Goal: Information Seeking & Learning: Learn about a topic

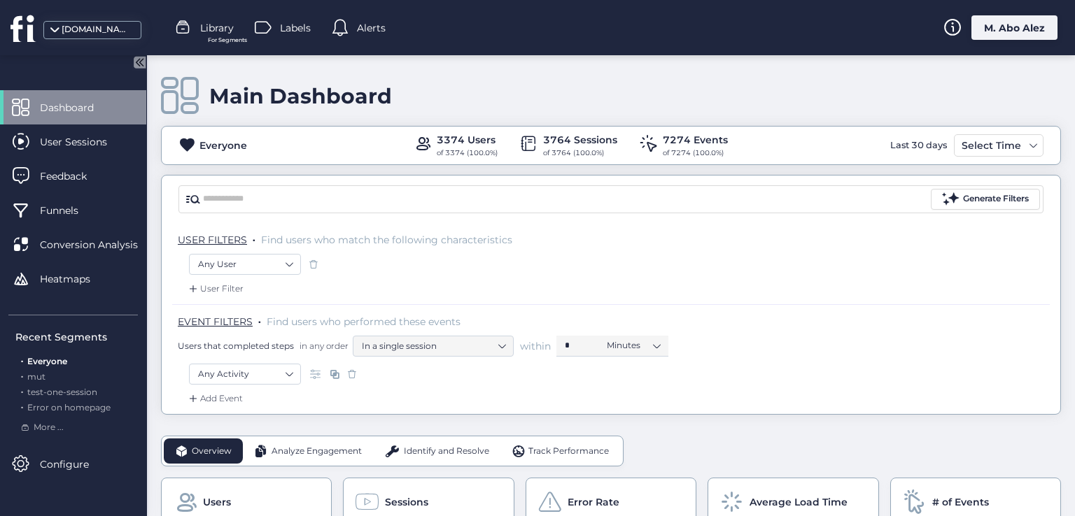
scroll to position [70, 0]
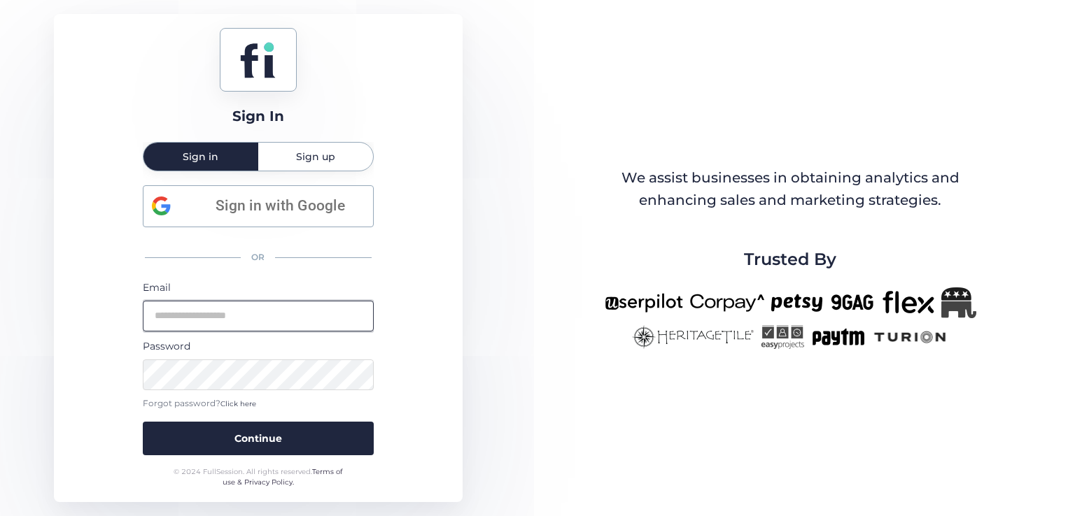
click at [210, 307] on input "email" at bounding box center [258, 316] width 231 height 31
type input "**********"
click at [143, 422] on button "Continue" at bounding box center [258, 439] width 231 height 34
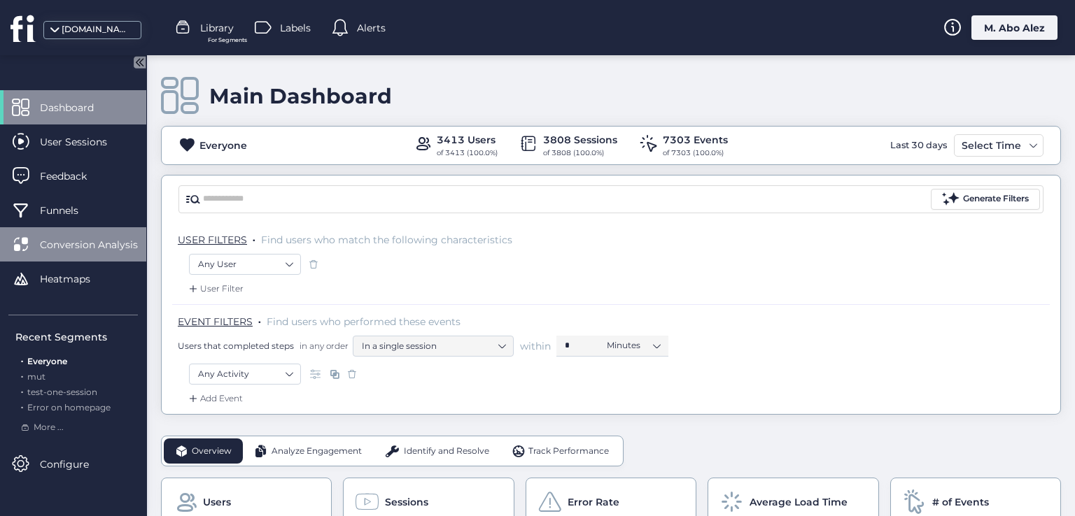
click at [106, 229] on div "Conversion Analysis" at bounding box center [73, 244] width 146 height 34
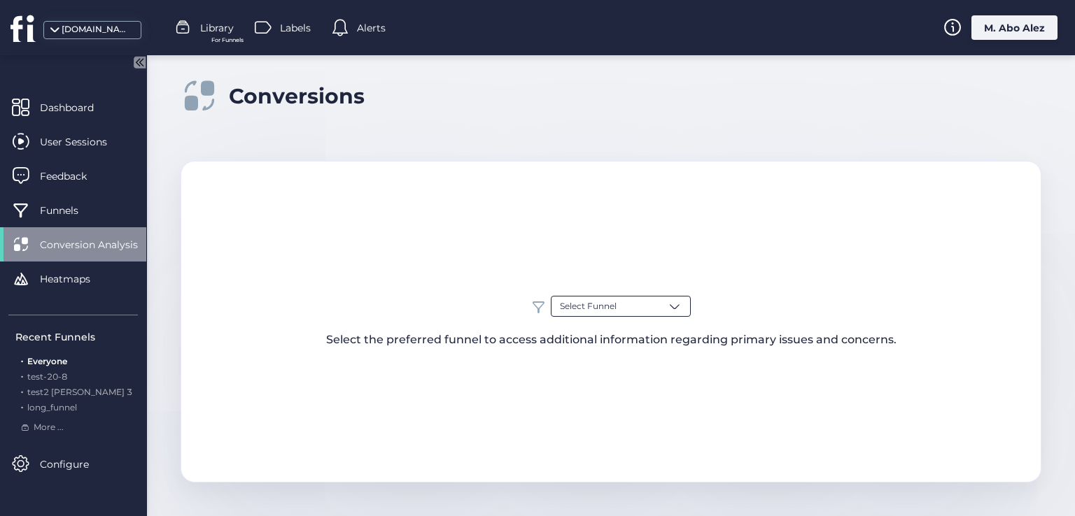
click at [588, 304] on span "Select Funnel" at bounding box center [588, 306] width 57 height 13
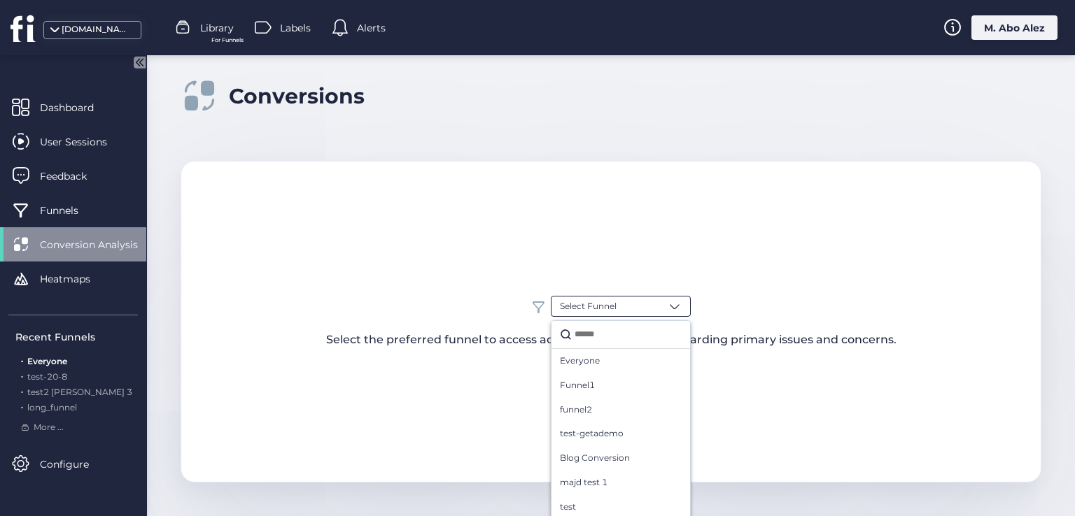
click at [426, 277] on div "Select Funnel Everyone Funnel1 funnel2 test-getademo Blog Conversion majd test …" at bounding box center [611, 322] width 861 height 322
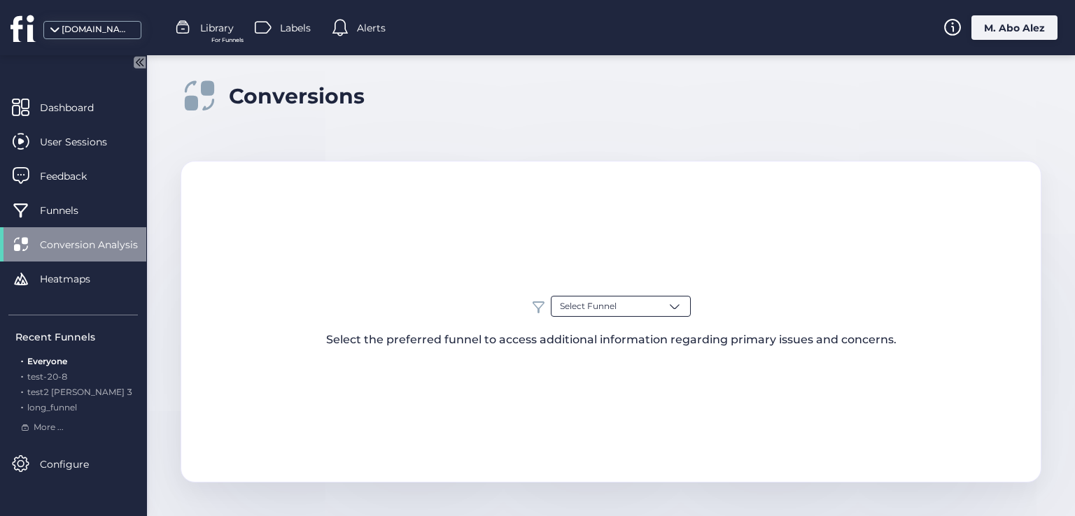
click at [649, 300] on div "Select Funnel" at bounding box center [621, 306] width 140 height 21
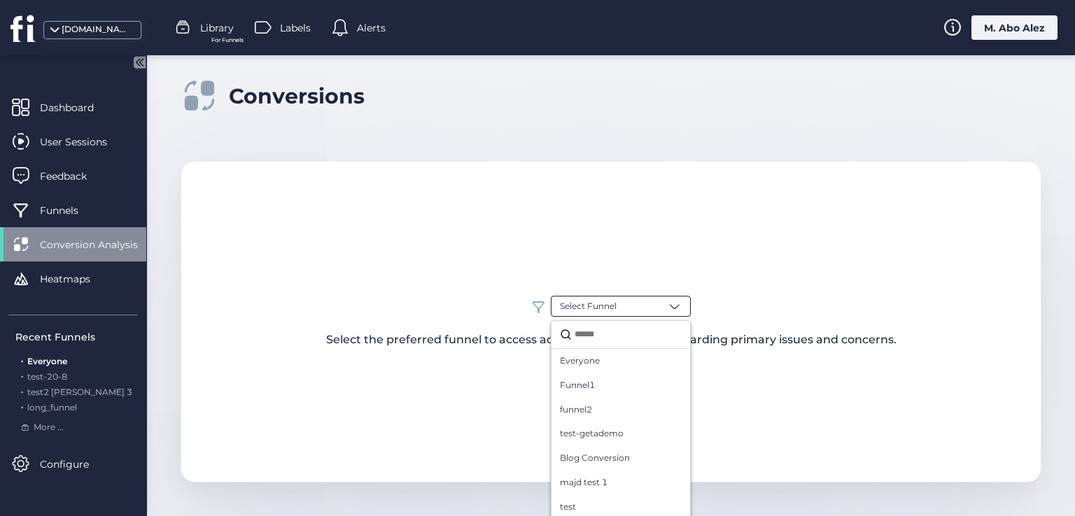
click at [532, 309] on span at bounding box center [538, 307] width 14 height 14
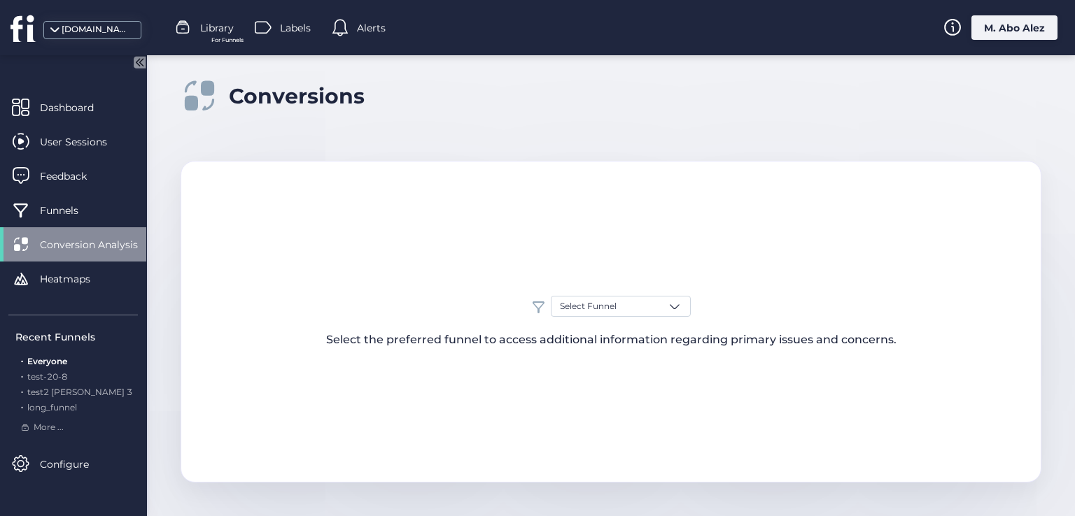
click at [532, 309] on span at bounding box center [538, 307] width 14 height 14
click at [567, 306] on span "Select Funnel" at bounding box center [588, 306] width 57 height 13
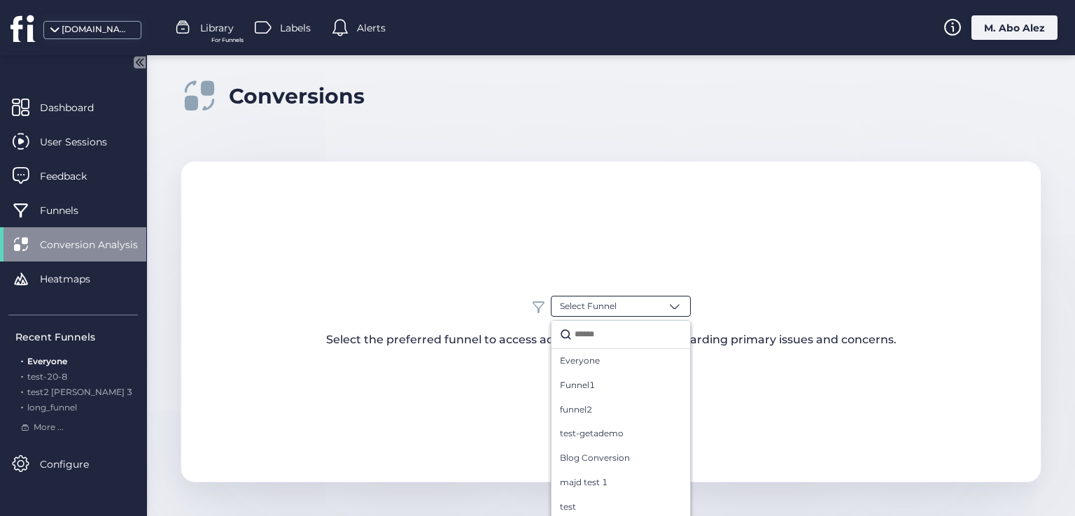
drag, startPoint x: 526, startPoint y: 295, endPoint x: 523, endPoint y: 306, distance: 11.4
click at [523, 302] on div "Select Funnel Everyone Funnel1 funnel2 test-getademo Blog Conversion majd test …" at bounding box center [611, 322] width 861 height 322
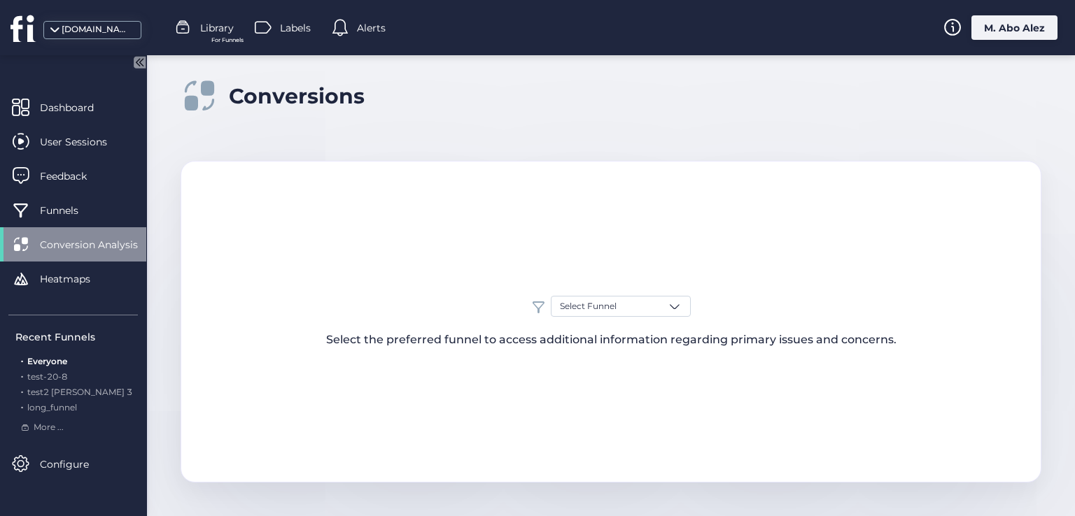
drag, startPoint x: 523, startPoint y: 309, endPoint x: 526, endPoint y: 318, distance: 8.9
click at [523, 313] on div "Select Funnel Select the preferred funnel to access additional information rega…" at bounding box center [610, 322] width 859 height 52
click at [414, 336] on div "Select the preferred funnel to access additional information regarding primary …" at bounding box center [611, 339] width 570 height 17
drag, startPoint x: 391, startPoint y: 337, endPoint x: 454, endPoint y: 335, distance: 63.0
click at [393, 337] on div "Select the preferred funnel to access additional information regarding primary …" at bounding box center [611, 339] width 570 height 17
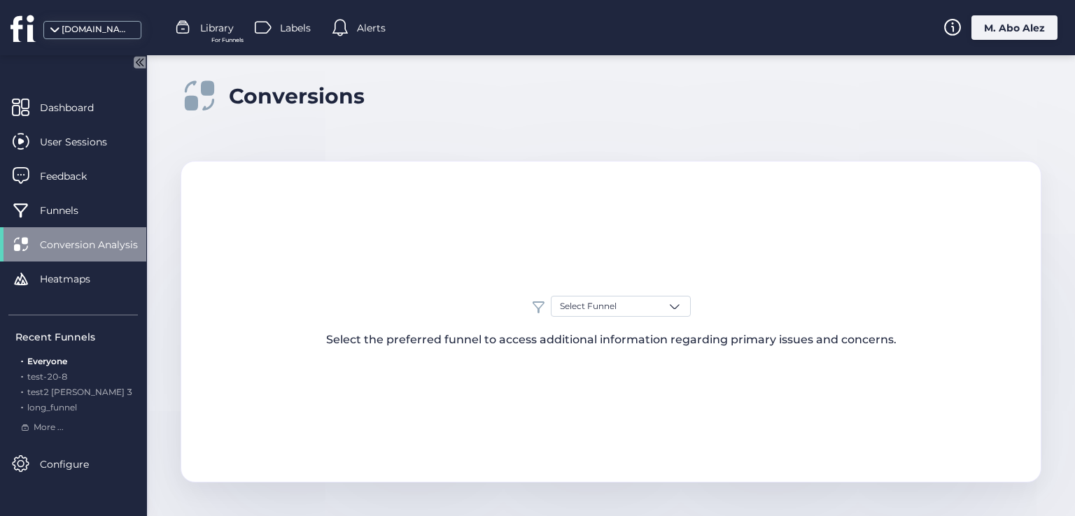
click at [655, 325] on div "Select Funnel Select the preferred funnel to access additional information rega…" at bounding box center [610, 322] width 859 height 52
click at [668, 300] on span at bounding box center [675, 307] width 14 height 14
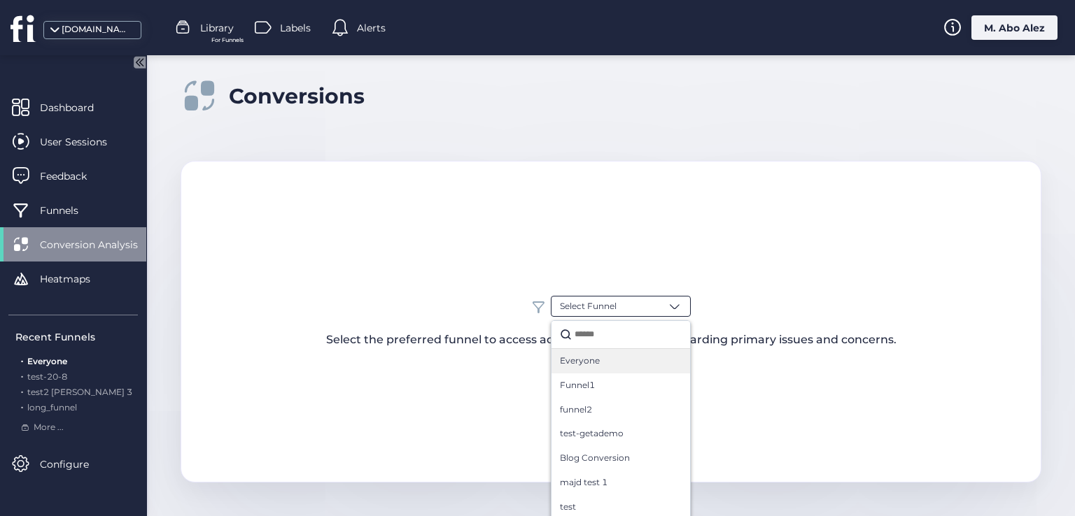
click at [621, 352] on div "Everyone" at bounding box center [620, 361] width 139 height 24
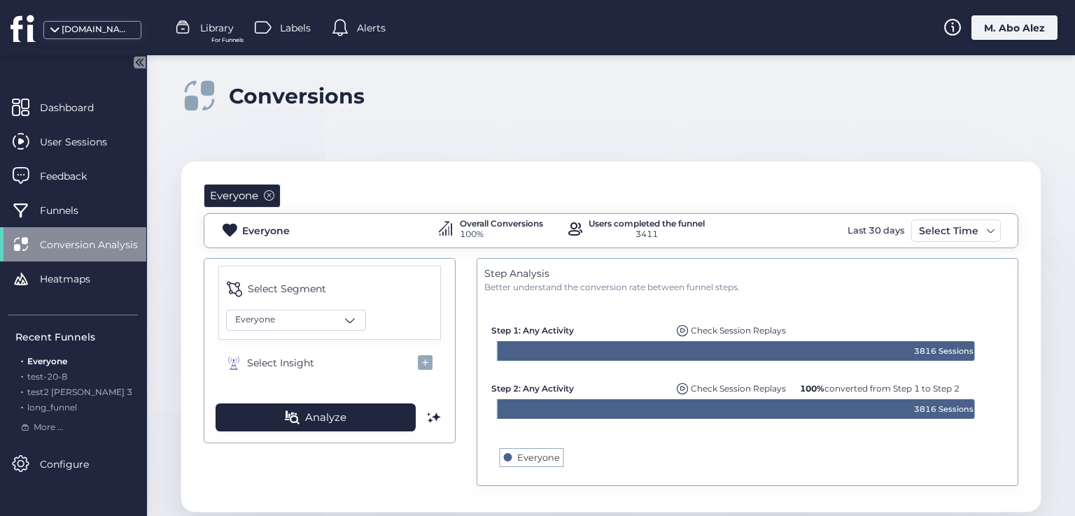
click at [708, 327] on span "Check Session Replays" at bounding box center [738, 330] width 95 height 10
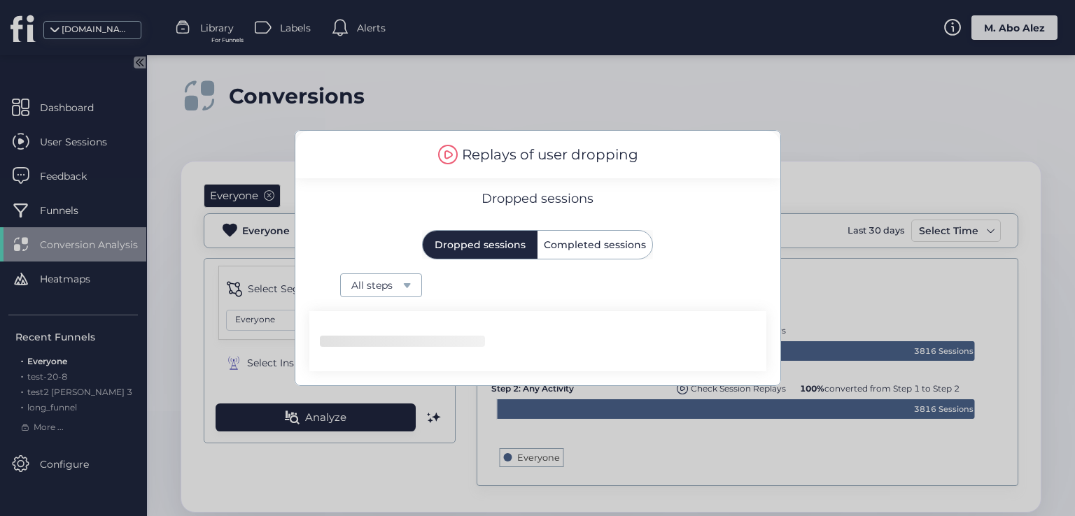
click at [567, 240] on span "Completed sessions" at bounding box center [595, 245] width 102 height 10
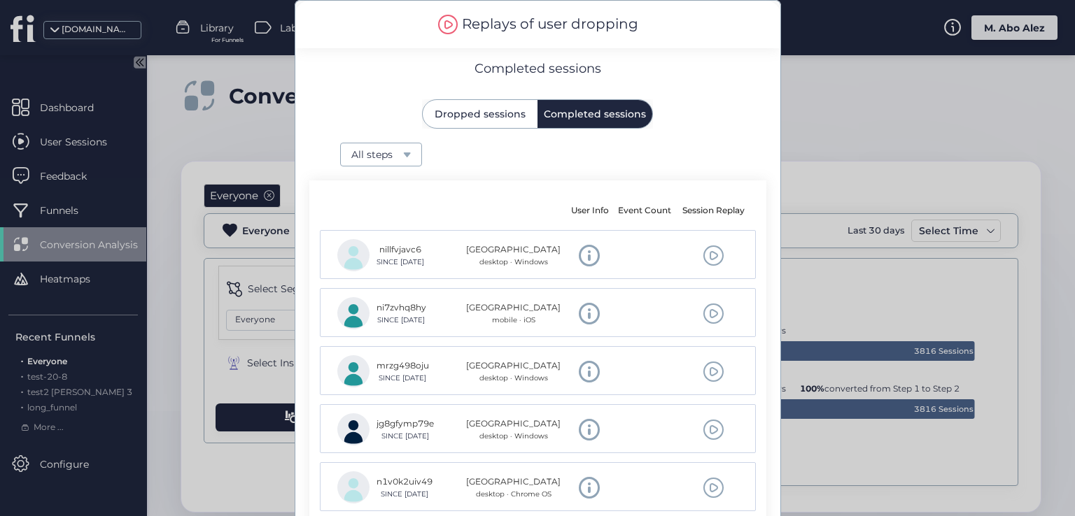
click at [865, 293] on div at bounding box center [537, 258] width 1075 height 516
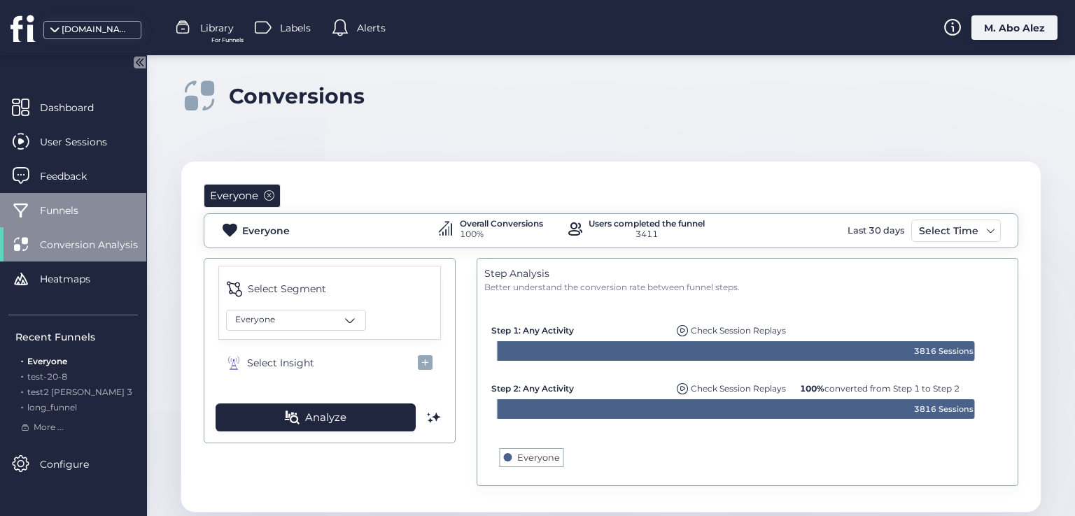
click at [106, 202] on div "Funnels" at bounding box center [73, 210] width 146 height 34
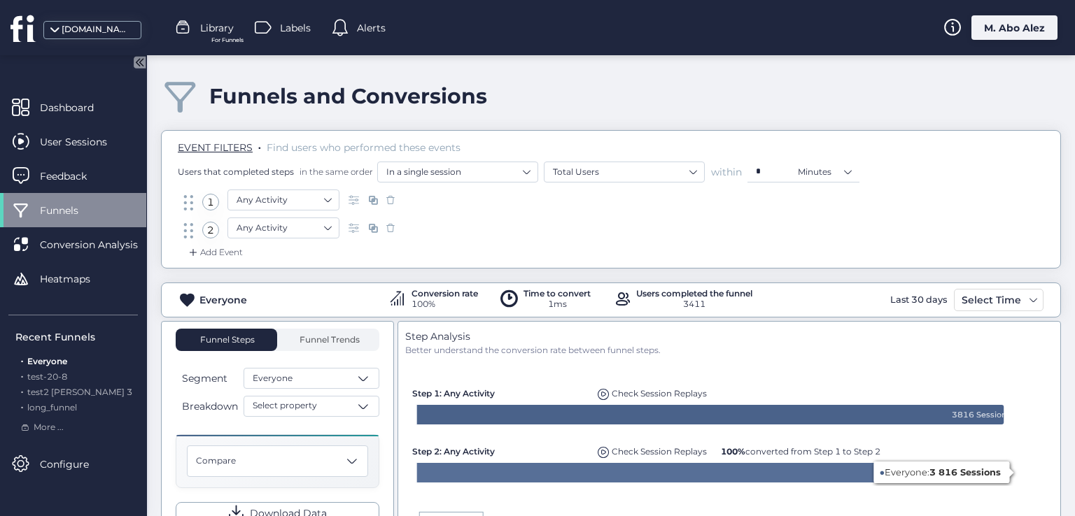
click at [650, 454] on span "Check Session Replays" at bounding box center [659, 451] width 95 height 10
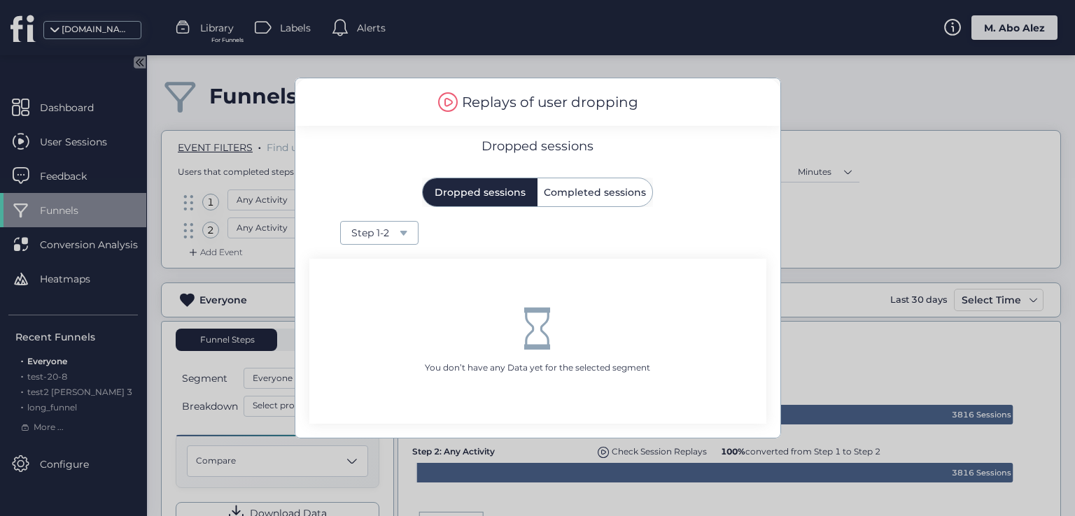
click at [605, 202] on span "Completed sessions" at bounding box center [595, 192] width 102 height 28
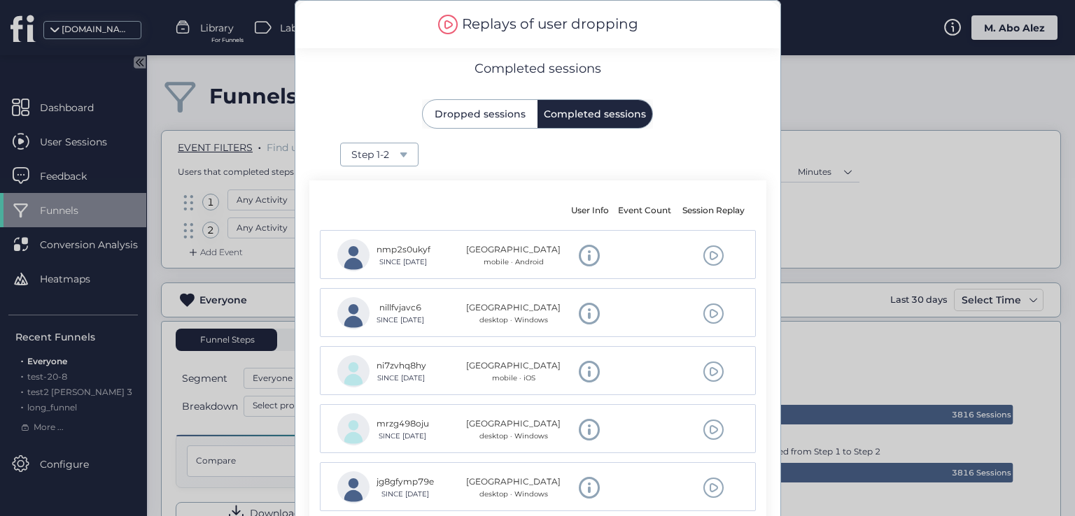
click at [210, 300] on div at bounding box center [537, 258] width 1075 height 516
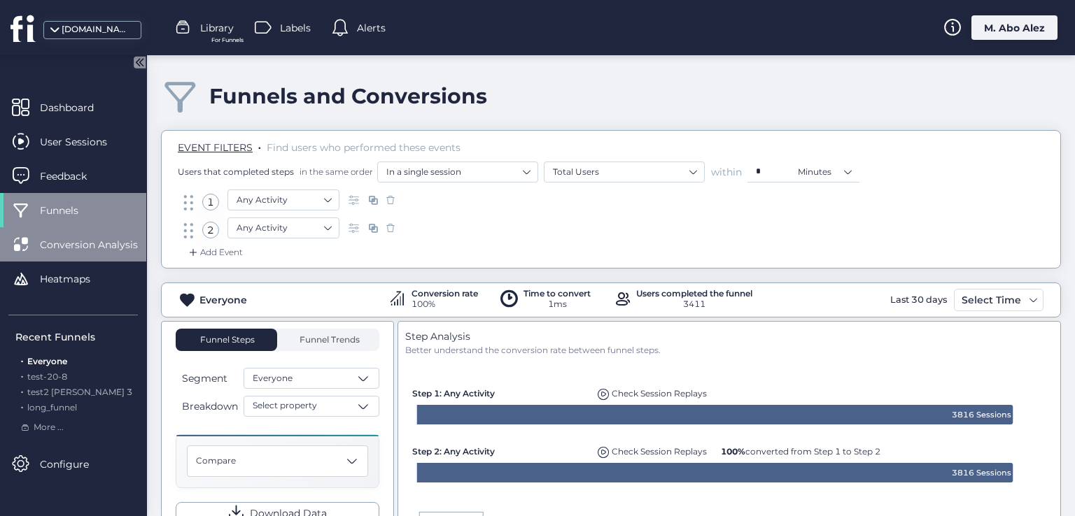
click at [120, 247] on span "Conversion Analysis" at bounding box center [99, 244] width 119 height 15
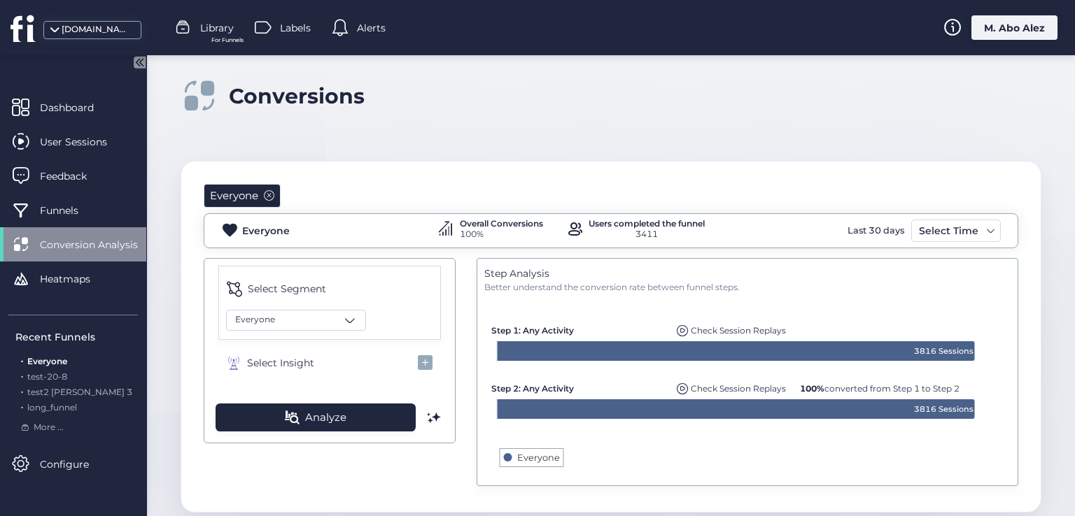
click at [271, 195] on span at bounding box center [269, 195] width 10 height 10
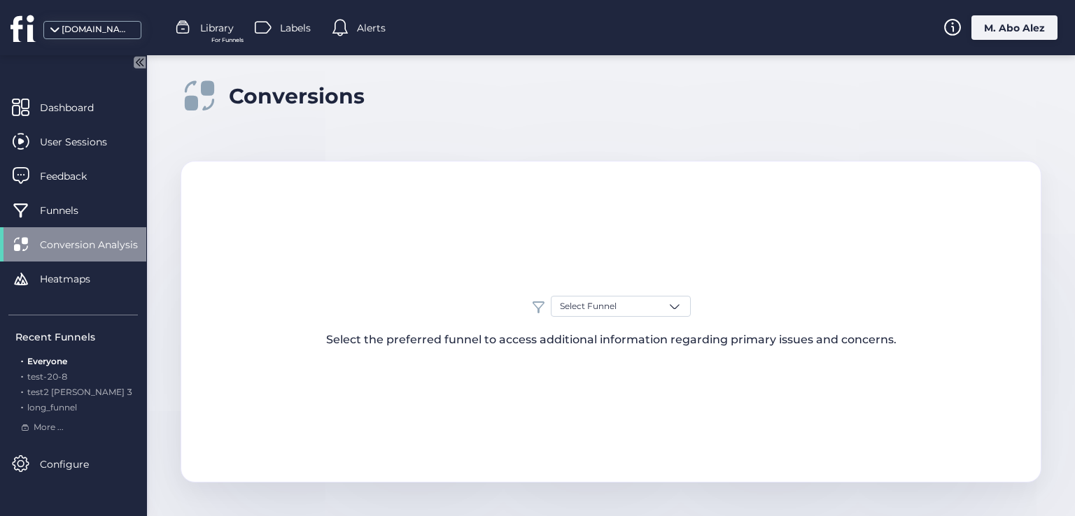
click at [107, 243] on span "Conversion Analysis" at bounding box center [99, 244] width 119 height 15
click at [596, 309] on span "Select Funnel" at bounding box center [588, 306] width 57 height 13
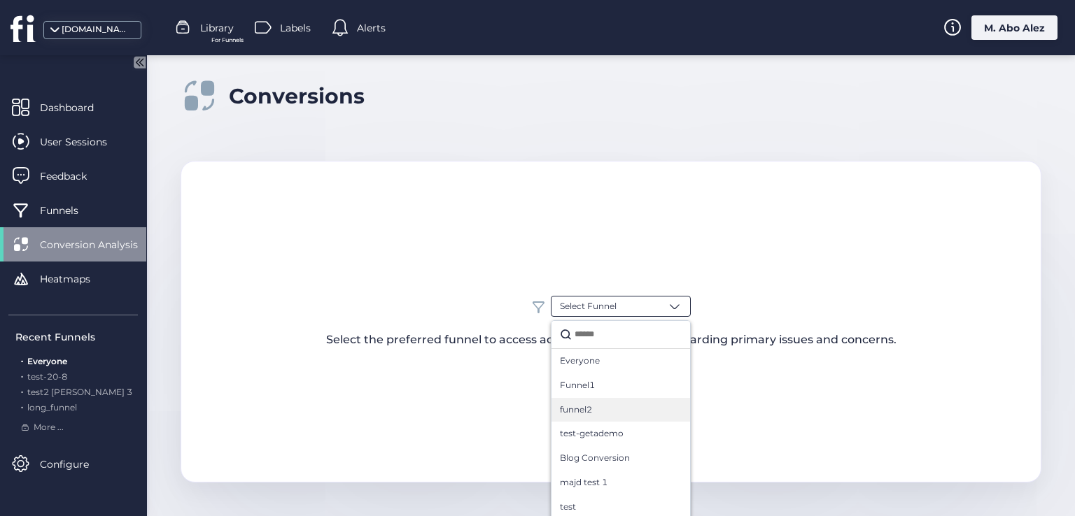
click at [606, 420] on div "funnel2" at bounding box center [620, 410] width 139 height 24
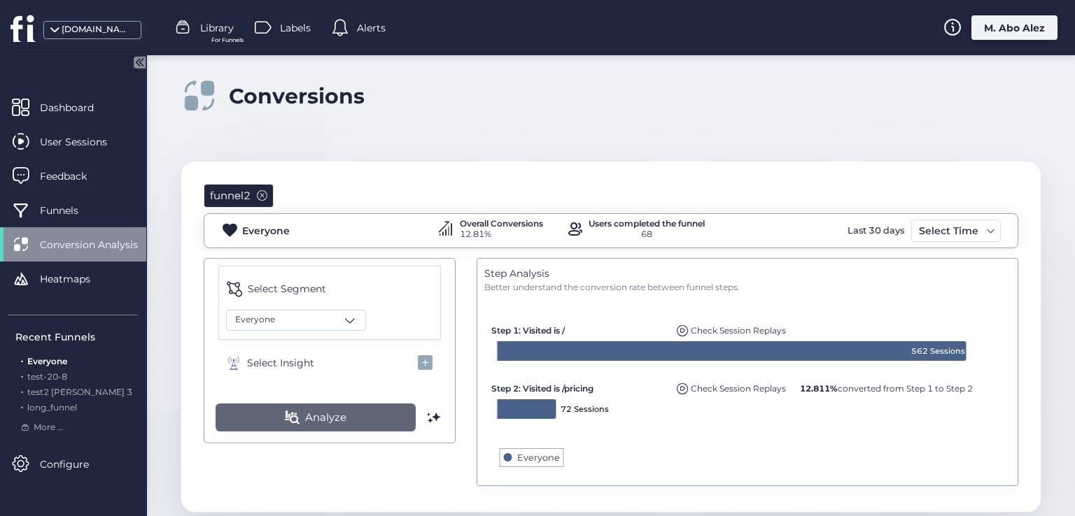
click at [367, 410] on button "Analyze" at bounding box center [316, 418] width 200 height 28
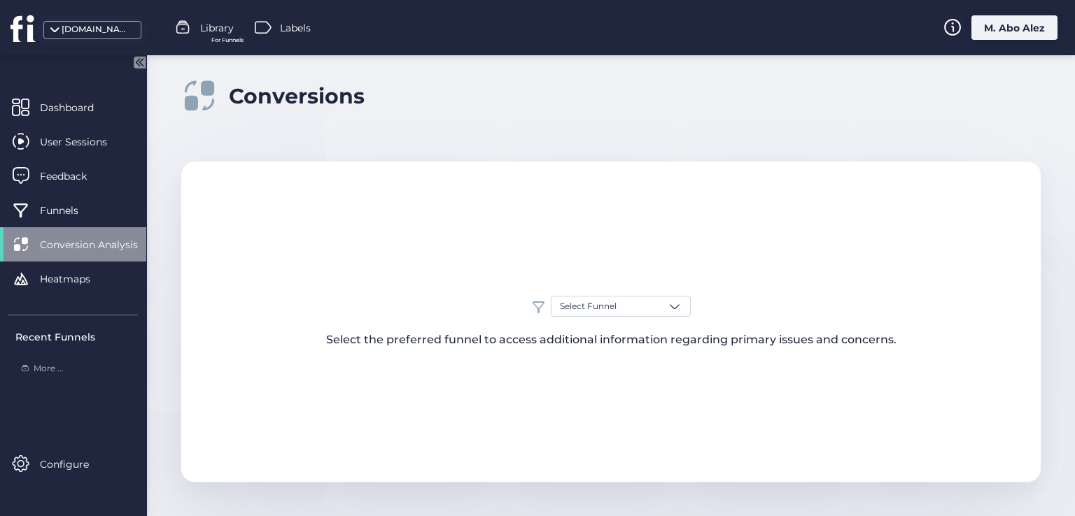
click at [92, 115] on div "Dashboard" at bounding box center [73, 107] width 146 height 34
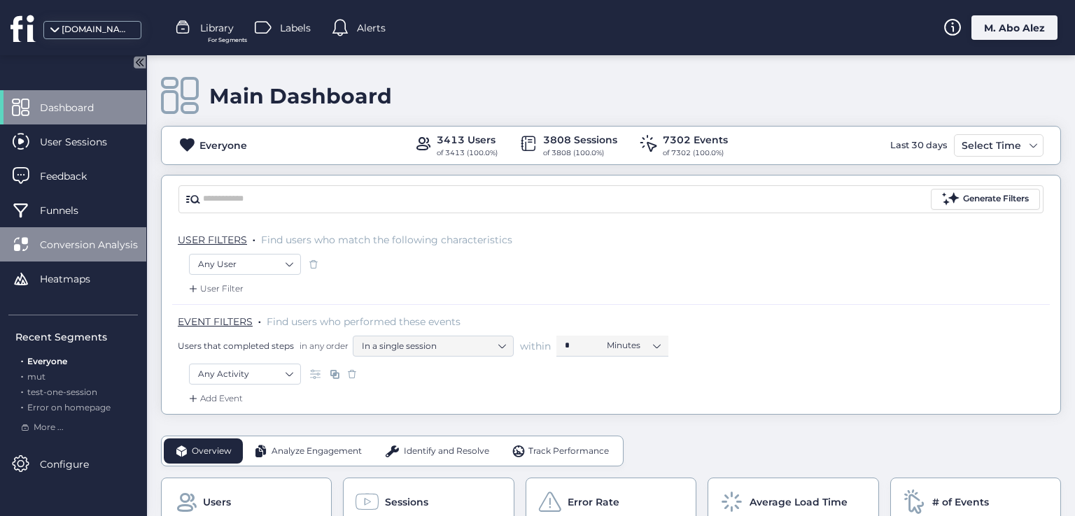
click at [92, 237] on span "Conversion Analysis" at bounding box center [99, 244] width 119 height 15
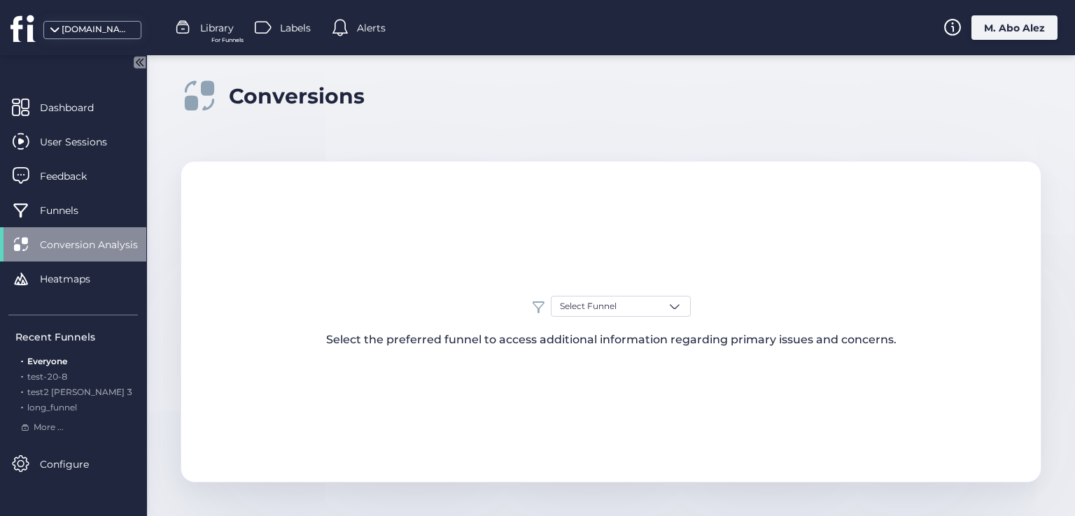
click at [316, 97] on div "Conversions" at bounding box center [297, 96] width 136 height 26
copy div "Conversions"
click at [655, 303] on div "Select Funnel" at bounding box center [621, 306] width 140 height 21
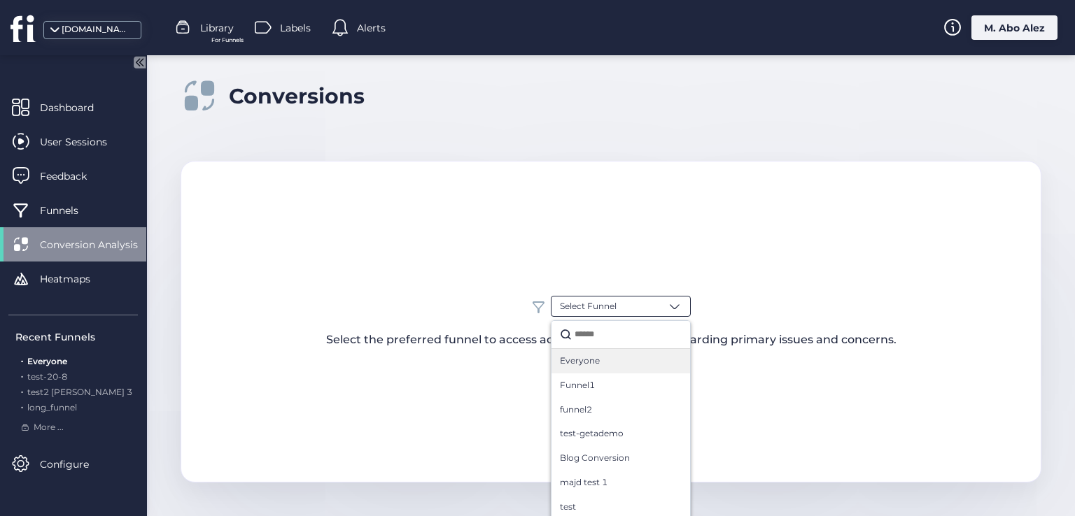
click at [591, 365] on span "Everyone" at bounding box center [580, 361] width 40 height 13
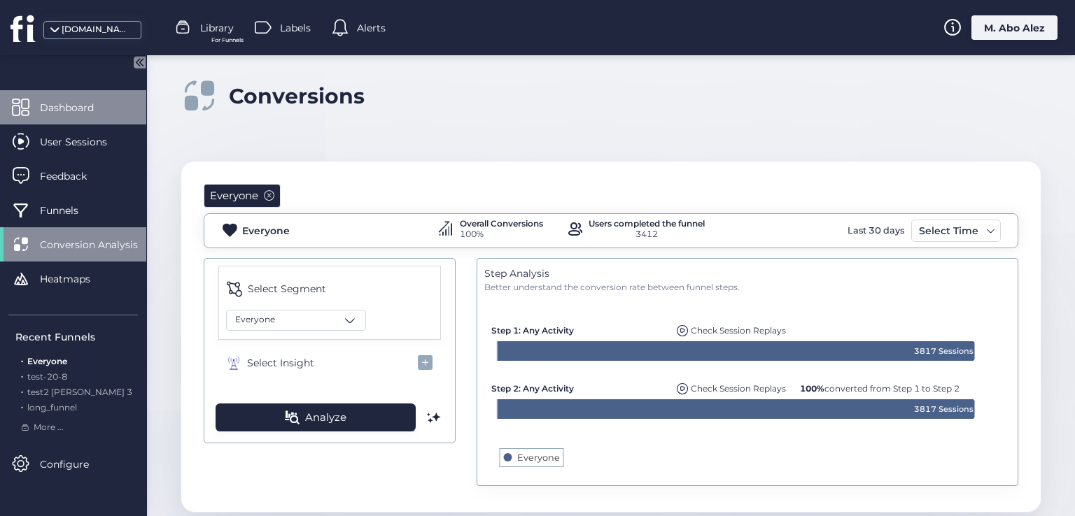
click at [36, 118] on div "Dashboard" at bounding box center [73, 107] width 146 height 34
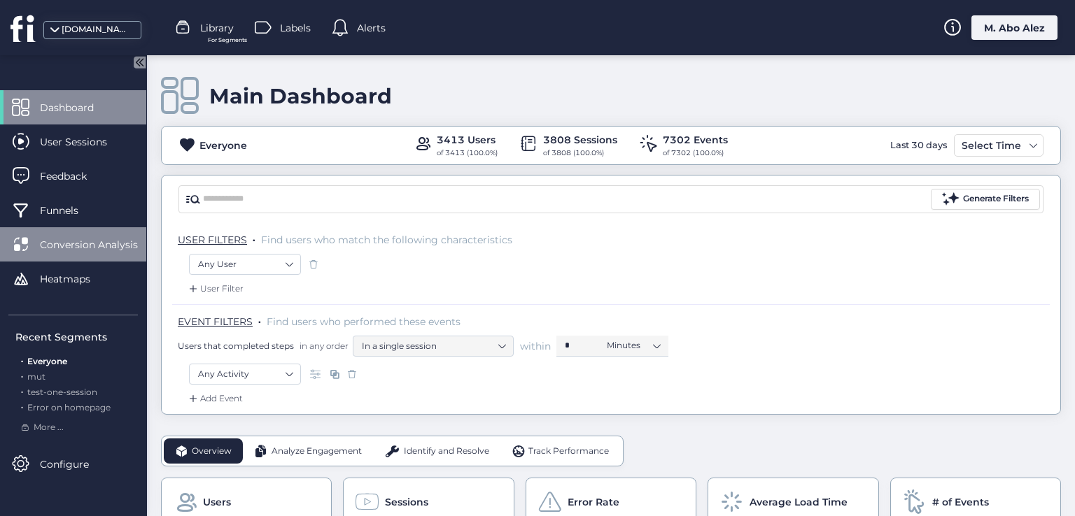
click at [78, 244] on span "Conversion Analysis" at bounding box center [99, 244] width 119 height 15
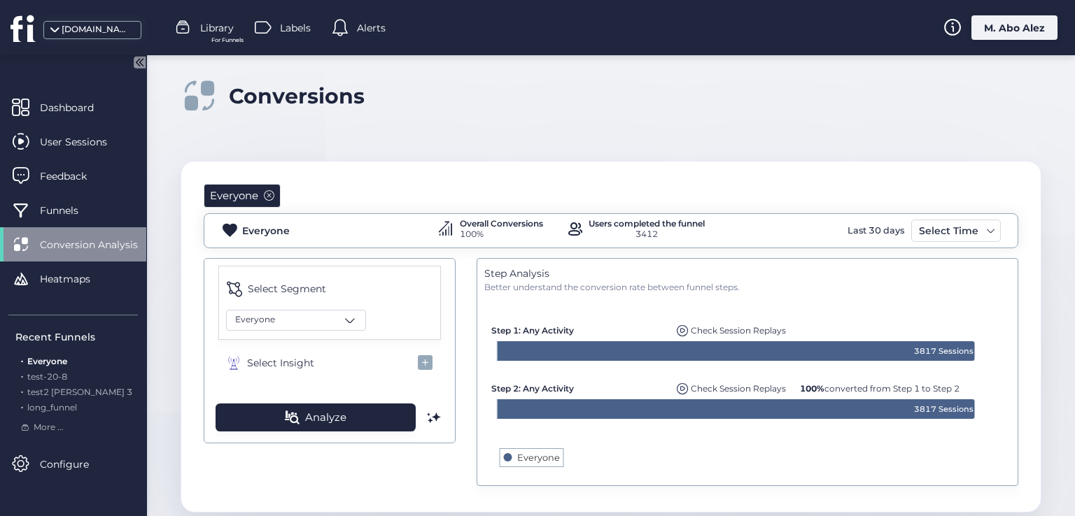
click at [269, 195] on span at bounding box center [269, 195] width 10 height 10
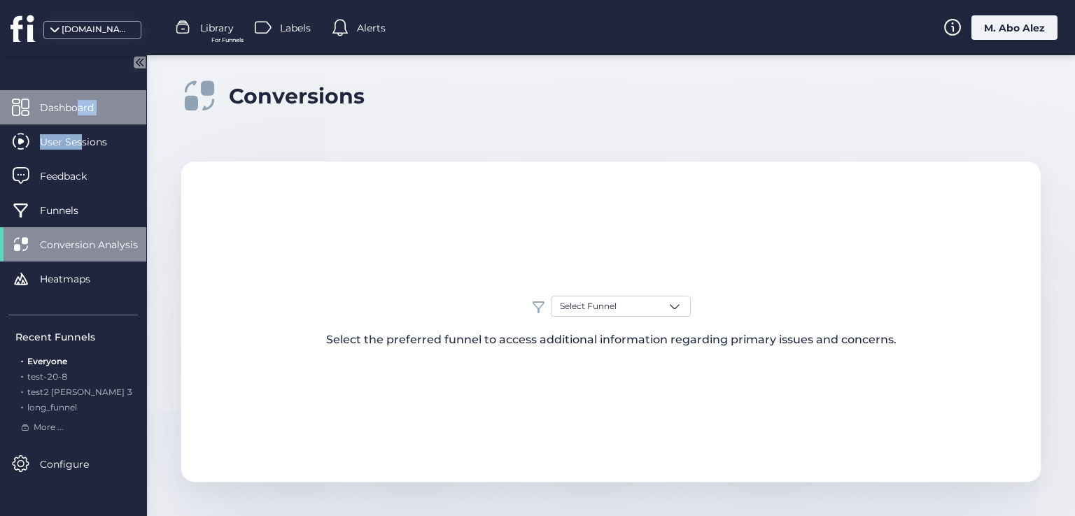
drag, startPoint x: 82, startPoint y: 124, endPoint x: 76, endPoint y: 100, distance: 24.4
click at [76, 100] on div "Dashboard User Sessions Feedback Funnels Conversion Analysis Heatmaps" at bounding box center [73, 198] width 146 height 216
click at [76, 100] on span "Dashboard" at bounding box center [77, 107] width 75 height 15
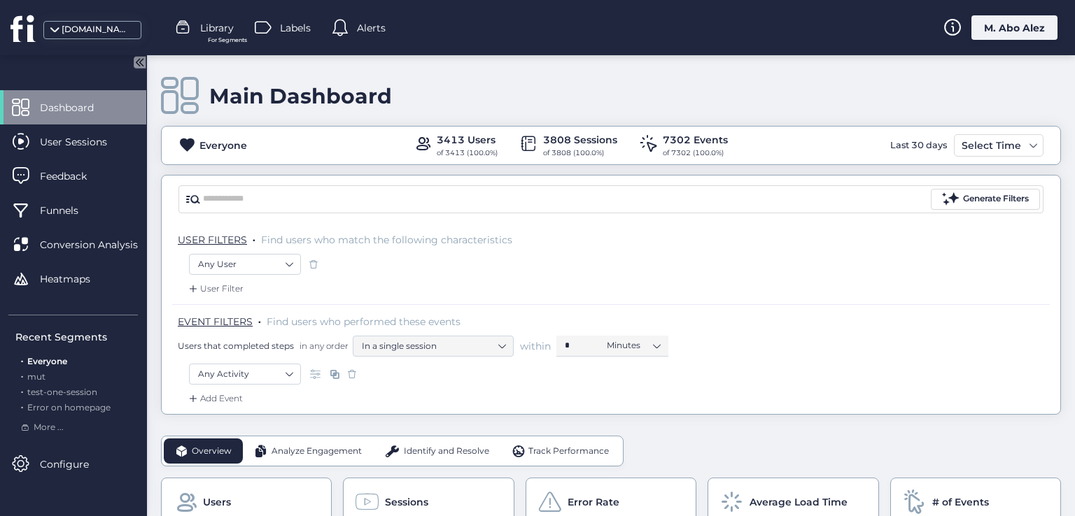
click at [157, 185] on div "Main Dashboard Everyone 3413 Users of 3413 (100.0%) 3808 Sessions of 3808 (100.…" at bounding box center [611, 285] width 928 height 461
click at [49, 238] on span "Conversion Analysis" at bounding box center [99, 244] width 119 height 15
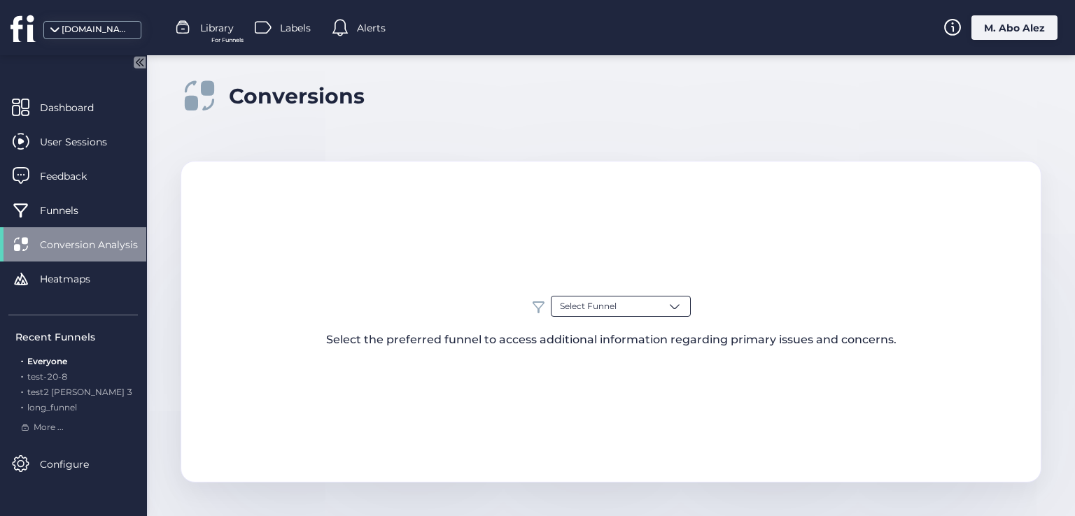
click at [590, 302] on span "Select Funnel" at bounding box center [588, 306] width 57 height 13
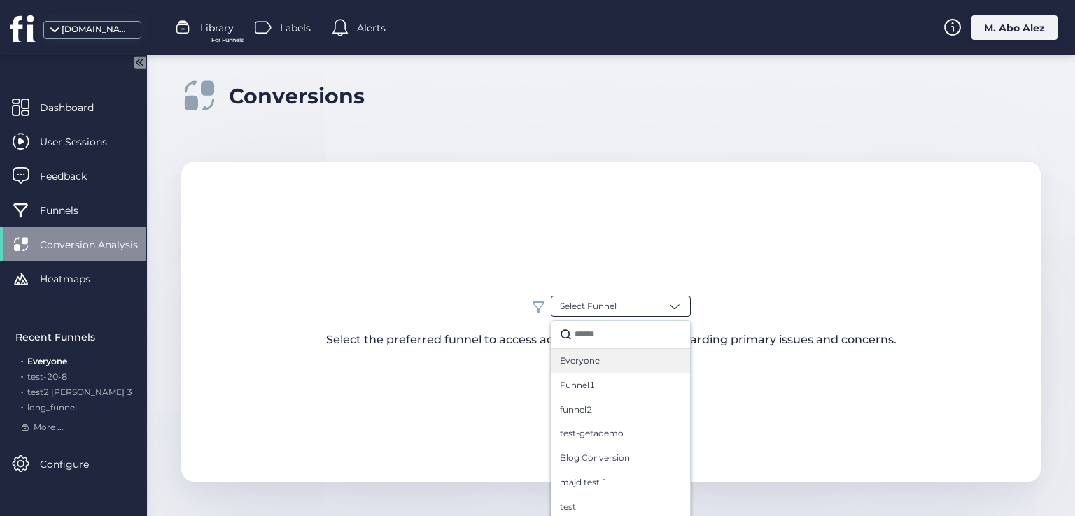
click at [593, 363] on span "Everyone" at bounding box center [580, 361] width 40 height 13
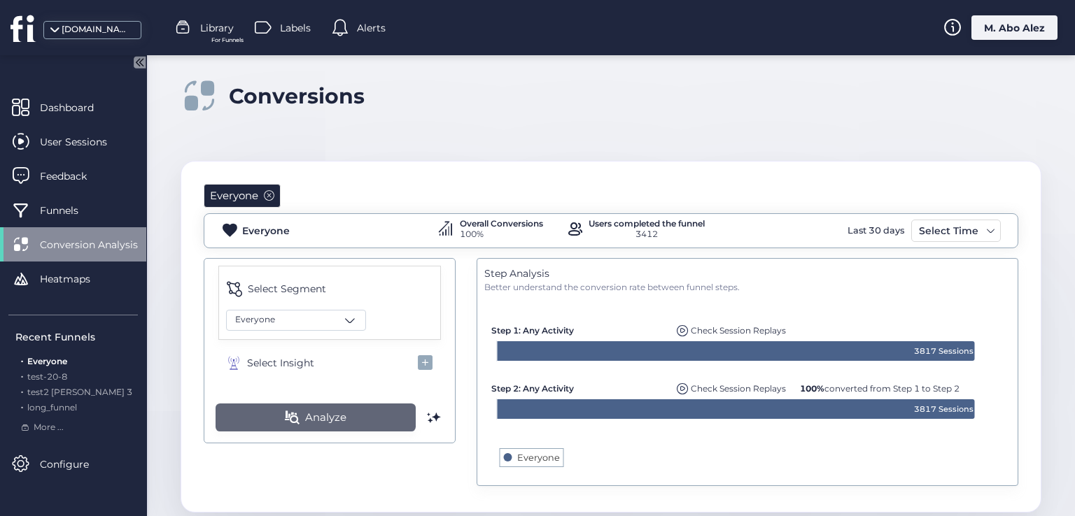
click at [305, 418] on span "Analyze" at bounding box center [325, 417] width 41 height 17
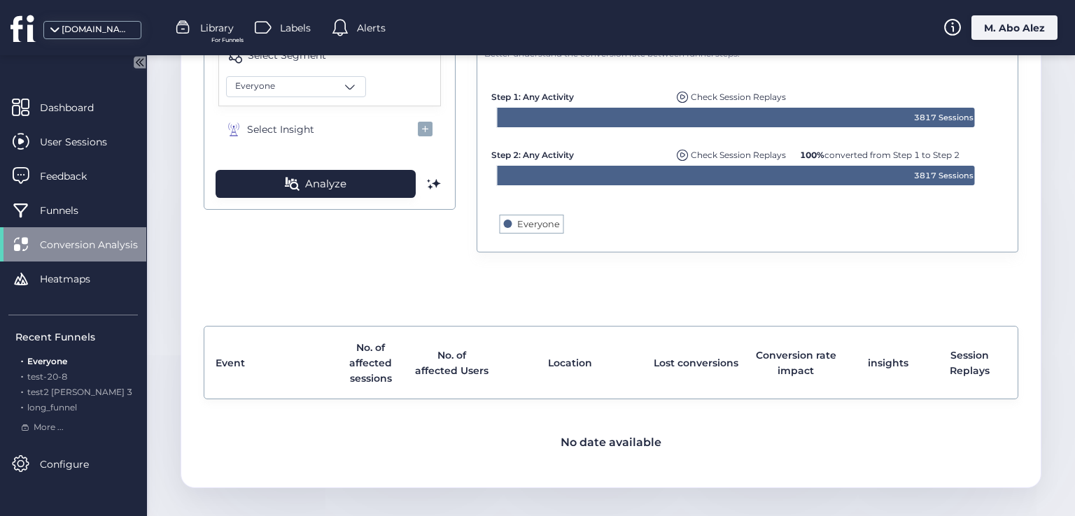
scroll to position [238, 0]
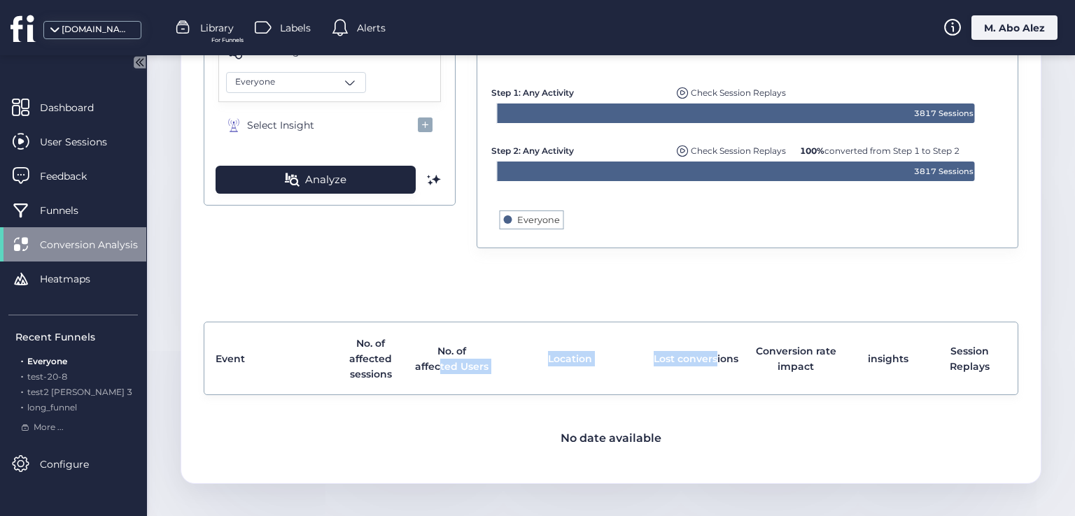
drag, startPoint x: 633, startPoint y: 414, endPoint x: 710, endPoint y: 418, distance: 76.4
click at [710, 418] on div "Event No. of affected sessions No. of affected Users Location Lost conversions …" at bounding box center [611, 391] width 815 height 139
click at [424, 290] on div "Everyone Everyone Overall Conversions 100% Users completed the funnel 3412 Last…" at bounding box center [610, 204] width 859 height 560
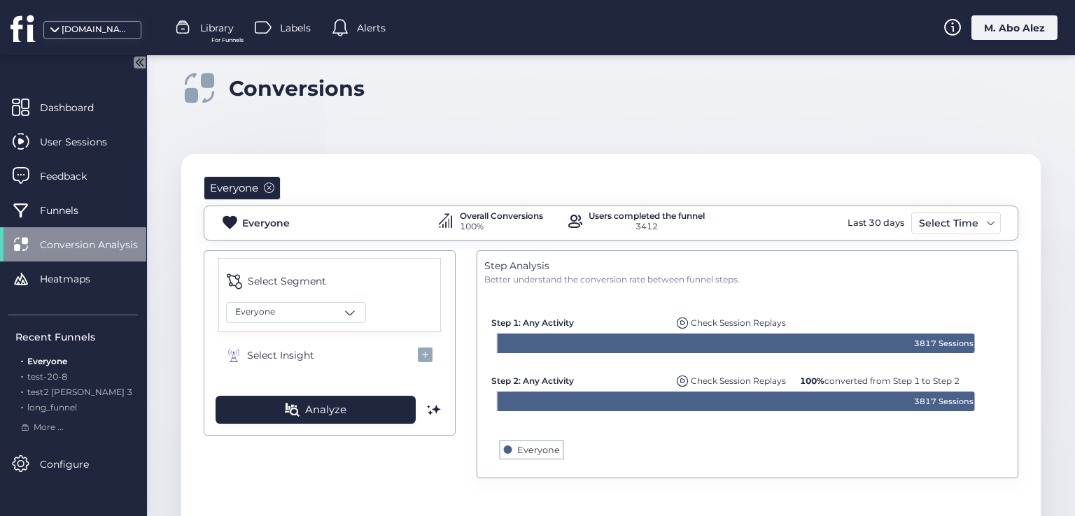
scroll to position [0, 0]
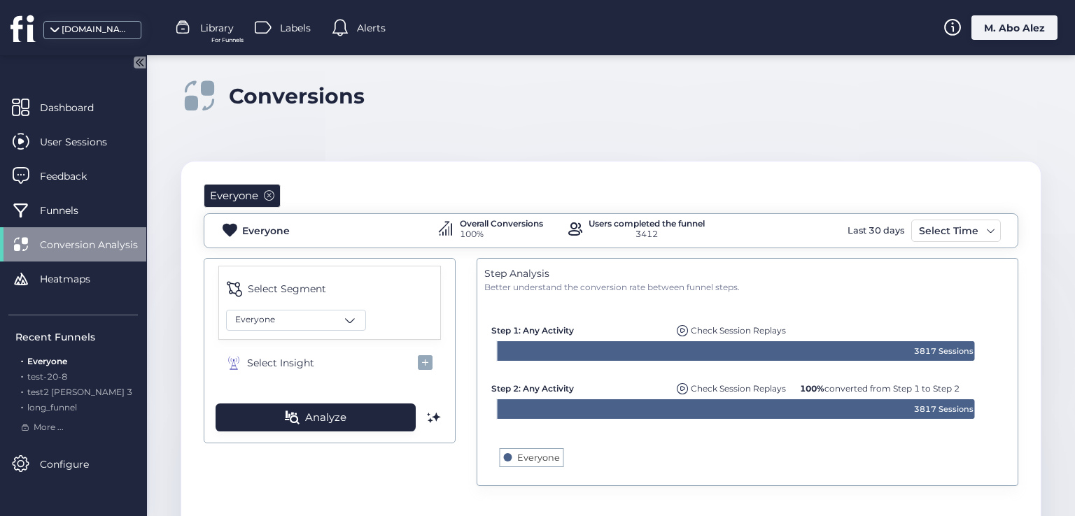
click at [230, 464] on div "Select Segment Everyone Select Insight Analyze Step Analysis Better understand …" at bounding box center [611, 374] width 815 height 232
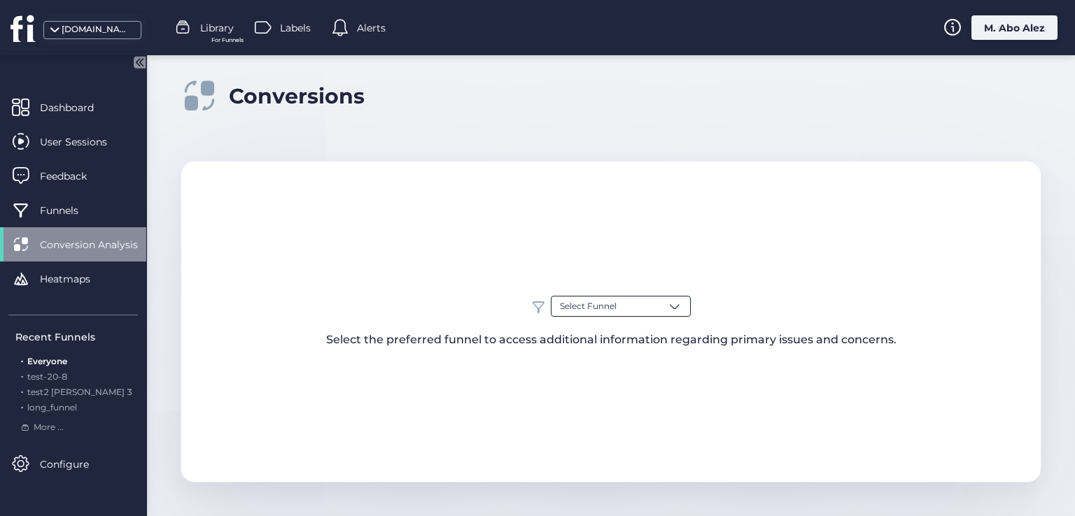
click at [666, 311] on div "Select Funnel" at bounding box center [621, 306] width 140 height 21
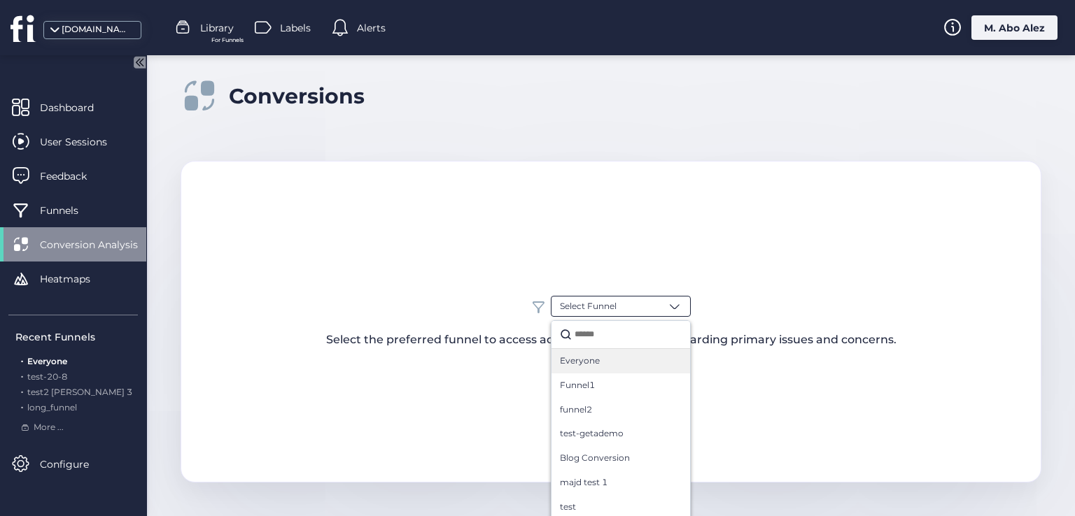
click at [635, 366] on div "Everyone" at bounding box center [621, 361] width 122 height 13
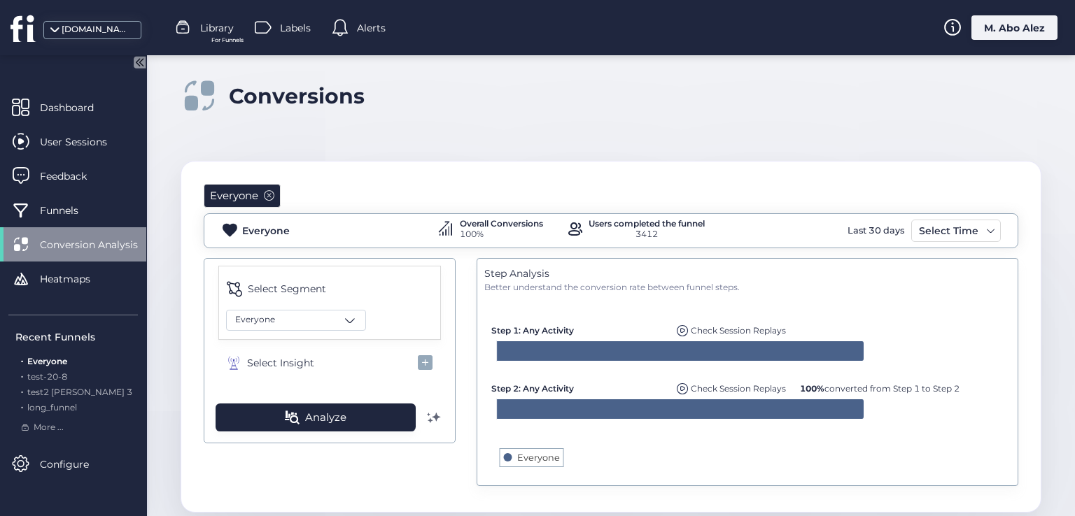
click at [437, 419] on span at bounding box center [434, 418] width 14 height 14
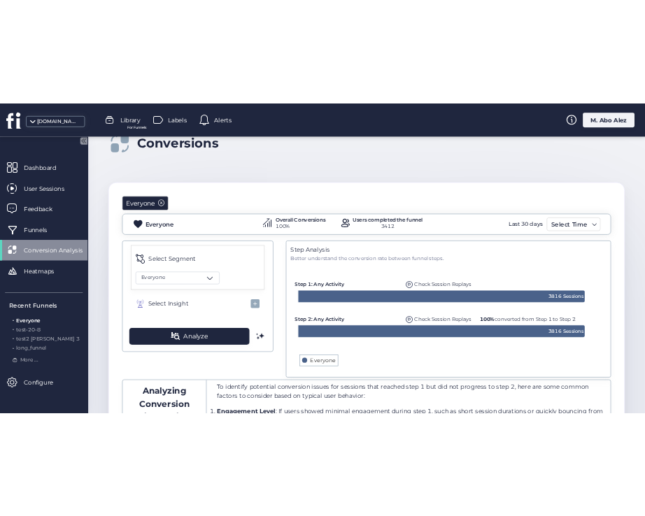
scroll to position [22, 0]
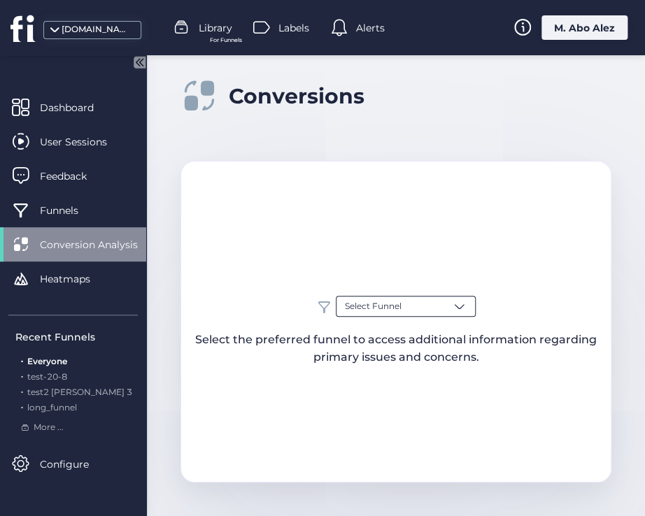
click at [458, 306] on span at bounding box center [460, 307] width 14 height 14
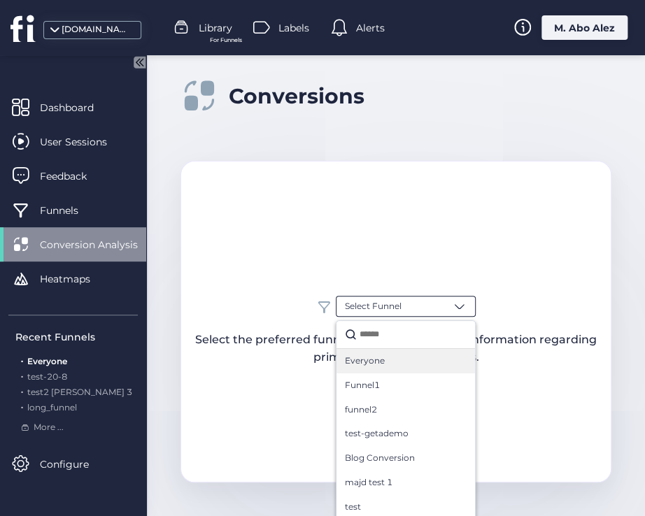
click at [416, 359] on div "Everyone" at bounding box center [406, 361] width 122 height 13
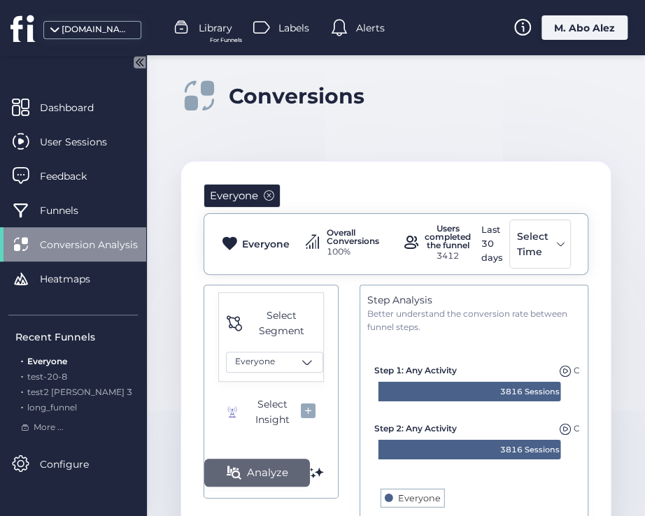
click at [268, 467] on span "Analyze" at bounding box center [267, 473] width 41 height 17
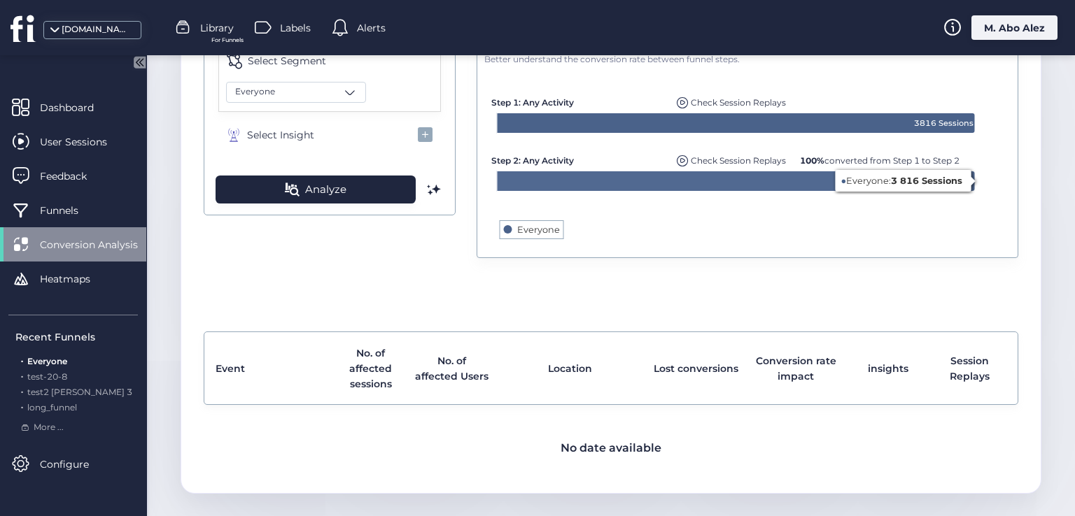
scroll to position [238, 0]
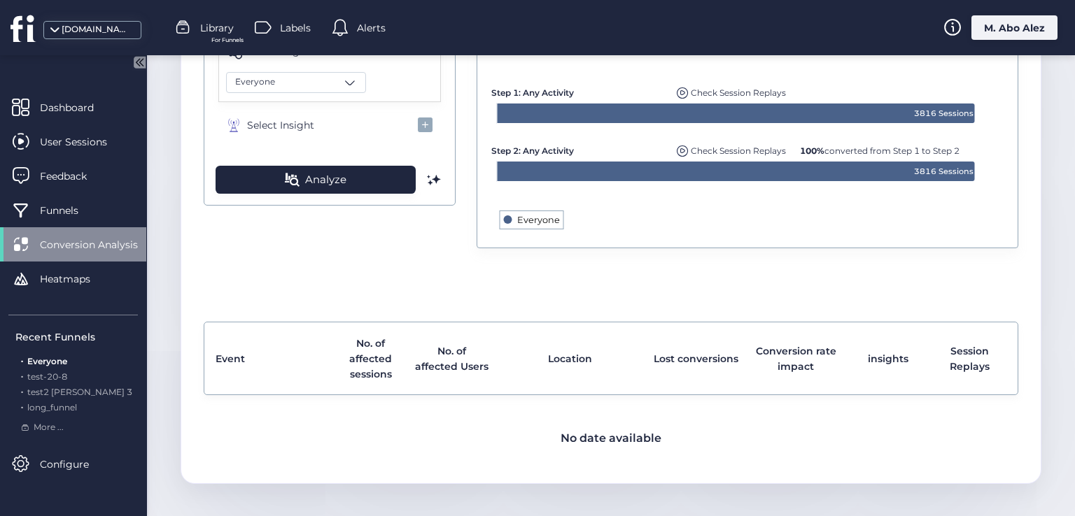
click at [532, 219] on text "Everyone" at bounding box center [538, 220] width 43 height 10
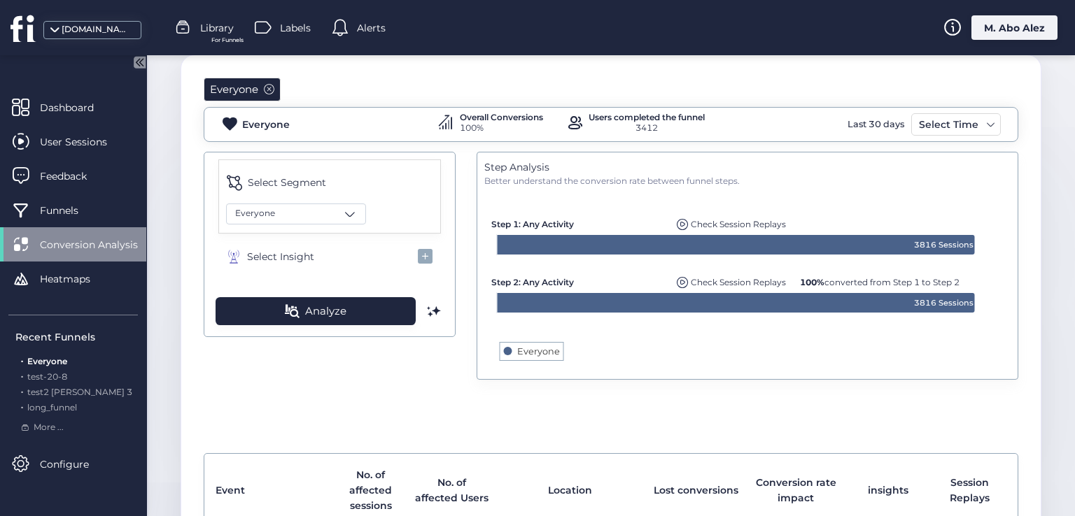
scroll to position [98, 0]
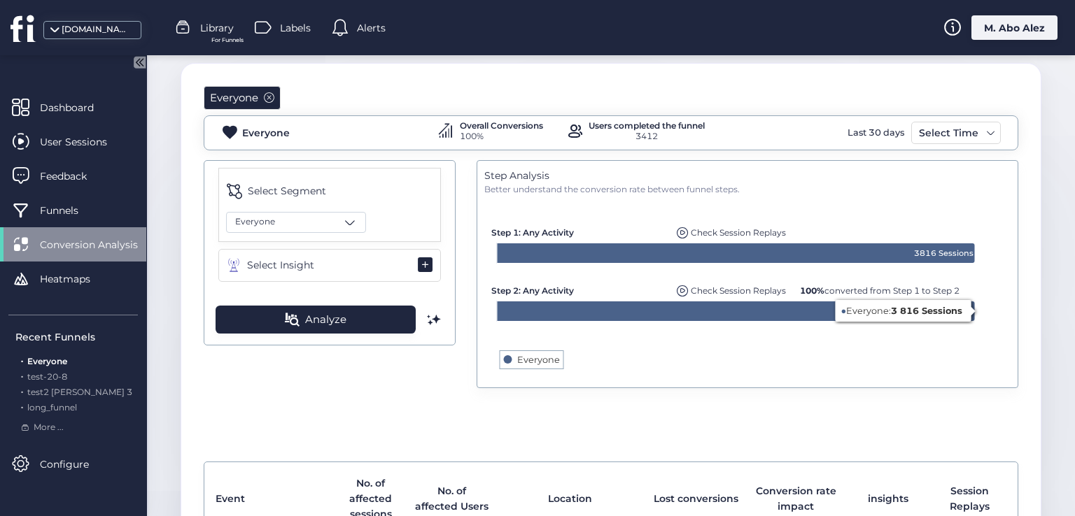
click at [383, 273] on button "Select Insight" at bounding box center [329, 265] width 223 height 33
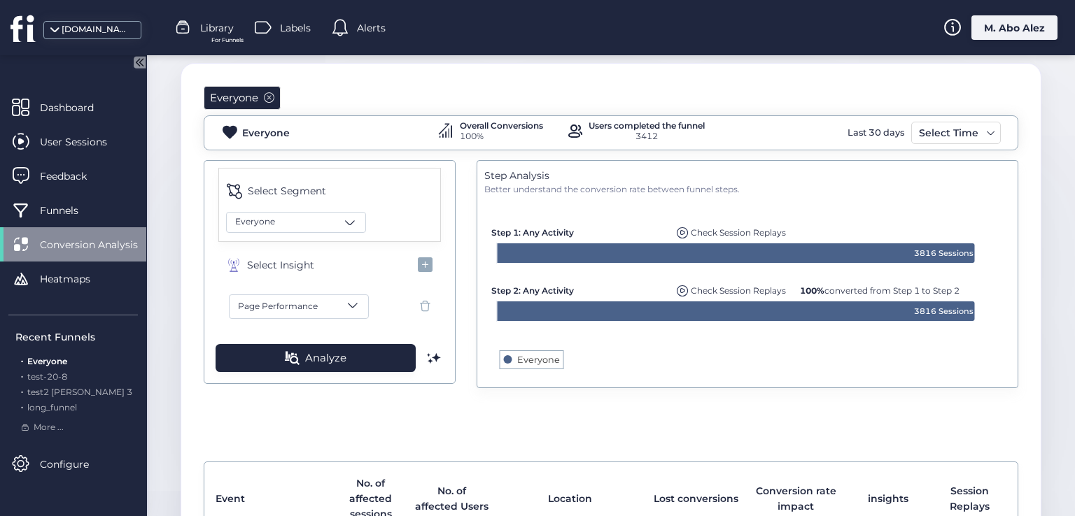
click at [337, 301] on button "Page Performance" at bounding box center [299, 307] width 140 height 24
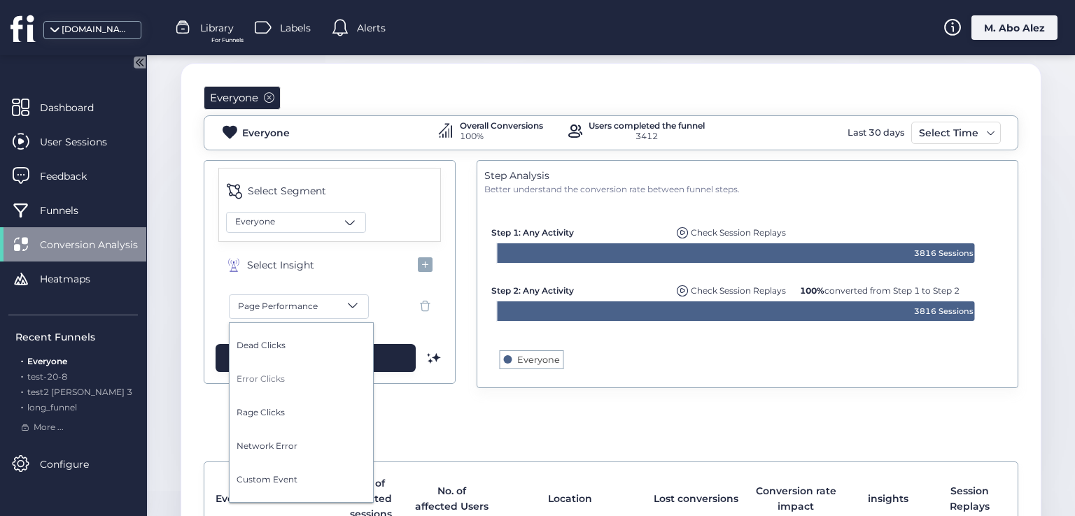
click at [286, 379] on span "Error Clicks" at bounding box center [305, 379] width 136 height 13
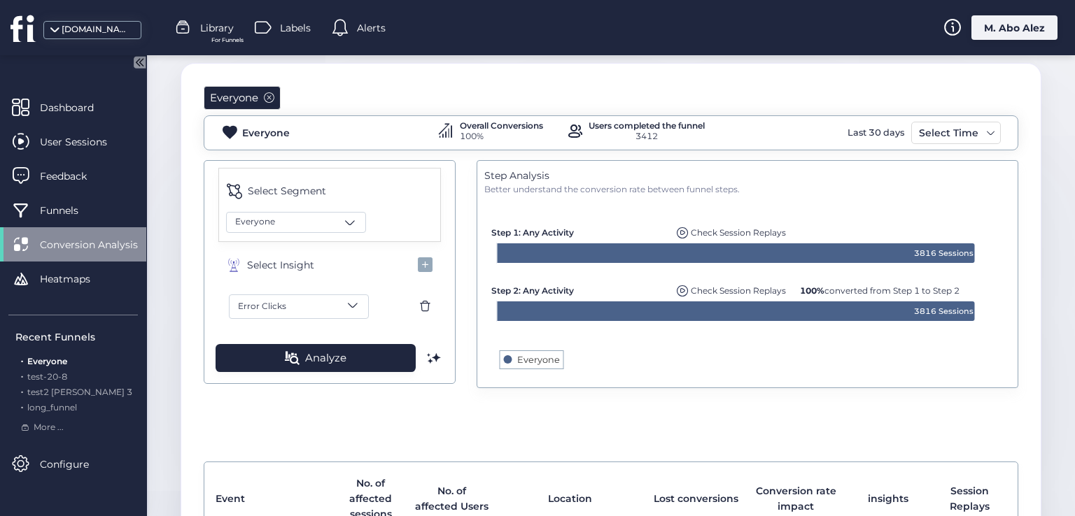
click at [433, 300] on span at bounding box center [424, 306] width 17 height 17
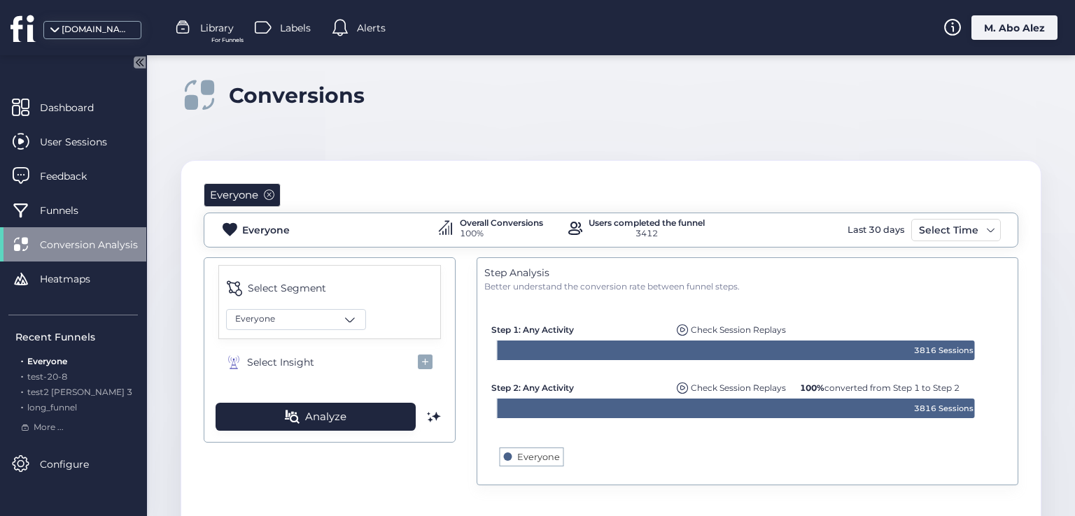
scroll to position [0, 0]
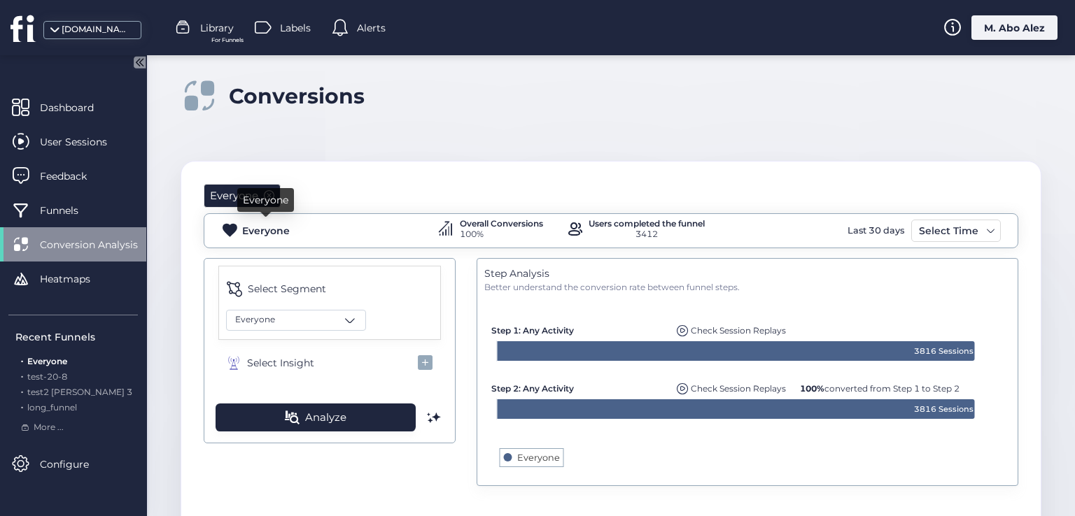
click at [272, 225] on div "Everyone" at bounding box center [266, 230] width 48 height 15
click at [470, 222] on div "Overall Conversions" at bounding box center [501, 224] width 83 height 8
click at [645, 224] on div "Users completed the funnel" at bounding box center [647, 224] width 116 height 8
drag, startPoint x: 935, startPoint y: 230, endPoint x: 927, endPoint y: 240, distance: 12.5
click at [645, 232] on div "Select Time" at bounding box center [948, 231] width 66 height 17
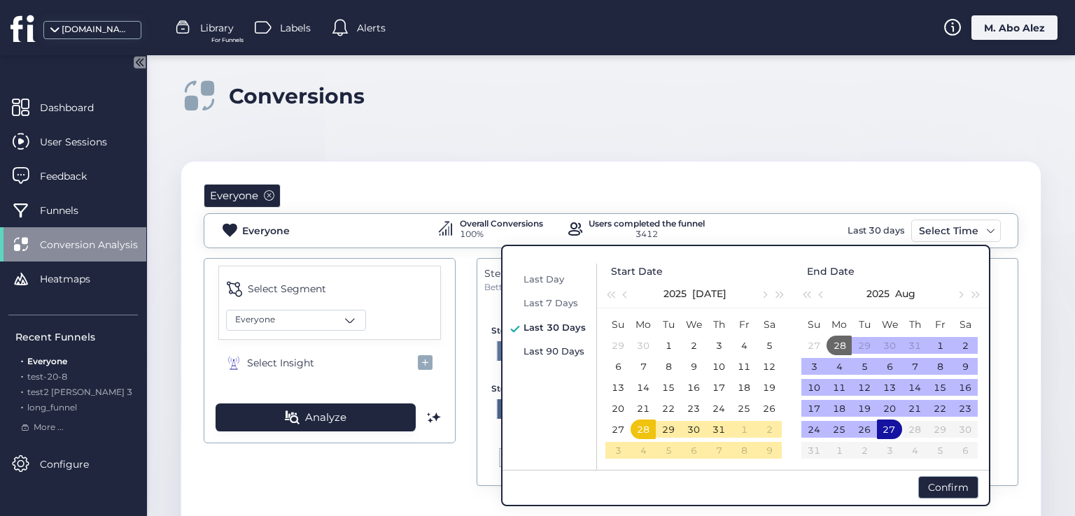
click at [531, 350] on span "Last 90 Days" at bounding box center [553, 351] width 61 height 11
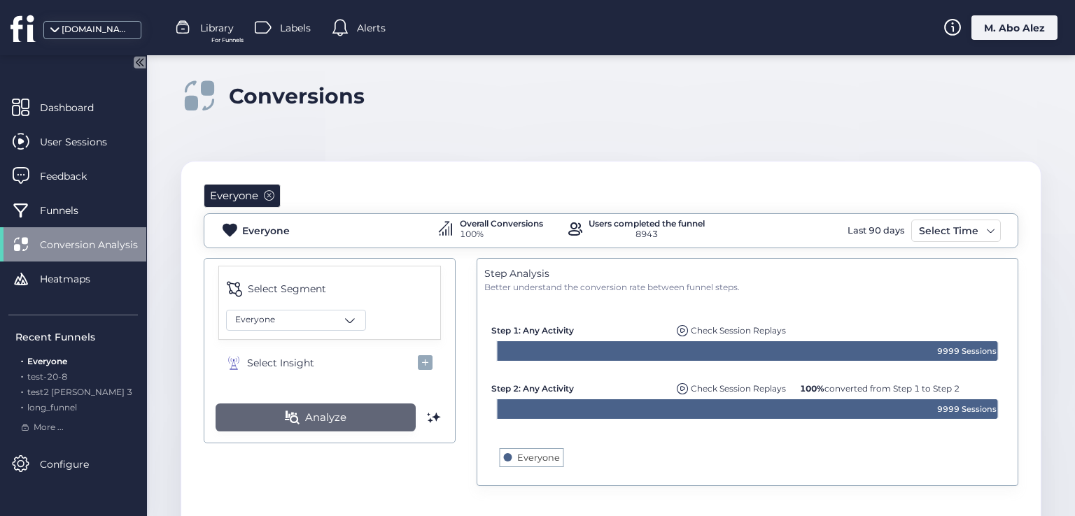
click at [382, 421] on button "Analyze" at bounding box center [316, 418] width 200 height 28
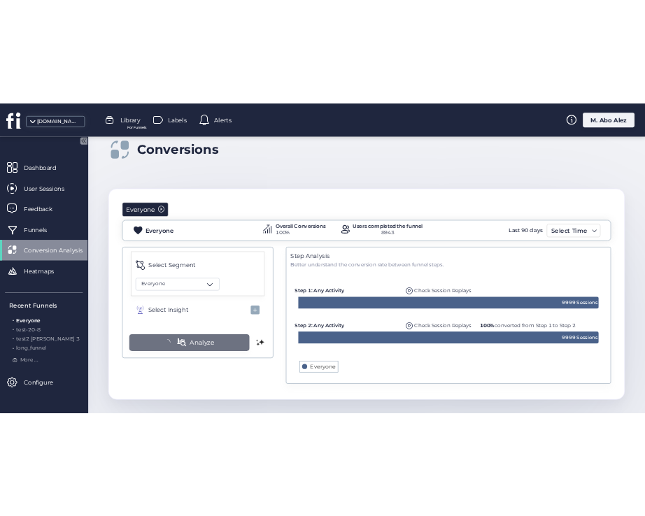
scroll to position [29, 0]
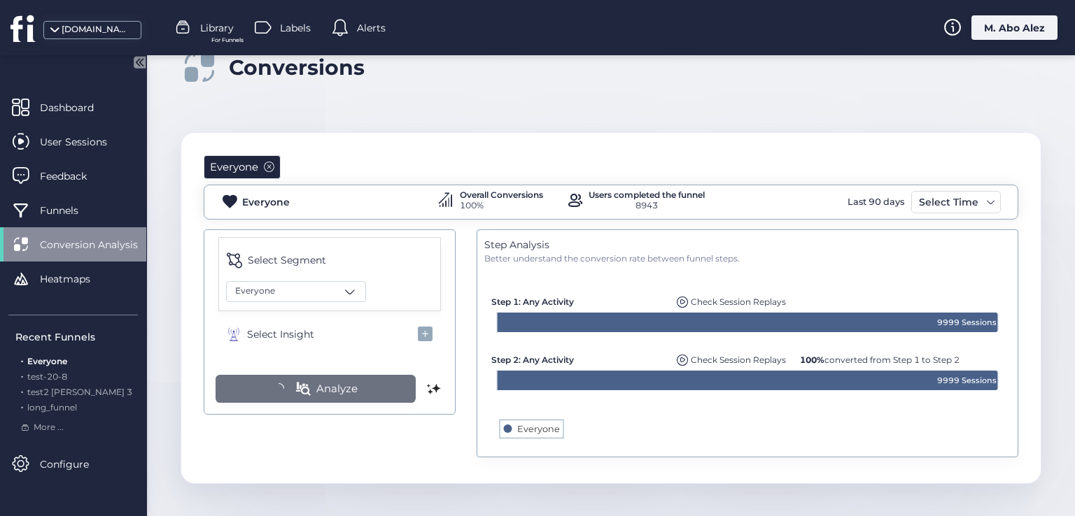
drag, startPoint x: 431, startPoint y: 407, endPoint x: 430, endPoint y: 423, distance: 16.8
click at [430, 423] on div "Select Segment Everyone Select Insight Analyze Step Analysis Better understand …" at bounding box center [611, 346] width 815 height 232
click at [255, 286] on span "Everyone" at bounding box center [255, 291] width 40 height 13
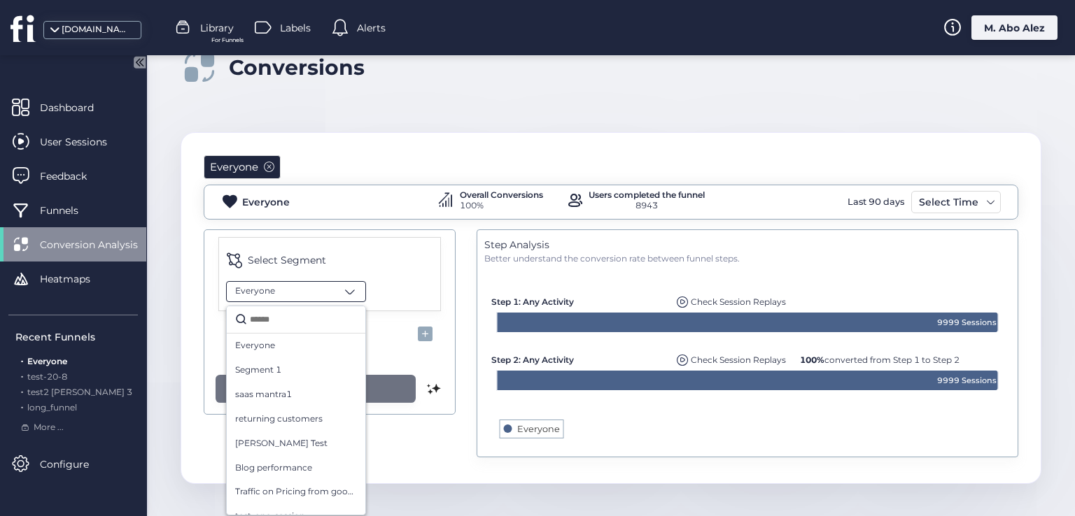
click at [255, 286] on span "Everyone" at bounding box center [255, 291] width 40 height 13
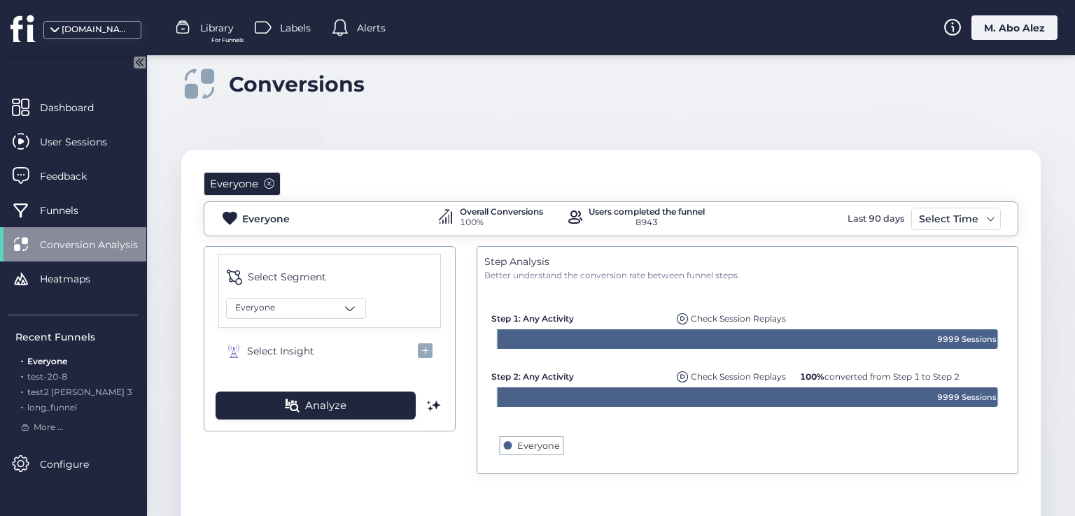
scroll to position [0, 0]
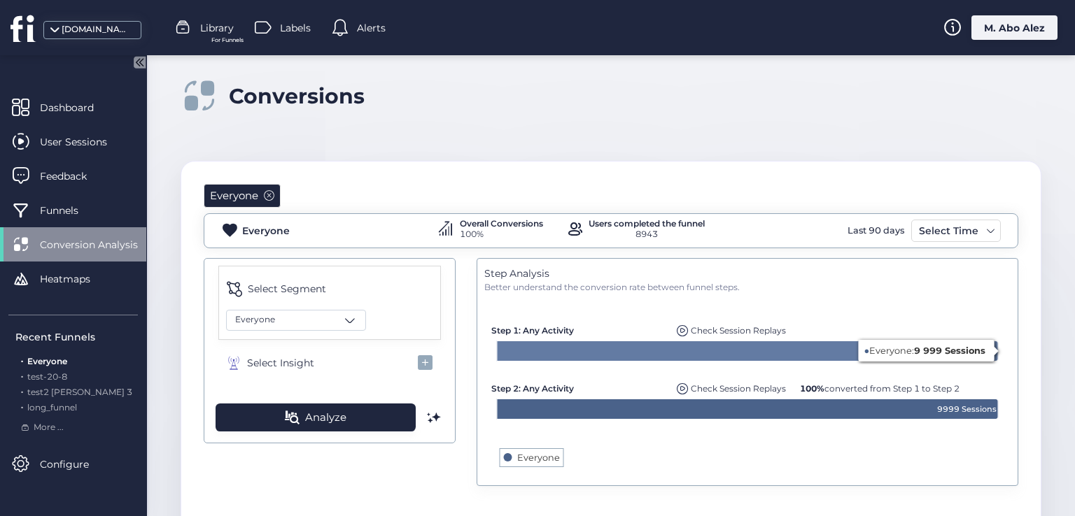
click at [645, 365] on rect at bounding box center [748, 386] width 516 height 185
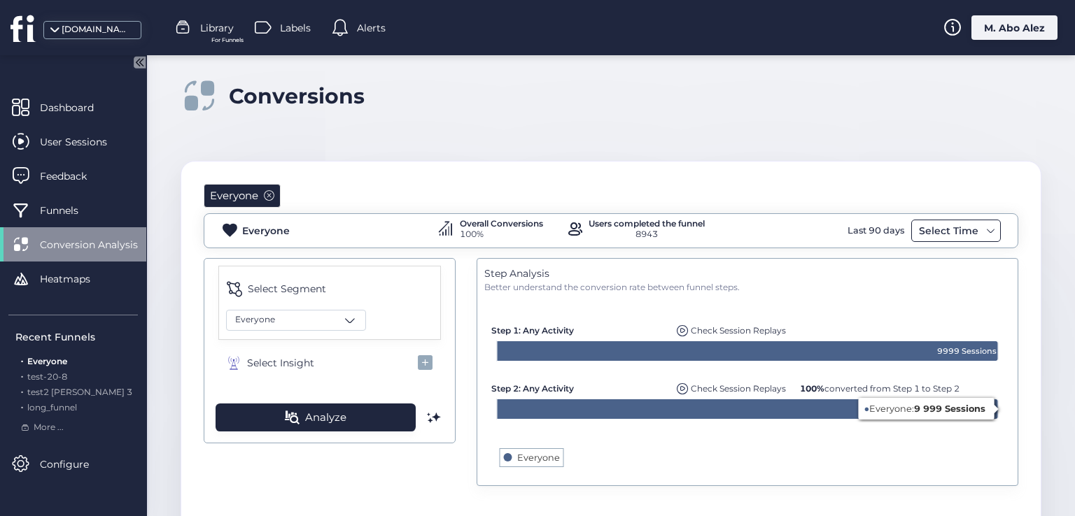
click at [645, 235] on div "Select Time" at bounding box center [948, 231] width 66 height 17
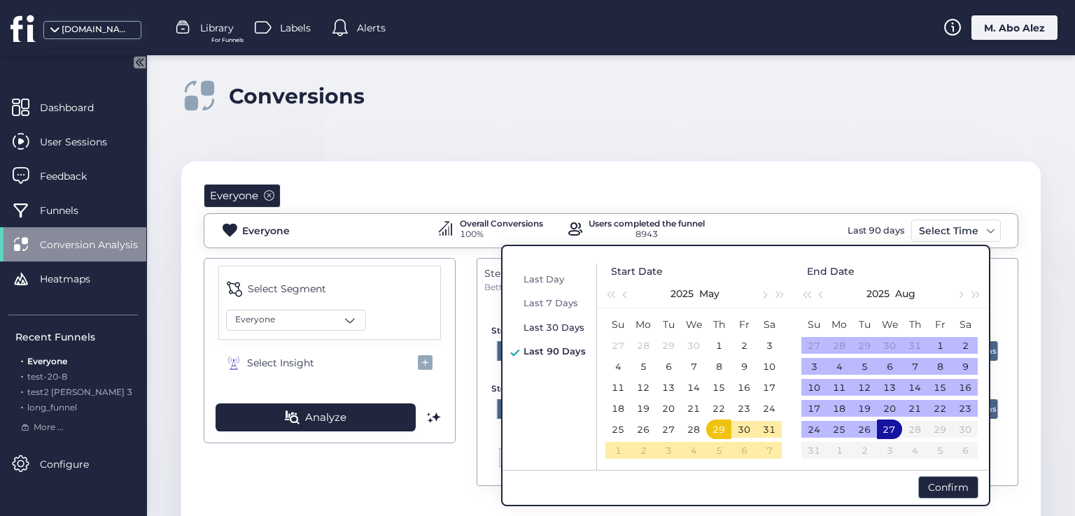
click at [535, 319] on div "Last 30 Days" at bounding box center [554, 327] width 69 height 17
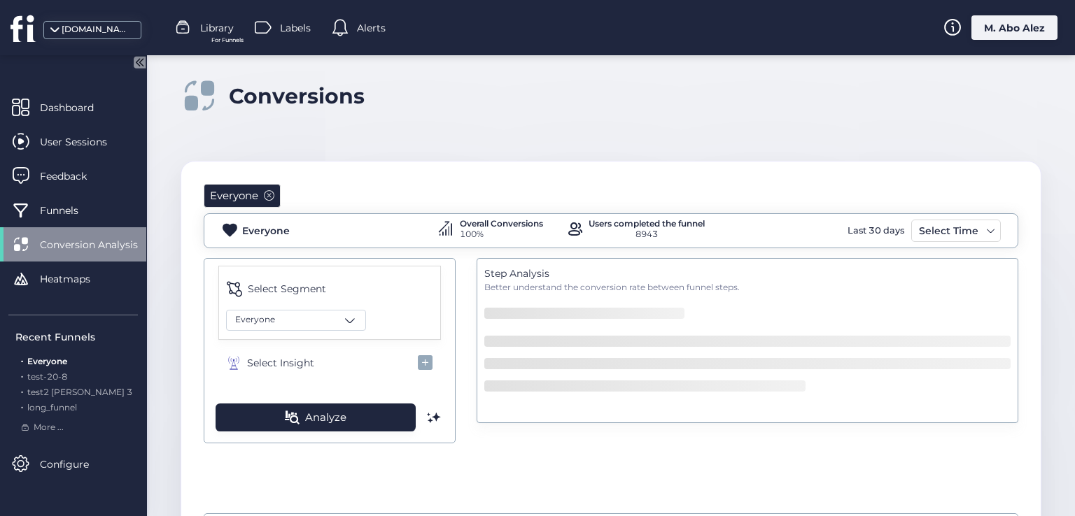
click at [645, 166] on div "Everyone Everyone Overall Conversions 100% Users completed the funnel 8943 Last…" at bounding box center [610, 418] width 859 height 513
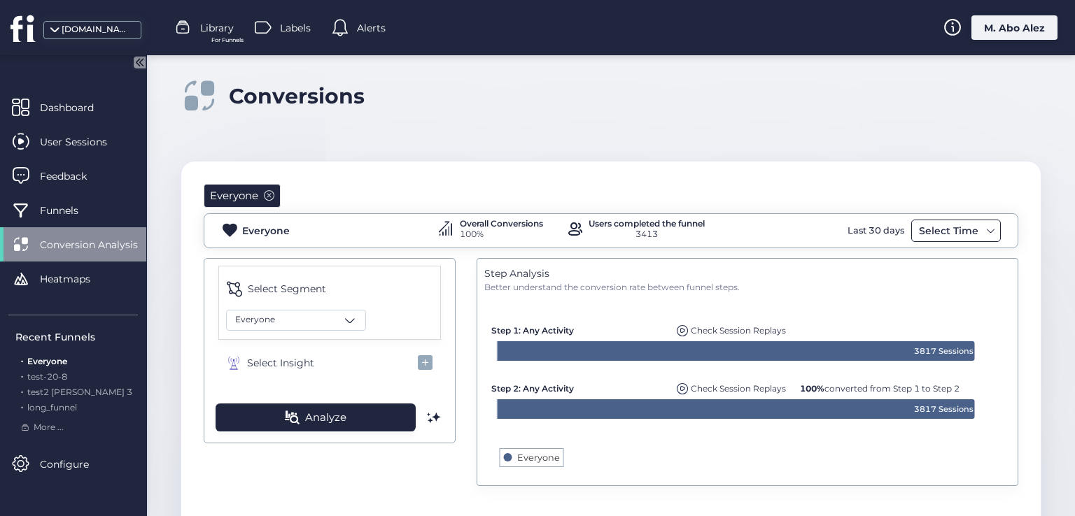
click at [645, 232] on div "Select Time" at bounding box center [948, 231] width 66 height 17
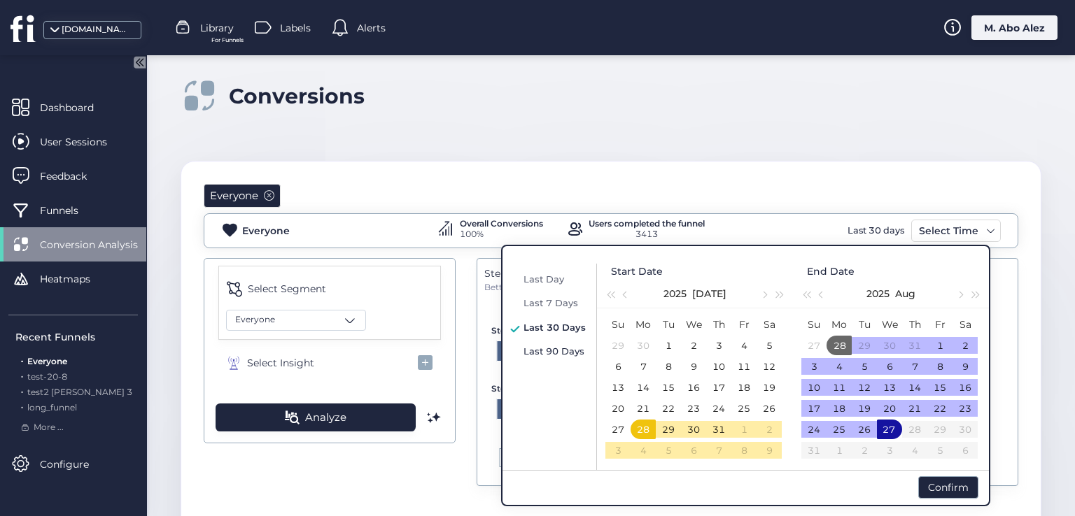
click at [563, 351] on span "Last 90 Days" at bounding box center [553, 351] width 61 height 11
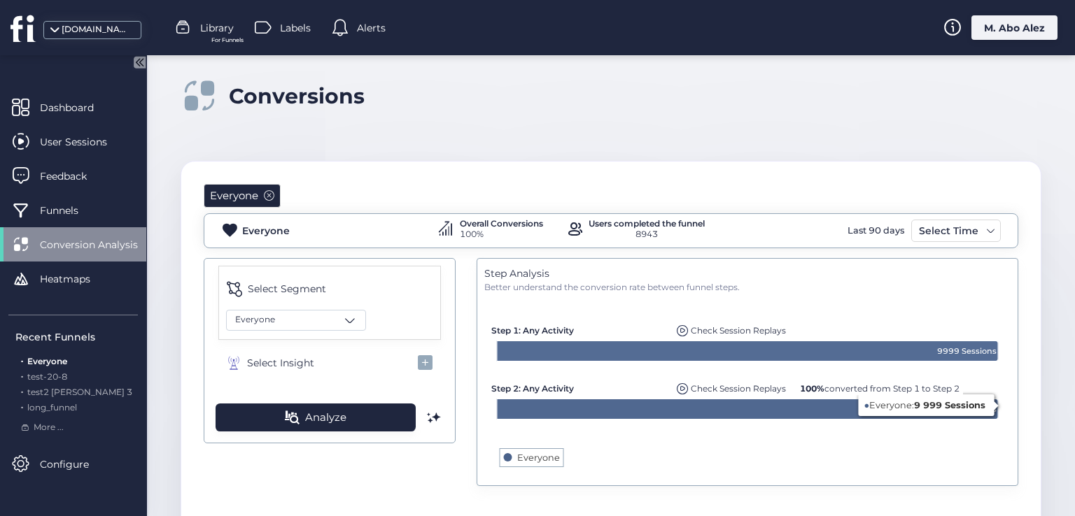
click at [645, 449] on rect at bounding box center [748, 386] width 516 height 185
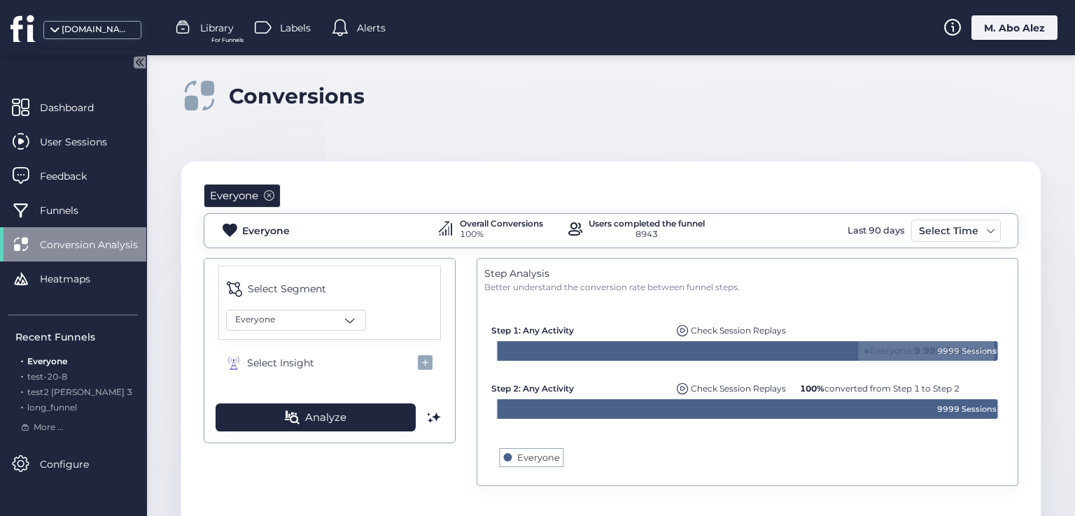
click at [68, 87] on mat-drawer "Dashboard User Sessions Feedback Funnels Conversion Analysis Heatmaps Recent Fu…" at bounding box center [73, 285] width 147 height 461
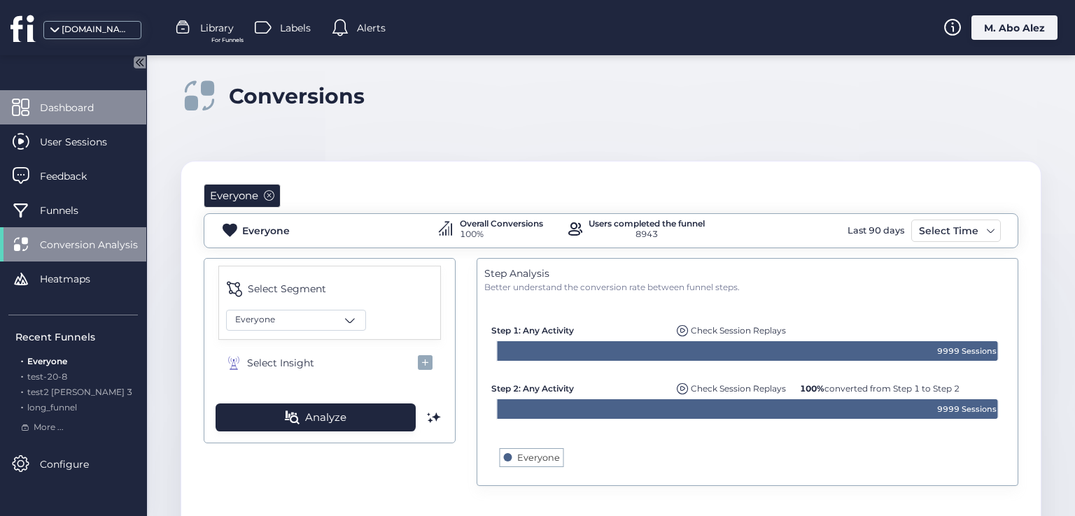
click at [73, 100] on span "Dashboard" at bounding box center [77, 107] width 75 height 15
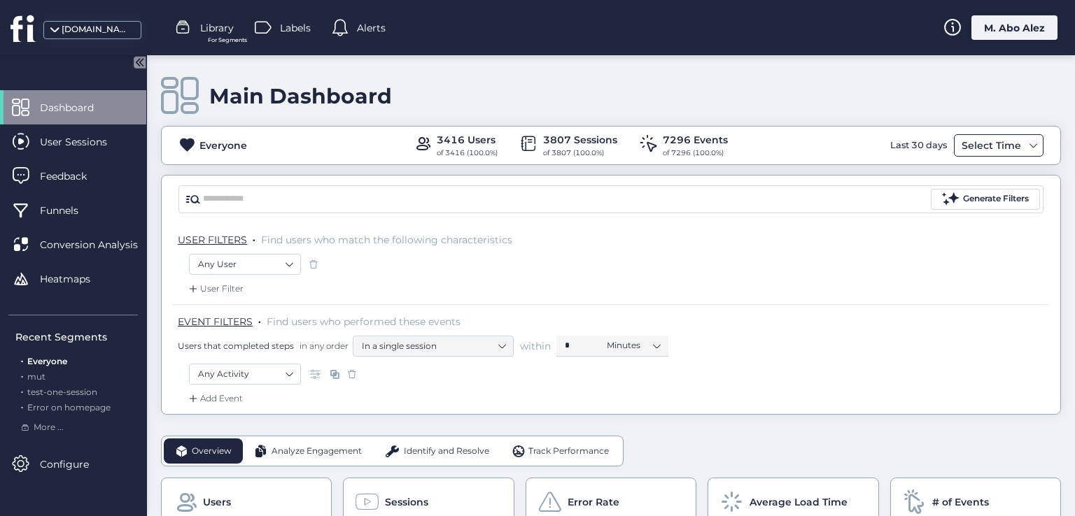
click at [645, 141] on div "Select Time" at bounding box center [991, 145] width 66 height 17
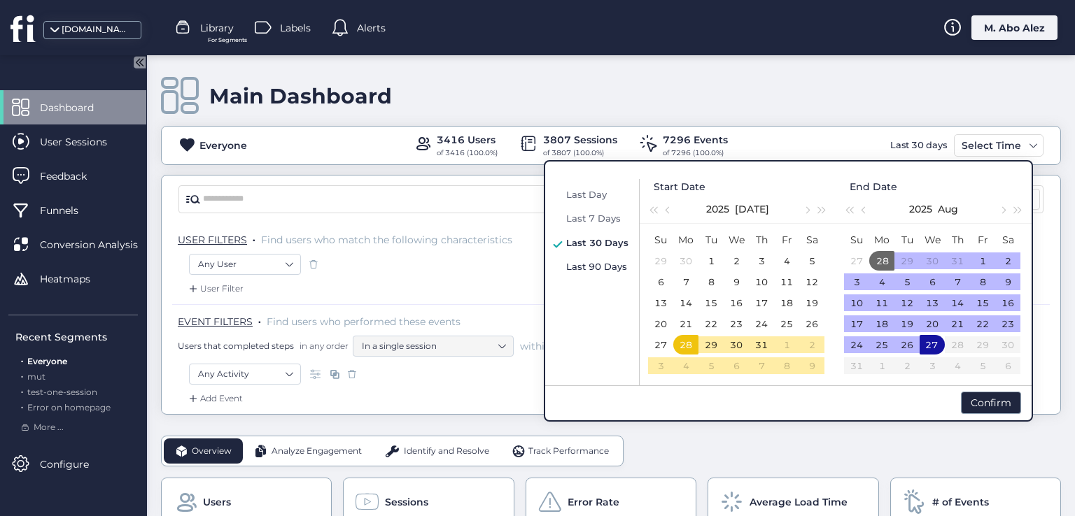
click at [597, 267] on span "Last 90 Days" at bounding box center [596, 266] width 61 height 11
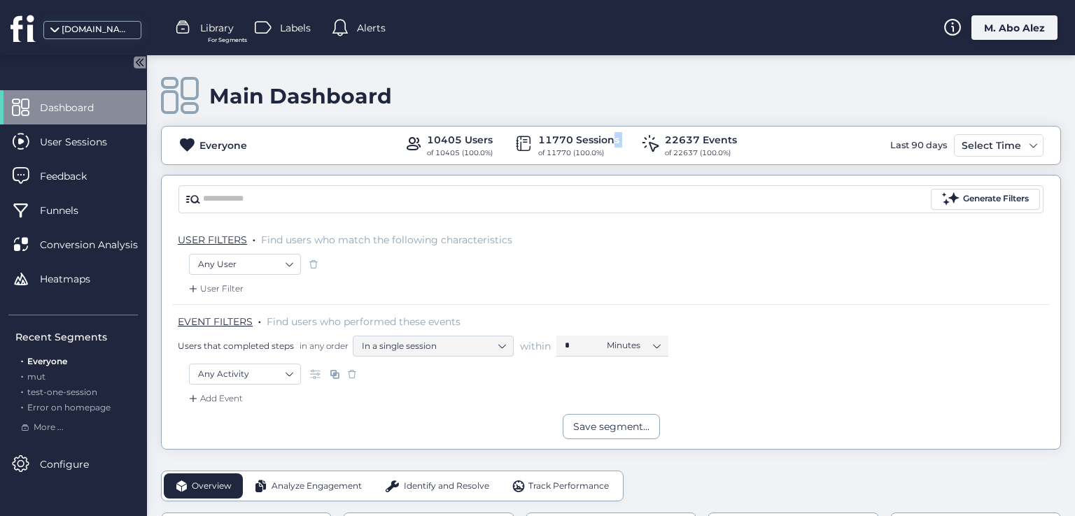
drag, startPoint x: 608, startPoint y: 141, endPoint x: 536, endPoint y: 148, distance: 72.4
click at [538, 148] on div "11770 Sessions of 11770 (100.0%)" at bounding box center [578, 145] width 81 height 27
drag, startPoint x: 418, startPoint y: 131, endPoint x: 476, endPoint y: 140, distance: 58.8
click at [476, 140] on div "Everyone 10405 Users of 10405 (100.0%) 11770 Sessions of 11770 (100.0%) 22637 E…" at bounding box center [611, 145] width 900 height 39
click at [99, 249] on span "Conversion Analysis" at bounding box center [99, 244] width 119 height 15
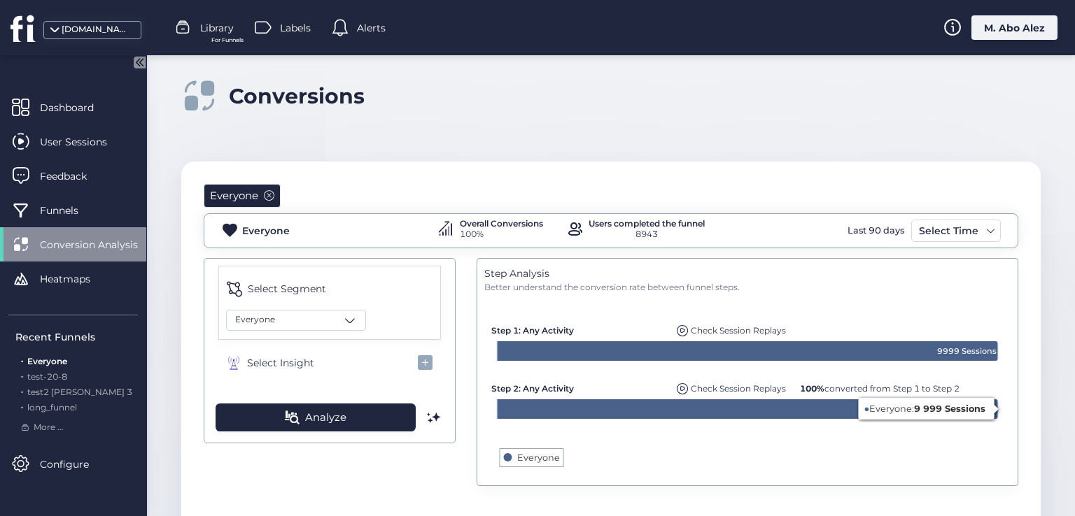
click at [645, 426] on rect at bounding box center [748, 386] width 516 height 185
click at [277, 94] on div "Conversions" at bounding box center [297, 96] width 136 height 26
copy div "Conversions"
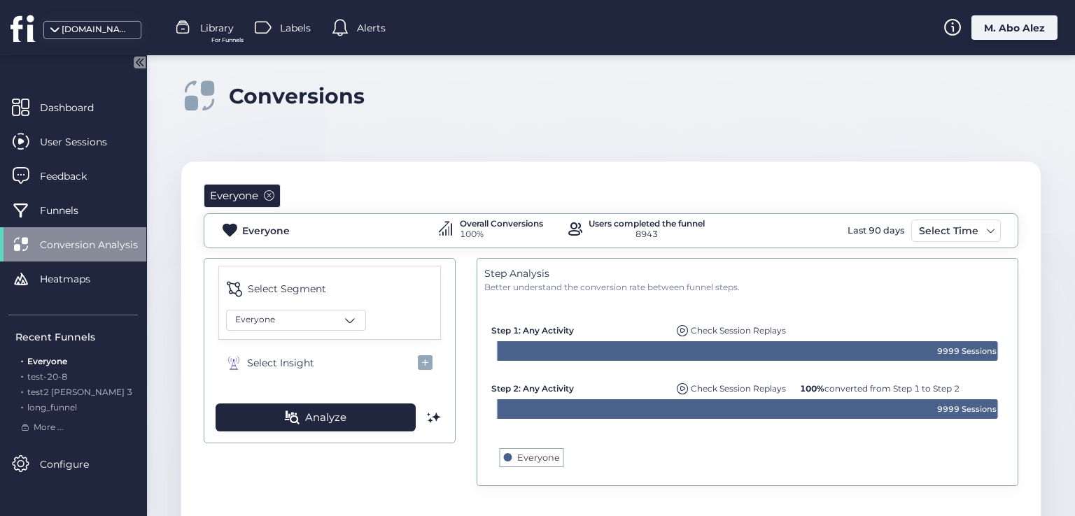
click at [314, 298] on button "Select Segment" at bounding box center [329, 289] width 221 height 31
click at [342, 334] on div "Select Segment Everyone" at bounding box center [329, 303] width 223 height 74
click at [339, 321] on div "Everyone" at bounding box center [296, 320] width 140 height 21
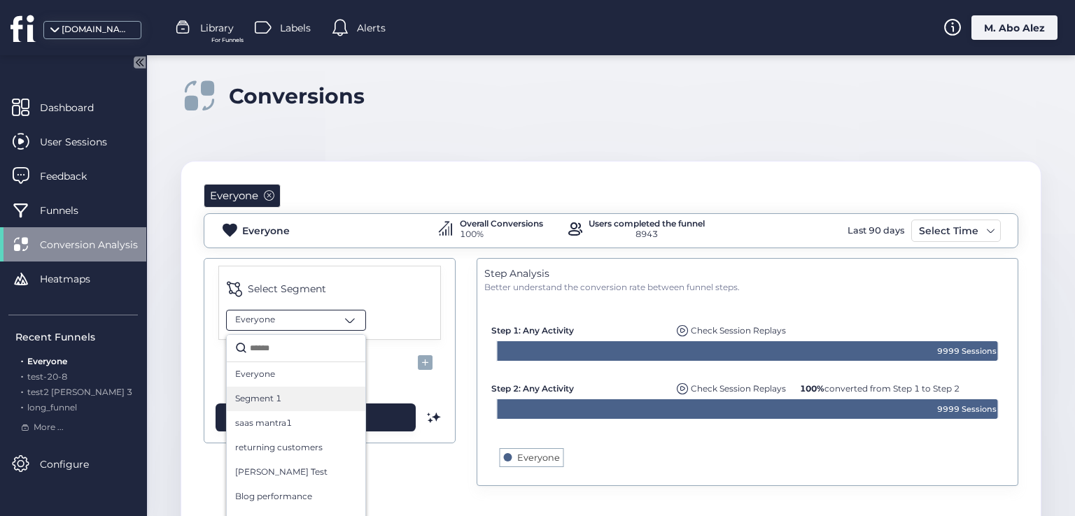
click at [307, 395] on div "Segment 1" at bounding box center [296, 399] width 122 height 13
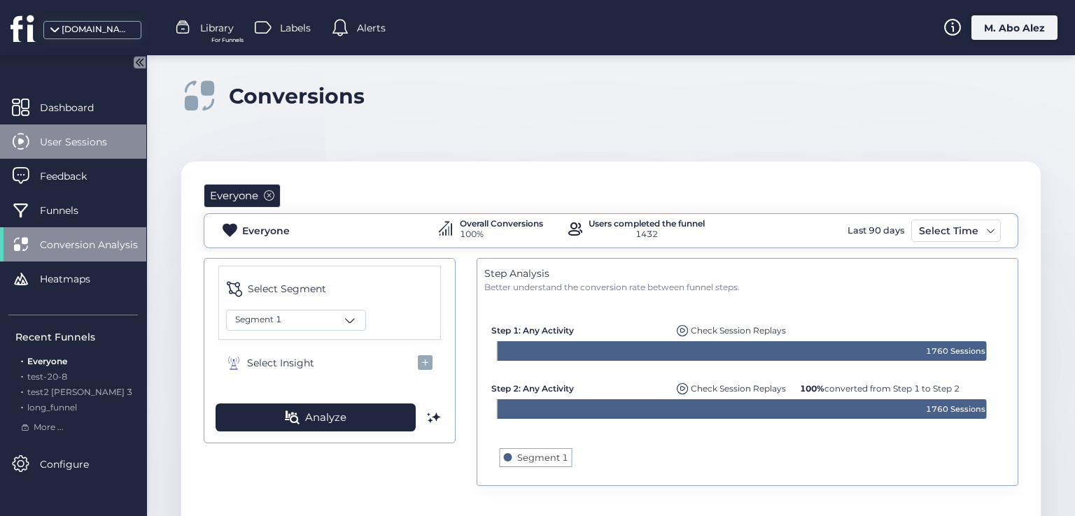
click at [101, 137] on span "User Sessions" at bounding box center [84, 141] width 88 height 15
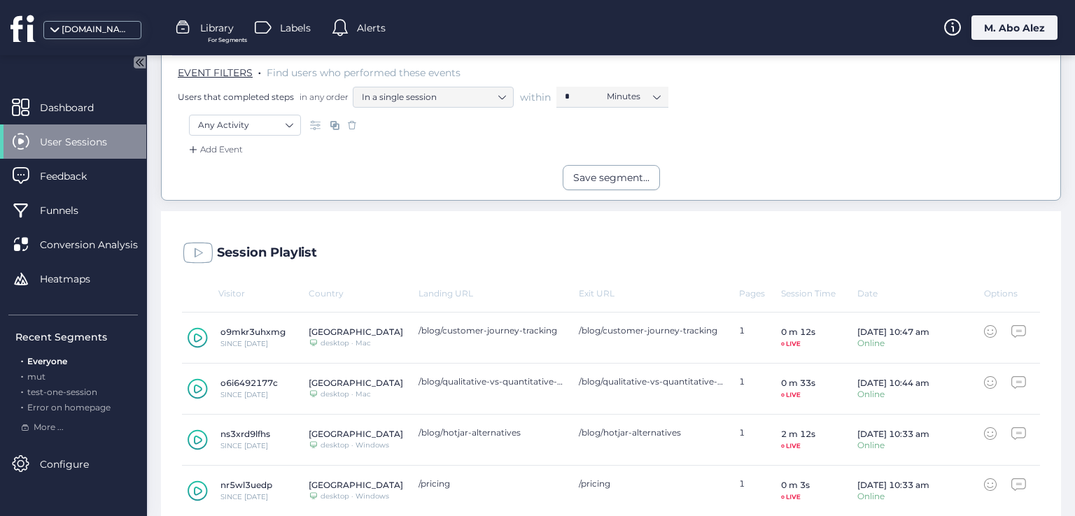
scroll to position [280, 0]
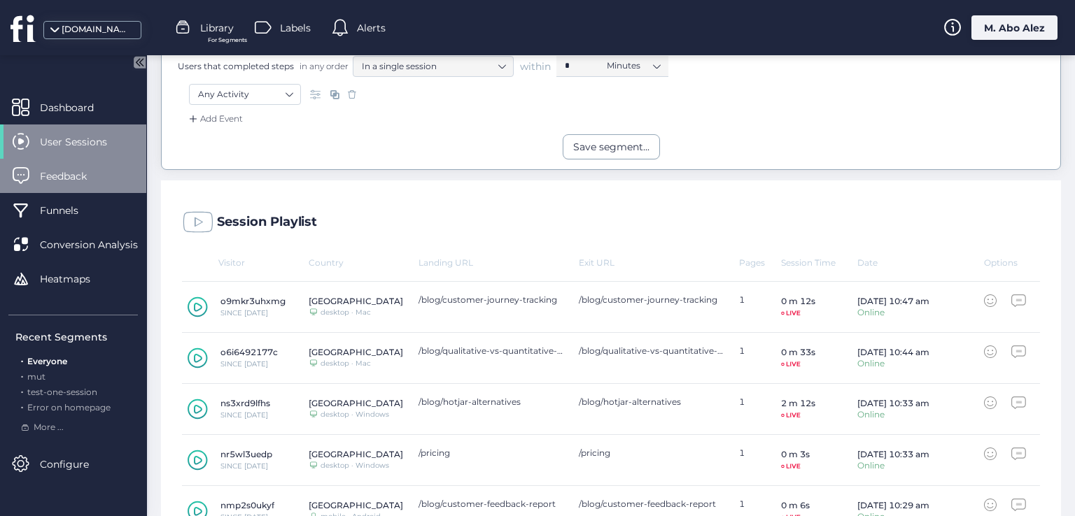
click at [99, 183] on span "Feedback" at bounding box center [74, 176] width 68 height 15
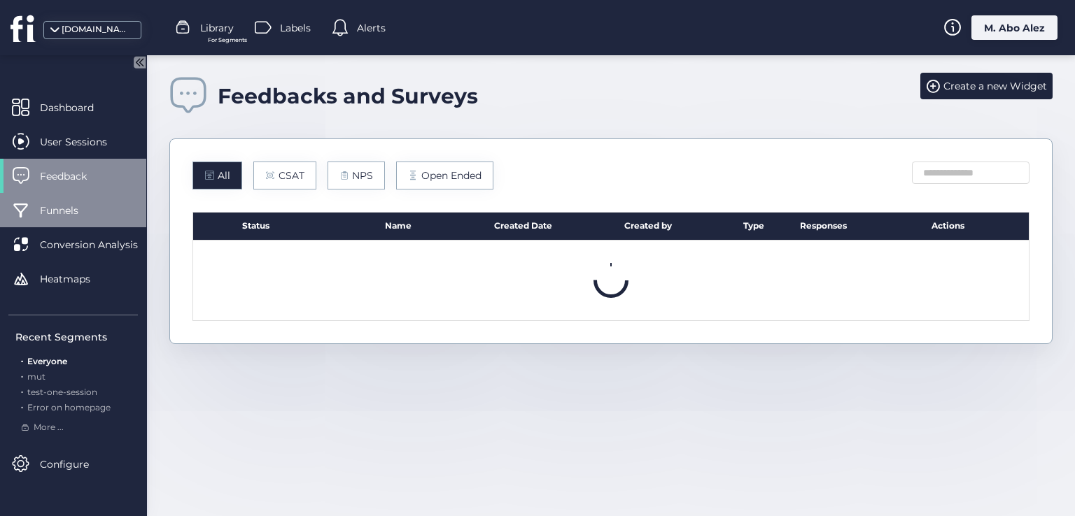
click at [86, 205] on span "Funnels" at bounding box center [69, 210] width 59 height 15
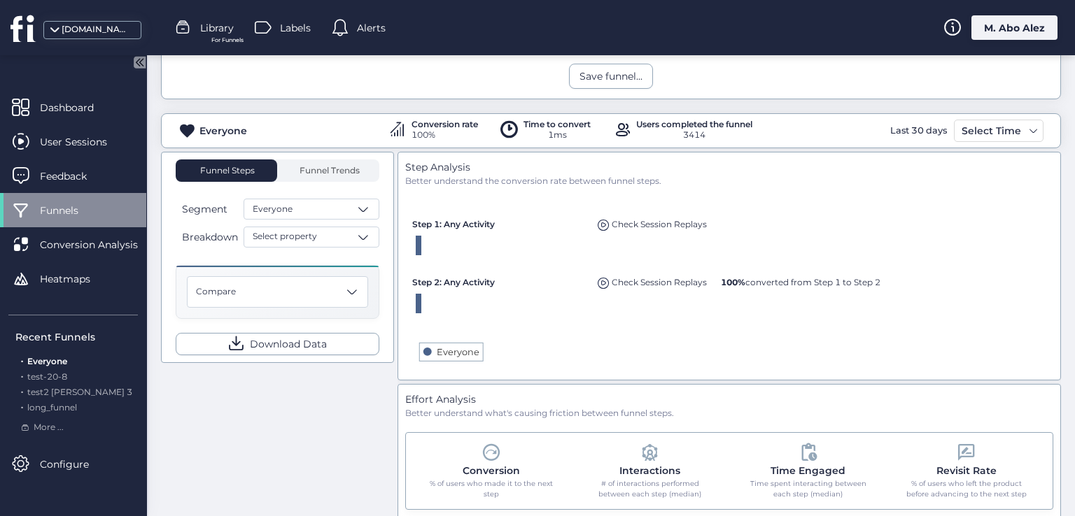
scroll to position [210, 0]
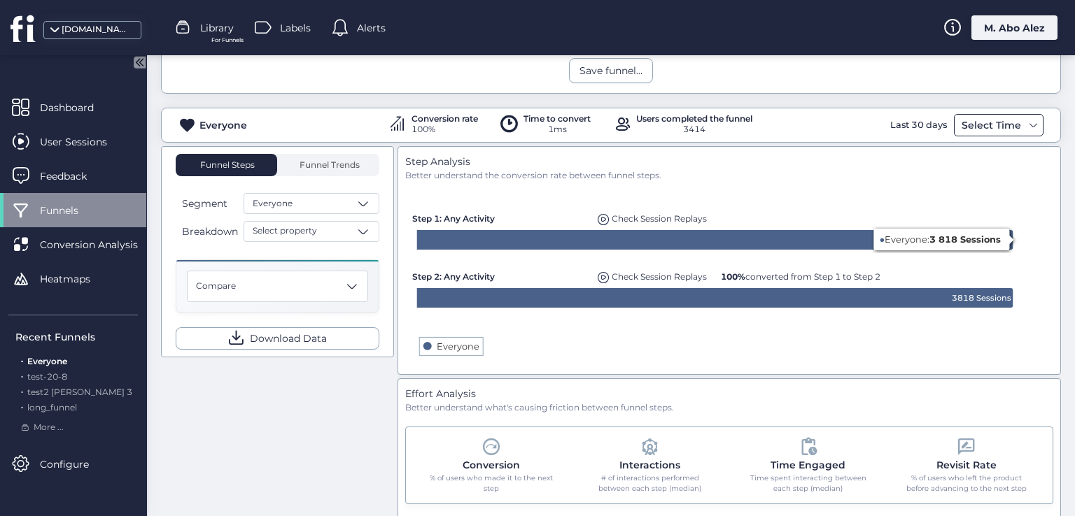
click at [645, 125] on div "Select Time" at bounding box center [991, 125] width 66 height 17
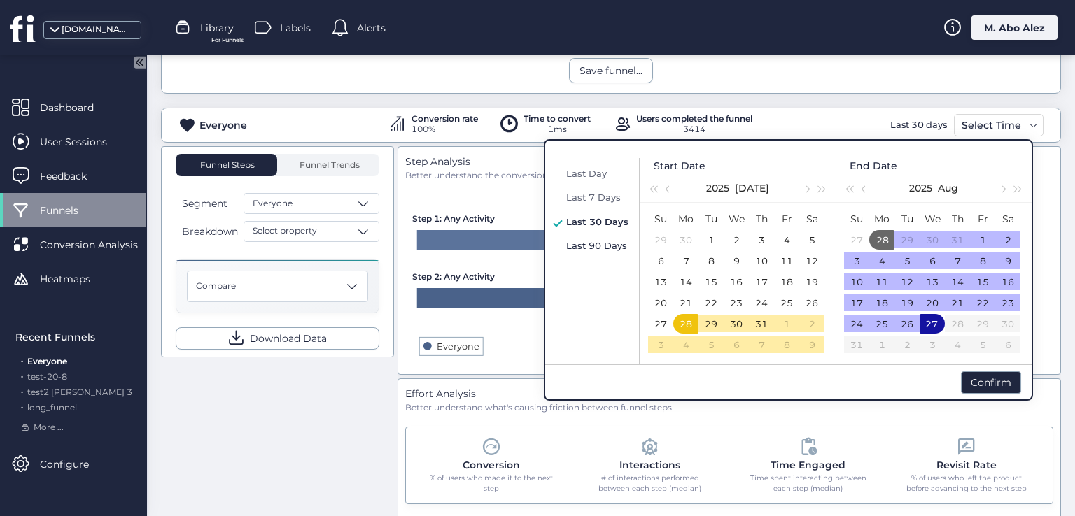
click at [582, 240] on span "Last 90 Days" at bounding box center [596, 245] width 61 height 11
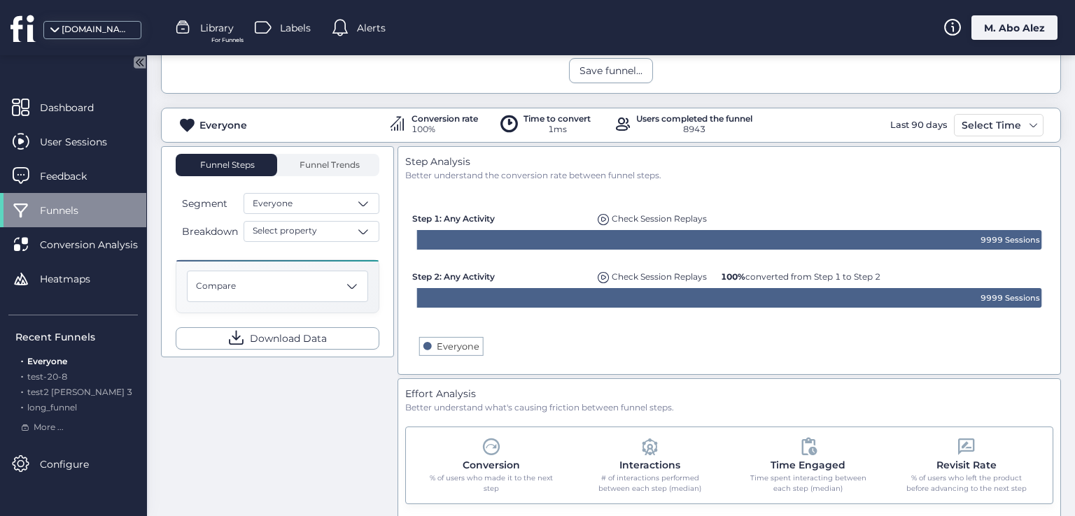
click at [549, 359] on rect at bounding box center [729, 275] width 640 height 185
click at [80, 251] on span "Conversion Analysis" at bounding box center [99, 244] width 119 height 15
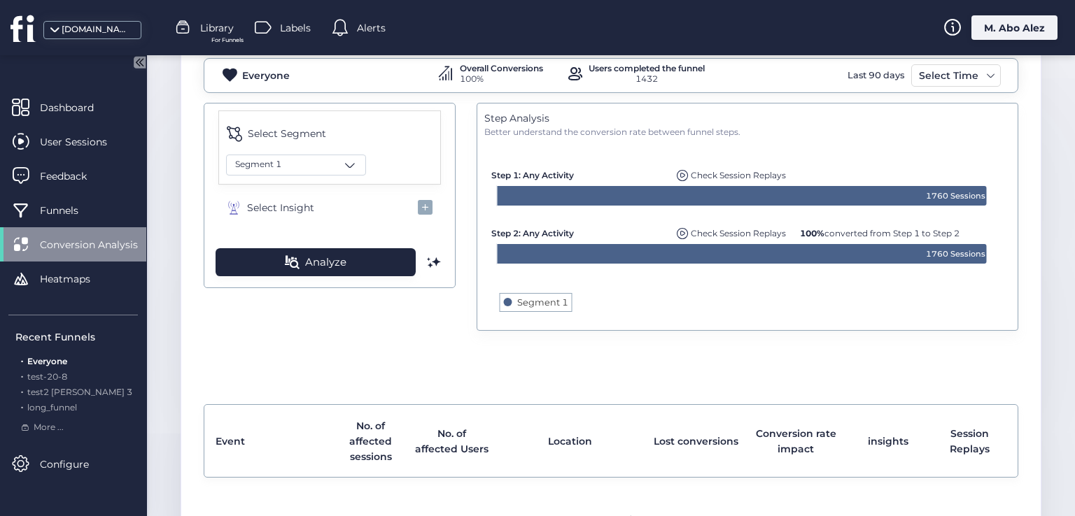
scroll to position [70, 0]
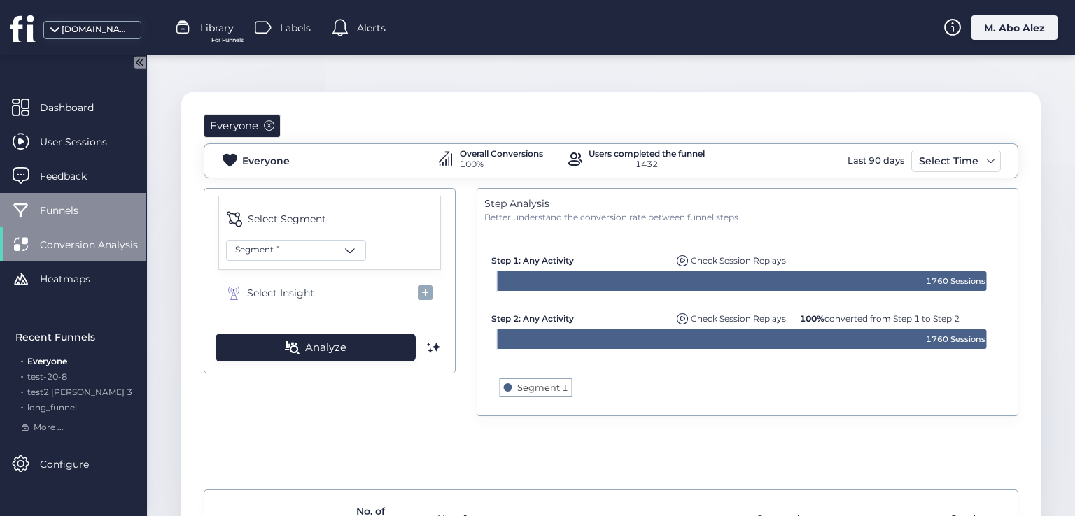
click at [113, 214] on div "Funnels" at bounding box center [73, 210] width 146 height 34
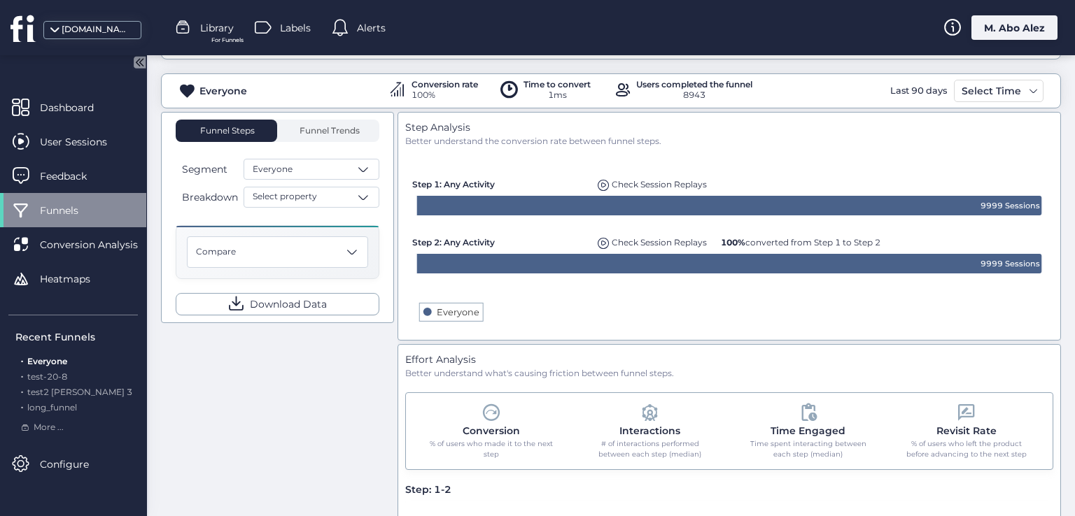
scroll to position [221, 0]
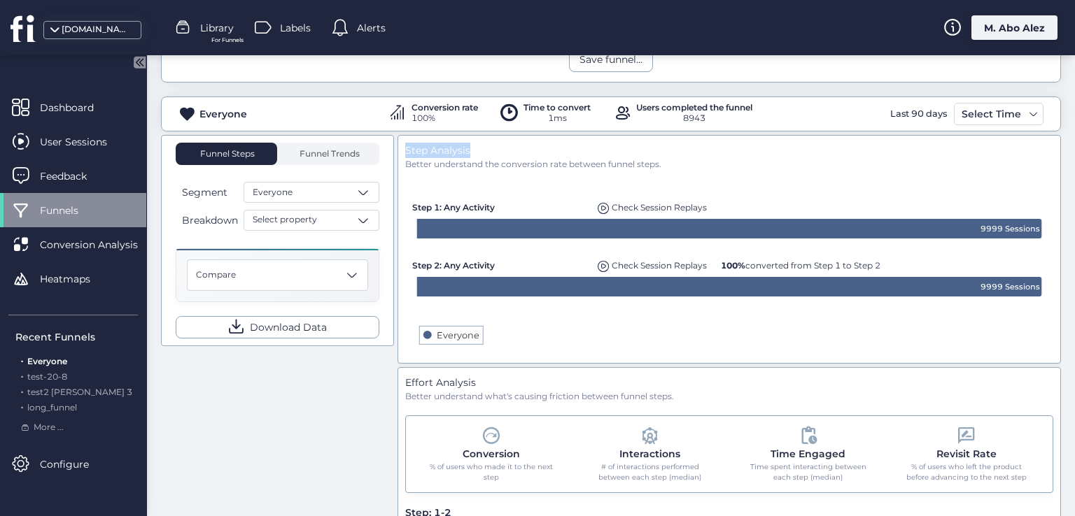
drag, startPoint x: 470, startPoint y: 146, endPoint x: 400, endPoint y: 148, distance: 70.0
click at [400, 148] on div "Step Analysis Better understand the conversion rate between funnel steps. Creat…" at bounding box center [729, 249] width 664 height 229
copy div "Step Analysis"
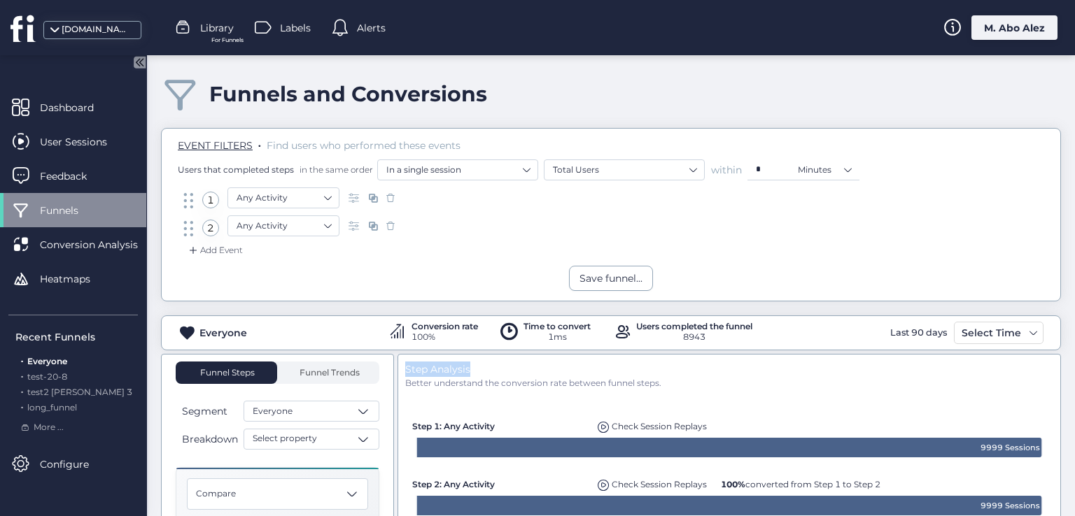
scroll to position [0, 0]
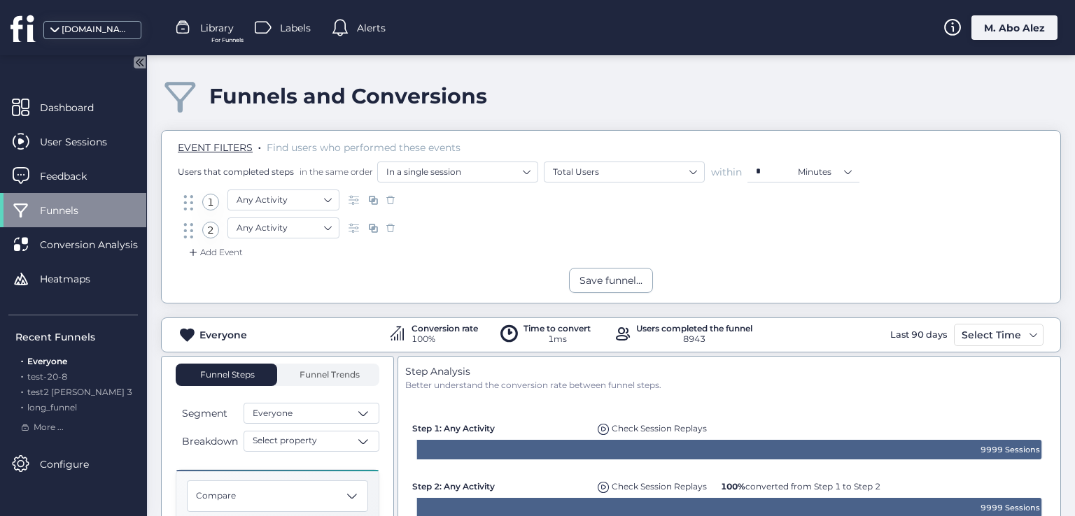
click at [211, 27] on span "Library" at bounding box center [217, 27] width 34 height 15
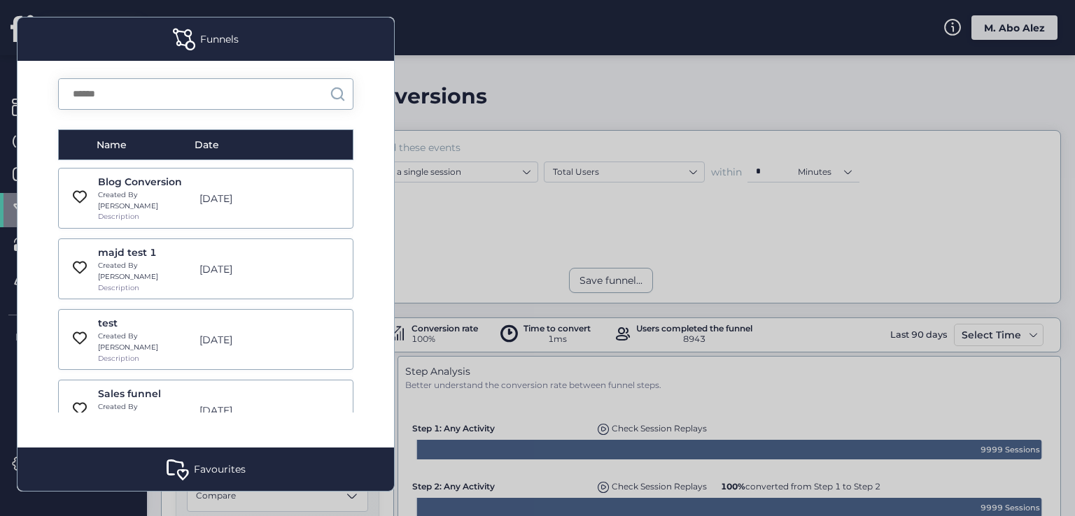
click at [432, 160] on div at bounding box center [537, 258] width 1075 height 516
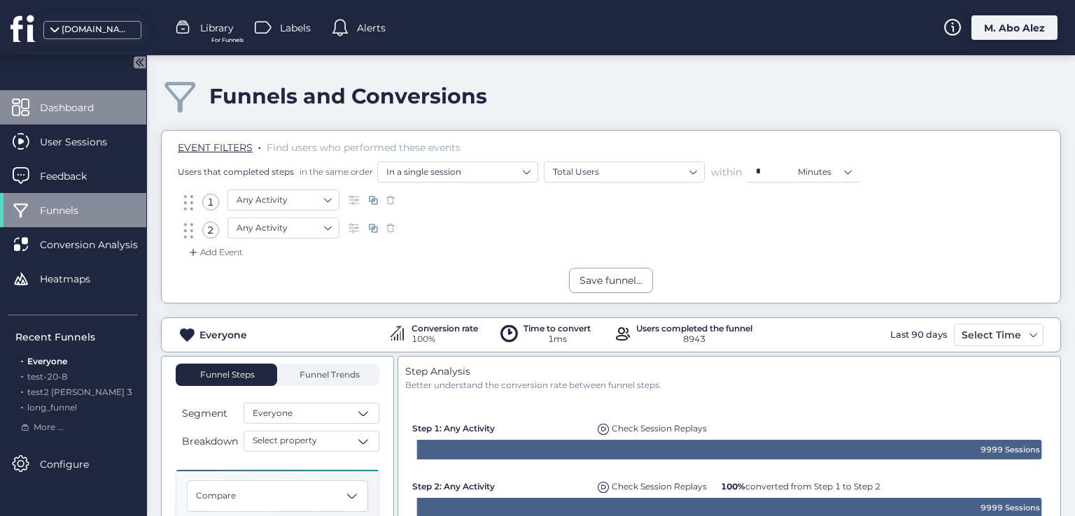
click at [18, 104] on span at bounding box center [20, 107] width 17 height 17
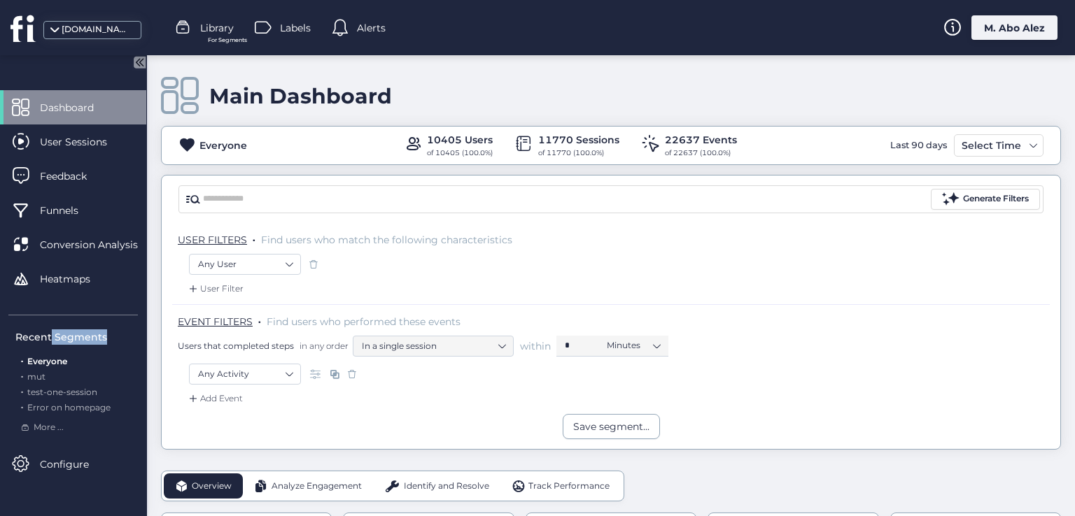
drag, startPoint x: 108, startPoint y: 337, endPoint x: 51, endPoint y: 339, distance: 57.5
click at [51, 339] on div "Recent Segments" at bounding box center [76, 337] width 122 height 15
click at [87, 337] on div "Recent Segments" at bounding box center [76, 337] width 122 height 15
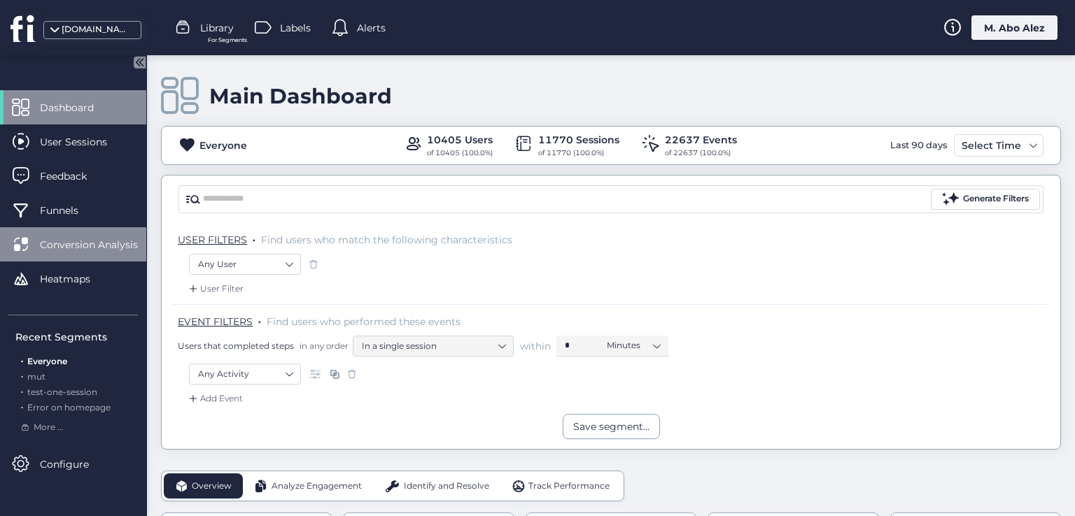
click at [98, 255] on div "Conversion Analysis" at bounding box center [73, 244] width 146 height 34
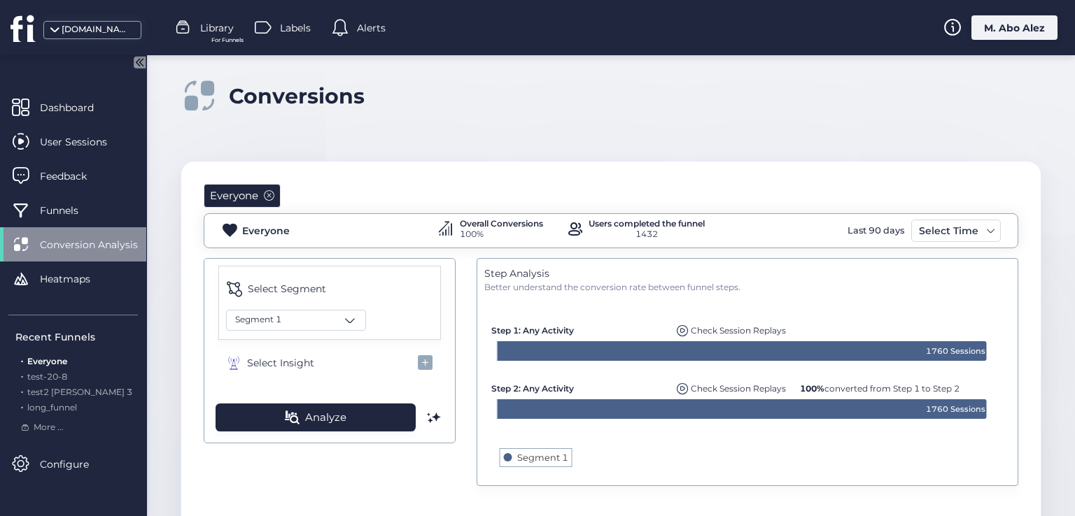
click at [275, 196] on div "Everyone" at bounding box center [242, 196] width 77 height 24
click at [268, 192] on span at bounding box center [269, 195] width 10 height 10
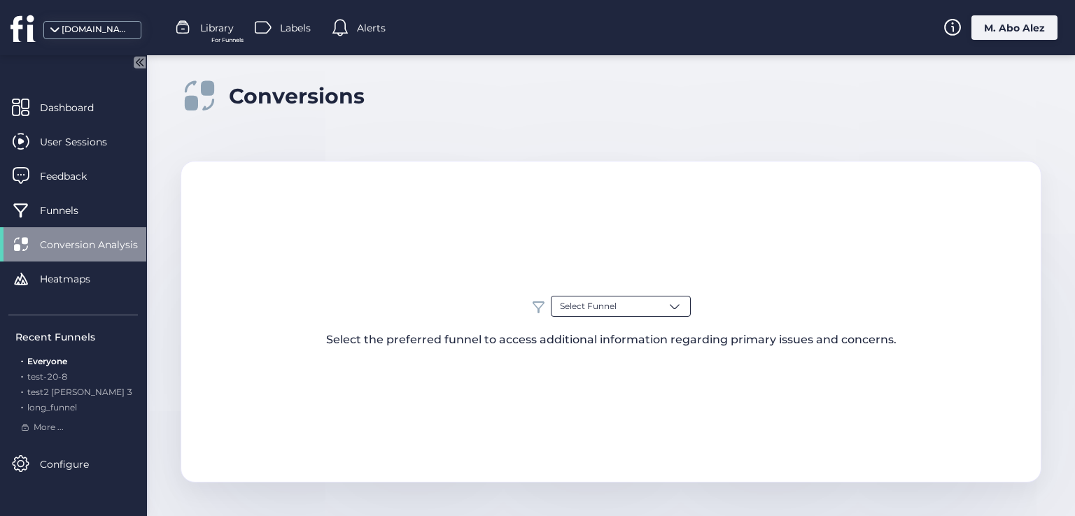
click at [588, 308] on span "Select Funnel" at bounding box center [588, 306] width 57 height 13
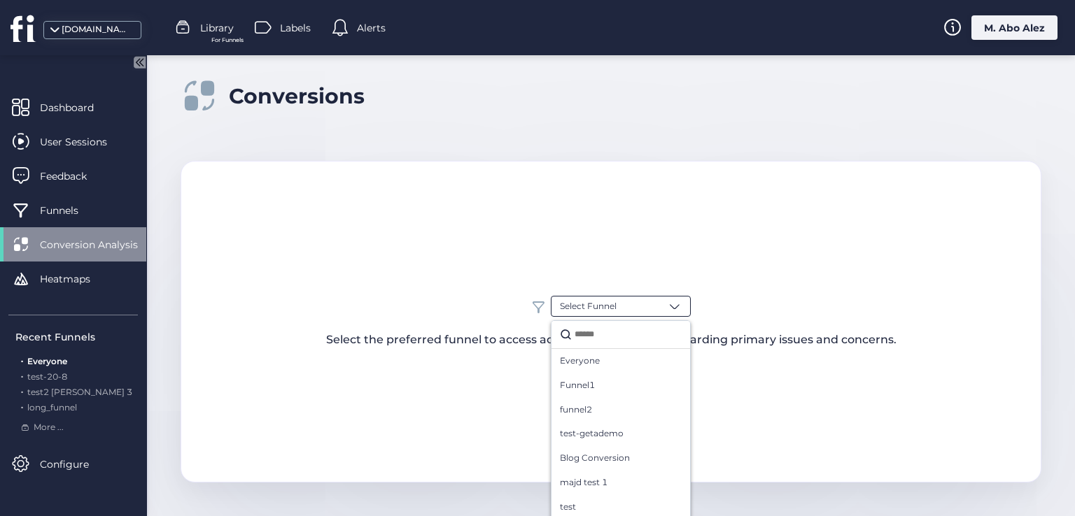
click at [230, 316] on div "Select Funnel Everyone Funnel1 funnel2 test-getademo Blog Conversion majd test …" at bounding box center [610, 322] width 859 height 52
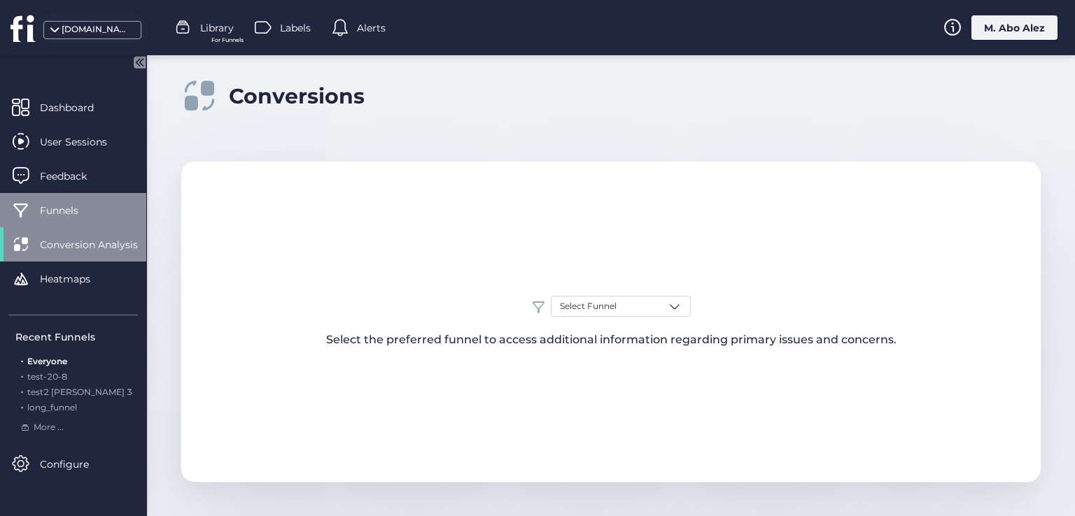
click at [91, 200] on div "Funnels" at bounding box center [73, 210] width 146 height 34
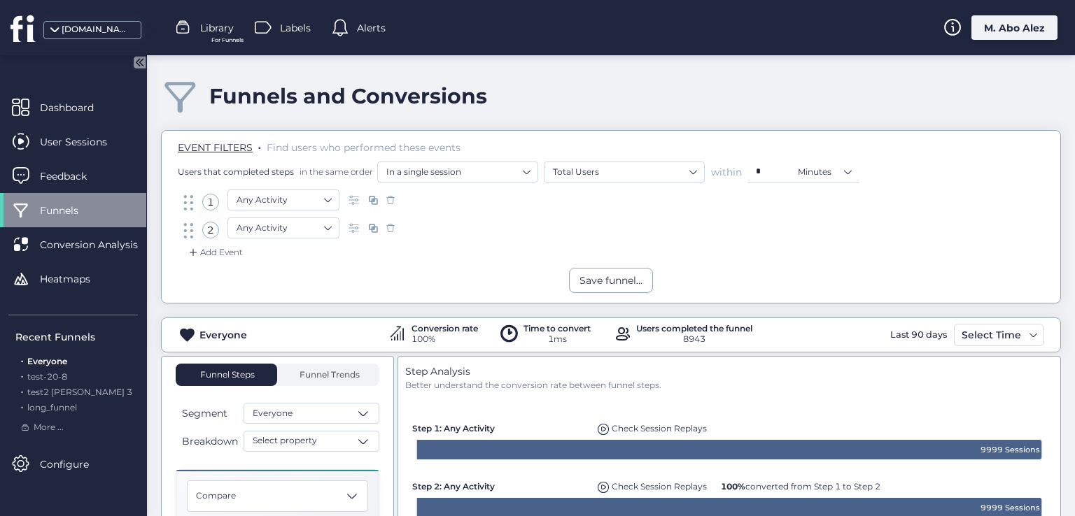
click at [219, 32] on span "Library" at bounding box center [217, 27] width 34 height 15
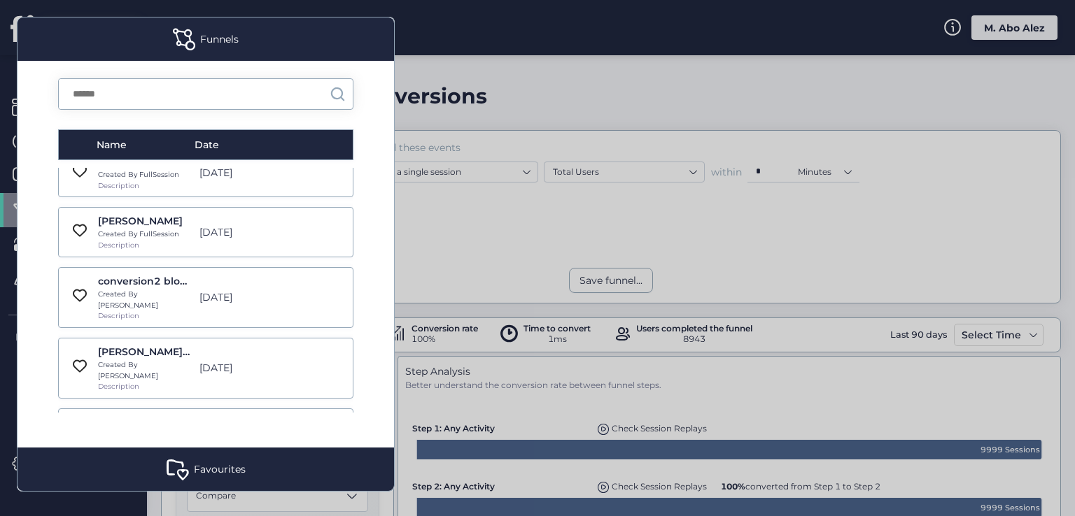
scroll to position [4452, 0]
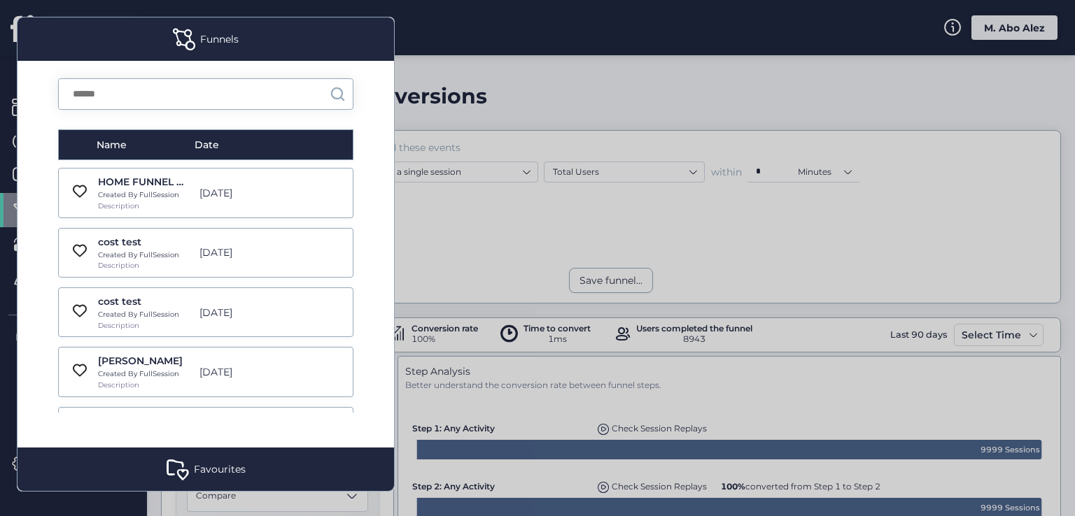
click at [176, 477] on span at bounding box center [178, 469] width 22 height 22
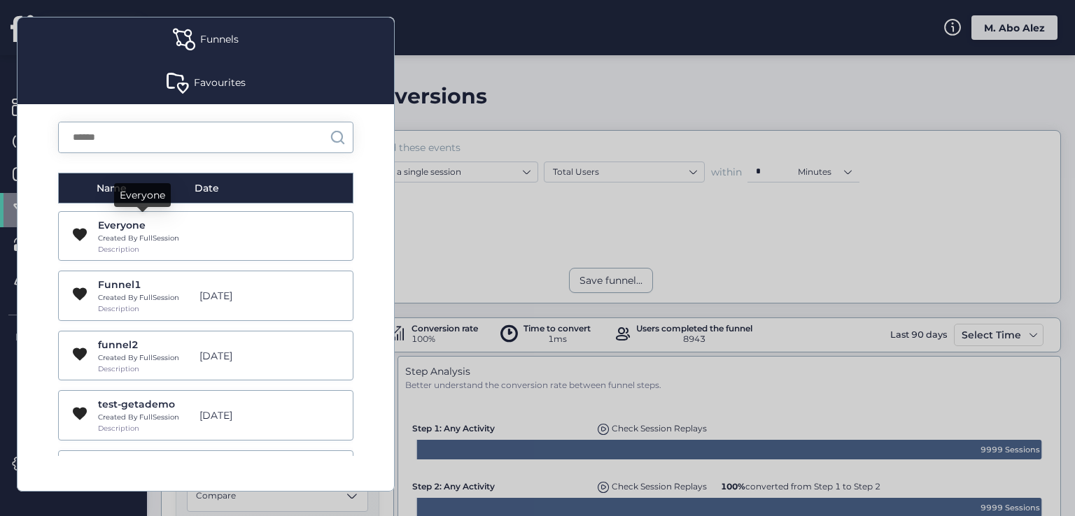
click at [162, 223] on div "Everyone" at bounding box center [145, 225] width 94 height 15
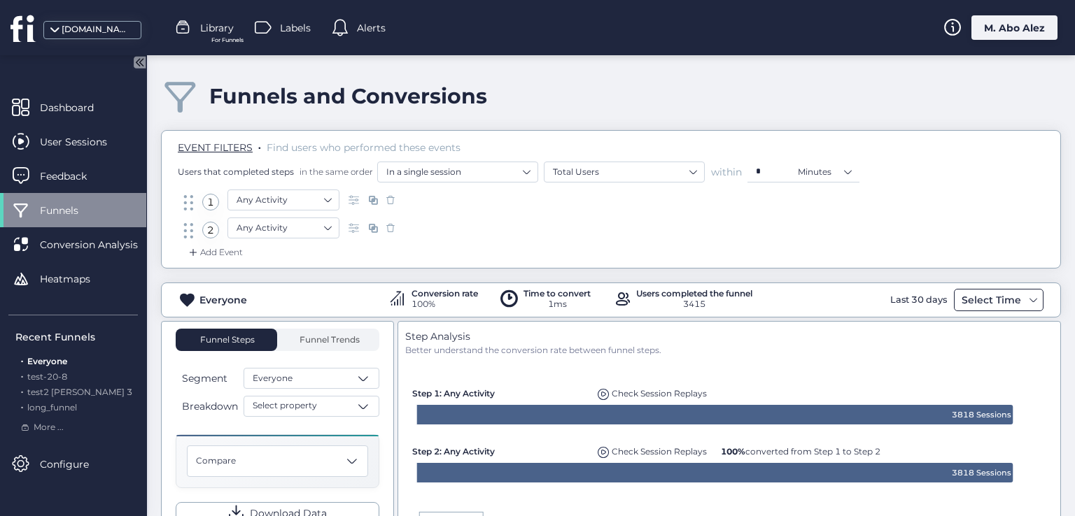
click at [645, 297] on div "Select Time" at bounding box center [991, 300] width 66 height 17
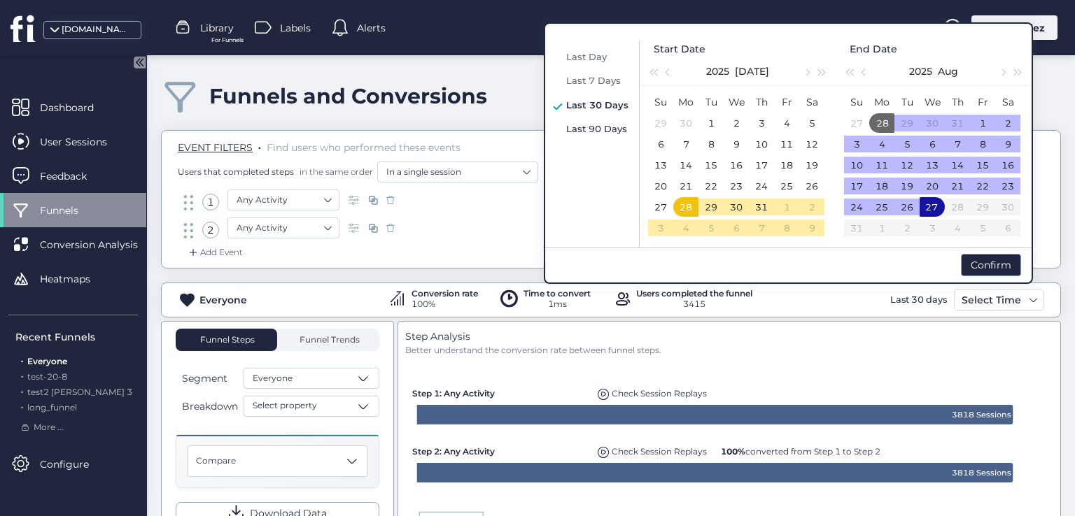
click at [603, 132] on span "Last 90 Days" at bounding box center [596, 128] width 61 height 11
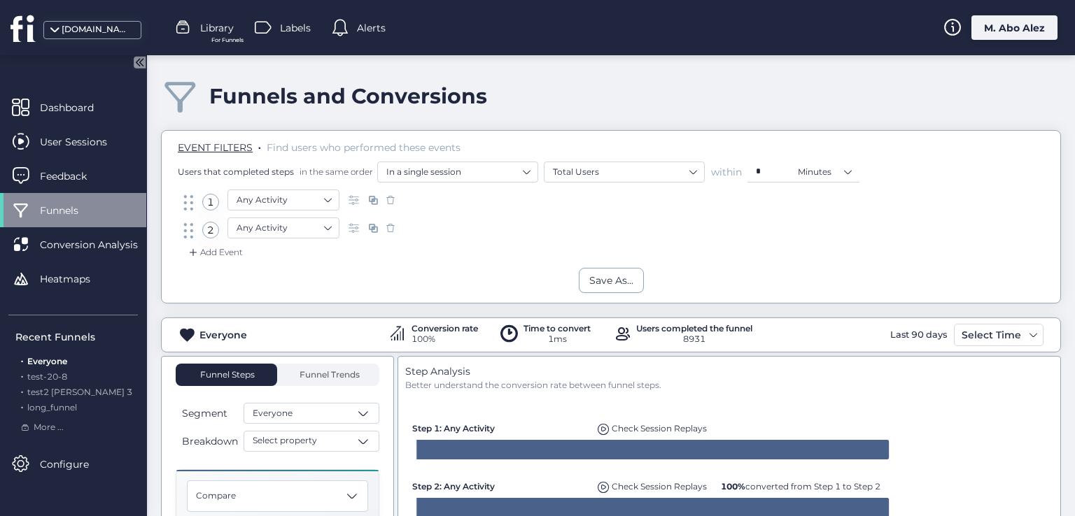
scroll to position [70, 0]
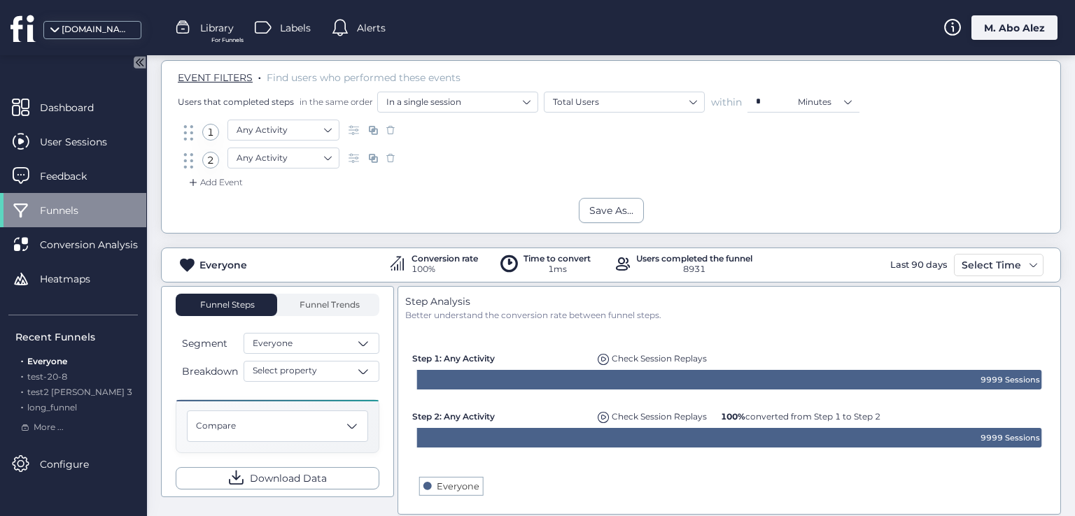
click at [645, 317] on div "Better understand the conversion rate between funnel steps." at bounding box center [729, 315] width 649 height 13
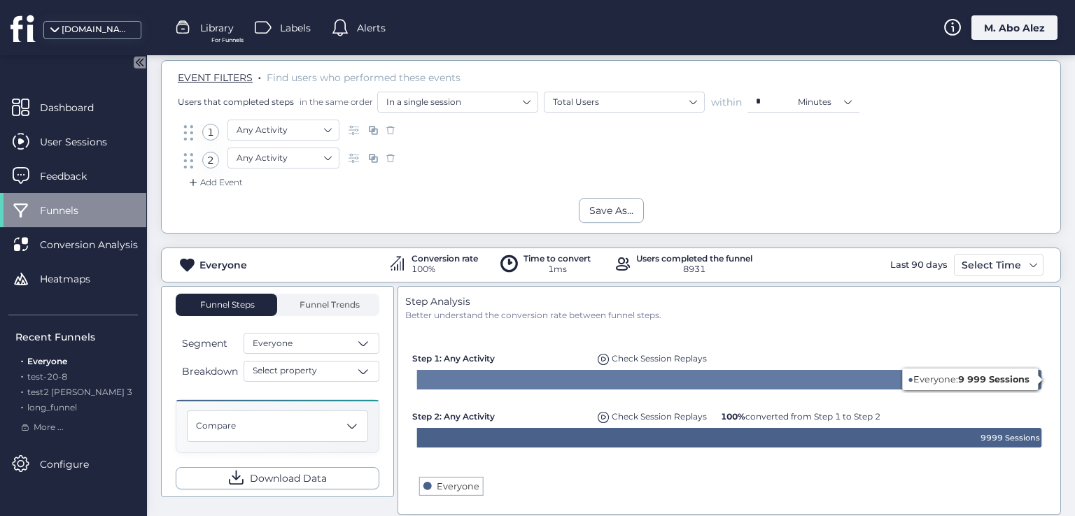
click at [645, 379] on text "9999 Sessions" at bounding box center [1009, 380] width 59 height 10
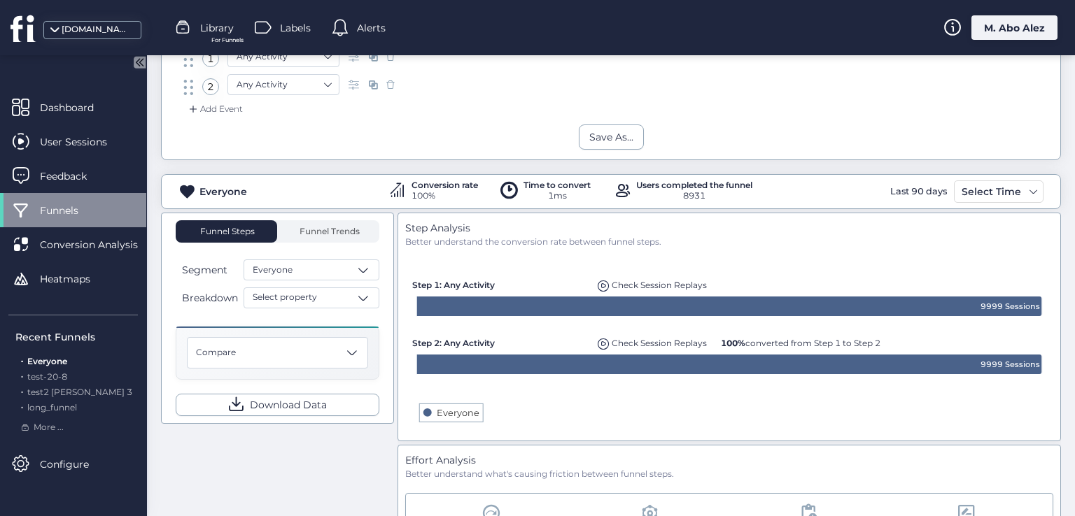
scroll to position [140, 0]
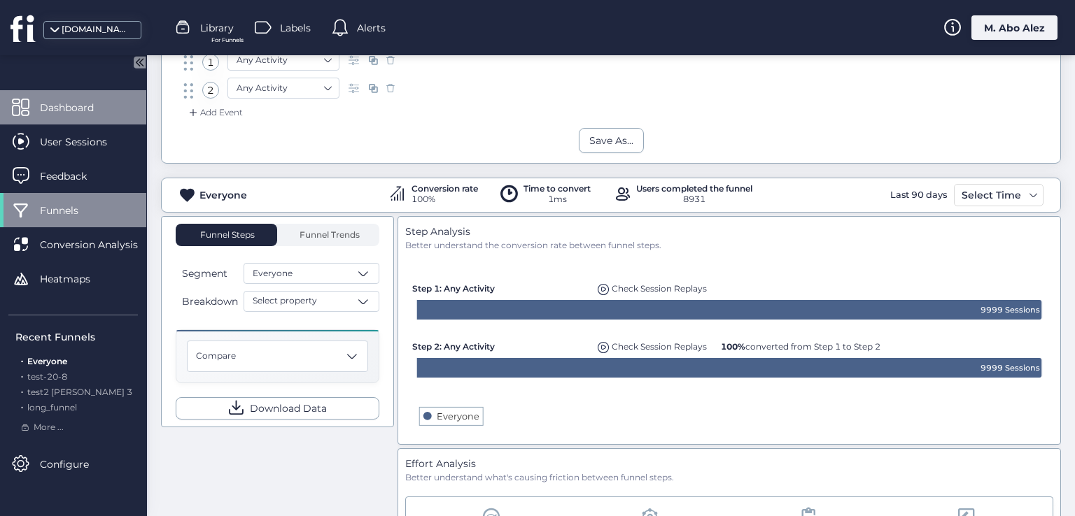
click at [84, 101] on span "Dashboard" at bounding box center [77, 107] width 75 height 15
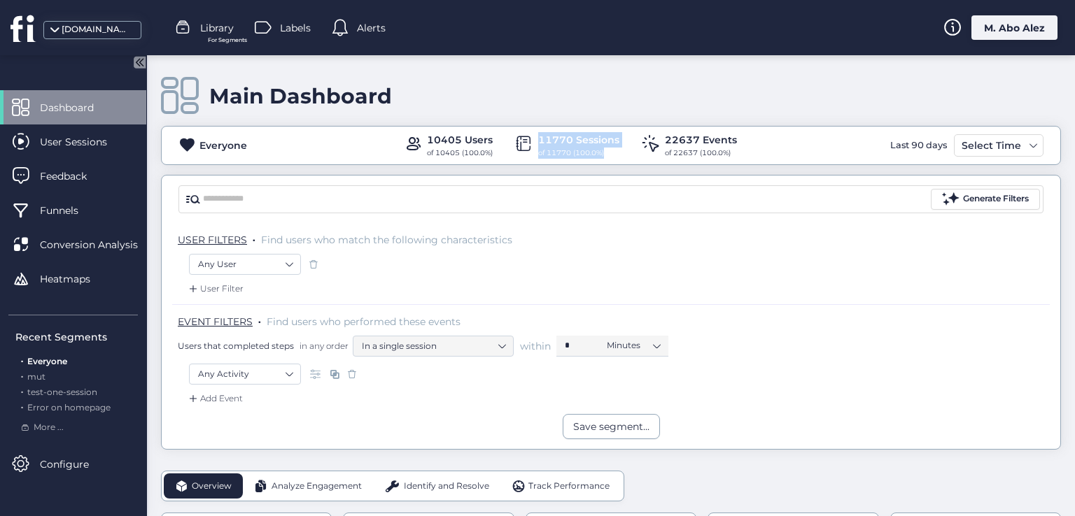
drag, startPoint x: 603, startPoint y: 152, endPoint x: 528, endPoint y: 135, distance: 76.7
click at [528, 135] on div "11770 Sessions of 11770 (100.0%)" at bounding box center [567, 145] width 104 height 27
click at [533, 154] on div "11770 Sessions of 11770 (100.0%)" at bounding box center [567, 145] width 104 height 27
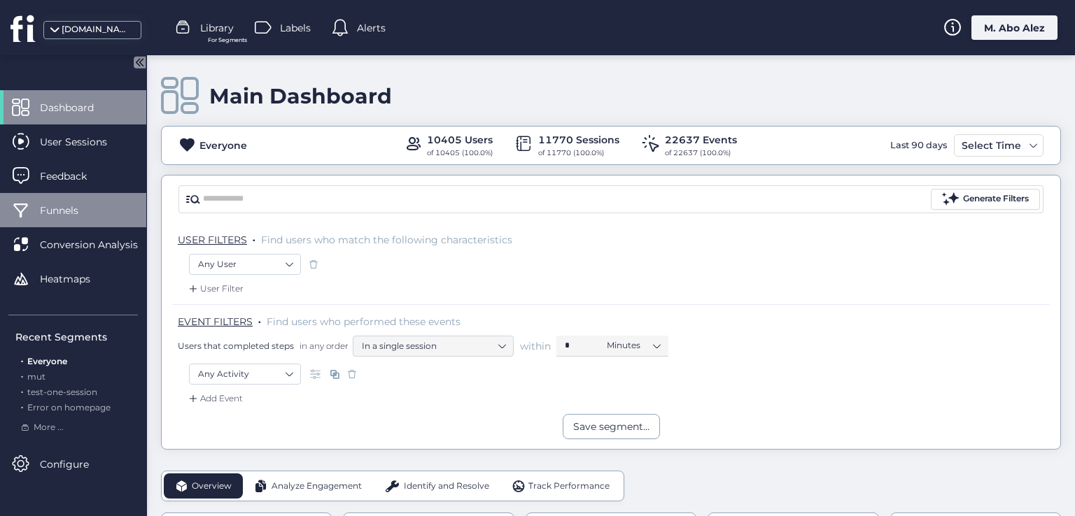
click at [82, 204] on span "Funnels" at bounding box center [69, 210] width 59 height 15
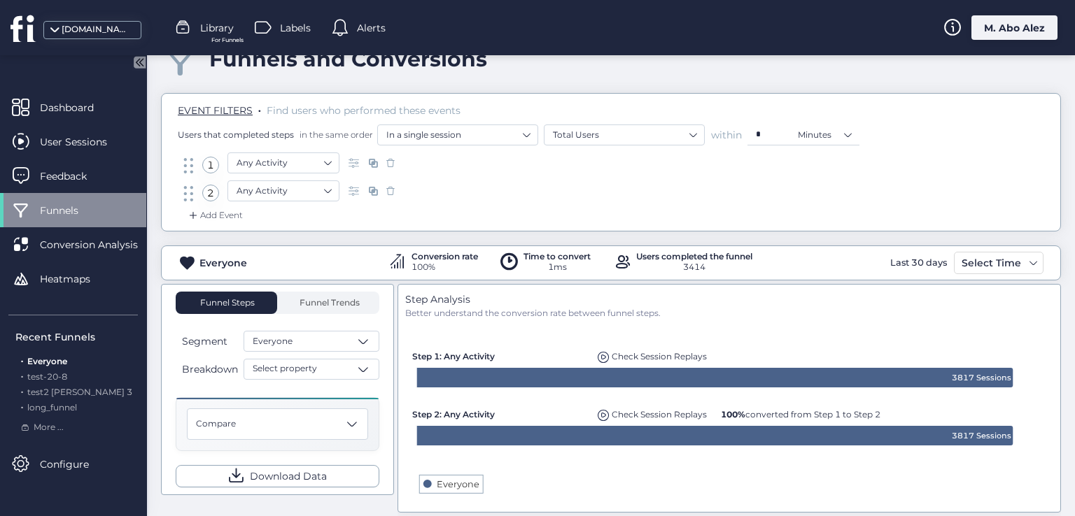
scroll to position [70, 0]
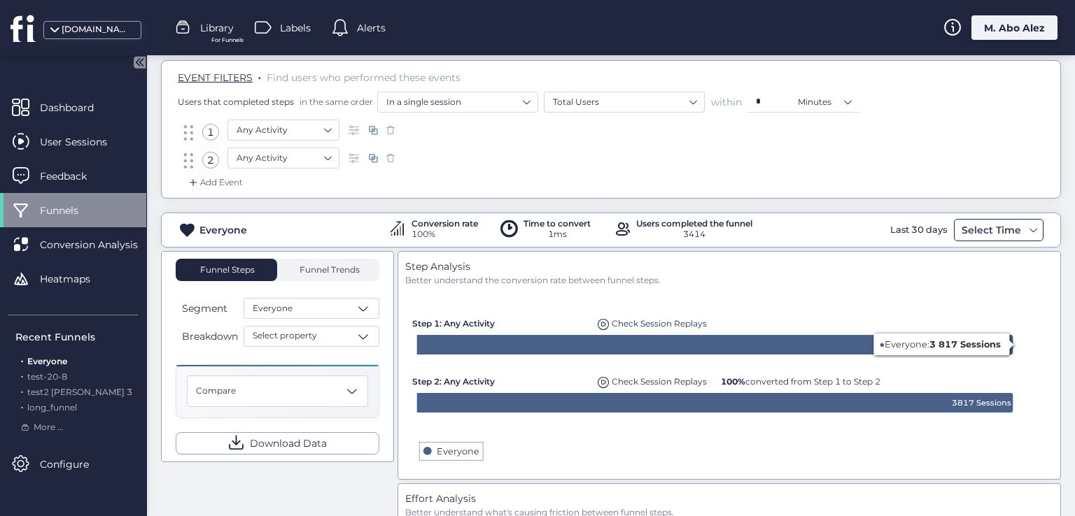
click at [987, 230] on div "Select Time" at bounding box center [991, 230] width 66 height 17
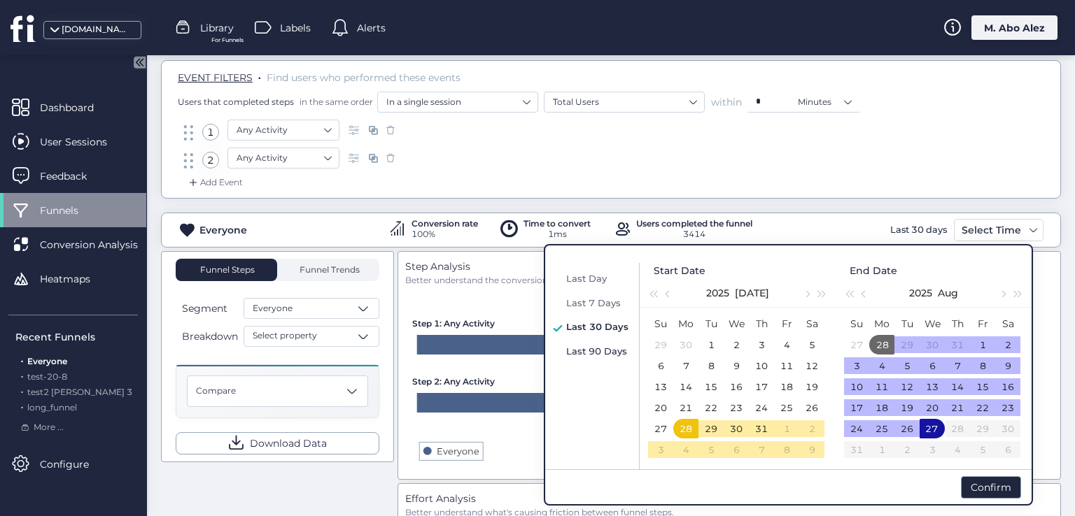
click at [599, 351] on span "Last 90 Days" at bounding box center [596, 351] width 61 height 11
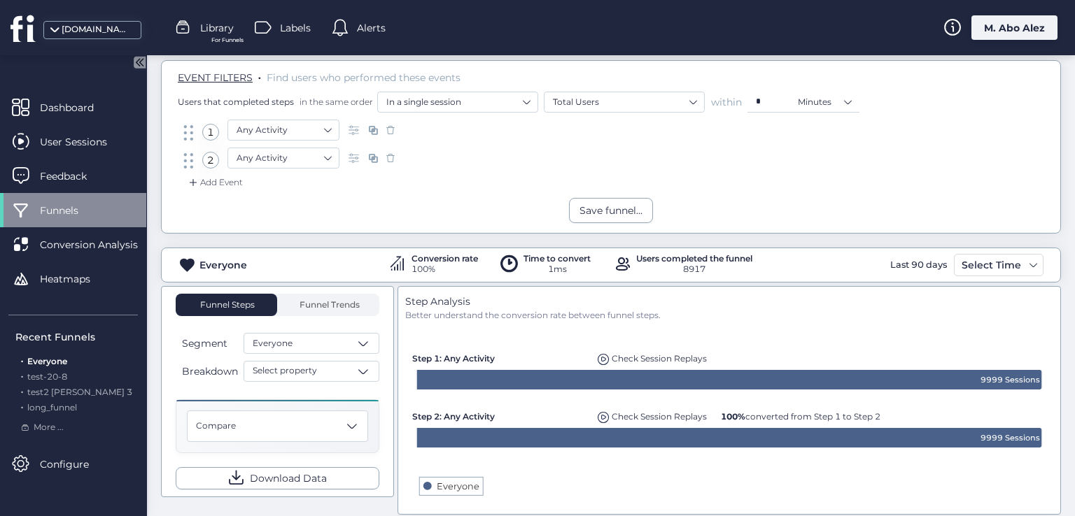
click at [92, 87] on mat-drawer "Dashboard User Sessions Feedback Funnels Conversion Analysis Heatmaps Recent Fu…" at bounding box center [73, 285] width 147 height 461
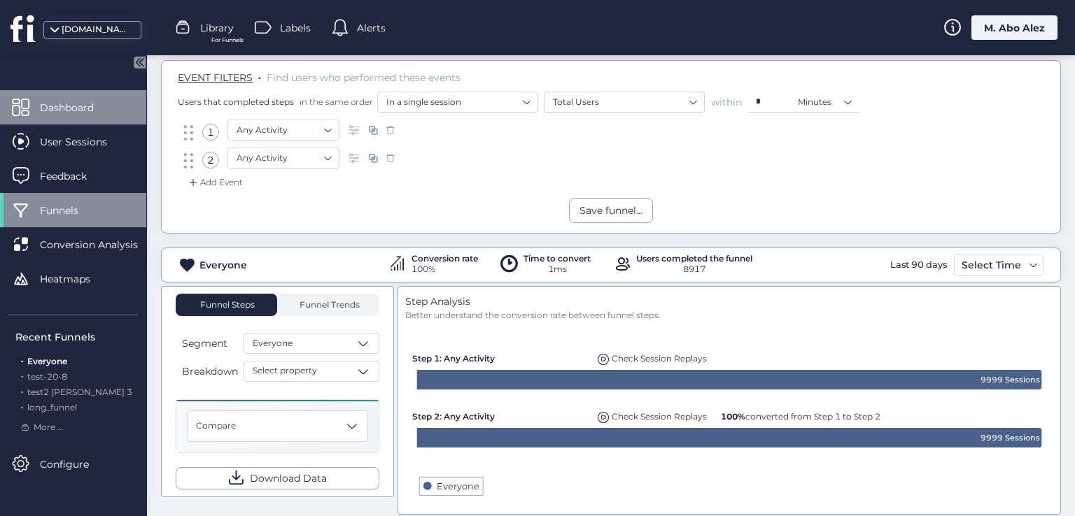
click at [92, 106] on span "Dashboard" at bounding box center [77, 107] width 75 height 15
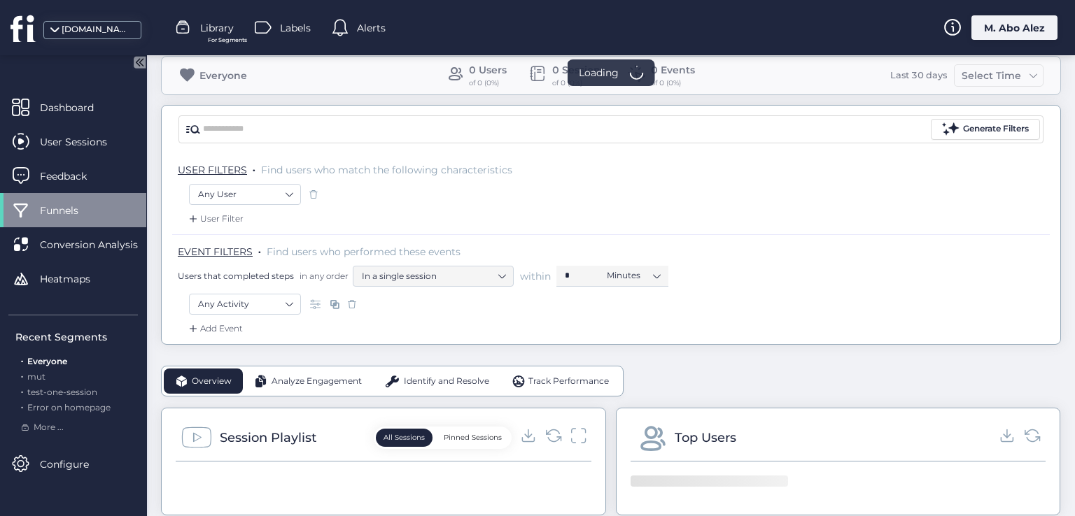
scroll to position [70, 0]
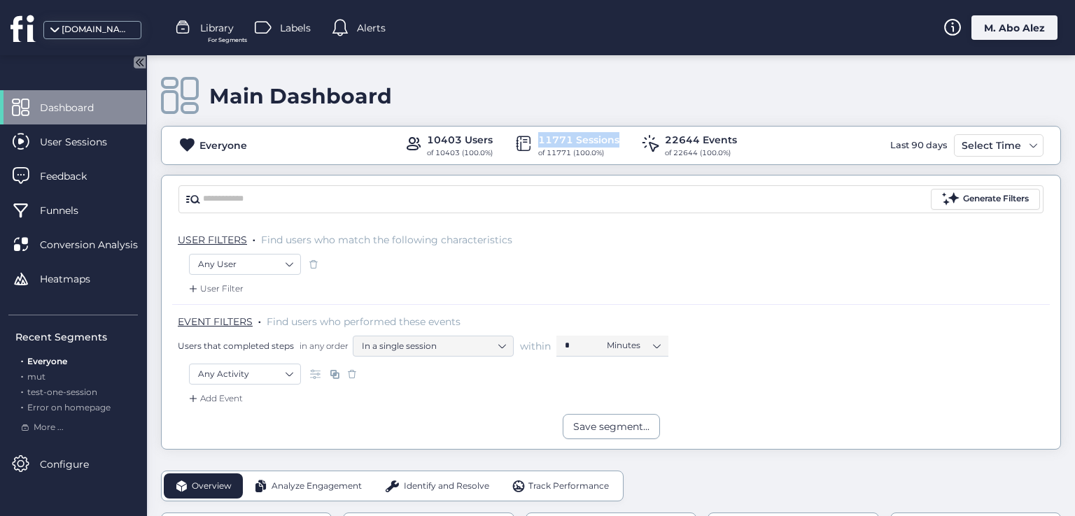
drag, startPoint x: 619, startPoint y: 140, endPoint x: 530, endPoint y: 142, distance: 88.2
click at [530, 142] on div "10403 Users of 10403 (100.0%) 11771 Sessions of 11771 (100.0%) 22644 Events of …" at bounding box center [570, 145] width 333 height 27
click at [530, 141] on div "11771 Sessions of 11771 (100.0%)" at bounding box center [567, 145] width 104 height 27
click at [543, 139] on div "11771 Sessions" at bounding box center [578, 139] width 81 height 15
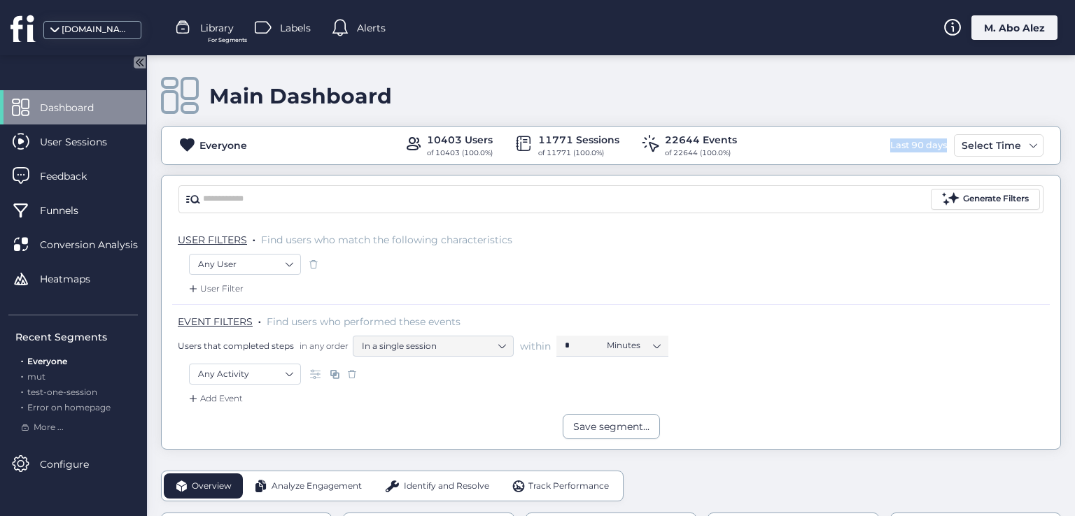
drag, startPoint x: 868, startPoint y: 147, endPoint x: 940, endPoint y: 146, distance: 72.1
click at [940, 146] on div "Everyone 10403 Users of 10403 (100.0%) 11771 Sessions of 11771 (100.0%) 22644 E…" at bounding box center [611, 145] width 899 height 27
click at [887, 155] on div "Last 90 days" at bounding box center [919, 145] width 64 height 22
click at [986, 158] on div "Everyone 10403 Users of 10403 (100.0%) 11771 Sessions of 11771 (100.0%) 22644 E…" at bounding box center [611, 145] width 900 height 39
click at [985, 148] on div "Select Time" at bounding box center [991, 145] width 66 height 17
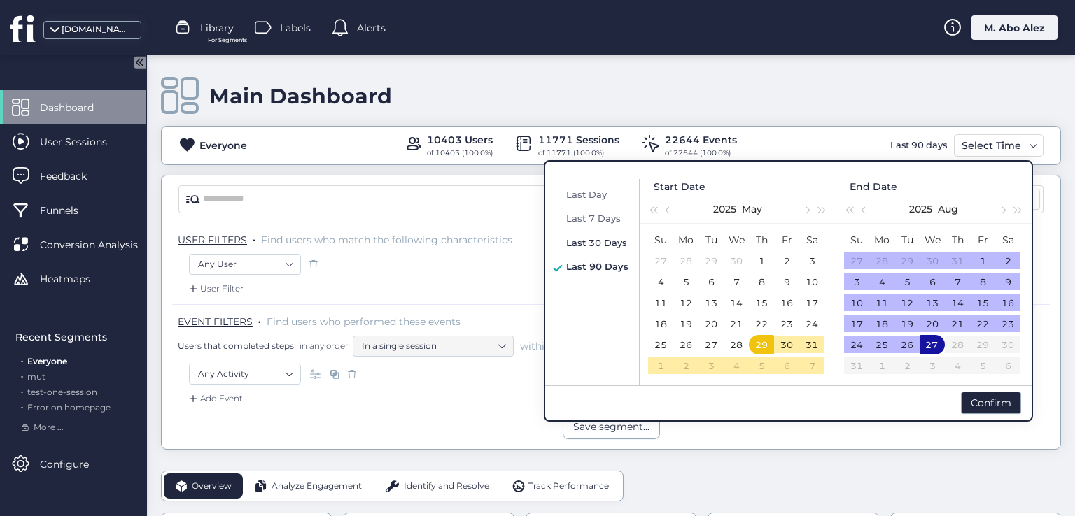
click at [607, 237] on span "Last 30 Days" at bounding box center [596, 242] width 61 height 11
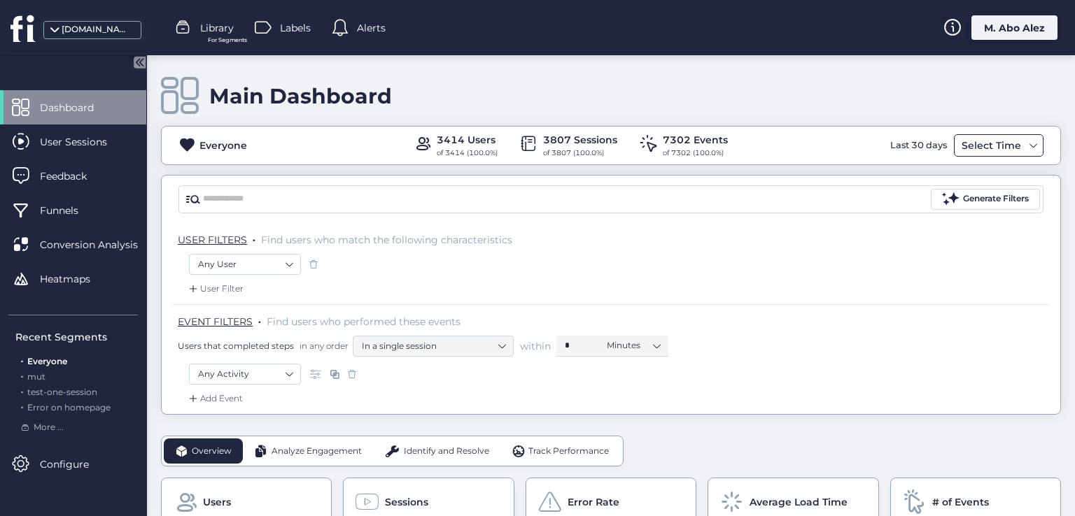
click at [994, 148] on div "Select Time" at bounding box center [991, 145] width 66 height 17
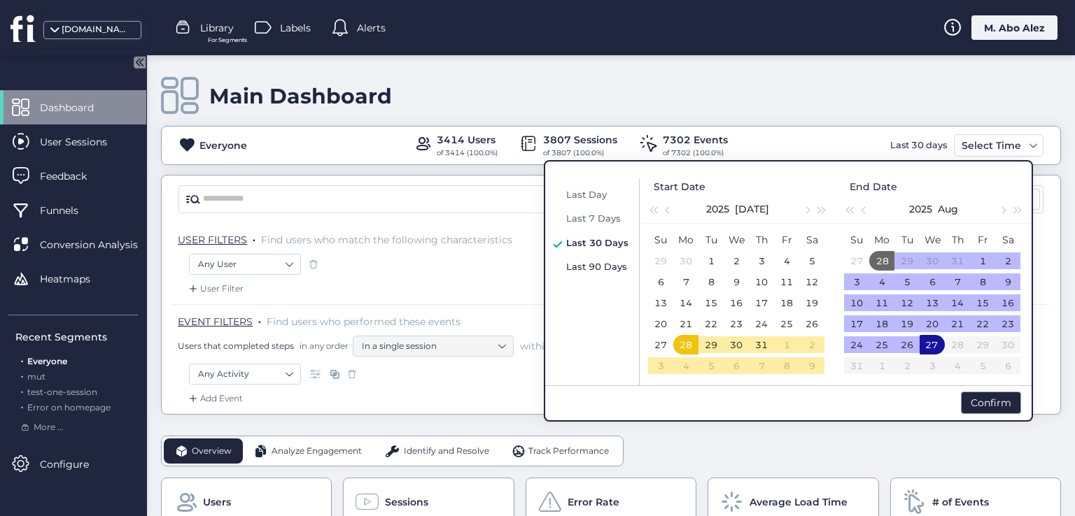
click at [607, 272] on span "Last 90 Days" at bounding box center [596, 266] width 61 height 11
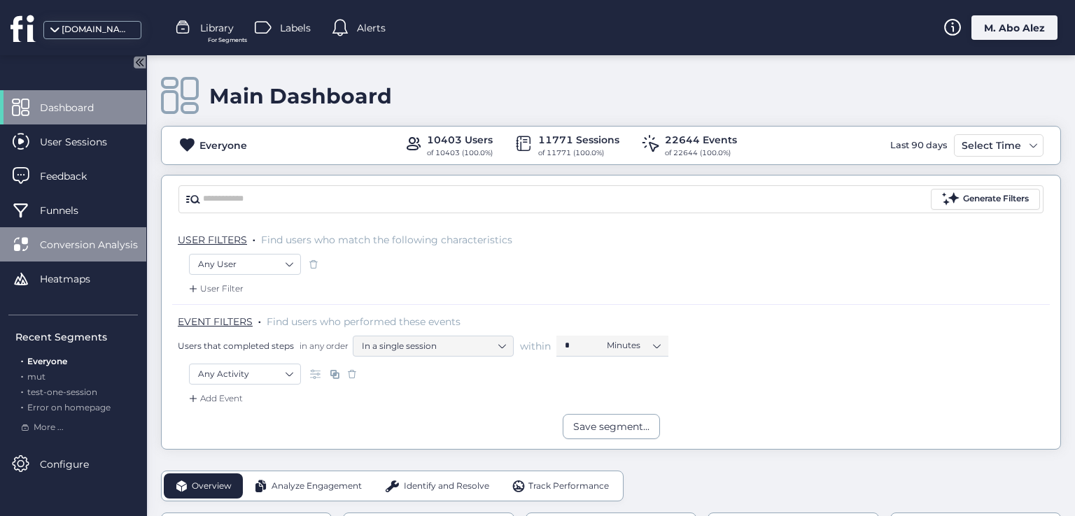
click at [94, 250] on span "Conversion Analysis" at bounding box center [99, 244] width 119 height 15
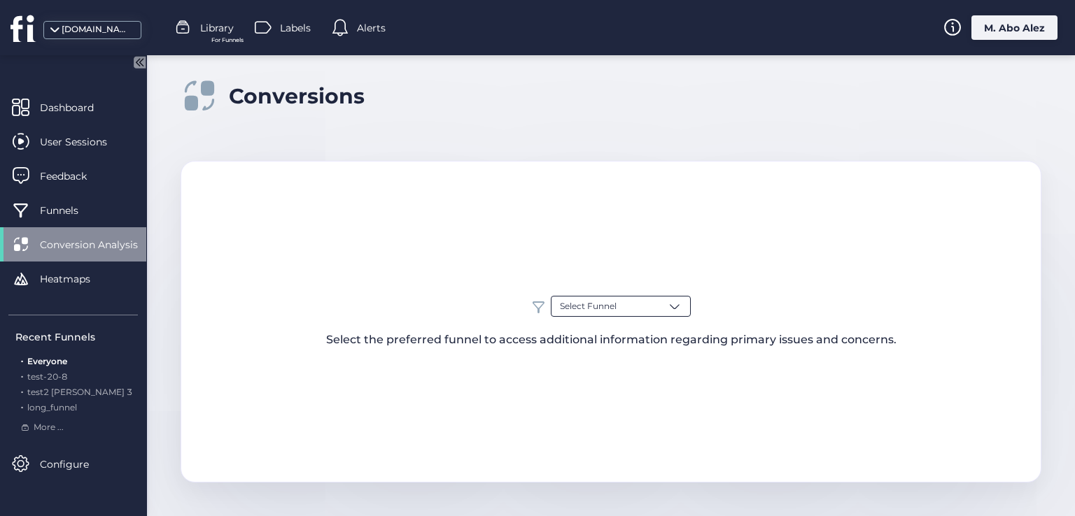
click at [589, 301] on span "Select Funnel" at bounding box center [588, 306] width 57 height 13
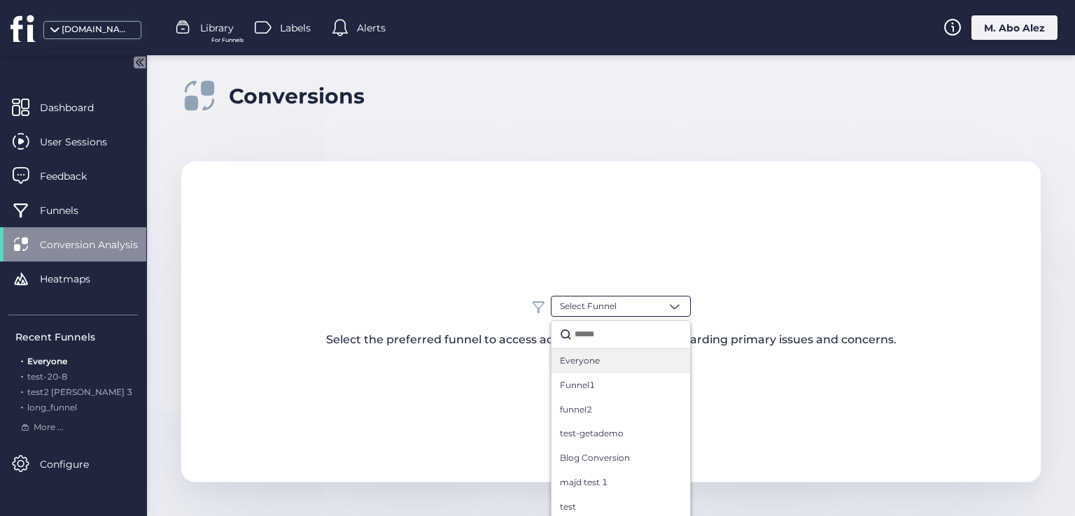
click at [587, 362] on span "Everyone" at bounding box center [580, 361] width 40 height 13
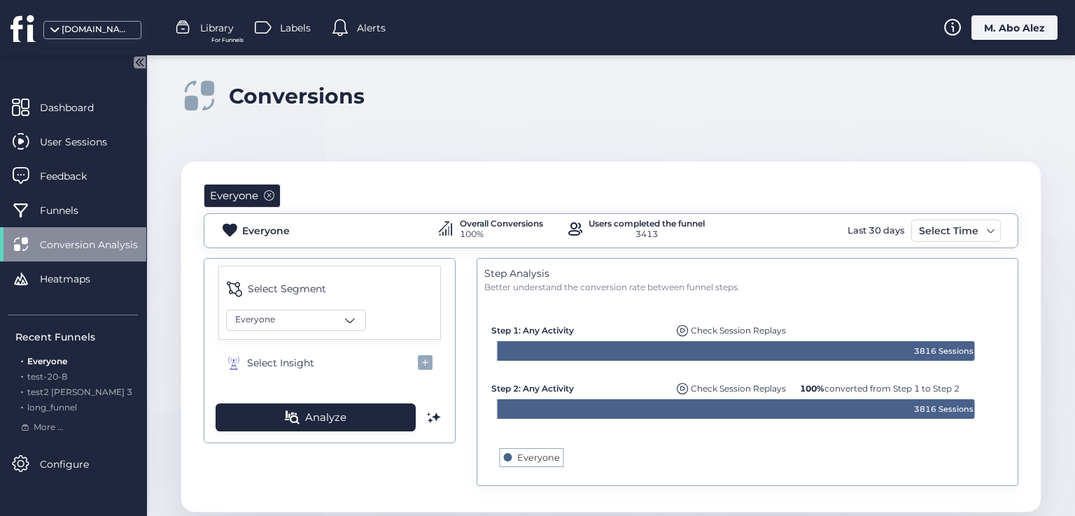
drag, startPoint x: 264, startPoint y: 192, endPoint x: 967, endPoint y: 66, distance: 714.6
click at [265, 192] on span at bounding box center [269, 195] width 10 height 10
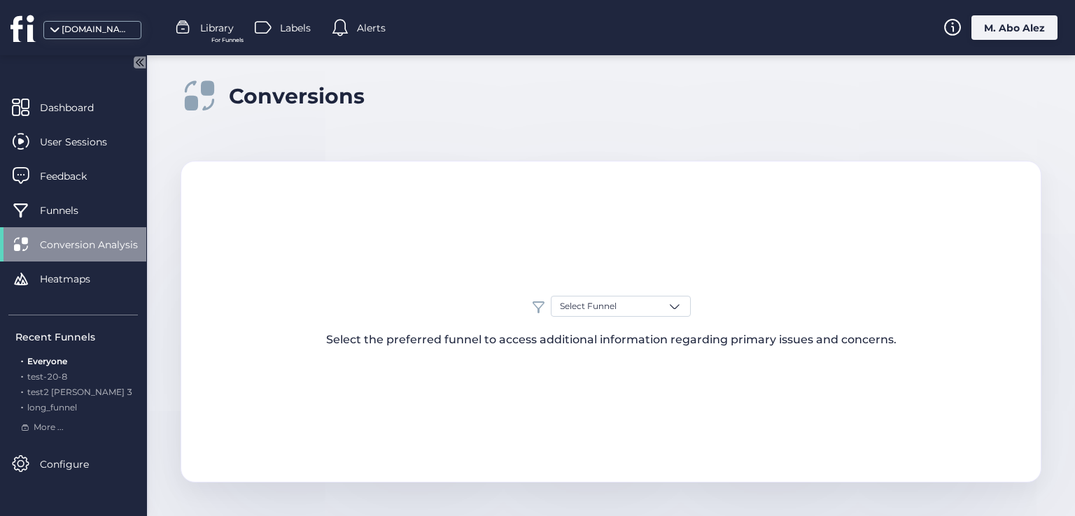
click at [1039, 21] on div "M. Abo Alez" at bounding box center [1014, 27] width 86 height 24
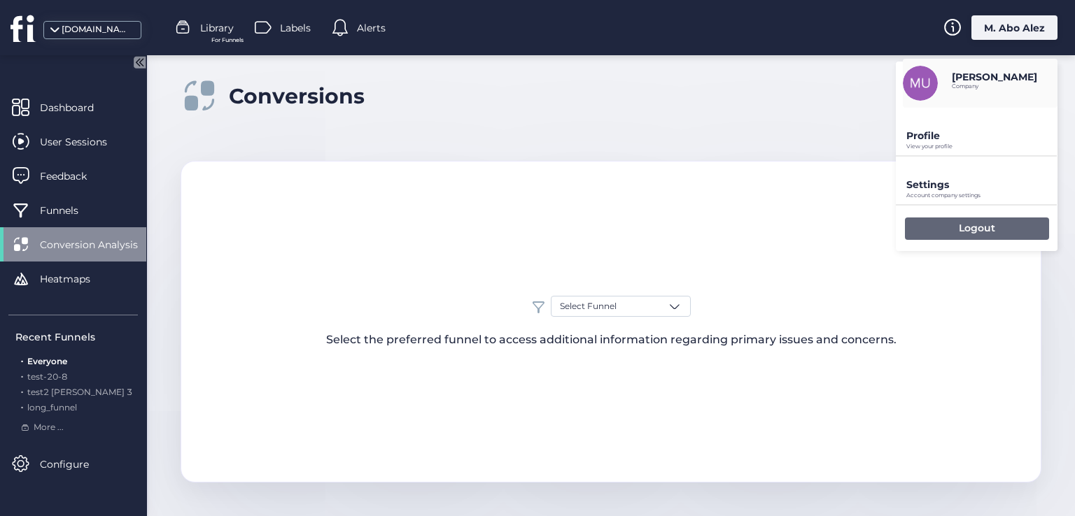
click at [945, 227] on div "Logout" at bounding box center [977, 229] width 144 height 22
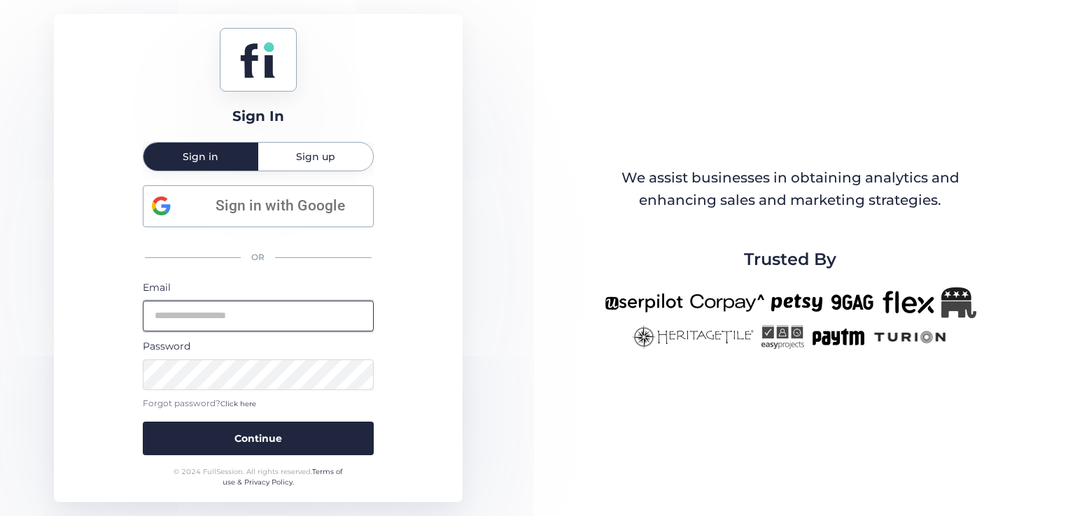
click at [280, 310] on input "email" at bounding box center [258, 316] width 231 height 31
type input "**********"
click at [143, 422] on button "Continue" at bounding box center [258, 439] width 231 height 34
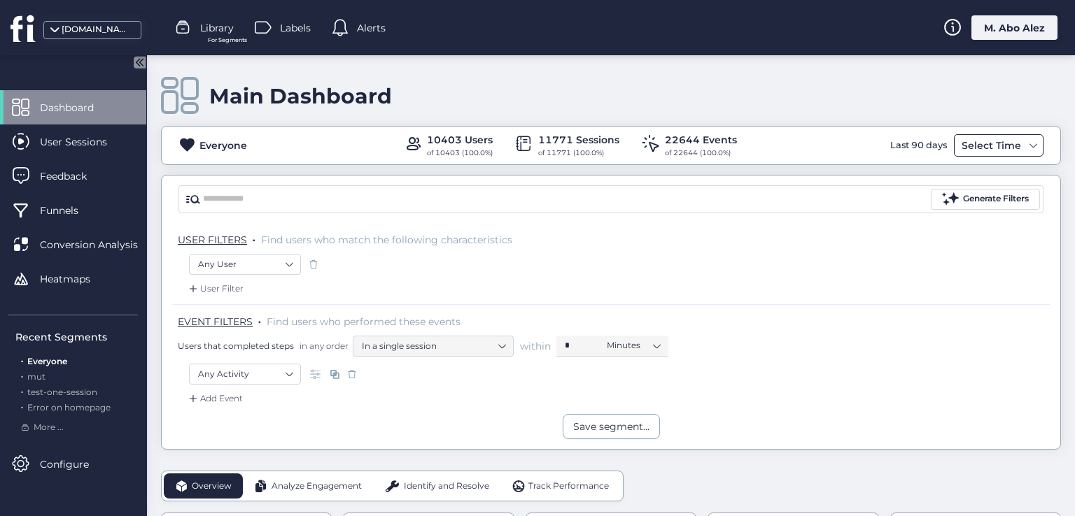
click at [990, 135] on div "Select Time" at bounding box center [999, 145] width 90 height 22
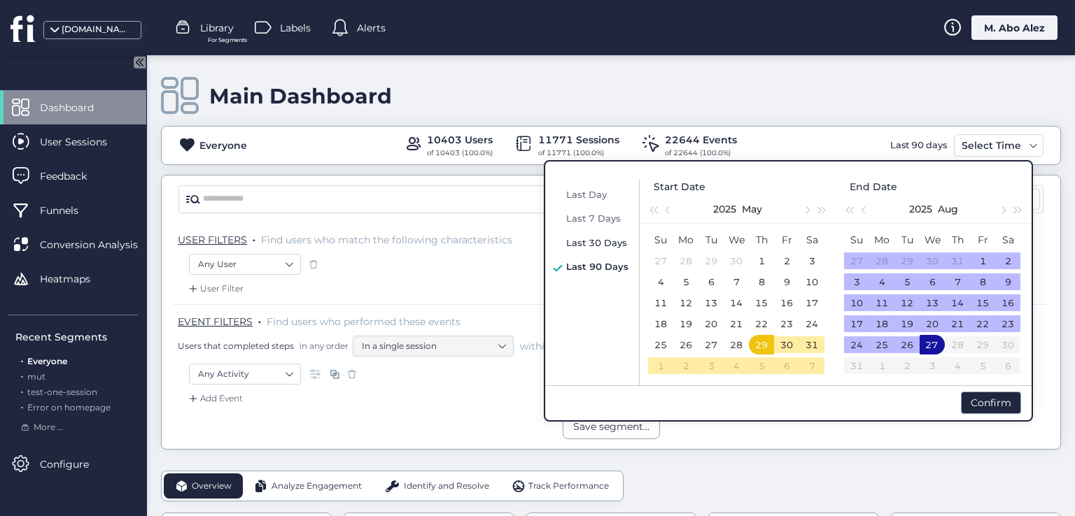
click at [622, 238] on span "Last 30 Days" at bounding box center [596, 242] width 61 height 11
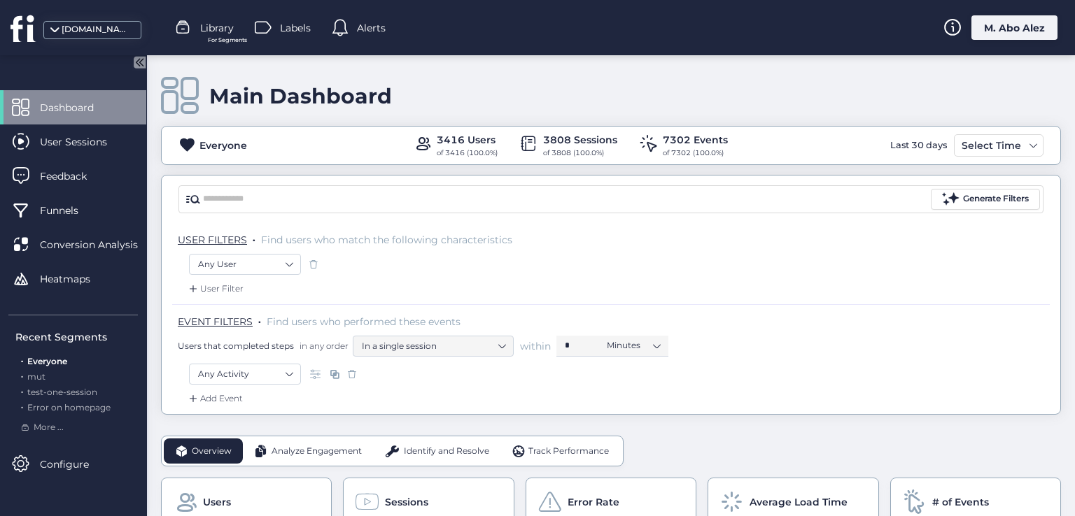
click at [731, 334] on div "EVENT FILTERS . Find users who performed these events Users that completed step…" at bounding box center [614, 336] width 872 height 42
click at [969, 144] on div "Select Time" at bounding box center [991, 145] width 66 height 17
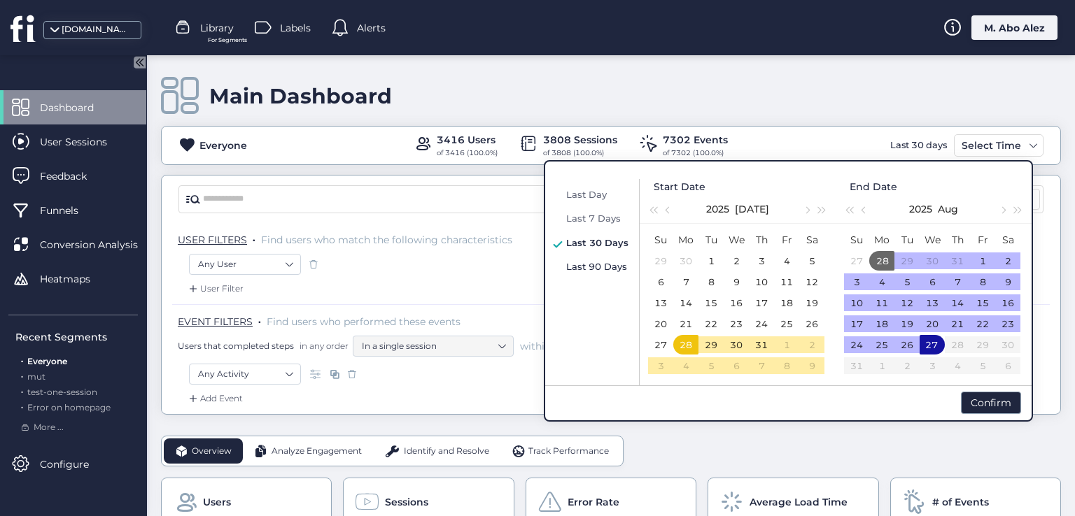
click at [610, 267] on span "Last 90 Days" at bounding box center [596, 266] width 61 height 11
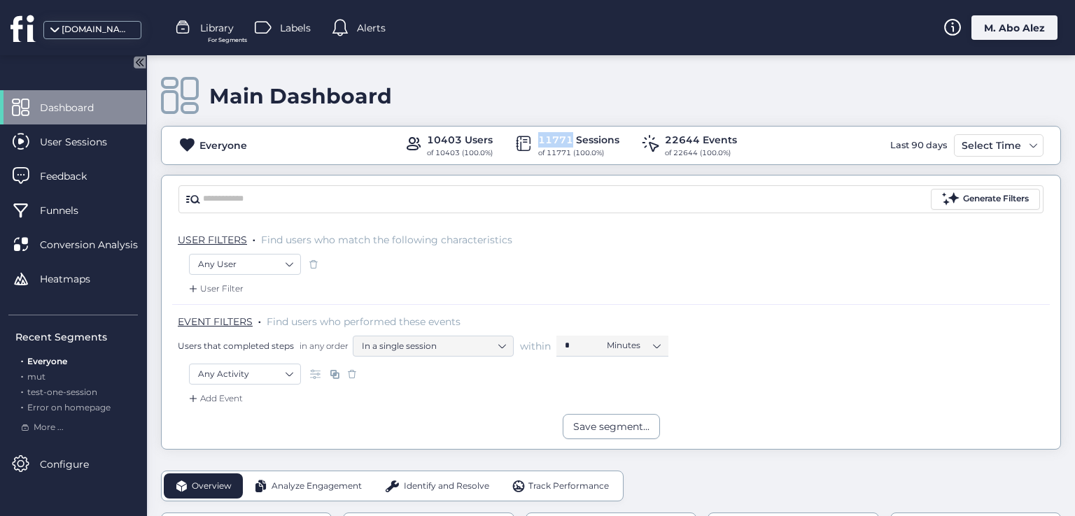
drag, startPoint x: 532, startPoint y: 138, endPoint x: 568, endPoint y: 140, distance: 36.5
click at [568, 140] on div "11771 Sessions of 11771 (100.0%)" at bounding box center [567, 145] width 104 height 27
click at [553, 138] on div "11771 Sessions" at bounding box center [578, 139] width 81 height 15
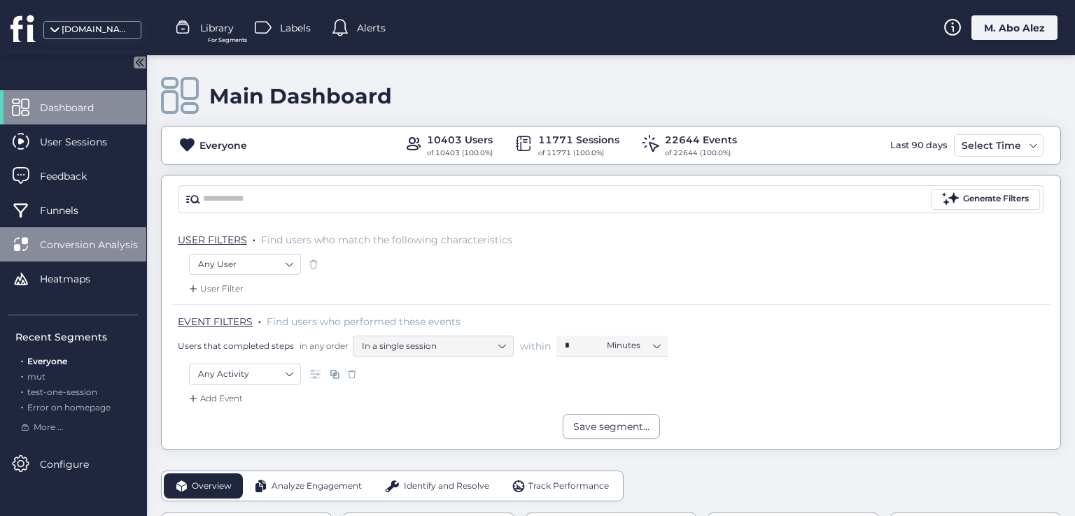
click at [71, 241] on span "Conversion Analysis" at bounding box center [99, 244] width 119 height 15
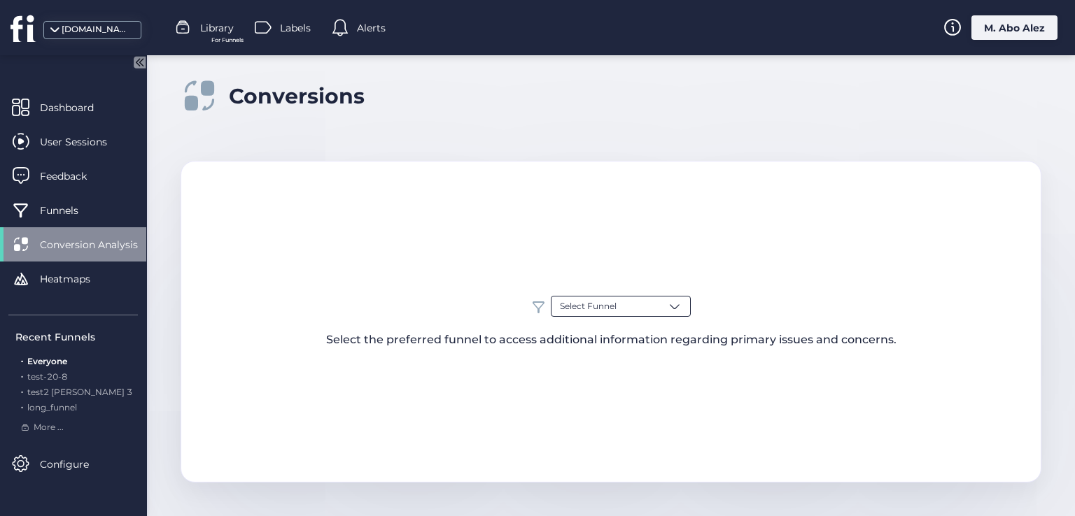
click at [588, 302] on span "Select Funnel" at bounding box center [588, 306] width 57 height 13
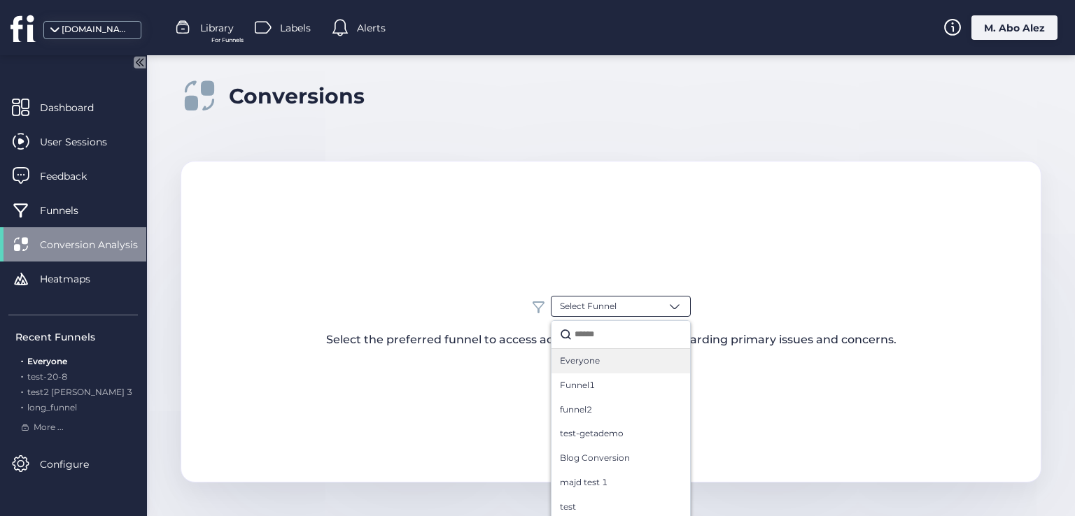
click at [579, 361] on span "Everyone" at bounding box center [580, 361] width 40 height 13
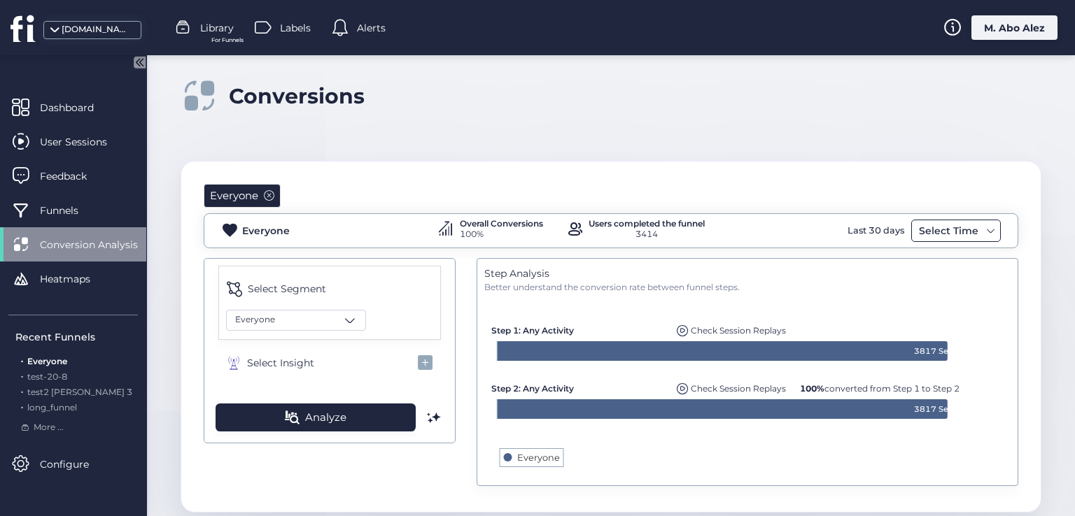
click at [950, 230] on div "Select Time" at bounding box center [948, 231] width 66 height 17
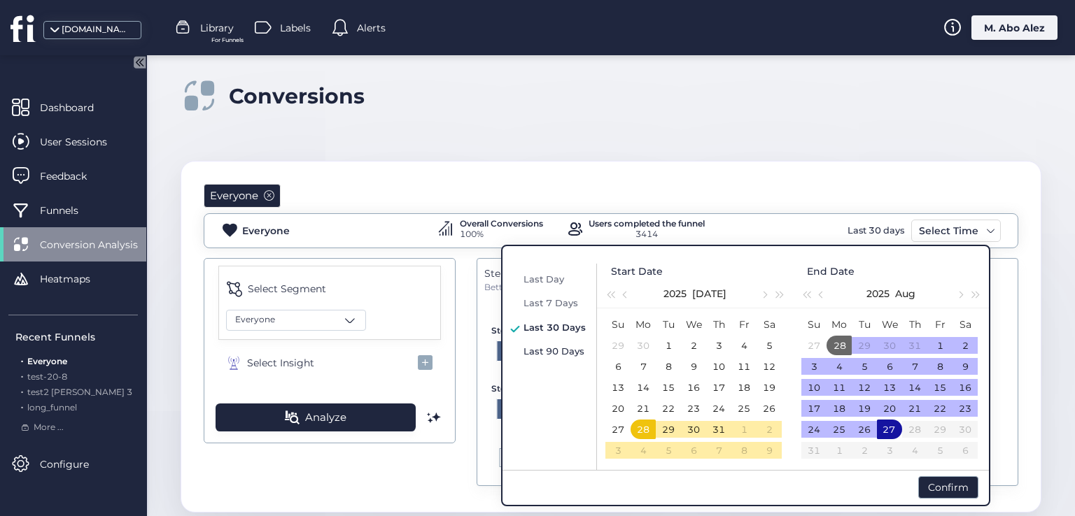
click at [551, 348] on span "Last 90 Days" at bounding box center [553, 351] width 61 height 11
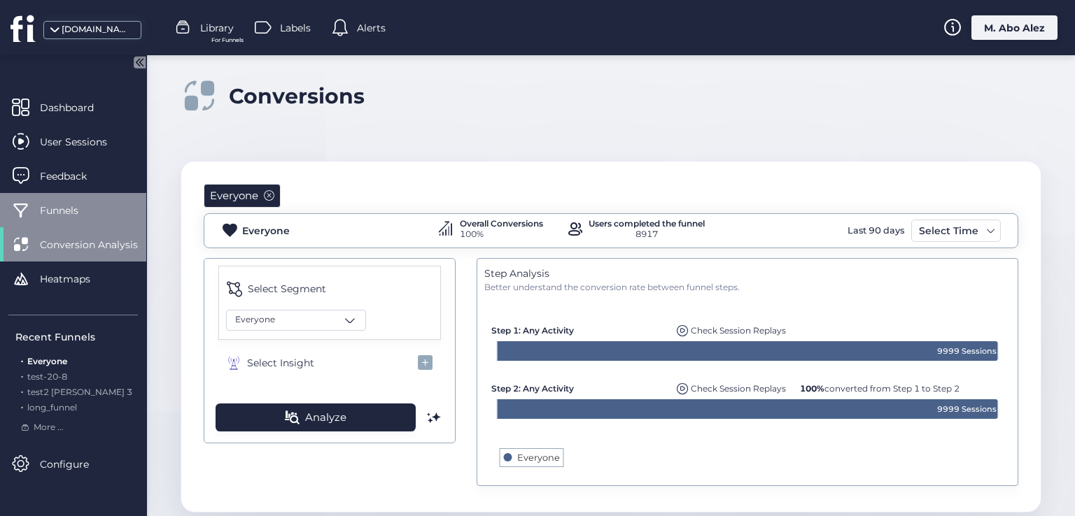
click at [108, 219] on div "Funnels" at bounding box center [73, 210] width 146 height 34
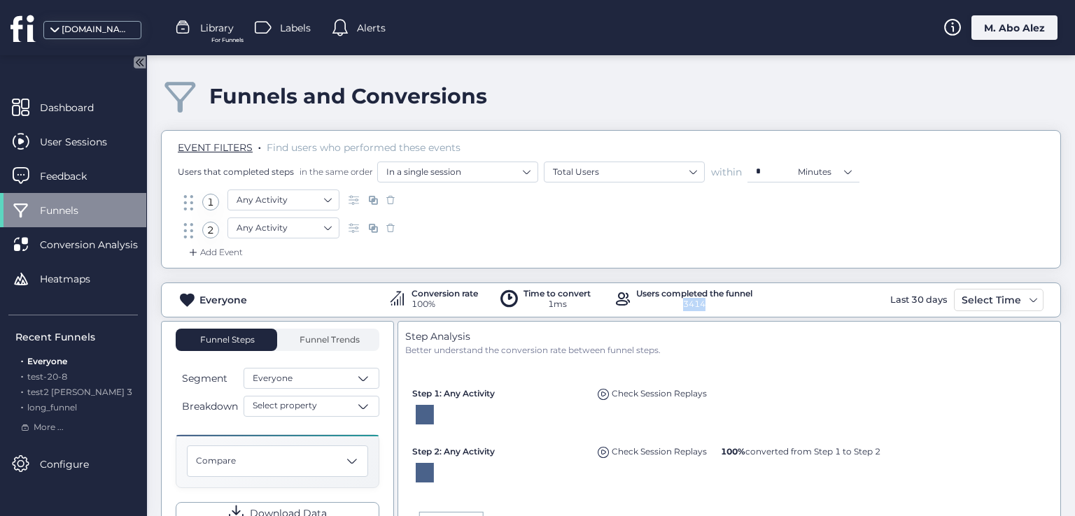
drag, startPoint x: 713, startPoint y: 309, endPoint x: 675, endPoint y: 309, distance: 37.8
click at [675, 309] on div "3414" at bounding box center [694, 304] width 116 height 13
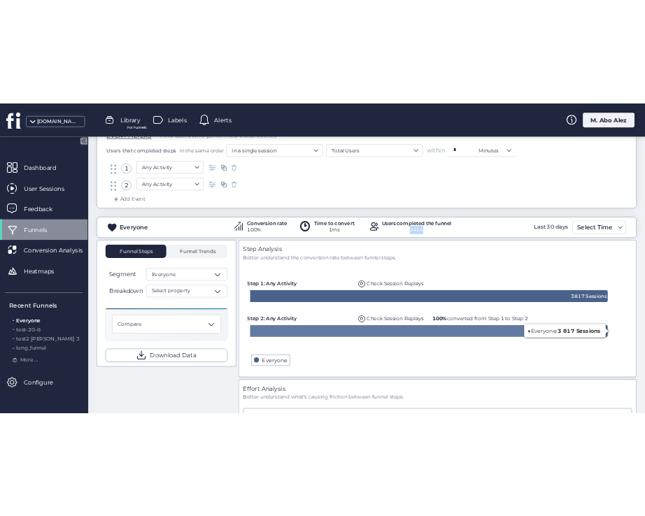
scroll to position [70, 0]
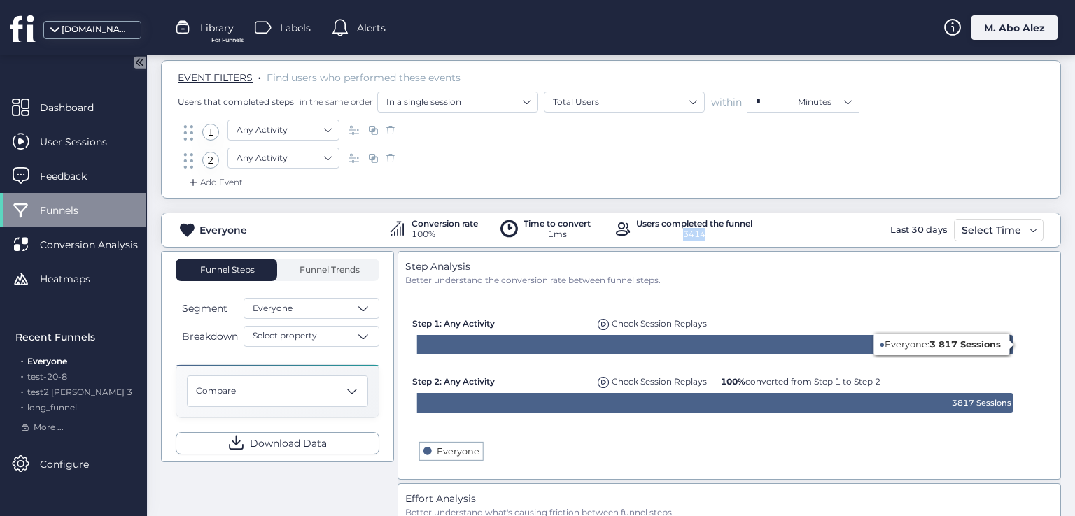
click at [792, 297] on rect at bounding box center [729, 380] width 640 height 185
click at [864, 318] on rect at bounding box center [729, 380] width 640 height 185
click at [752, 282] on div "Better understand the conversion rate between funnel steps." at bounding box center [729, 280] width 649 height 13
click at [1011, 226] on div "Select Time" at bounding box center [991, 230] width 66 height 17
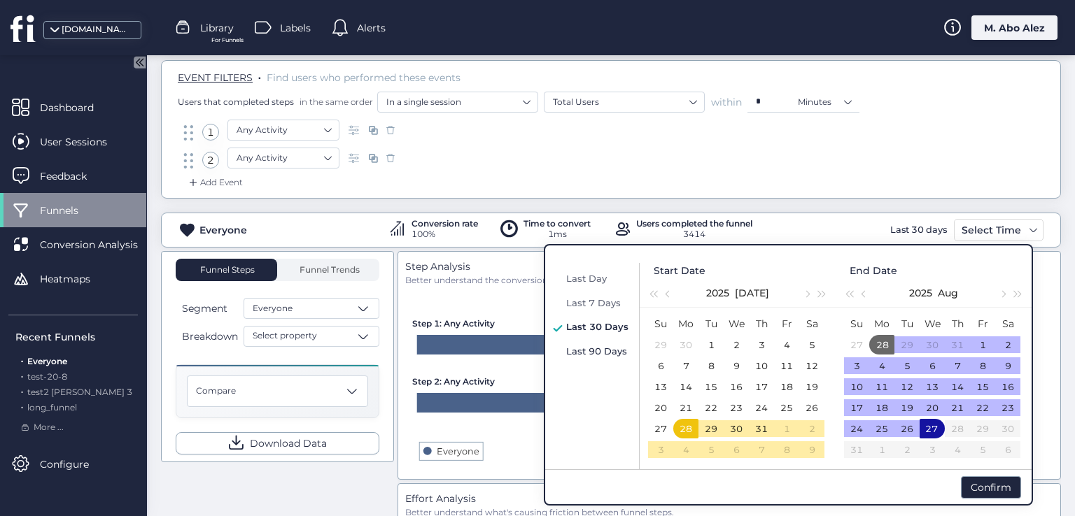
click at [583, 353] on span "Last 90 Days" at bounding box center [596, 351] width 61 height 11
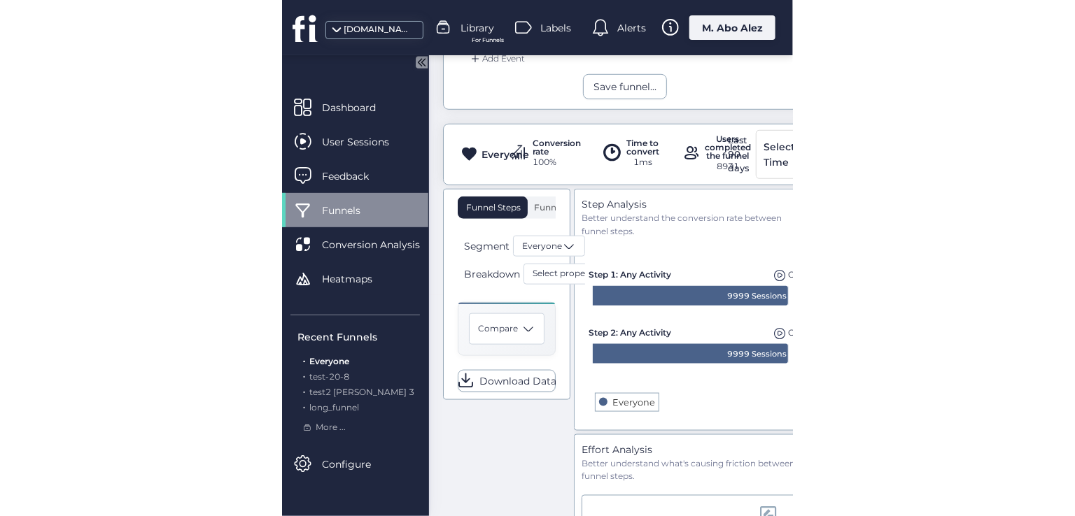
scroll to position [195, 0]
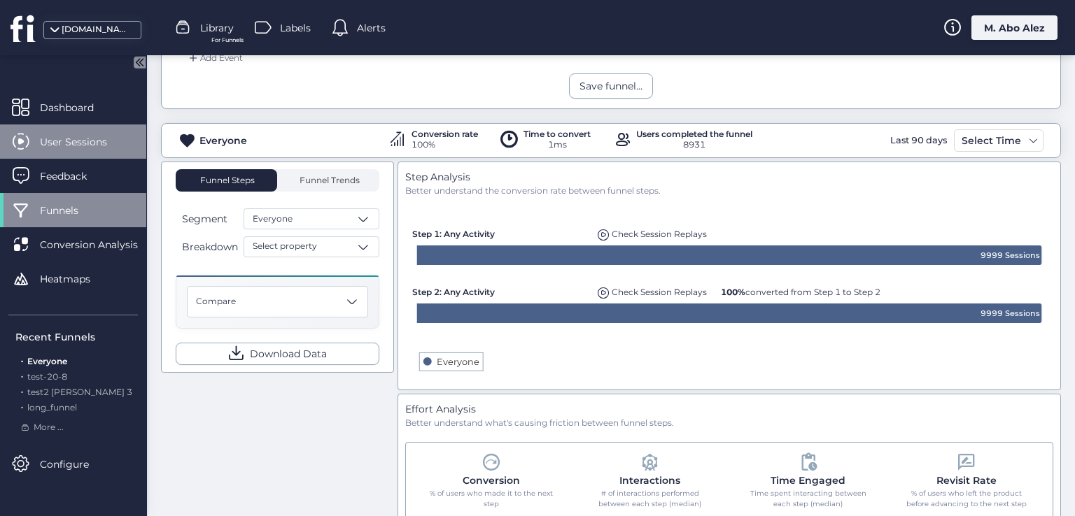
click at [87, 127] on div "User Sessions" at bounding box center [73, 142] width 146 height 34
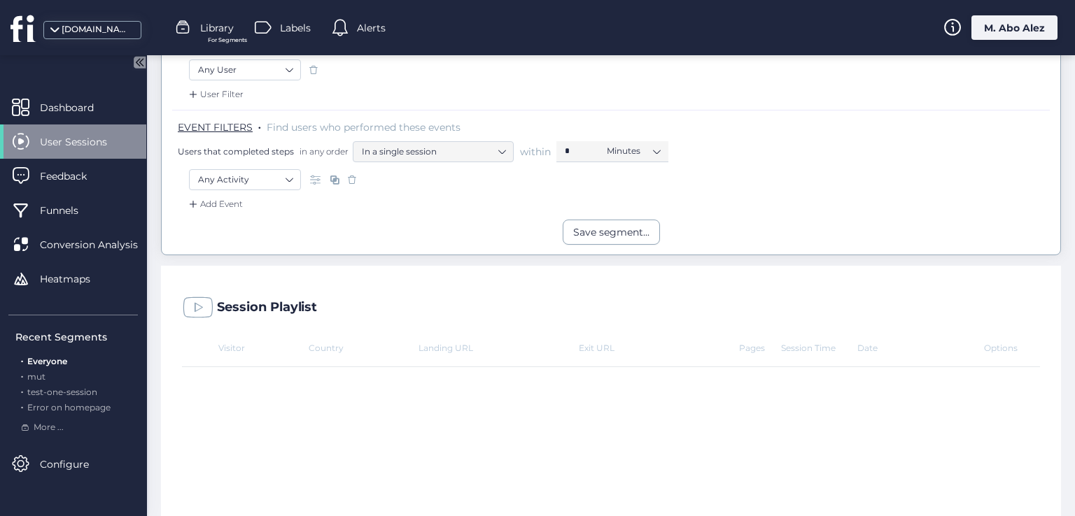
click at [87, 127] on div "User Sessions" at bounding box center [73, 142] width 146 height 34
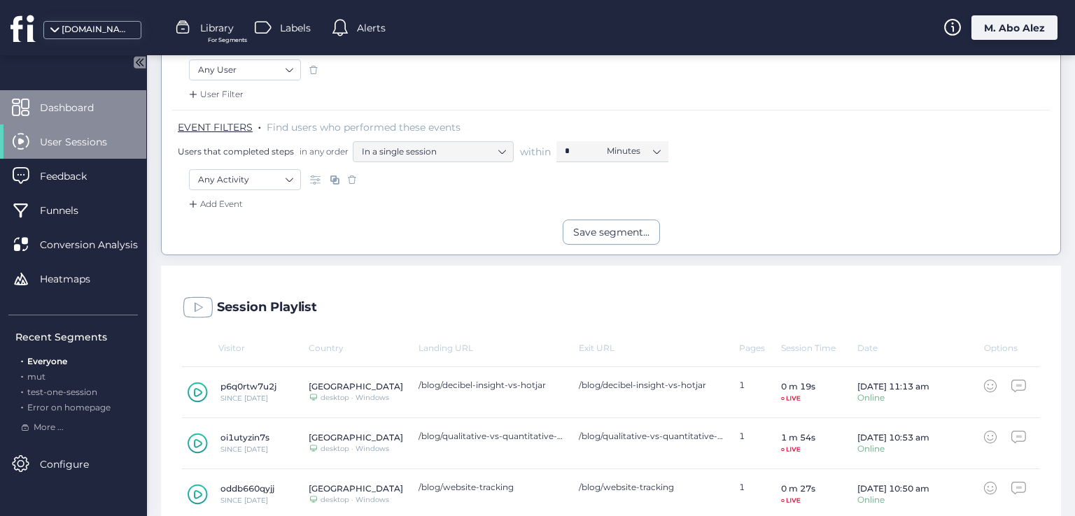
click at [86, 101] on span "Dashboard" at bounding box center [77, 107] width 75 height 15
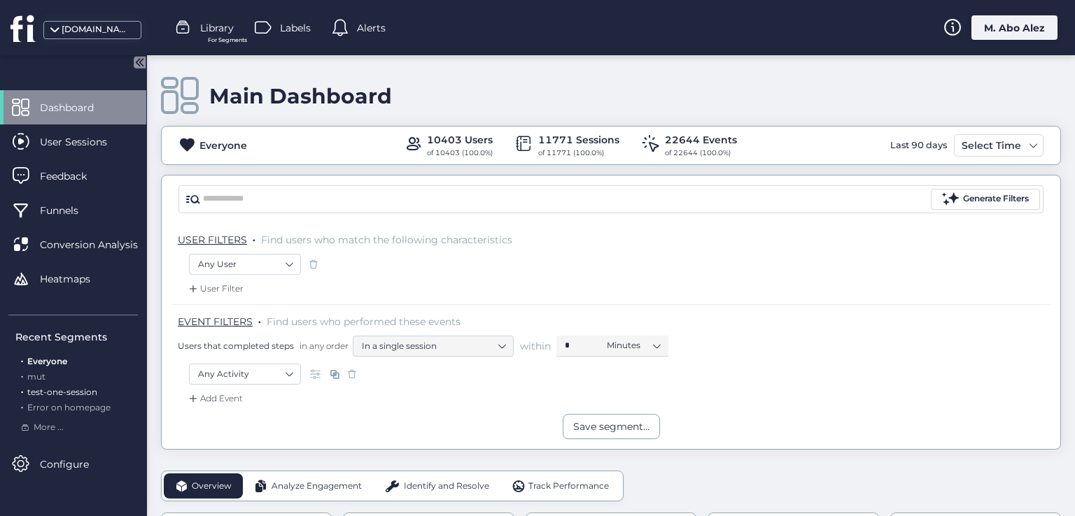
click at [53, 390] on span "test-one-session" at bounding box center [62, 392] width 70 height 10
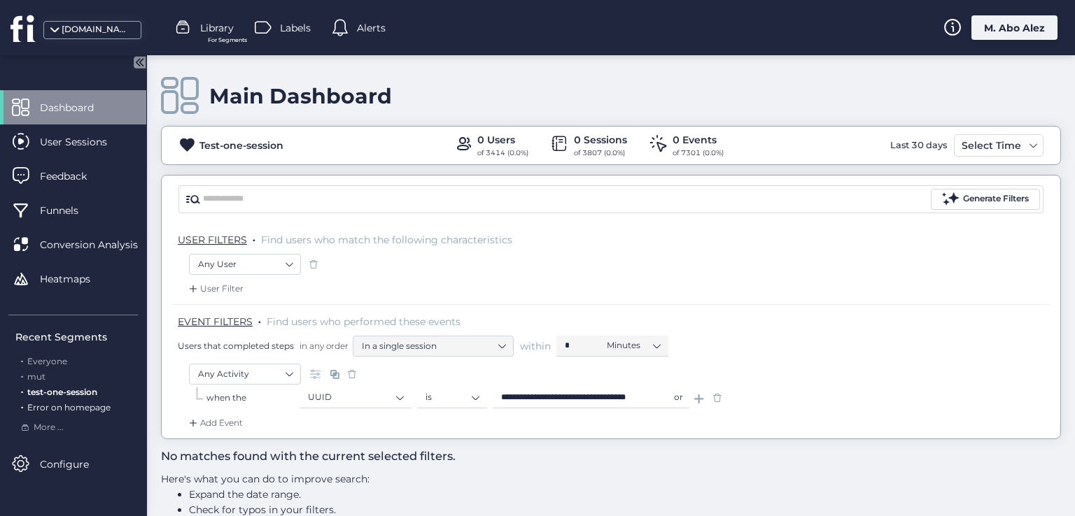
click at [73, 402] on span "Error on homepage" at bounding box center [68, 407] width 83 height 10
type input "*"
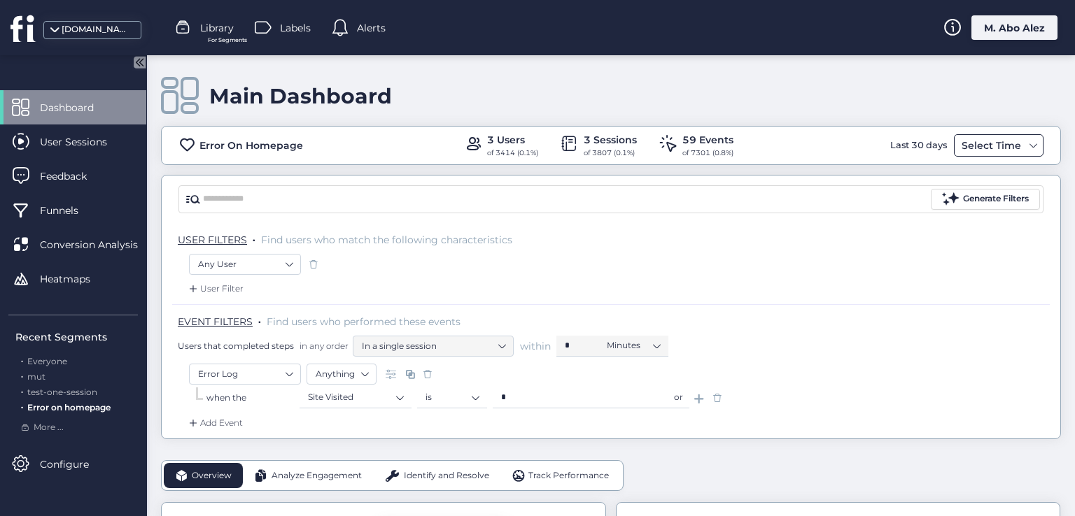
click at [995, 144] on div "Select Time" at bounding box center [991, 145] width 66 height 17
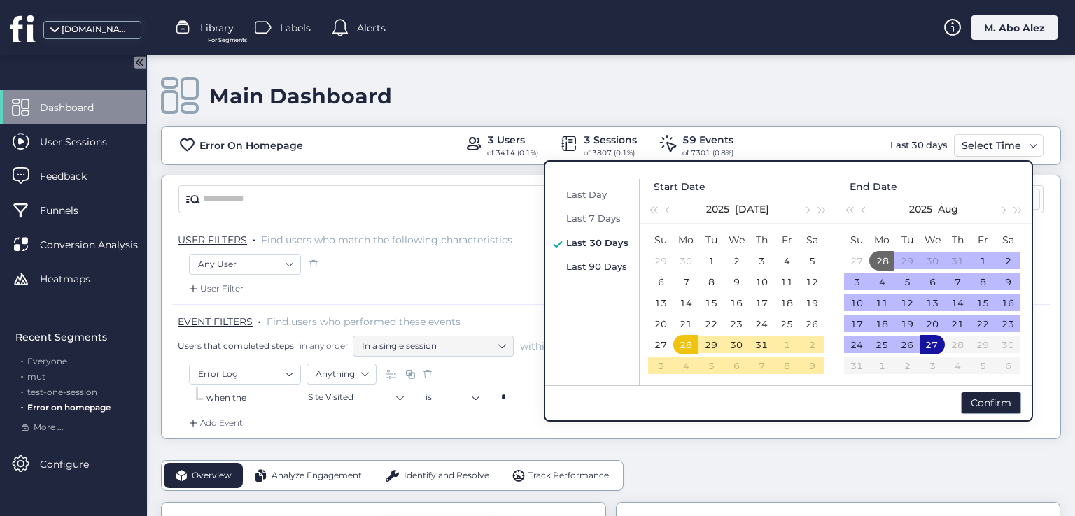
click at [607, 267] on span "Last 90 Days" at bounding box center [596, 266] width 61 height 11
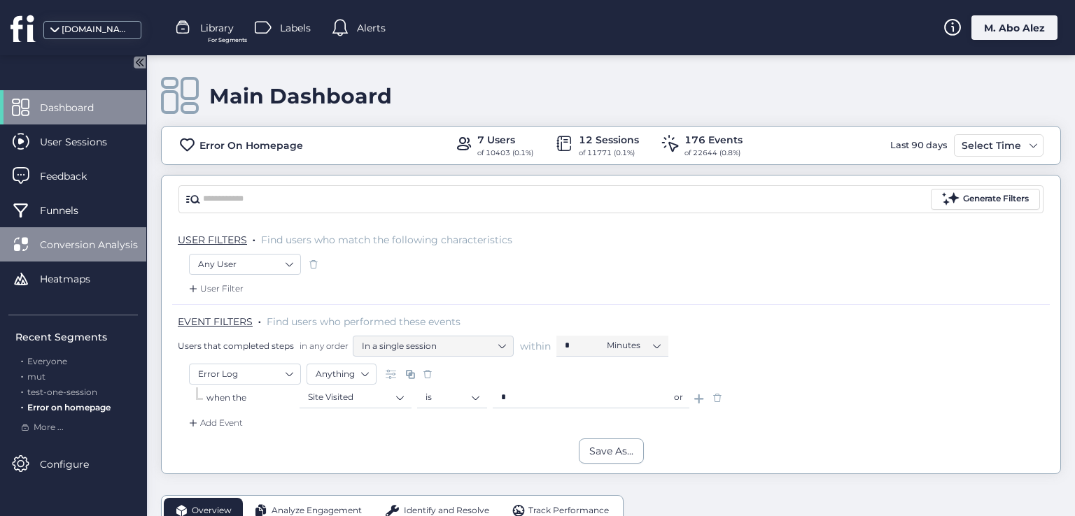
click at [76, 243] on span "Conversion Analysis" at bounding box center [99, 244] width 119 height 15
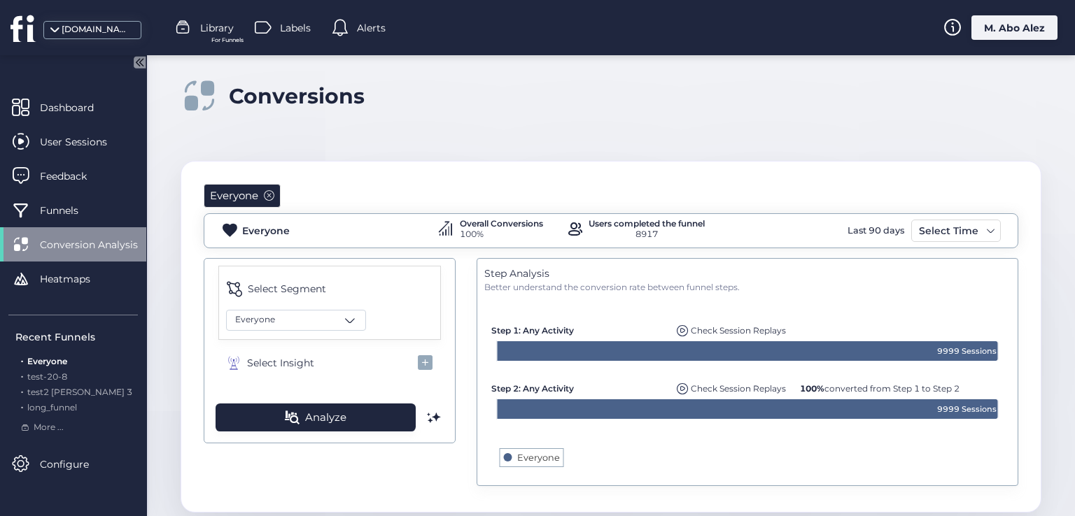
click at [271, 193] on span at bounding box center [269, 195] width 10 height 10
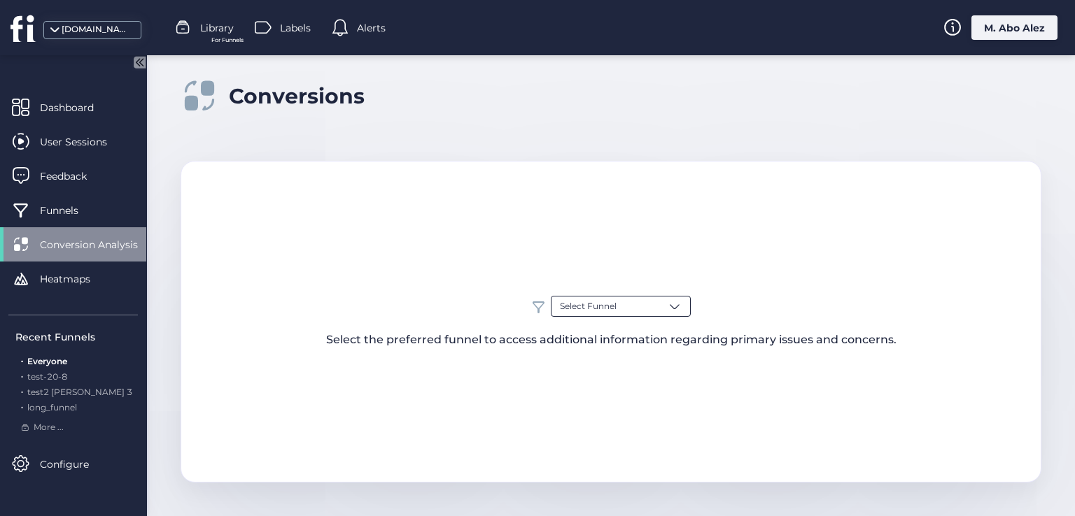
click at [649, 309] on div "Select Funnel" at bounding box center [621, 306] width 140 height 21
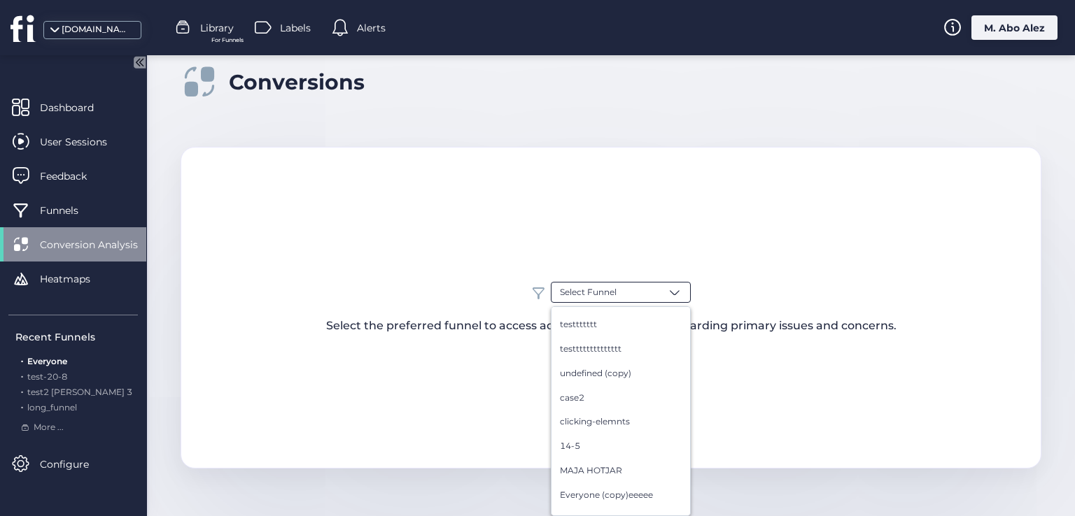
scroll to position [1533, 0]
click at [430, 401] on div "Select Funnel Everyone Funnel1 funnel2 test-getademo Blog Conversion majd test …" at bounding box center [611, 308] width 861 height 322
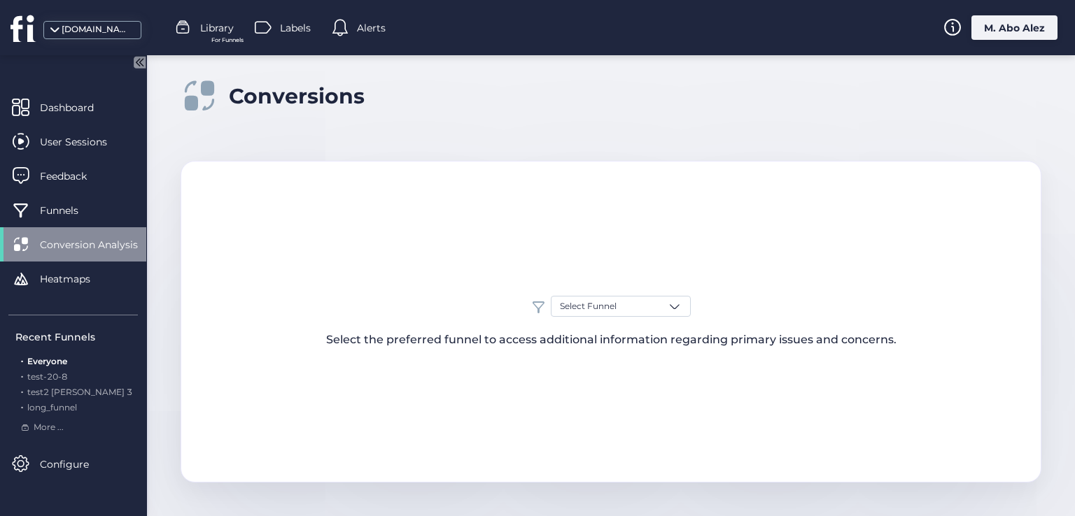
scroll to position [0, 0]
click at [99, 206] on span "Funnels" at bounding box center [69, 210] width 59 height 15
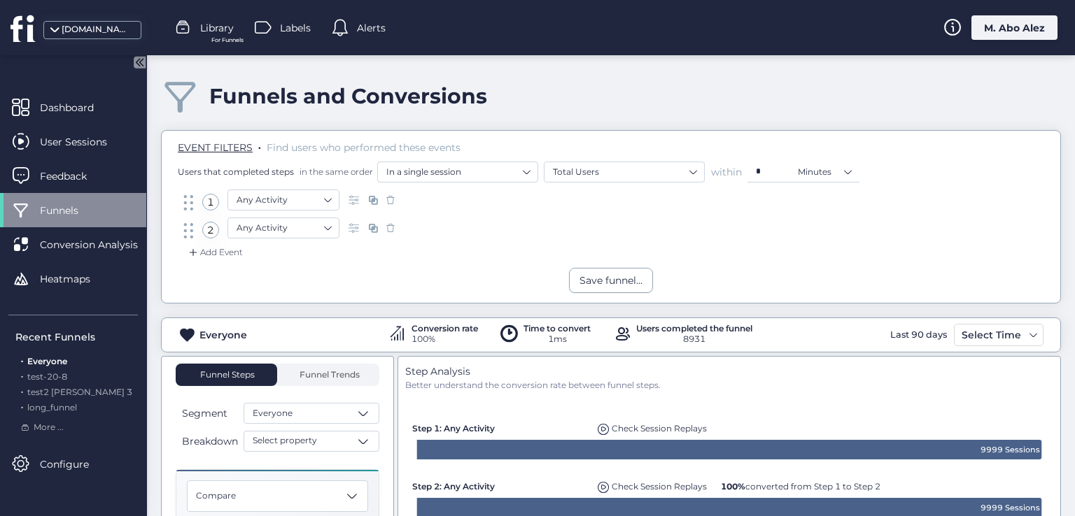
scroll to position [140, 0]
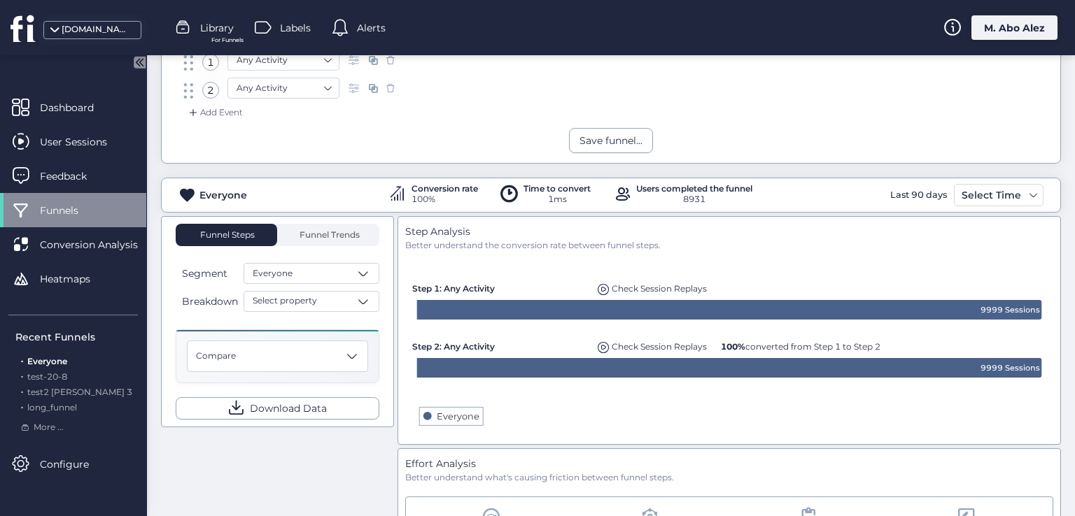
click at [240, 194] on div "Everyone" at bounding box center [223, 195] width 48 height 15
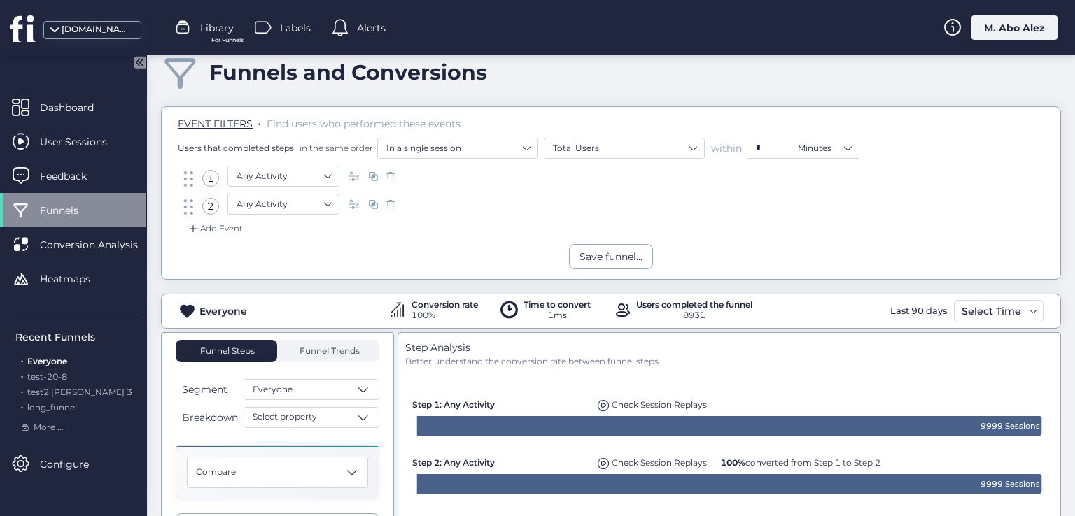
scroll to position [0, 0]
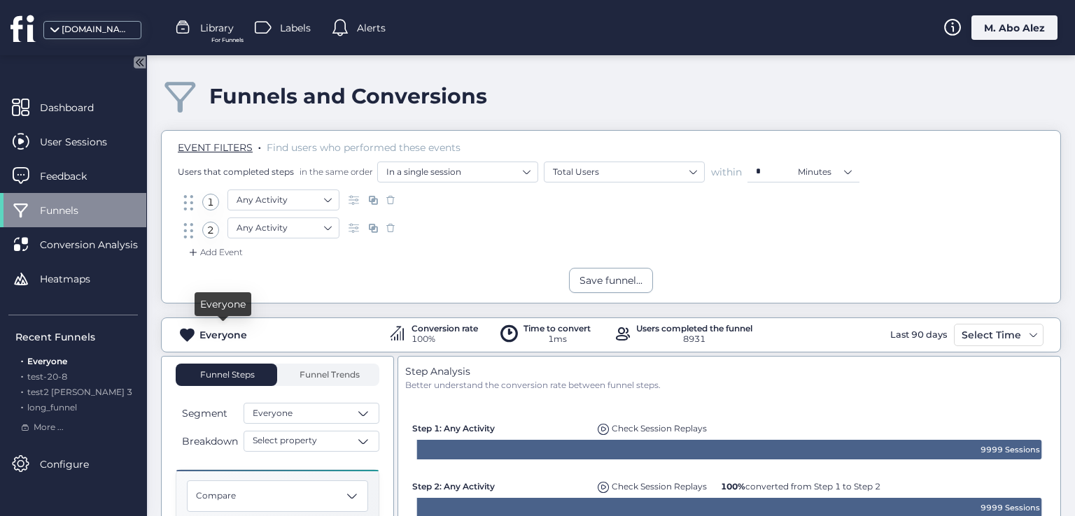
click at [227, 331] on div "Everyone" at bounding box center [223, 335] width 48 height 15
click at [45, 428] on span "More ..." at bounding box center [49, 427] width 30 height 13
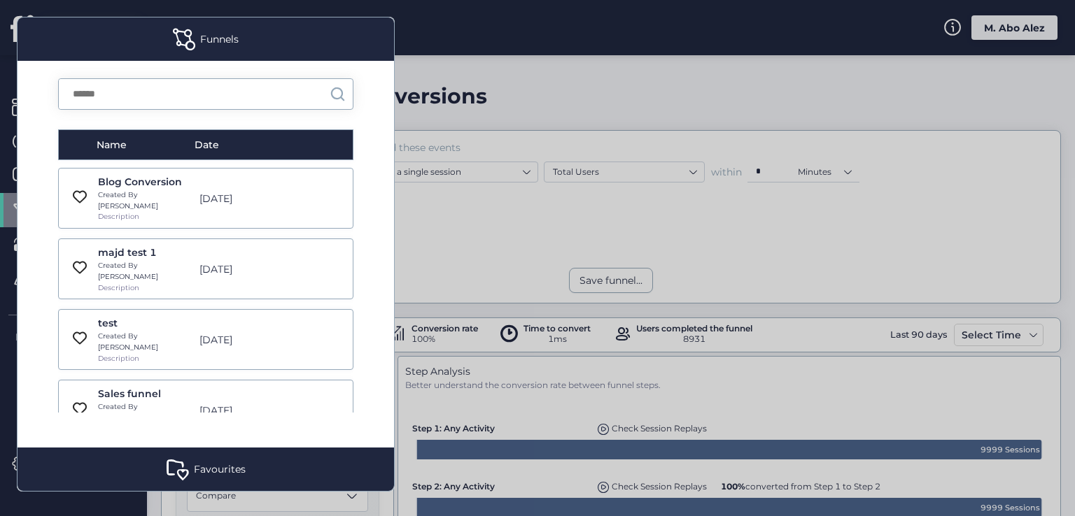
click at [13, 409] on mat-dialog-container "Funnels Name Date Blog Conversion Created By Roy Description Mar 24, 2024 majd …" at bounding box center [205, 254] width 411 height 509
click at [1, 432] on mat-dialog-container "Funnels Name Date Blog Conversion Created By Roy Description Mar 24, 2024 majd …" at bounding box center [205, 254] width 411 height 509
click at [31, 488] on div "Favourites" at bounding box center [205, 469] width 376 height 43
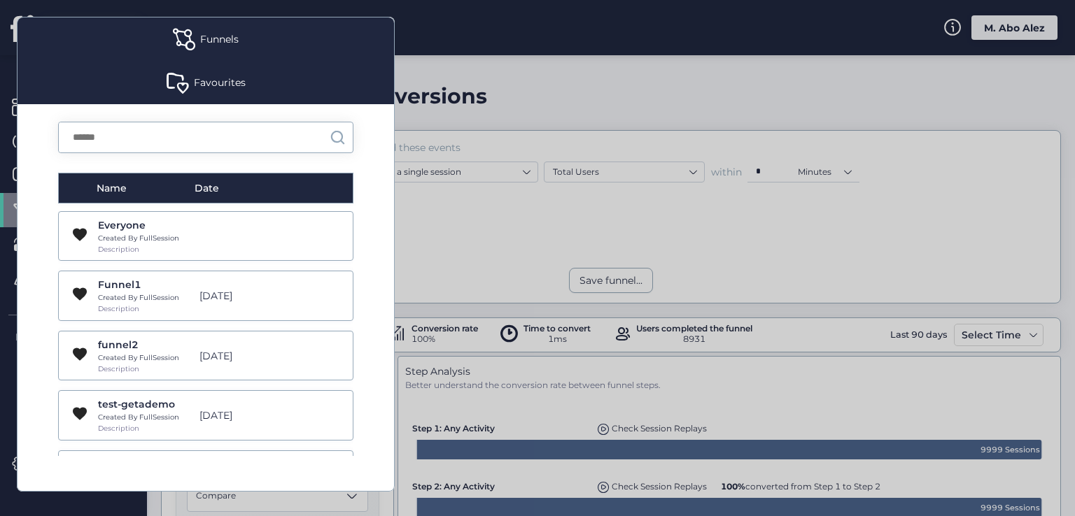
click at [226, 19] on div "Funnels" at bounding box center [205, 38] width 376 height 43
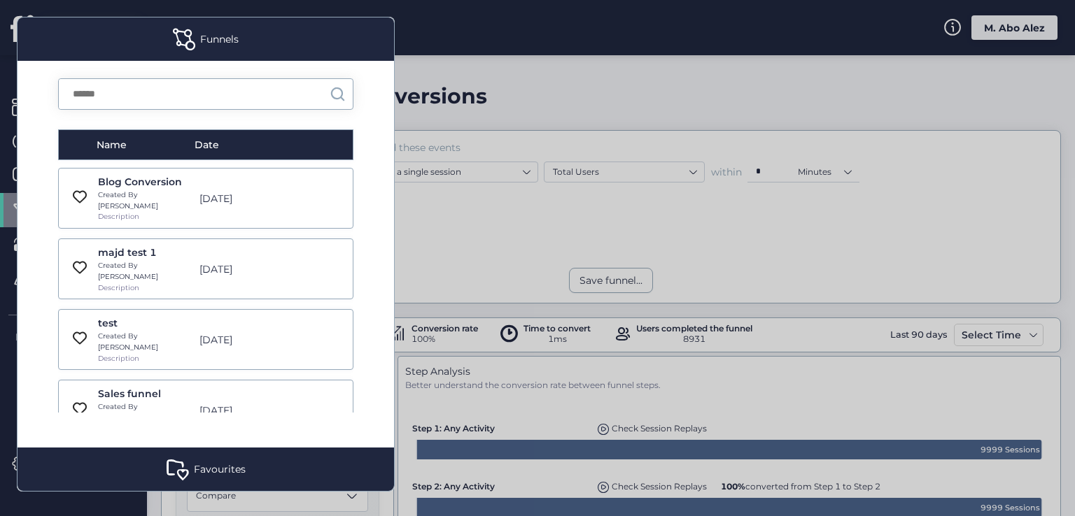
click at [576, 113] on div at bounding box center [537, 258] width 1075 height 516
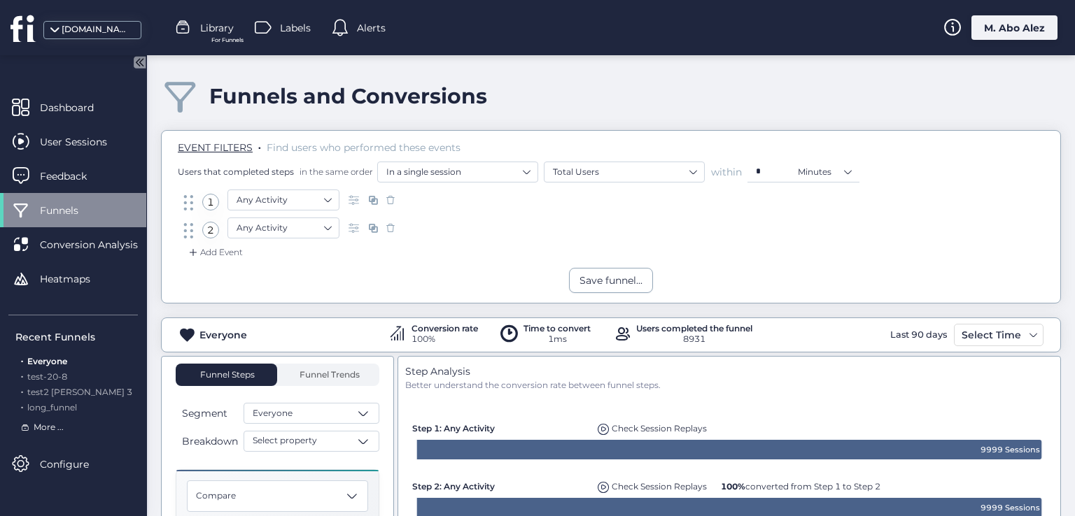
click at [43, 425] on span "More ..." at bounding box center [49, 427] width 30 height 13
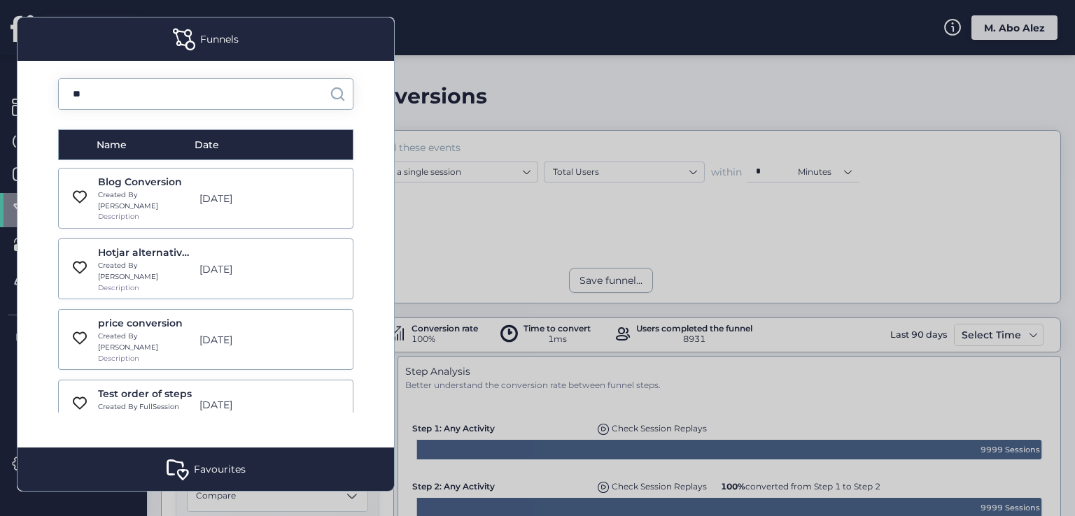
click at [165, 108] on input "**" at bounding box center [194, 94] width 271 height 30
type input "*"
click at [458, 258] on div at bounding box center [537, 258] width 1075 height 516
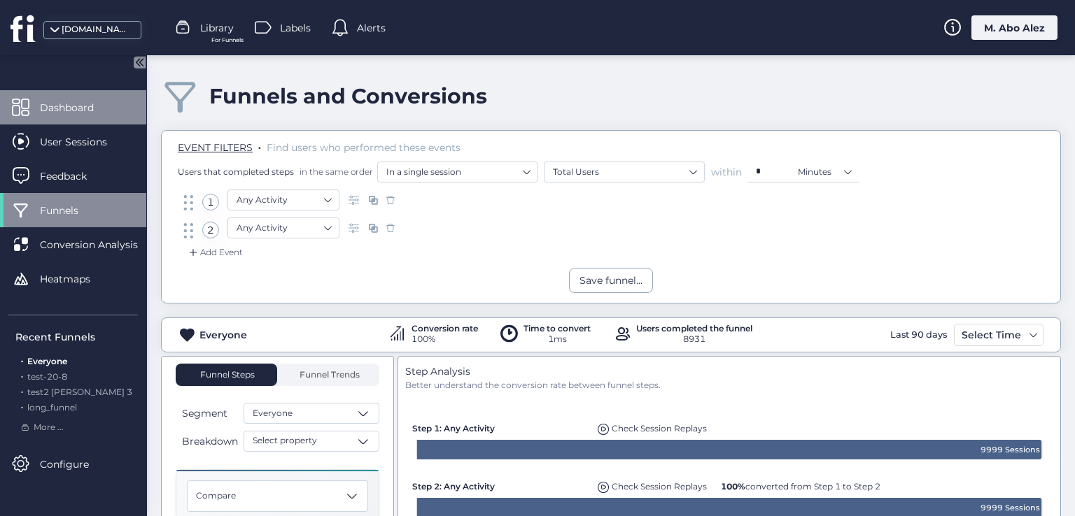
click at [34, 122] on div "Dashboard" at bounding box center [73, 107] width 146 height 34
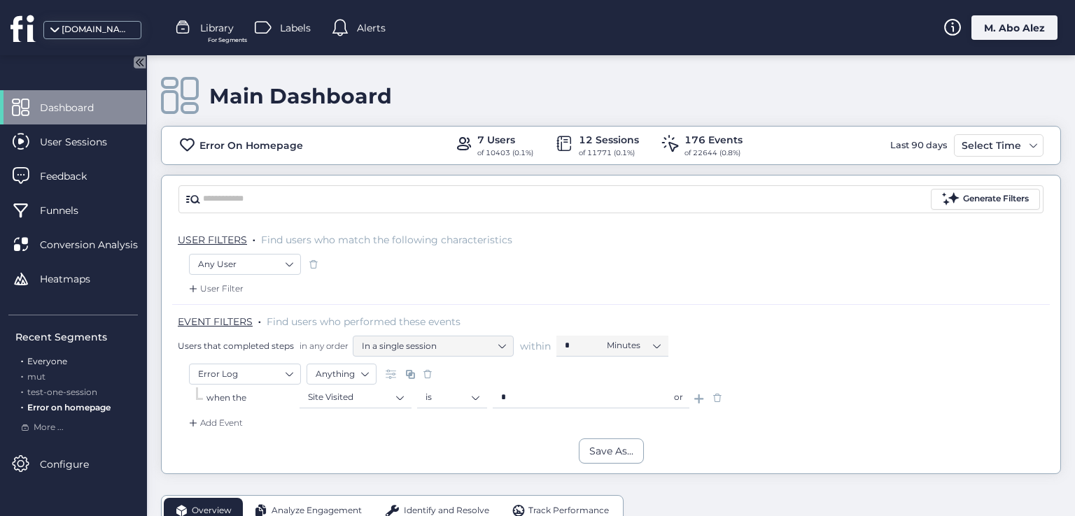
click at [64, 358] on span "Everyone" at bounding box center [47, 361] width 40 height 10
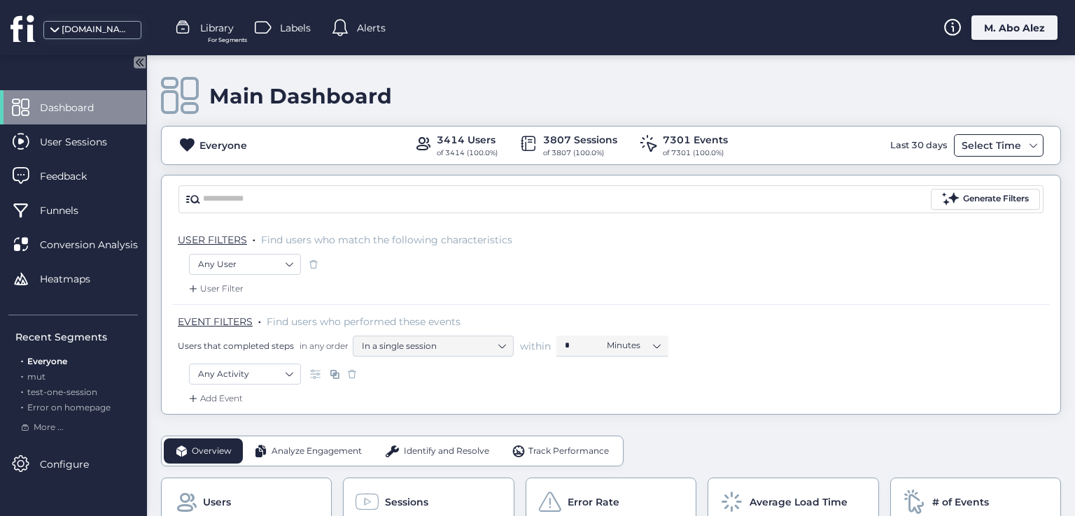
drag, startPoint x: 1009, startPoint y: 135, endPoint x: 997, endPoint y: 143, distance: 14.8
click at [1008, 136] on div "Select Time" at bounding box center [999, 145] width 90 height 22
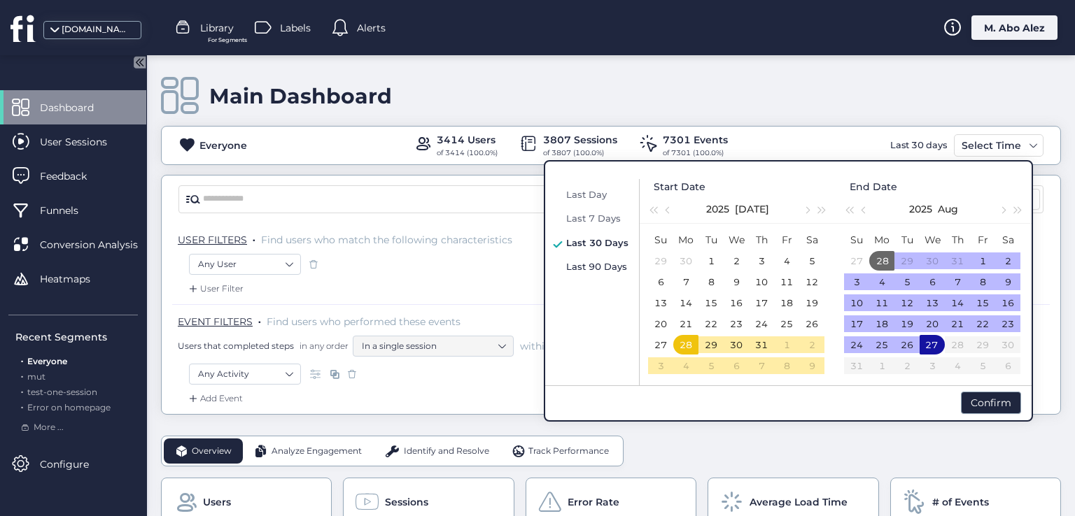
click at [575, 267] on span "Last 90 Days" at bounding box center [596, 266] width 61 height 11
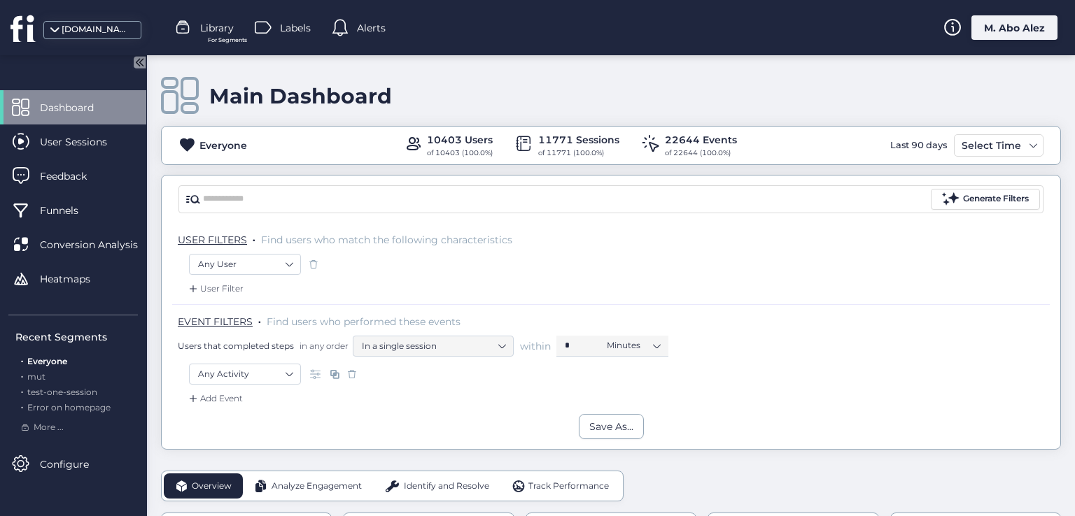
click at [479, 149] on div "of 10403 (100.0%)" at bounding box center [460, 153] width 66 height 11
click at [459, 163] on div "Everyone 10403 Users of 10403 (100.0%) 11771 Sessions of 11771 (100.0%) 22644 E…" at bounding box center [611, 145] width 900 height 39
click at [78, 402] on span "Error on homepage" at bounding box center [68, 407] width 83 height 10
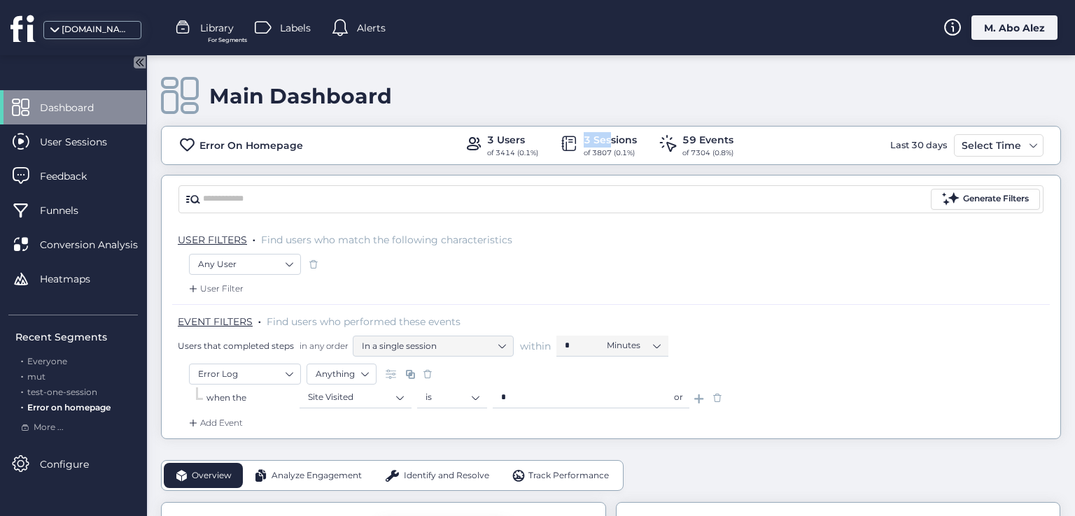
drag, startPoint x: 574, startPoint y: 134, endPoint x: 605, endPoint y: 139, distance: 31.3
click at [605, 139] on div "3 Sessions of 3807 (0.1%)" at bounding box center [599, 145] width 76 height 27
click at [577, 233] on p "USER FILTERS . Find users who match the following characteristics" at bounding box center [614, 240] width 872 height 14
click at [78, 204] on span "Funnels" at bounding box center [69, 210] width 59 height 15
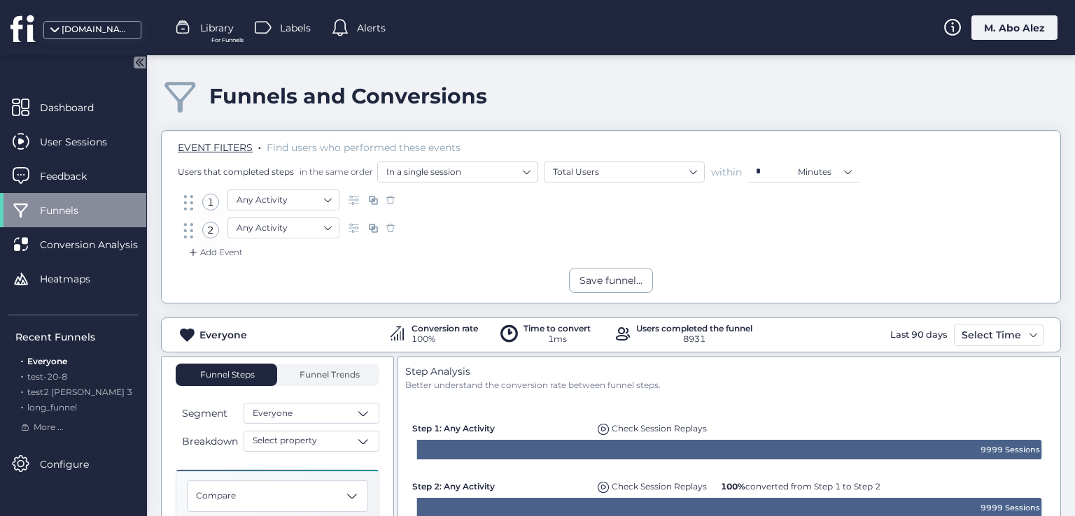
click at [199, 330] on div "Everyone" at bounding box center [216, 335] width 76 height 17
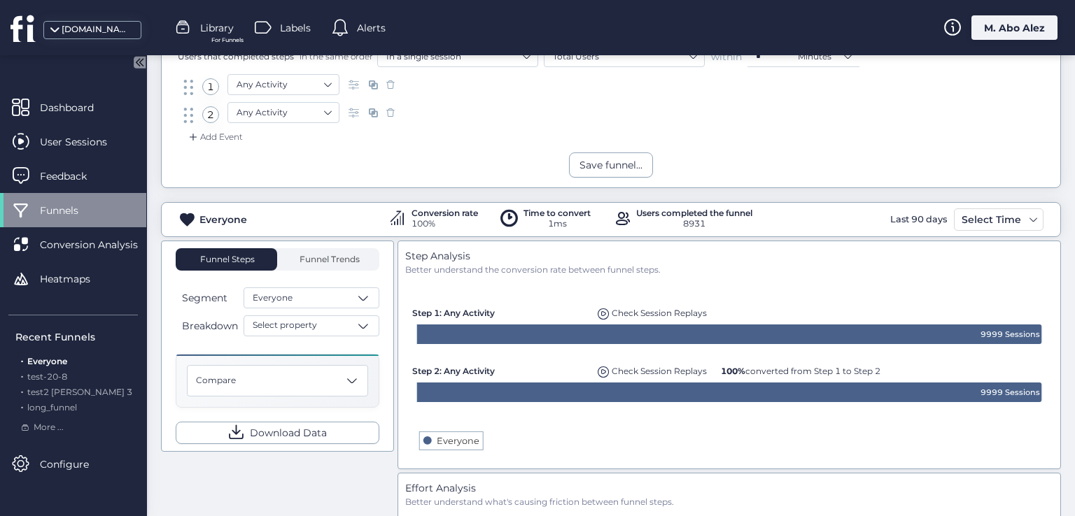
scroll to position [140, 0]
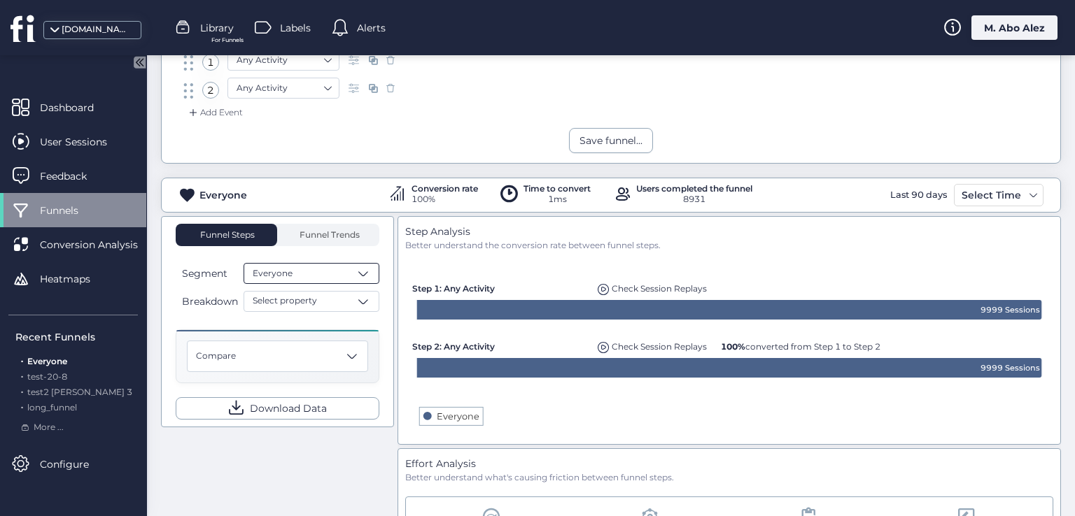
click at [335, 265] on div "Everyone" at bounding box center [312, 273] width 136 height 21
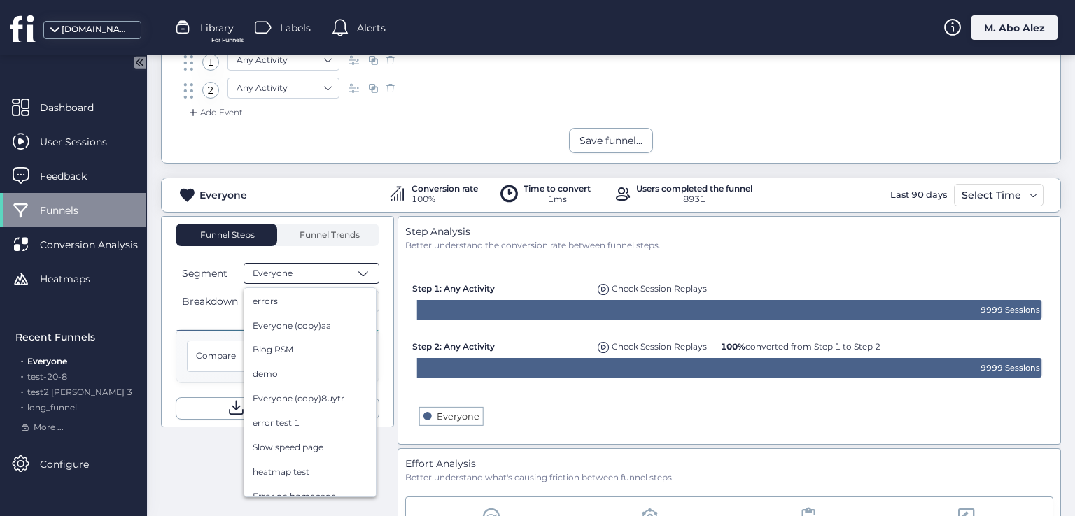
scroll to position [4135, 0]
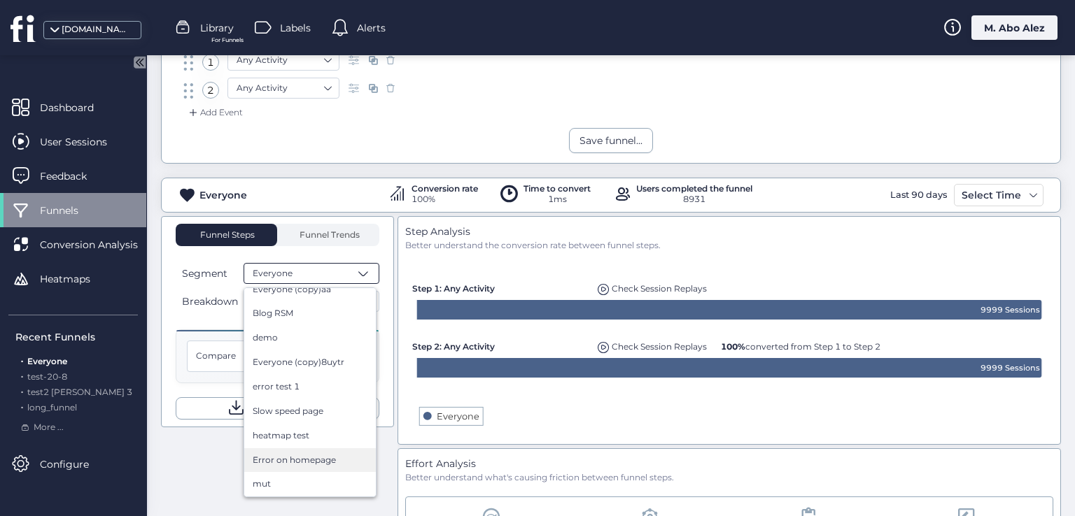
click at [314, 458] on span "Error on homepage" at bounding box center [294, 460] width 83 height 13
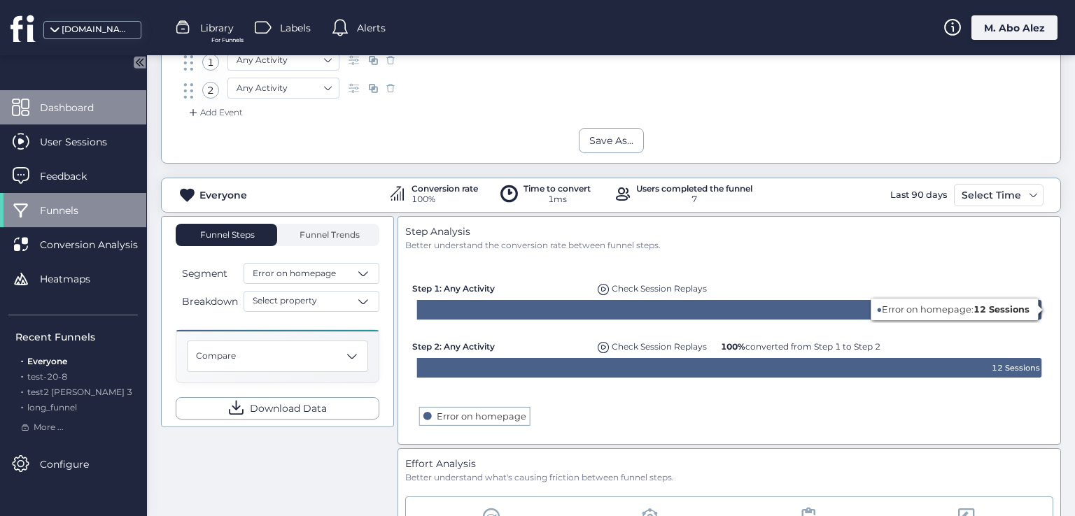
click at [122, 106] on div "Dashboard" at bounding box center [73, 107] width 146 height 34
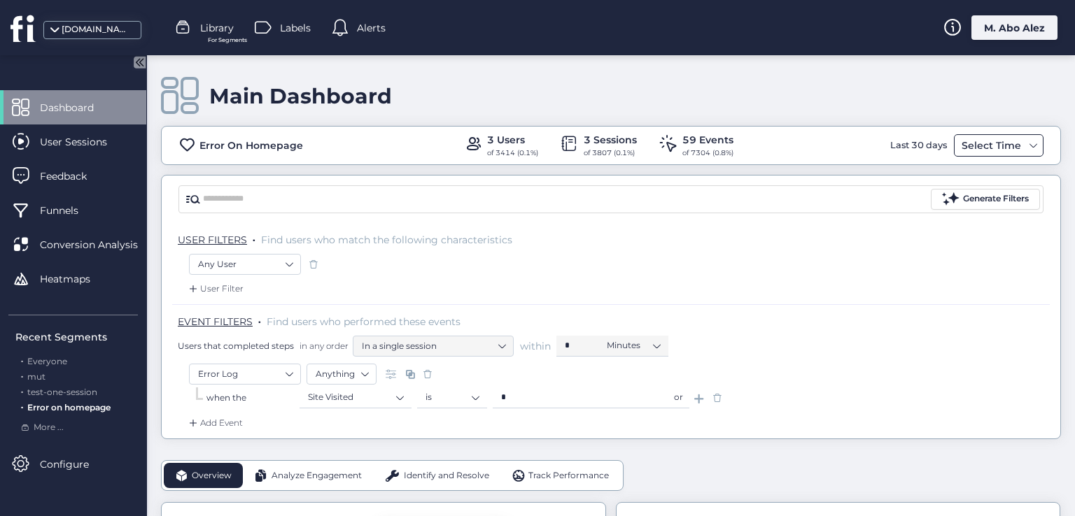
click at [978, 149] on div "Select Time" at bounding box center [991, 145] width 66 height 17
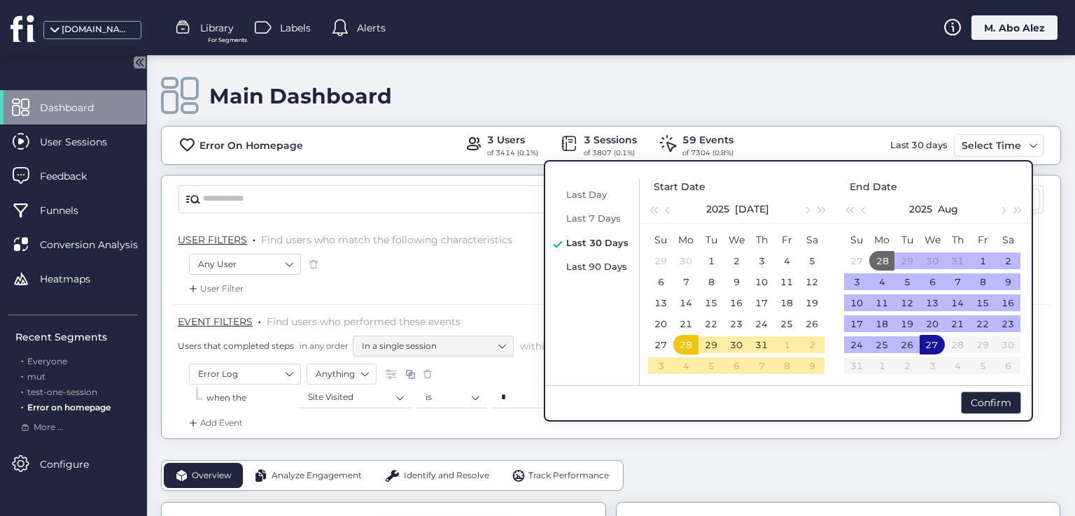
click at [568, 270] on span "Last 90 Days" at bounding box center [596, 266] width 61 height 11
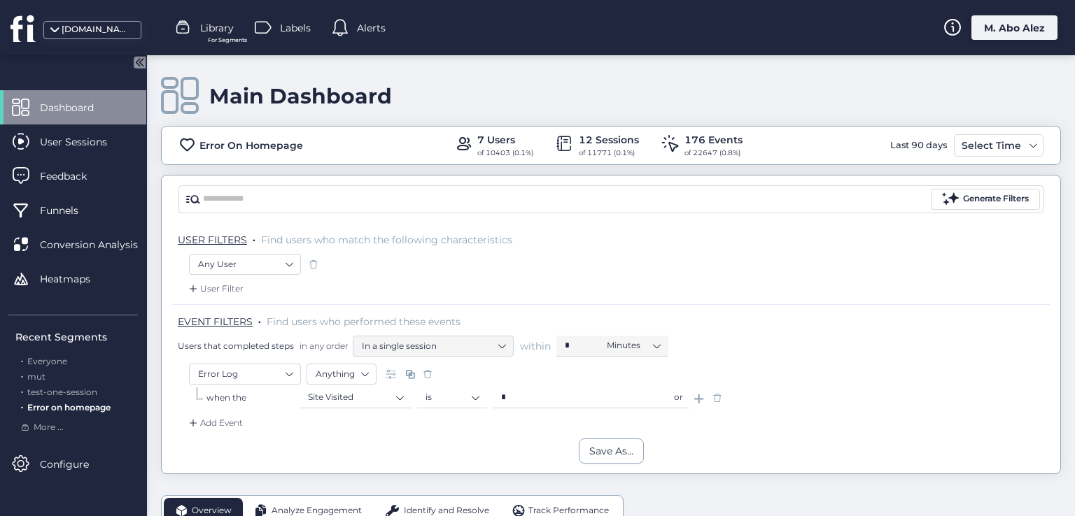
scroll to position [70, 0]
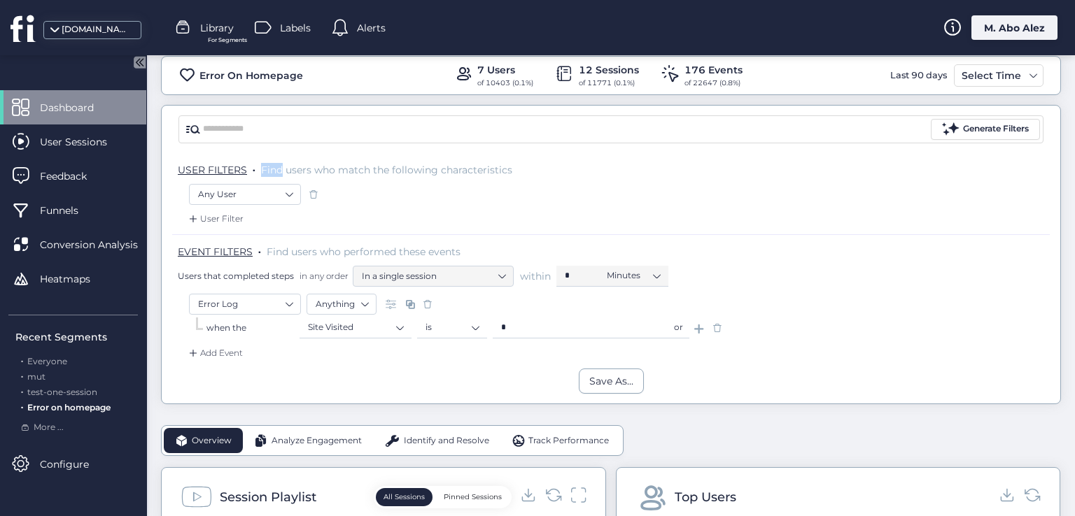
drag, startPoint x: 259, startPoint y: 170, endPoint x: 286, endPoint y: 167, distance: 27.5
click at [283, 167] on p "USER FILTERS . Find users who match the following characteristics" at bounding box center [614, 170] width 872 height 14
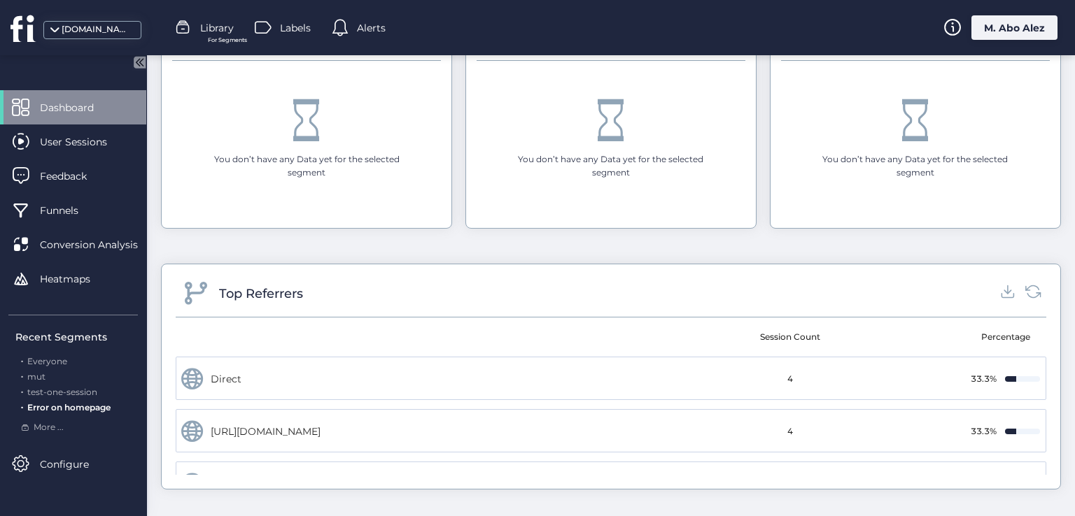
scroll to position [1696, 0]
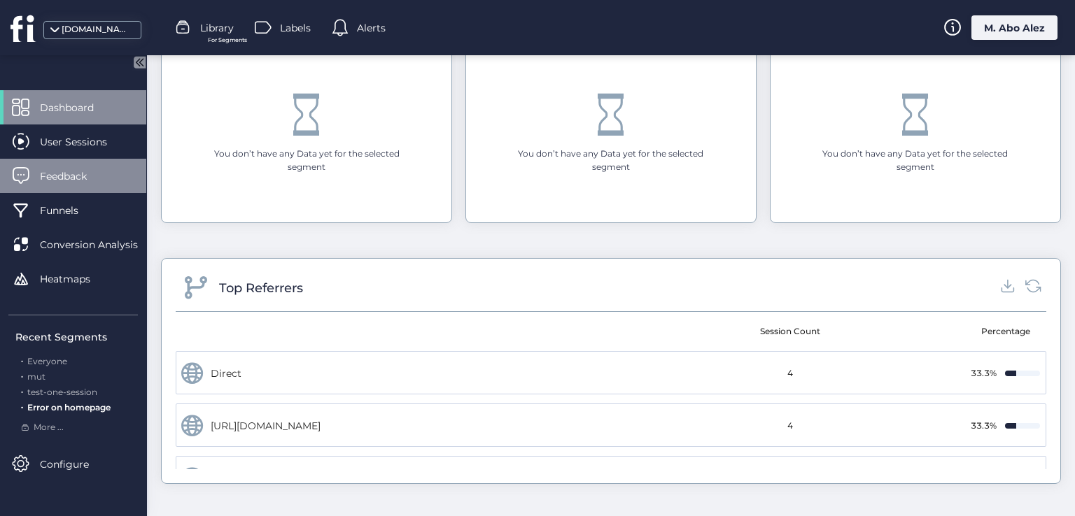
click at [65, 182] on span "Feedback" at bounding box center [74, 176] width 68 height 15
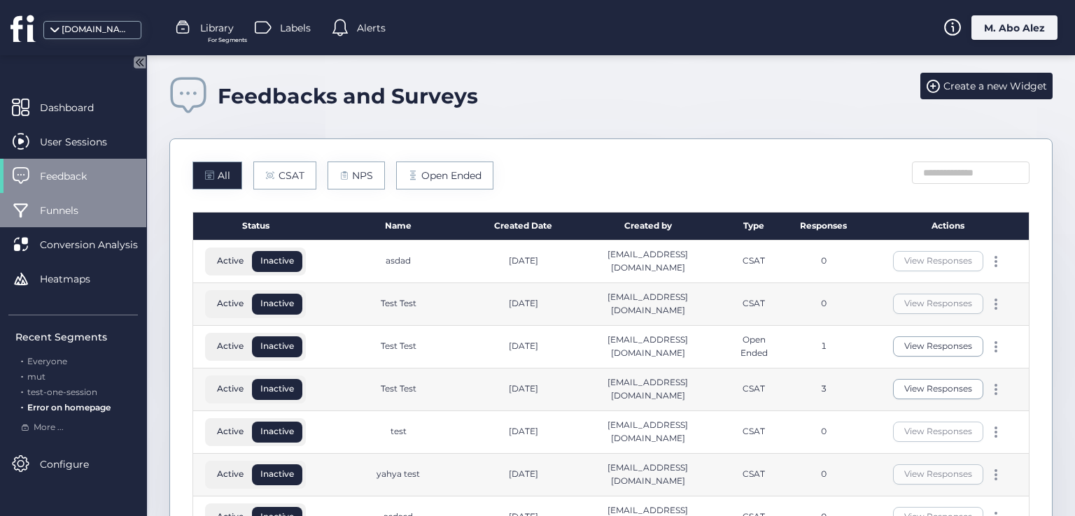
click at [67, 220] on div "Funnels" at bounding box center [73, 210] width 146 height 34
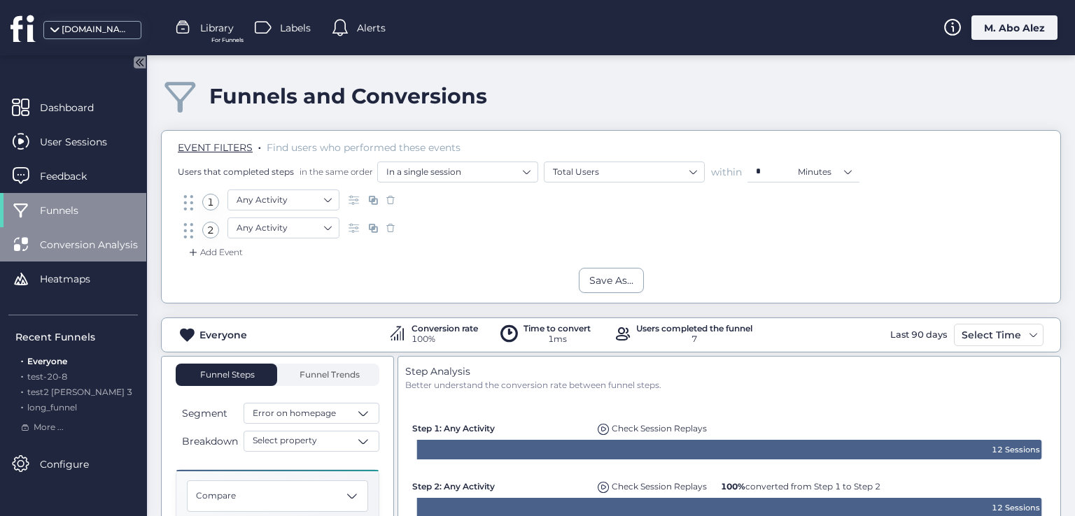
click at [68, 261] on div "Conversion Analysis" at bounding box center [73, 244] width 146 height 34
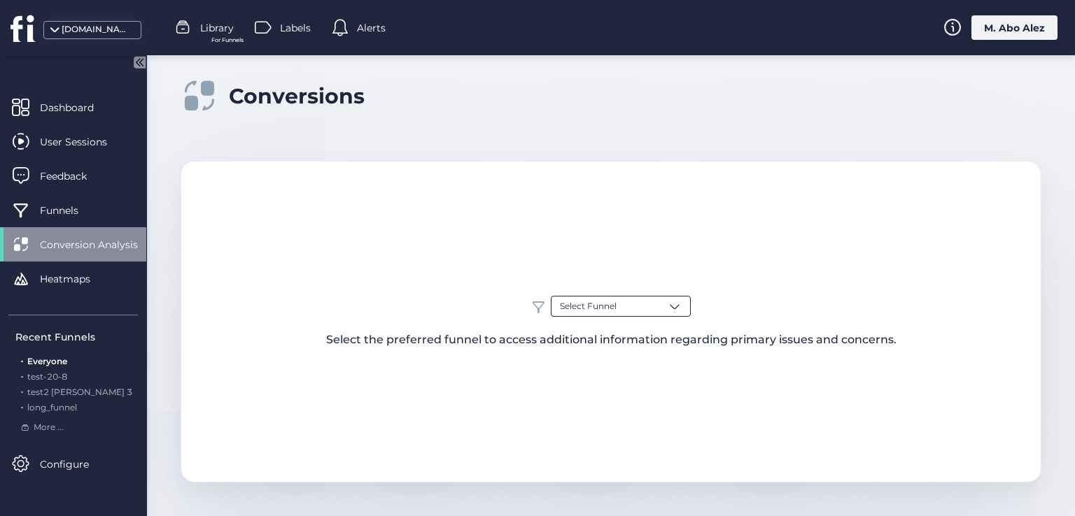
click at [617, 297] on div "Select Funnel" at bounding box center [621, 306] width 140 height 21
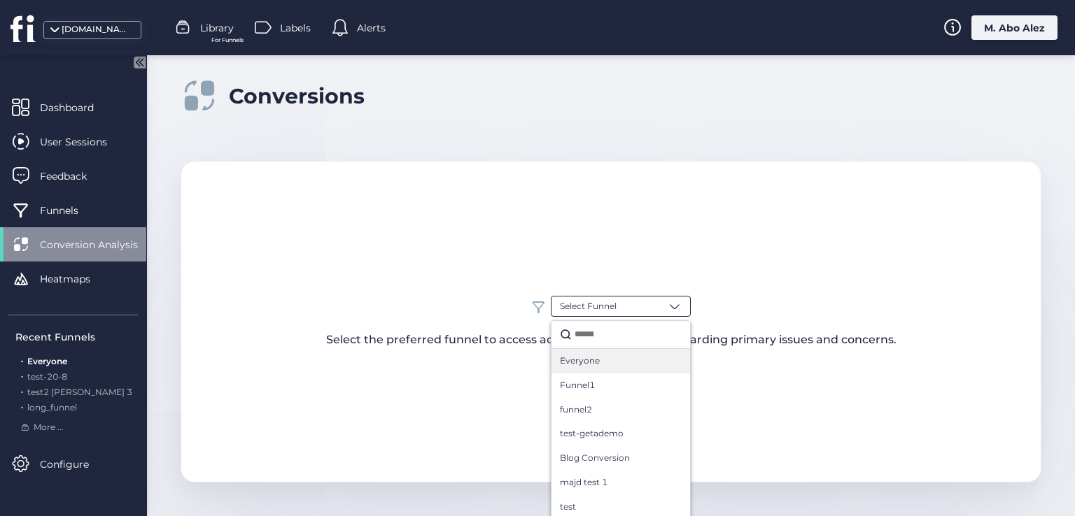
click at [603, 368] on div "Everyone" at bounding box center [620, 361] width 139 height 24
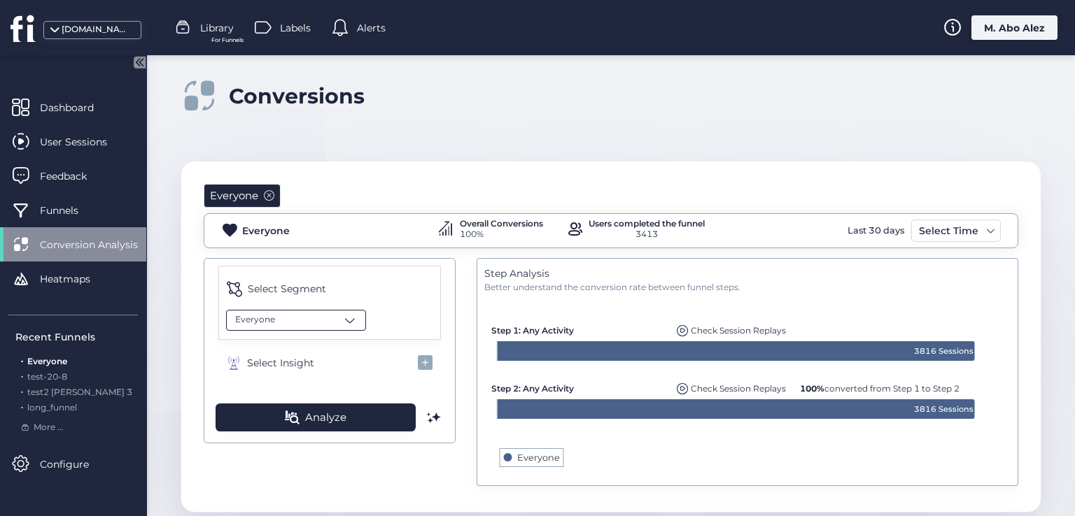
click at [324, 314] on div "Everyone" at bounding box center [296, 320] width 140 height 21
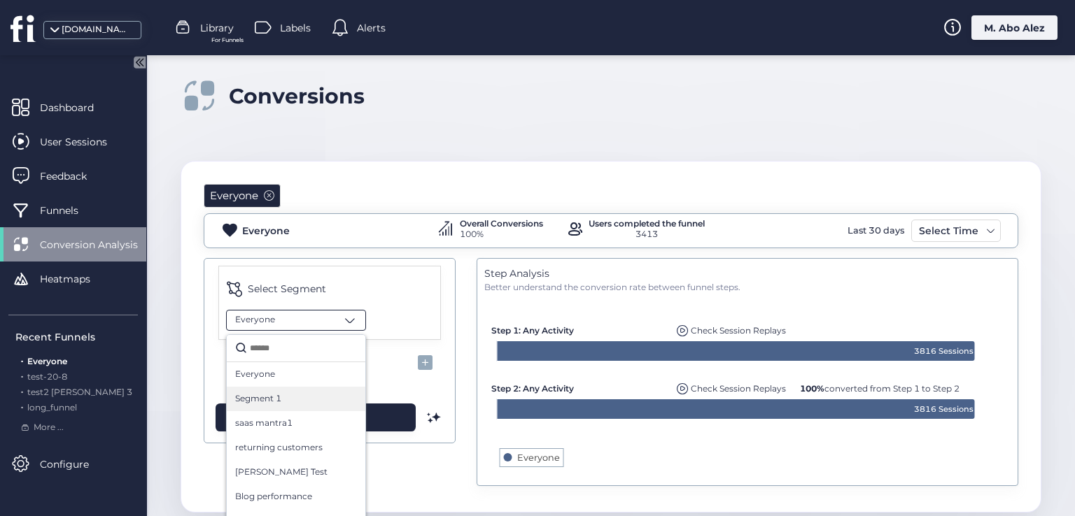
click at [302, 397] on div "Segment 1" at bounding box center [296, 399] width 122 height 13
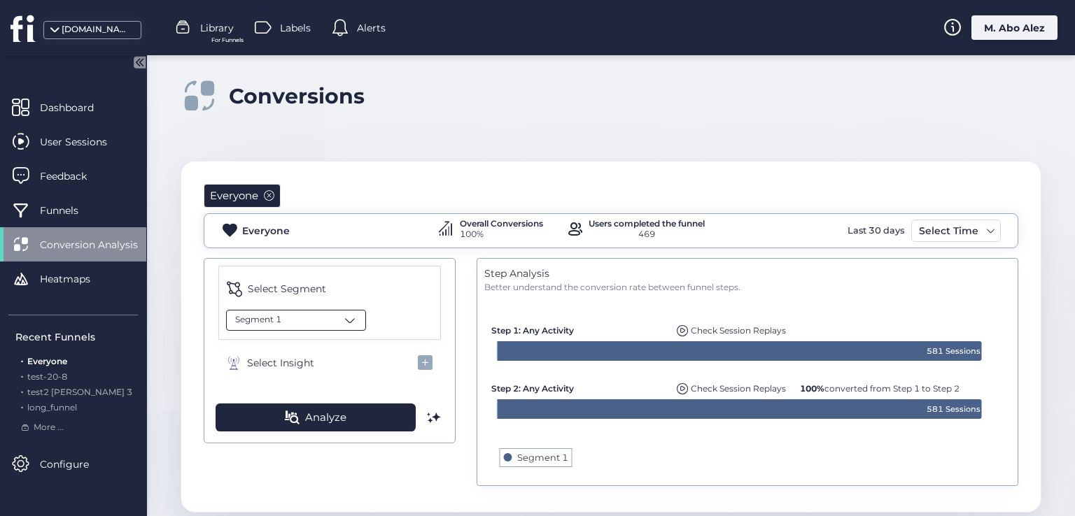
click at [292, 318] on div "Segment 1" at bounding box center [296, 320] width 140 height 21
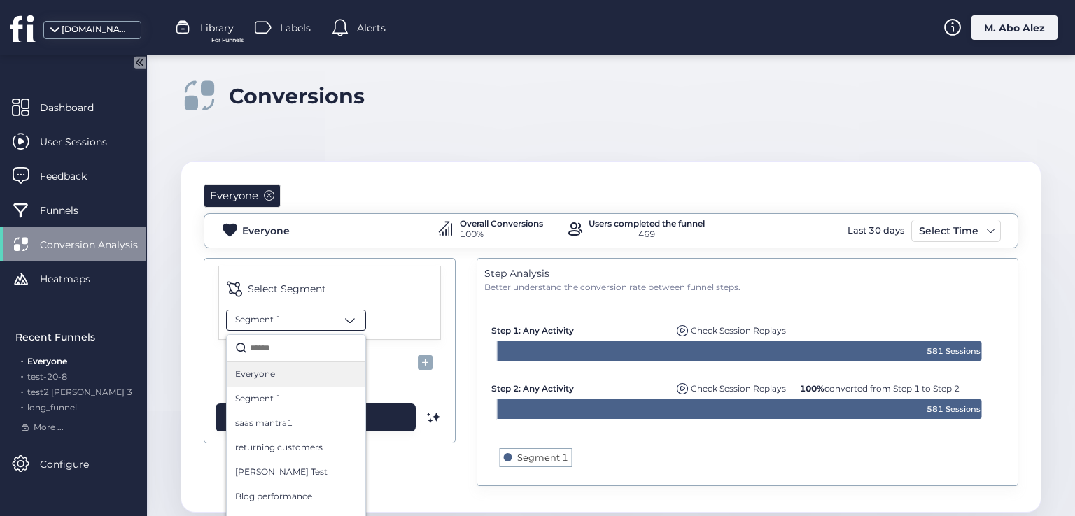
click at [281, 369] on div "Everyone" at bounding box center [296, 374] width 122 height 13
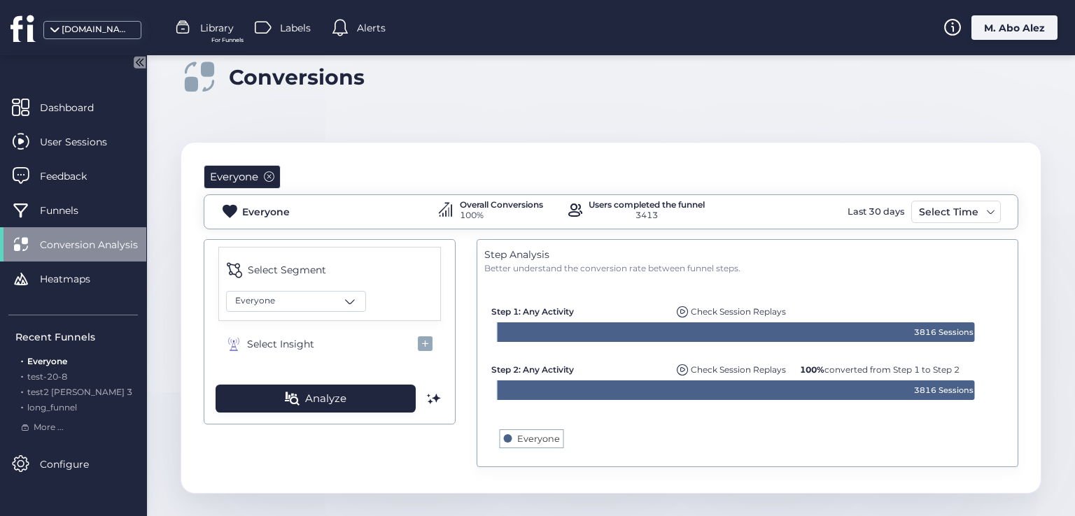
scroll to position [29, 0]
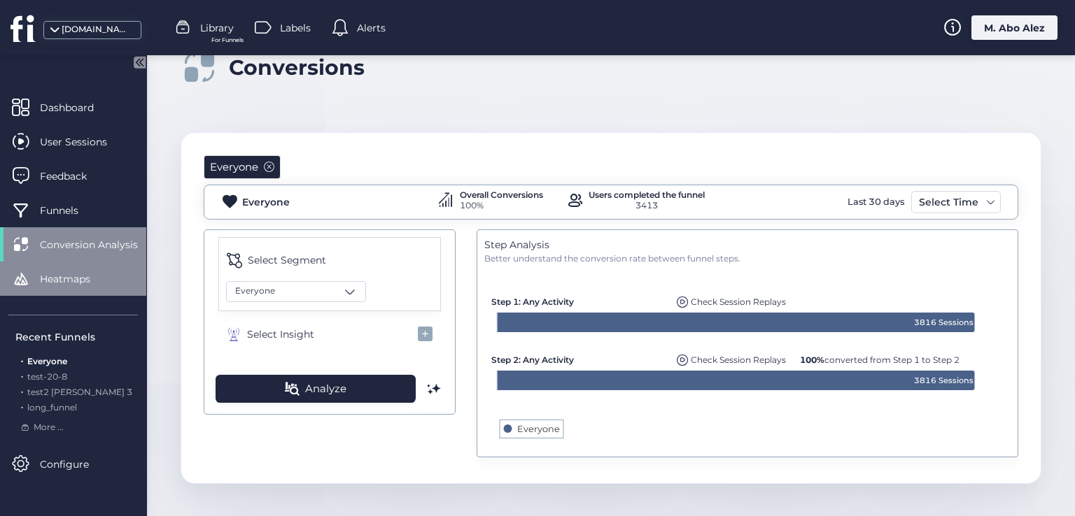
click at [85, 278] on span "Heatmaps" at bounding box center [75, 279] width 71 height 15
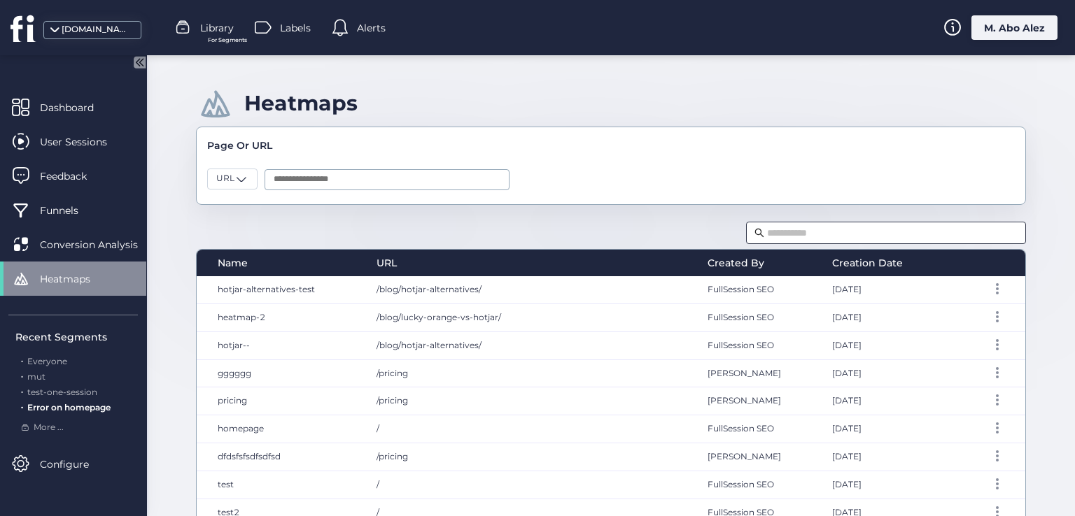
click at [805, 236] on input "text" at bounding box center [892, 232] width 251 height 15
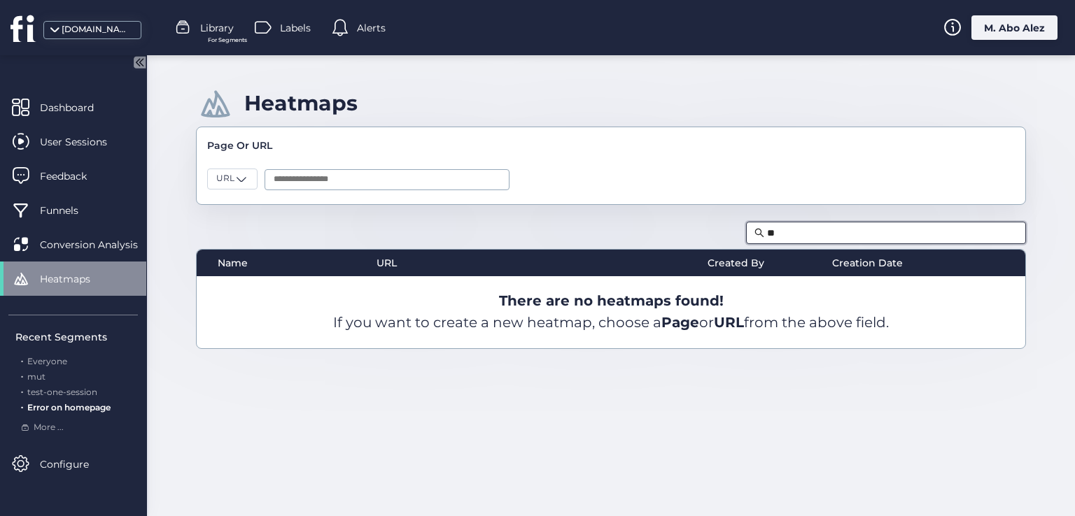
type input "*"
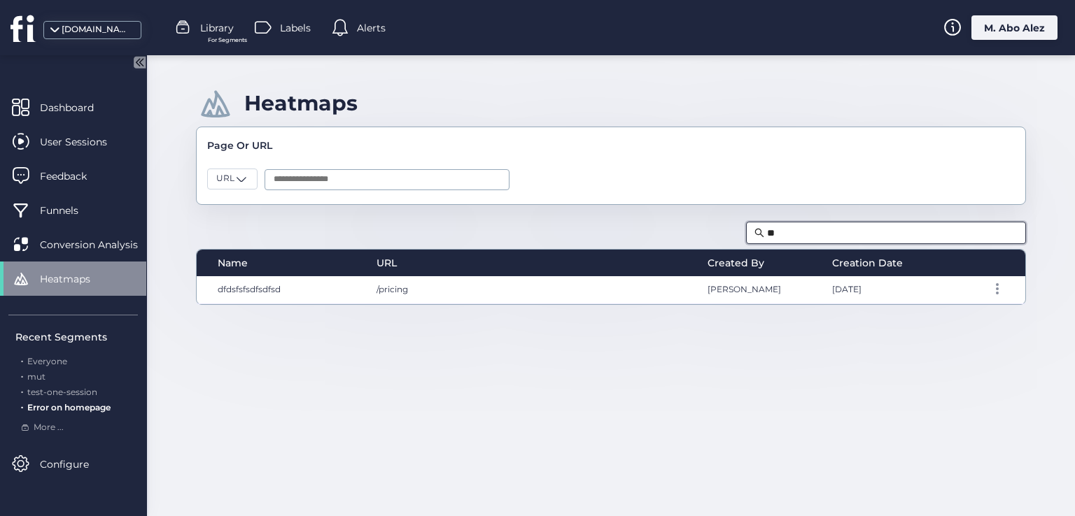
type input "*"
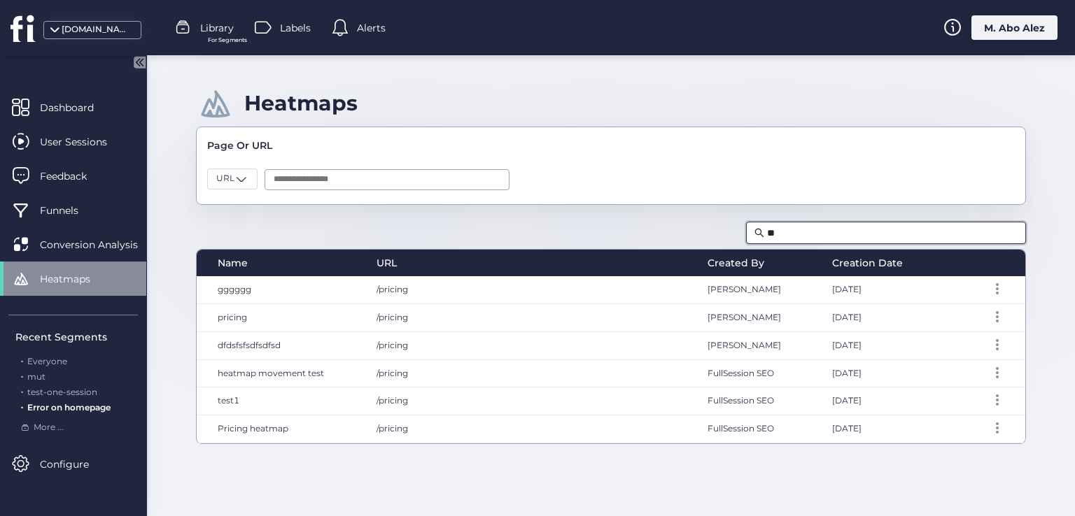
type input "*"
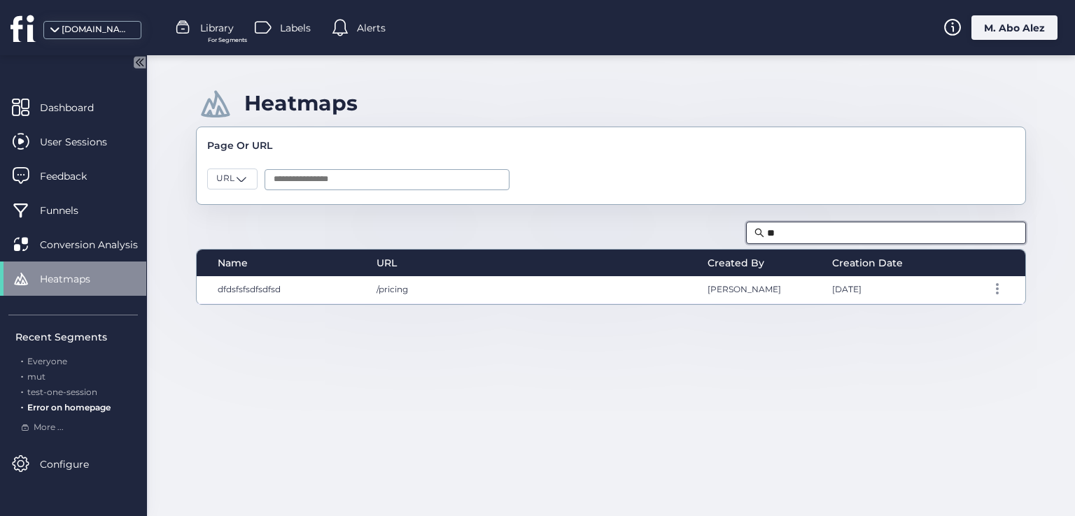
type input "*"
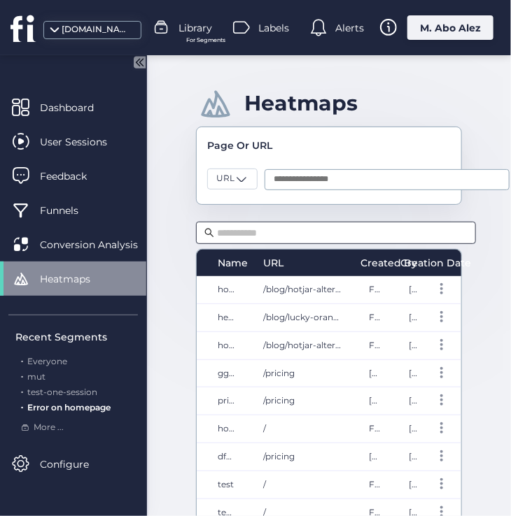
click at [370, 232] on input "text" at bounding box center [342, 232] width 251 height 15
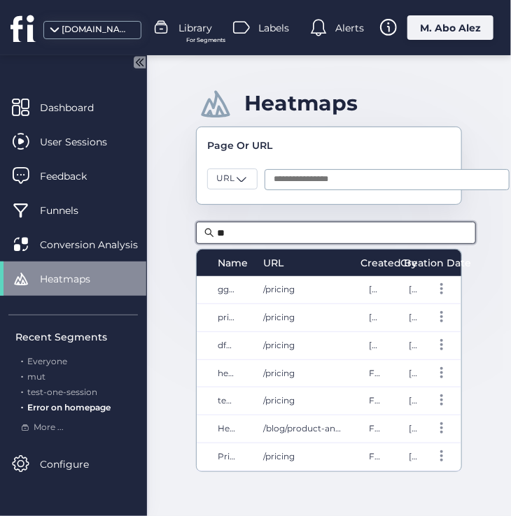
type input "*"
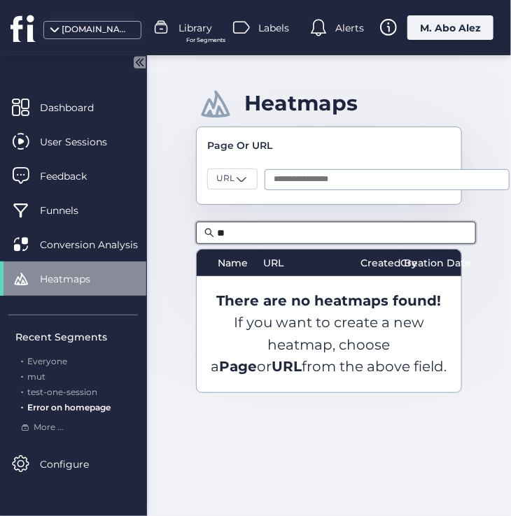
type input "*"
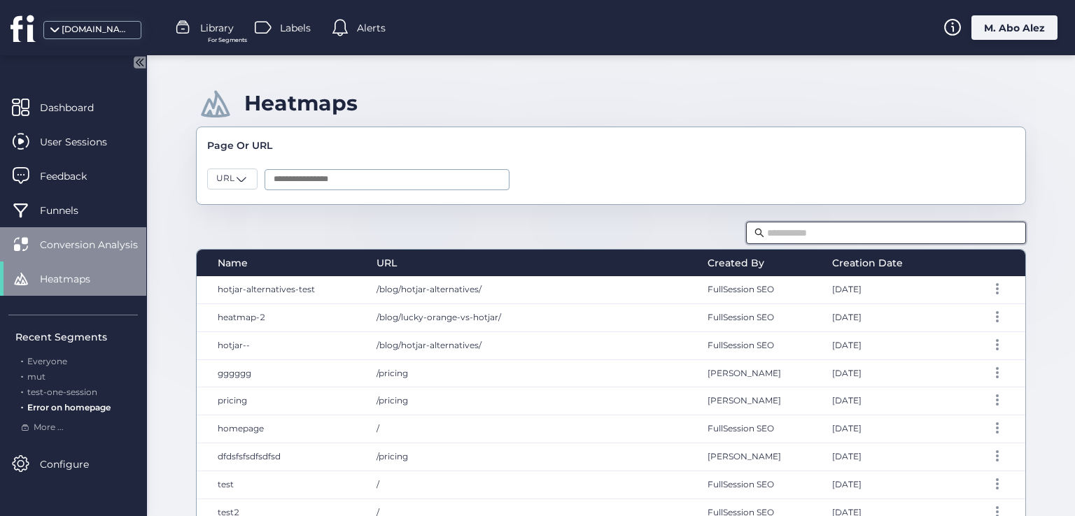
click at [87, 233] on div "Conversion Analysis" at bounding box center [73, 244] width 146 height 34
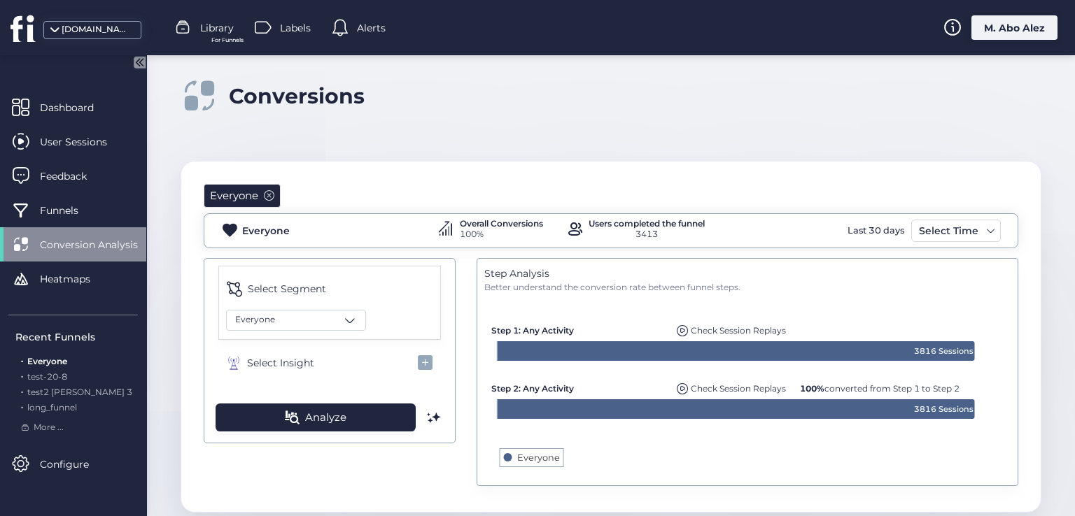
click at [211, 37] on span "For Funnels" at bounding box center [227, 40] width 32 height 9
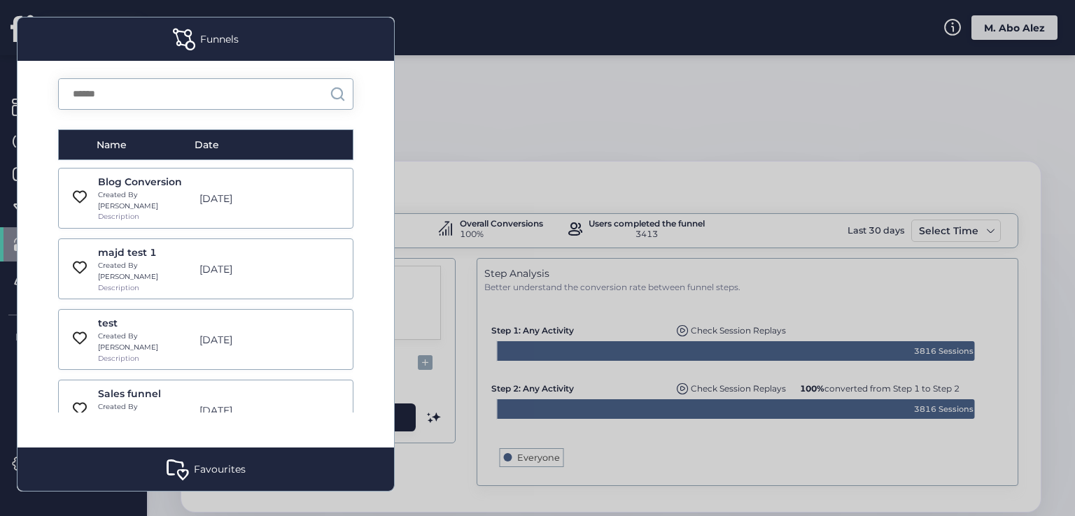
click at [188, 94] on input "text" at bounding box center [194, 94] width 271 height 30
type input "*"
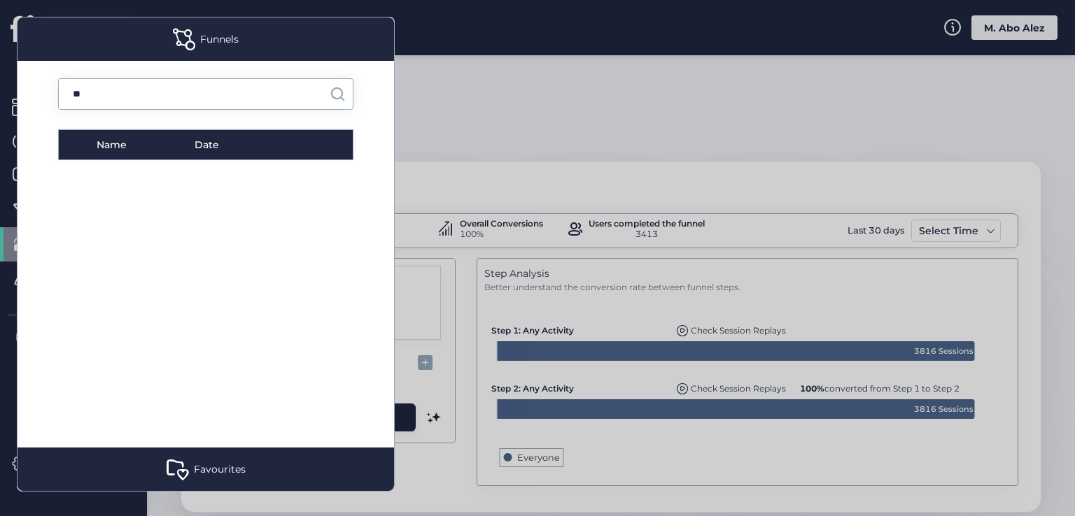
type input "*"
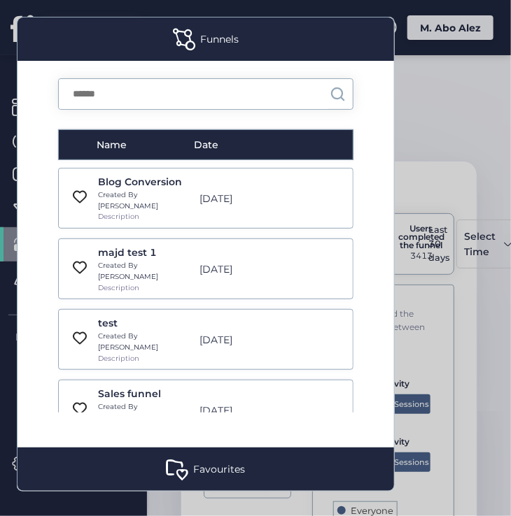
click at [132, 90] on input "text" at bounding box center [194, 94] width 271 height 30
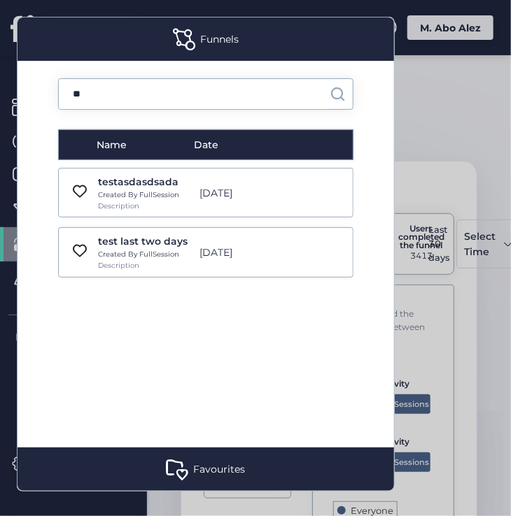
type input "*"
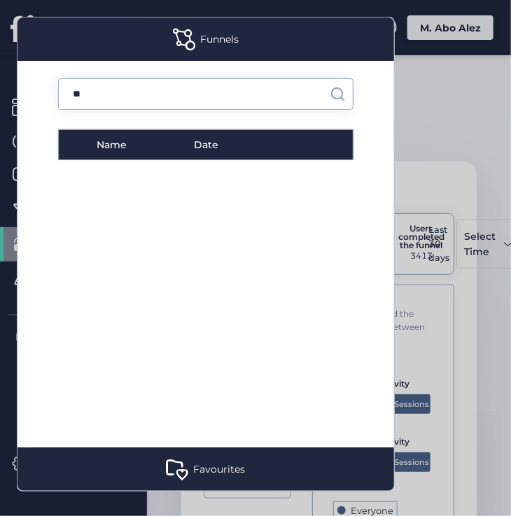
type input "*"
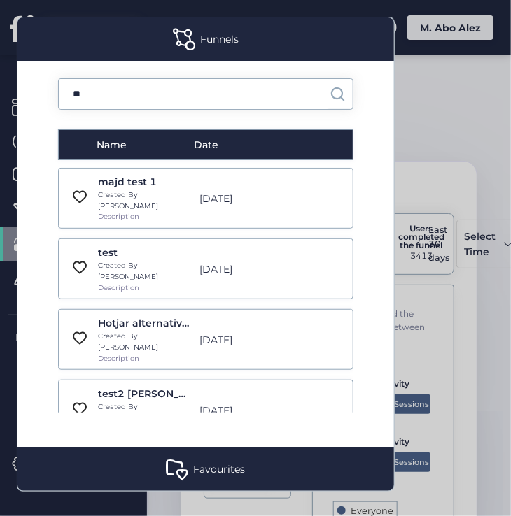
type input "*"
click at [454, 214] on div at bounding box center [255, 258] width 511 height 516
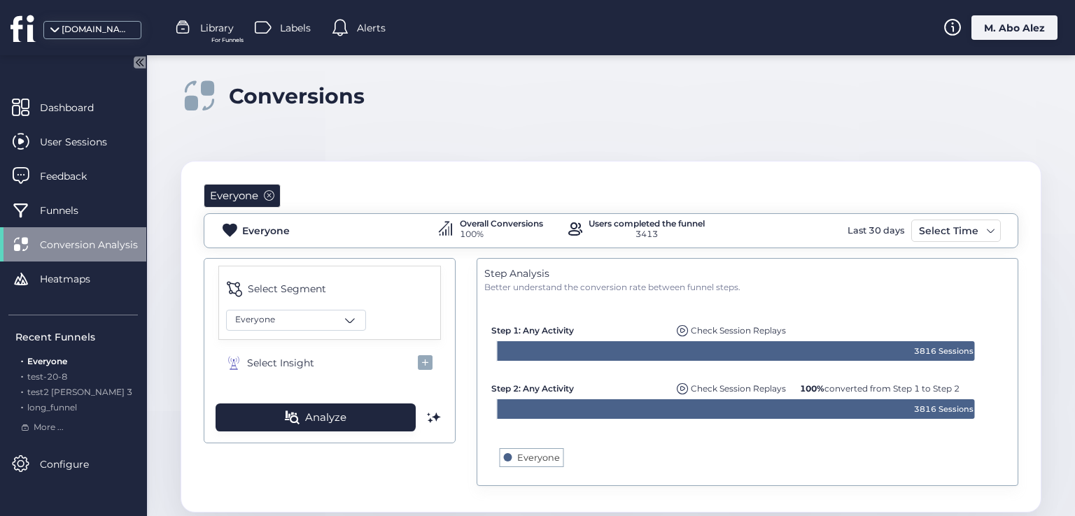
drag, startPoint x: 273, startPoint y: 193, endPoint x: 284, endPoint y: 218, distance: 27.6
click at [273, 194] on span at bounding box center [269, 195] width 10 height 10
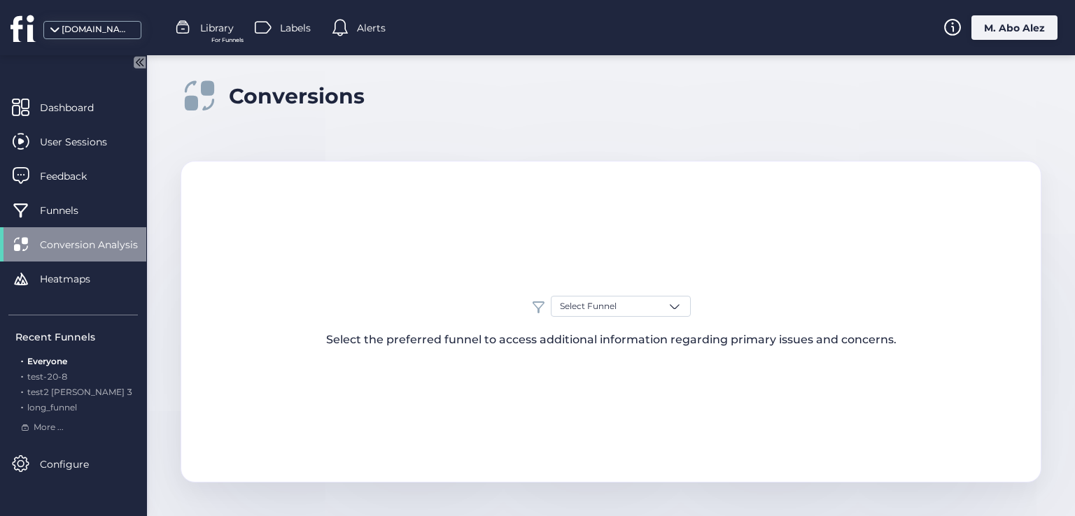
click at [1011, 24] on div "M. Abo Alez" at bounding box center [1014, 27] width 86 height 24
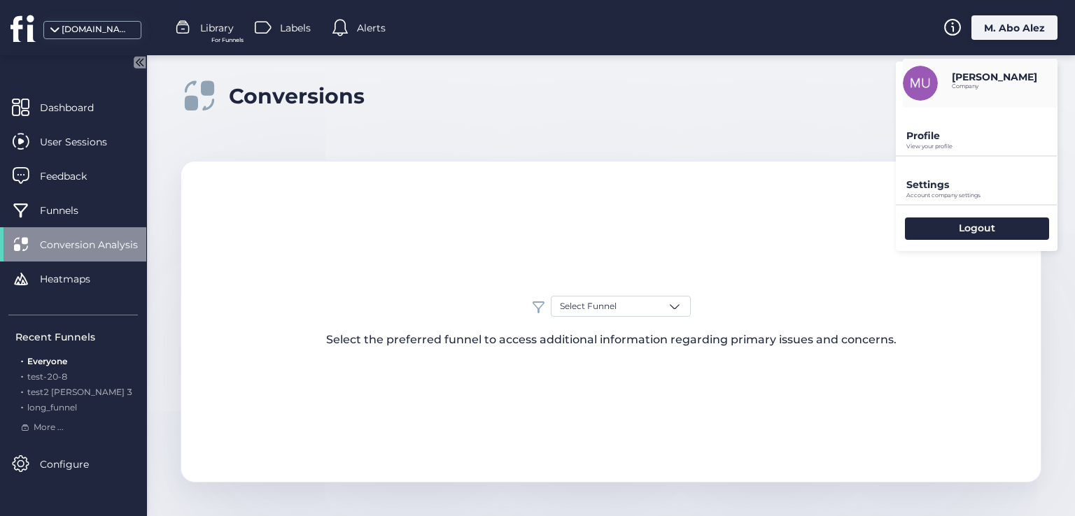
click at [952, 137] on p "Profile" at bounding box center [981, 135] width 151 height 13
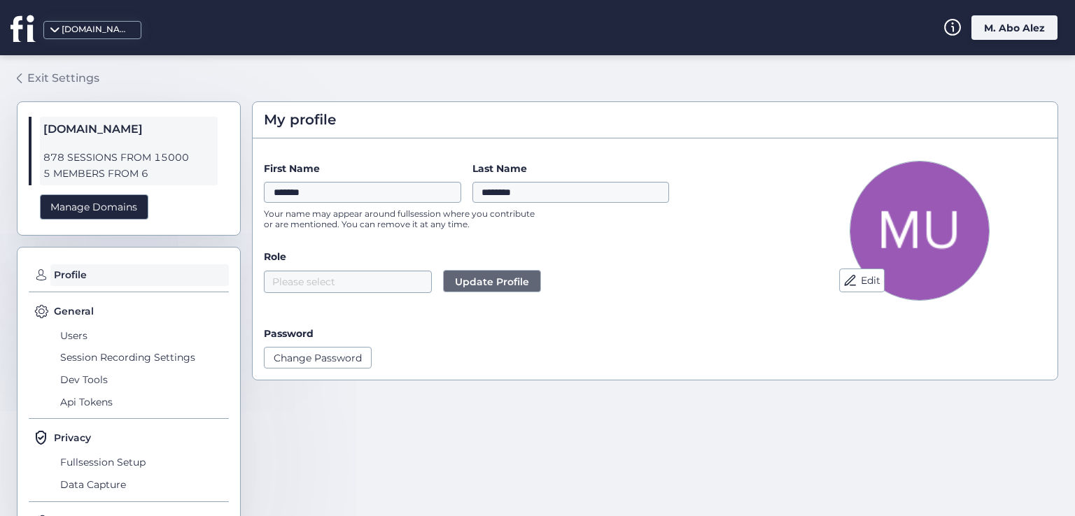
click at [45, 72] on div "Exit Settings" at bounding box center [63, 77] width 72 height 17
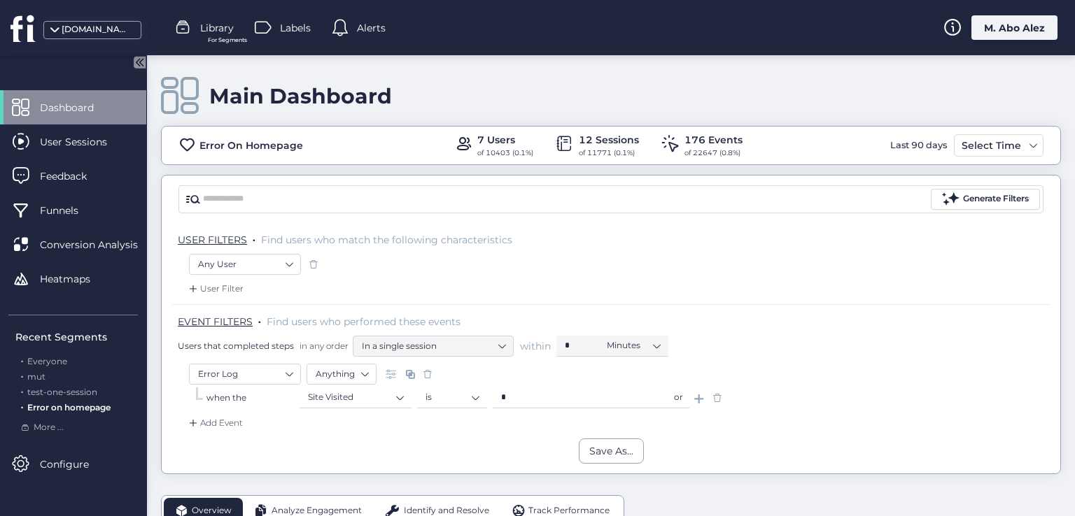
click at [90, 106] on span "Dashboard" at bounding box center [77, 107] width 75 height 15
click at [1004, 138] on div "Select Time" at bounding box center [991, 145] width 66 height 17
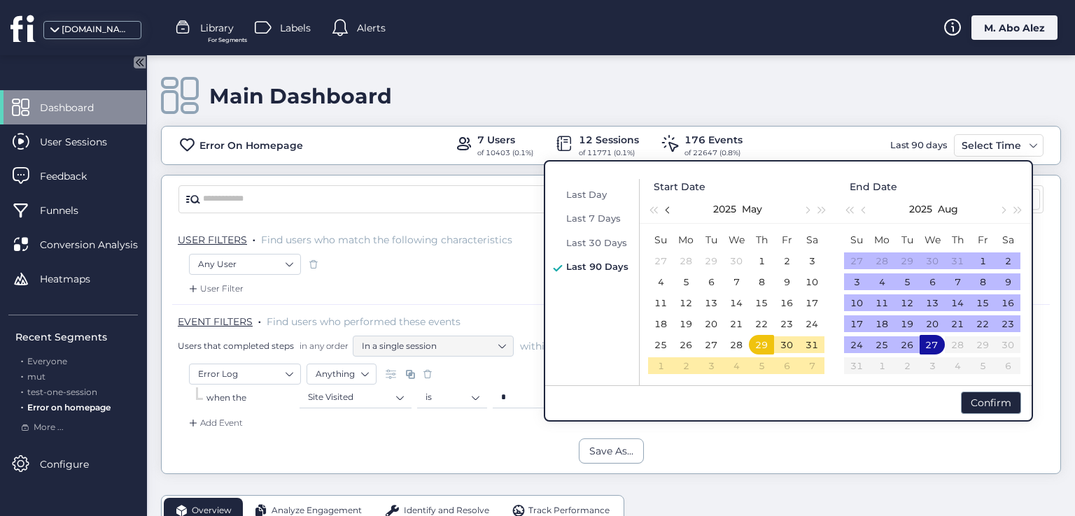
click at [670, 213] on button "button" at bounding box center [668, 209] width 15 height 28
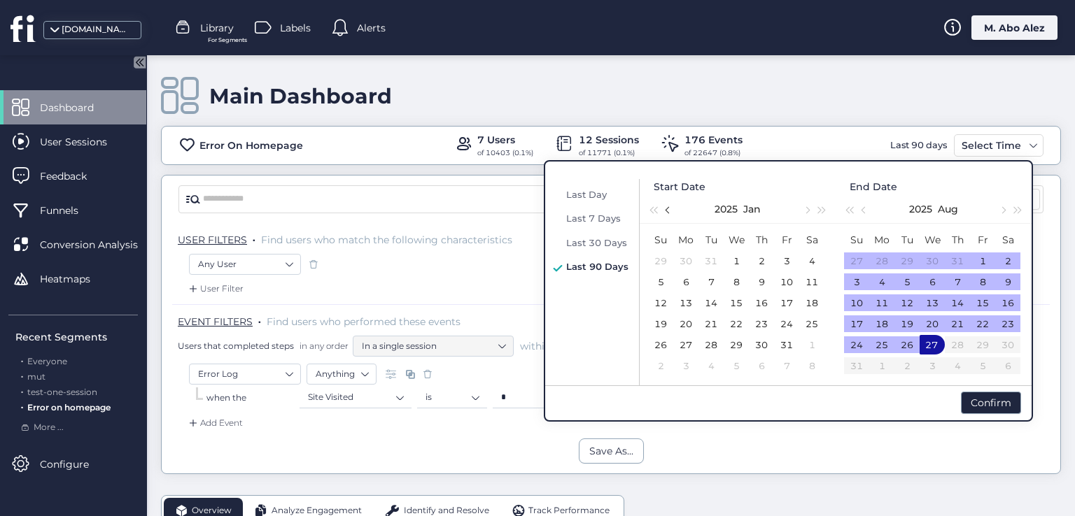
click at [670, 213] on button "button" at bounding box center [668, 209] width 15 height 28
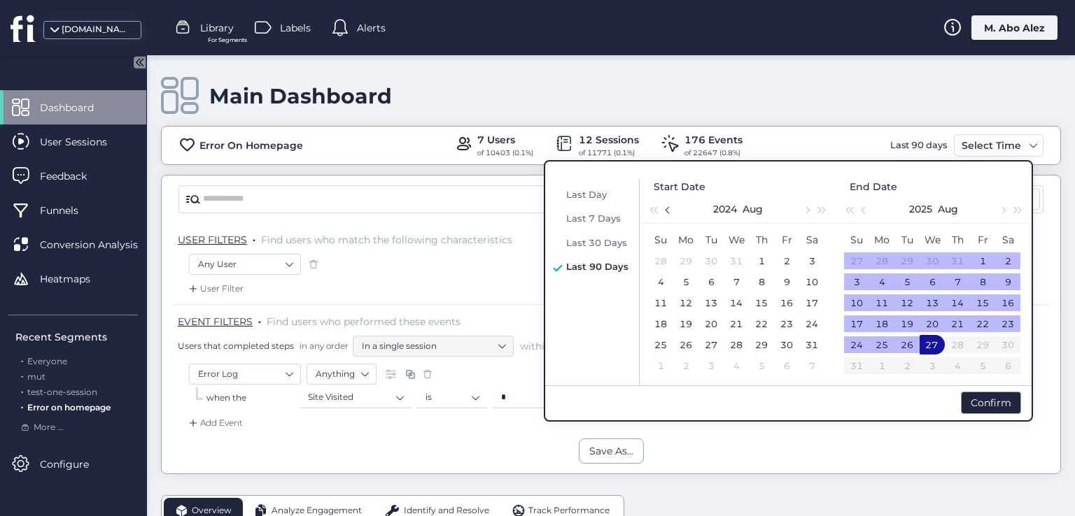
click at [670, 213] on button "button" at bounding box center [668, 209] width 15 height 28
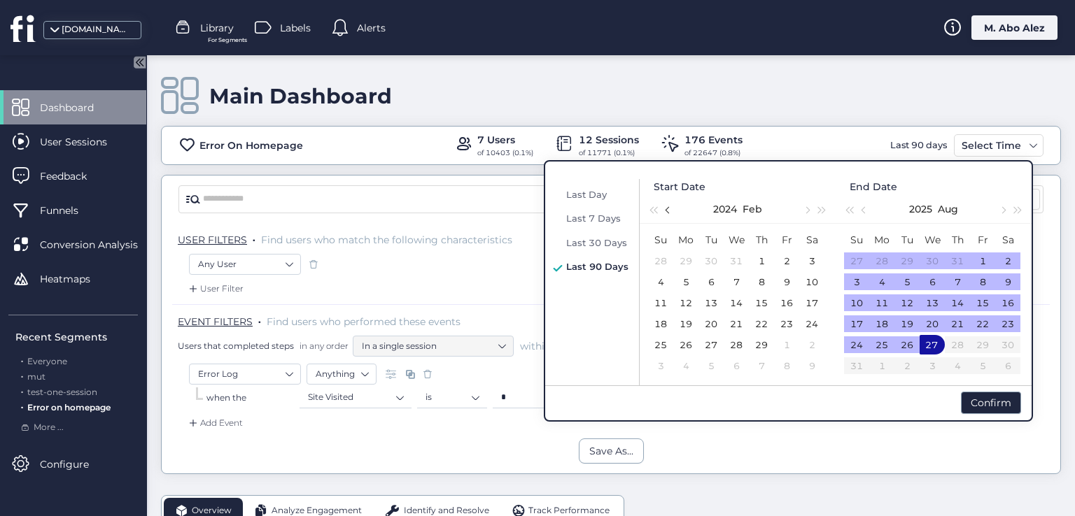
click at [670, 213] on button "button" at bounding box center [668, 209] width 15 height 28
click at [718, 277] on div "7" at bounding box center [711, 282] width 17 height 17
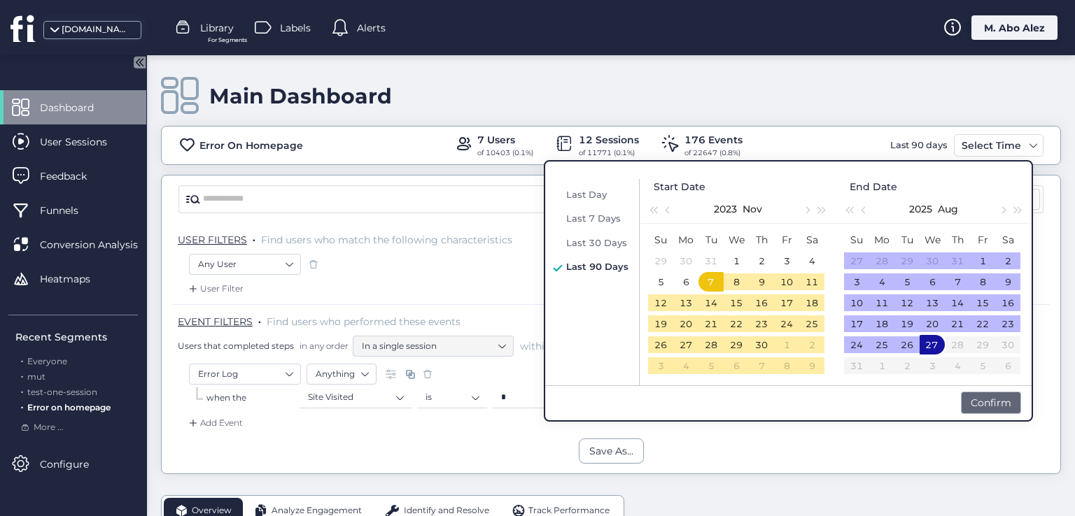
click at [971, 397] on div "Confirm" at bounding box center [991, 403] width 60 height 22
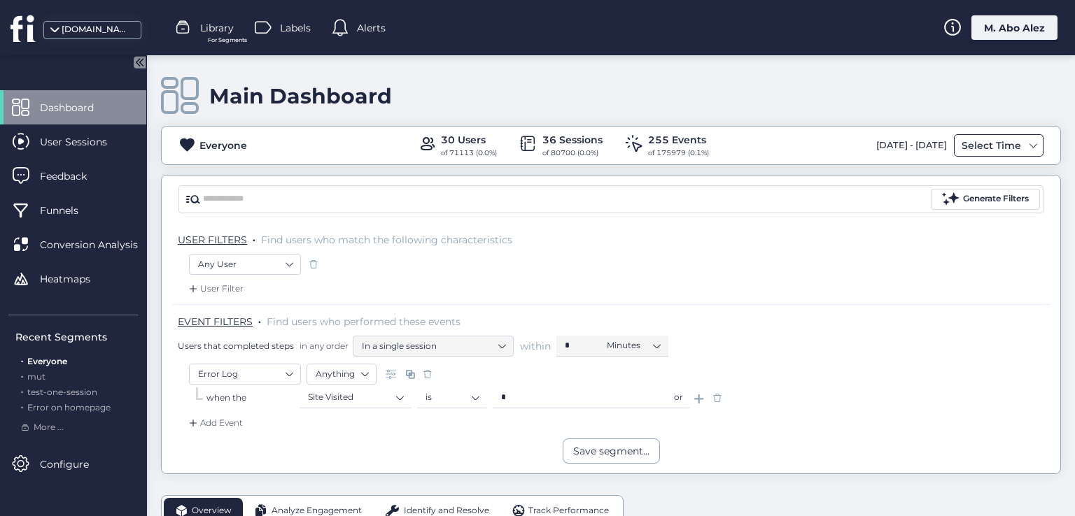
click at [994, 148] on div "Select Time" at bounding box center [991, 145] width 66 height 17
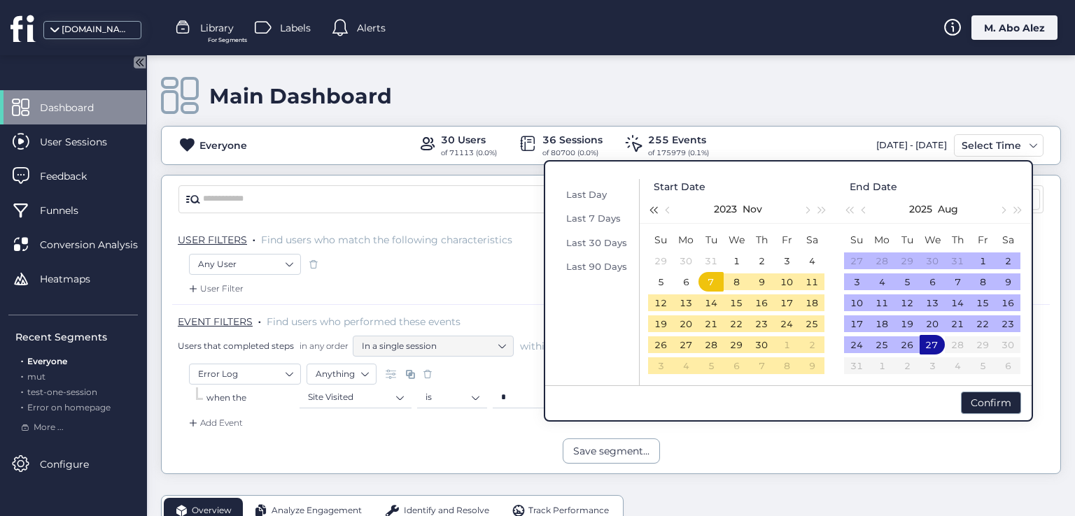
click at [654, 211] on span "button" at bounding box center [652, 209] width 7 height 7
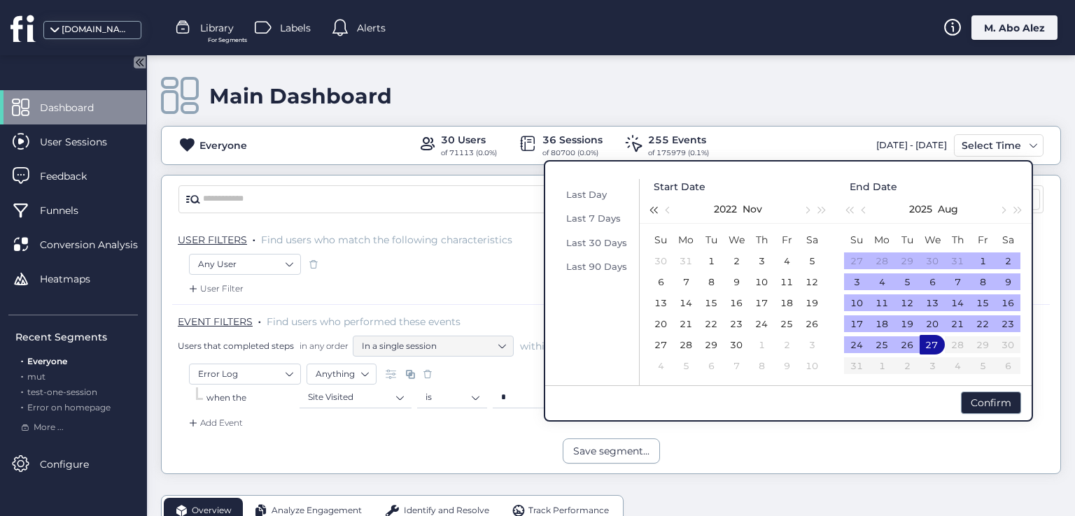
click at [654, 211] on span "button" at bounding box center [652, 209] width 7 height 7
click at [722, 283] on td "9" at bounding box center [710, 282] width 25 height 21
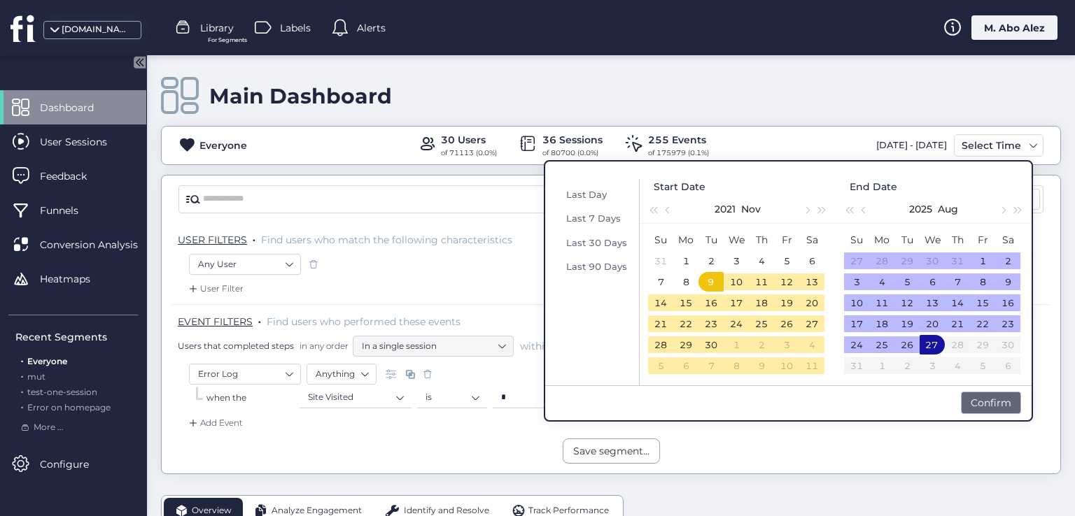
click at [976, 402] on div "Confirm" at bounding box center [991, 403] width 60 height 22
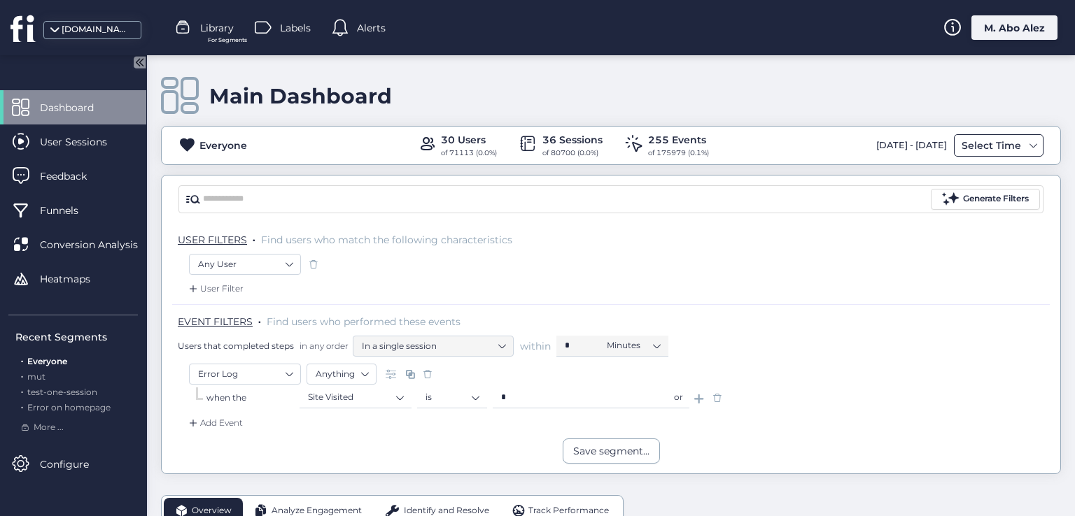
click at [971, 146] on div "Select Time" at bounding box center [991, 145] width 66 height 17
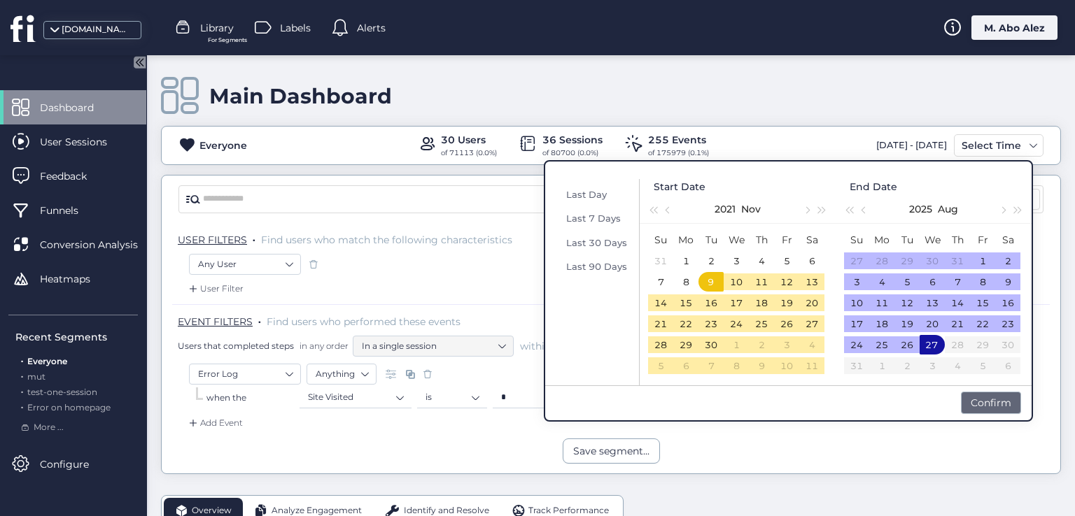
click at [994, 401] on div "Confirm" at bounding box center [991, 403] width 60 height 22
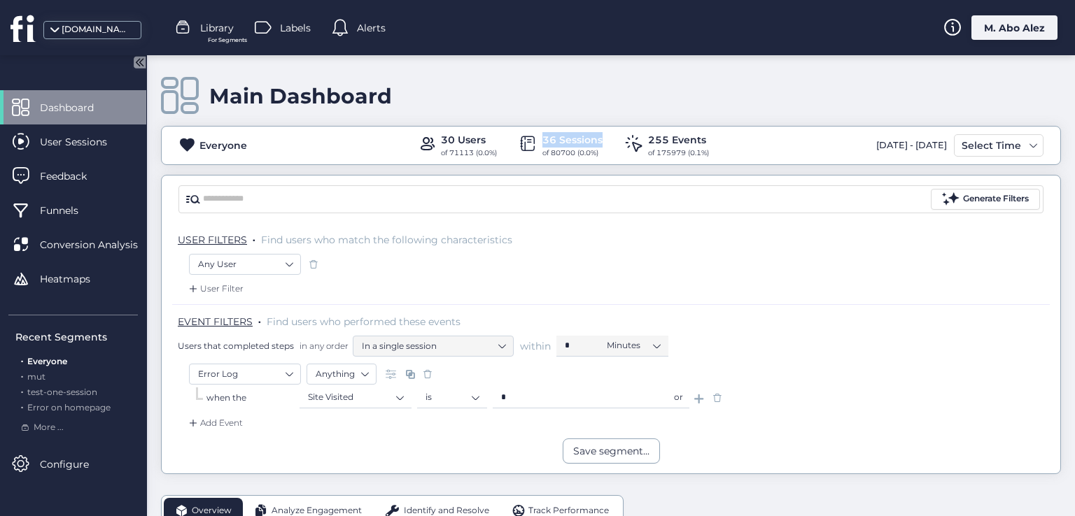
drag, startPoint x: 570, startPoint y: 143, endPoint x: 486, endPoint y: 139, distance: 83.4
click at [486, 139] on div "30 Users of 71113 (0.0%) 36 Sessions of 80700 (0.0%) 255 Events of 175979 (0.1%)" at bounding box center [563, 145] width 291 height 27
click at [985, 150] on div "Select Time" at bounding box center [991, 145] width 66 height 17
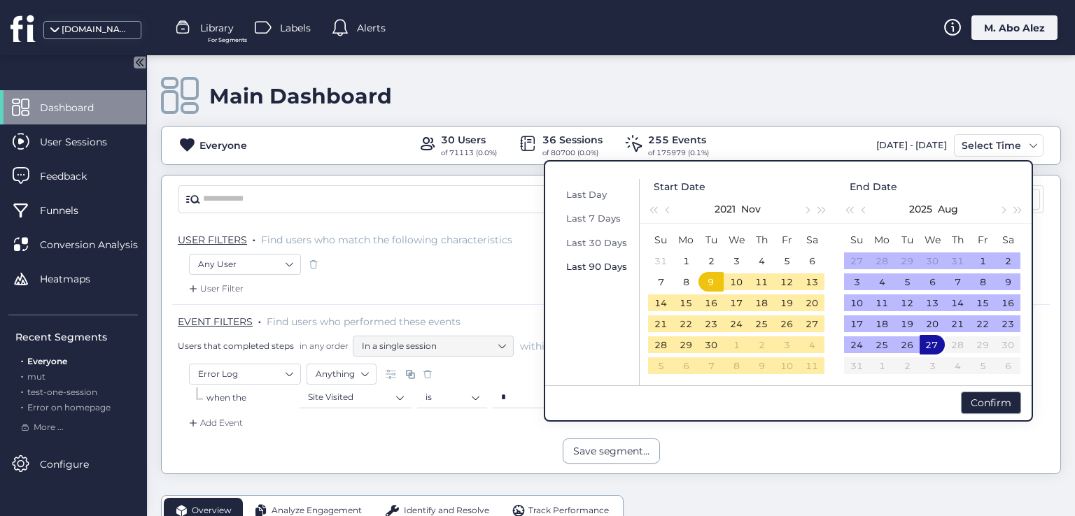
click at [594, 274] on div "Last 90 Days" at bounding box center [597, 266] width 69 height 17
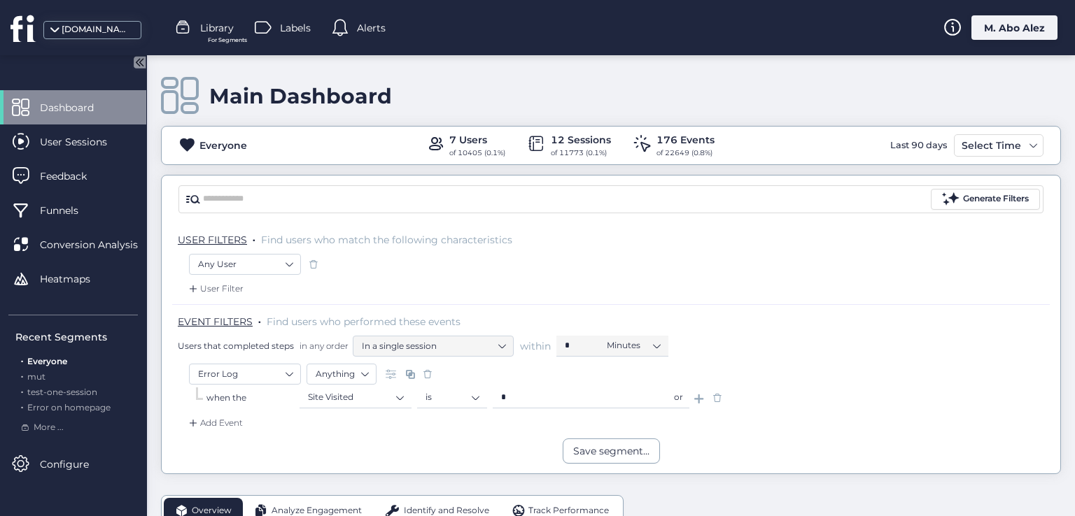
click at [48, 360] on span "Everyone" at bounding box center [47, 361] width 40 height 10
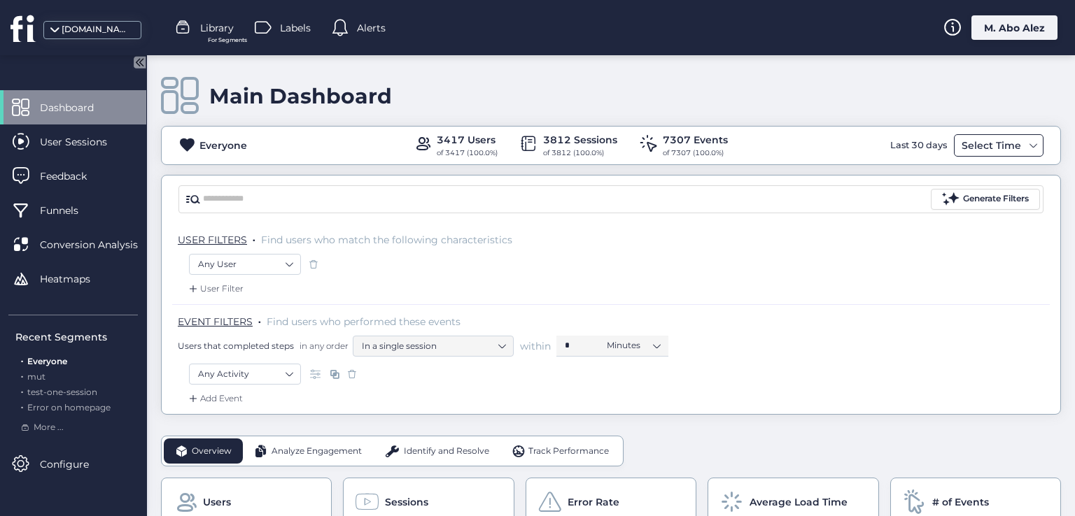
click at [965, 148] on div "Select Time" at bounding box center [991, 145] width 66 height 17
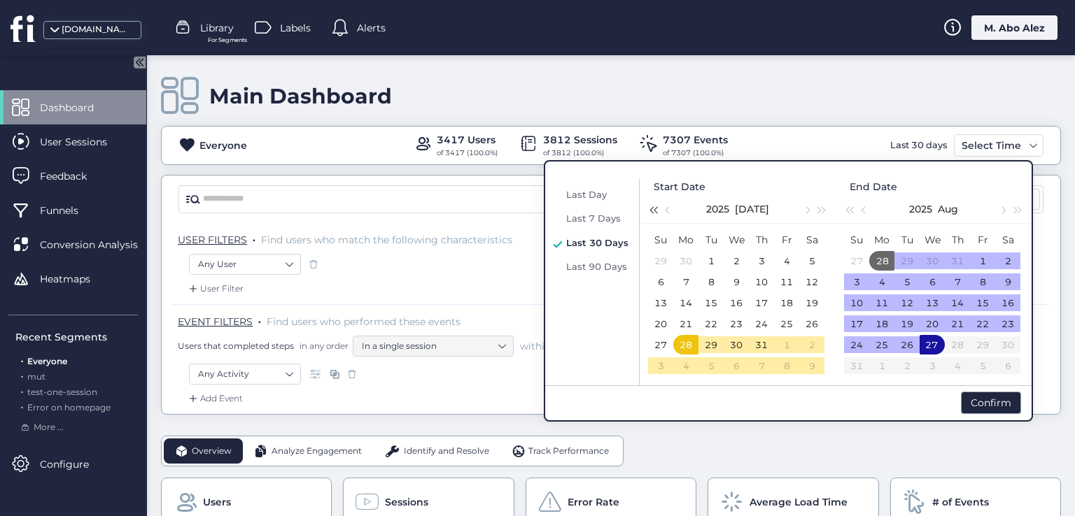
click at [649, 208] on button "button" at bounding box center [652, 209] width 15 height 28
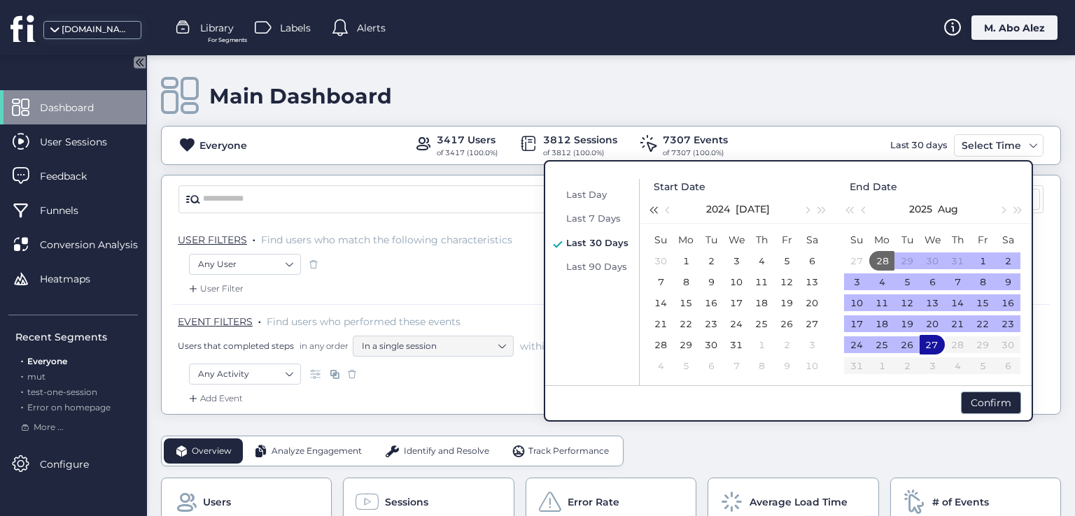
click at [649, 199] on button "button" at bounding box center [652, 209] width 15 height 28
click at [690, 255] on div "26" at bounding box center [685, 261] width 17 height 17
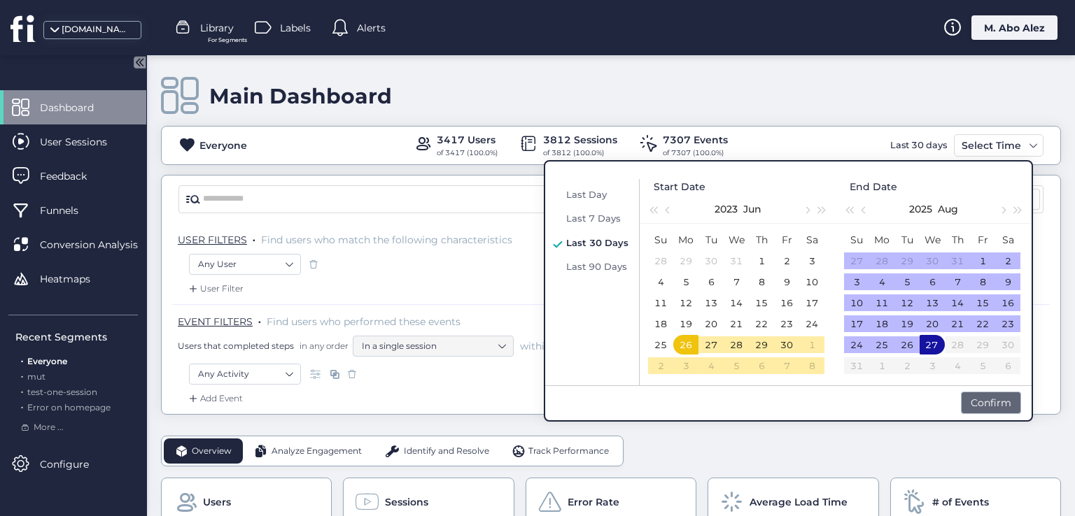
click at [977, 405] on div "Confirm" at bounding box center [991, 403] width 60 height 22
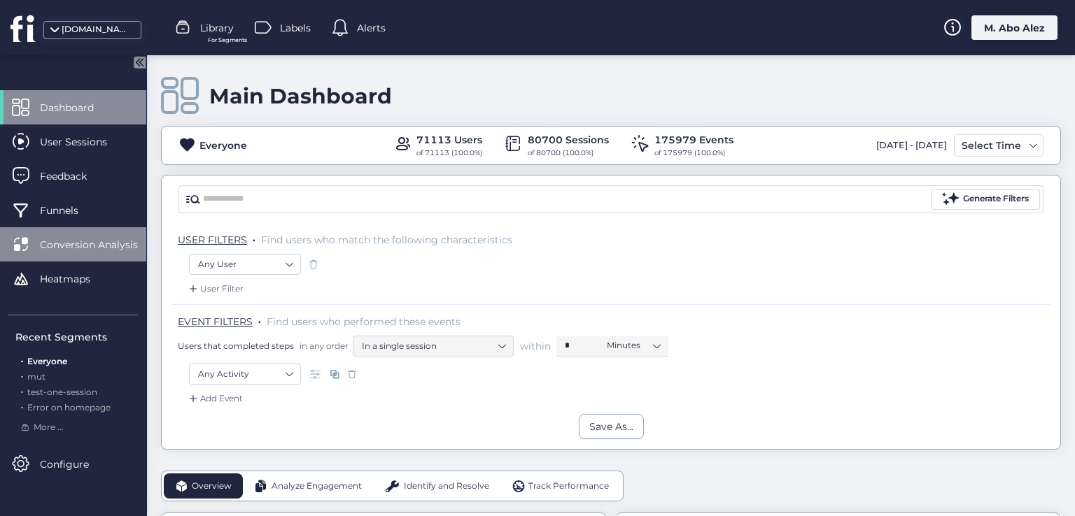
click at [101, 244] on span "Conversion Analysis" at bounding box center [99, 244] width 119 height 15
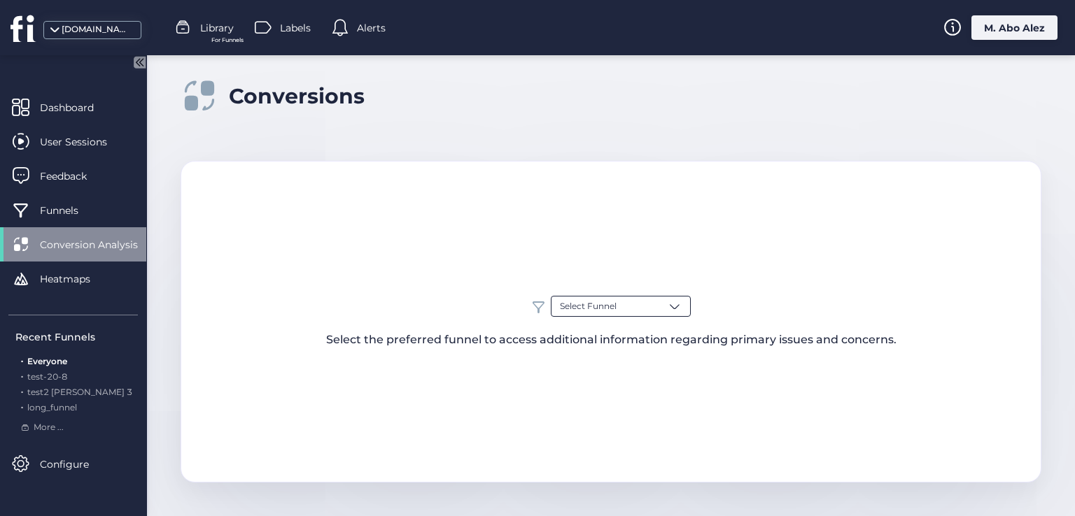
click at [560, 302] on span "Select Funnel" at bounding box center [588, 306] width 57 height 13
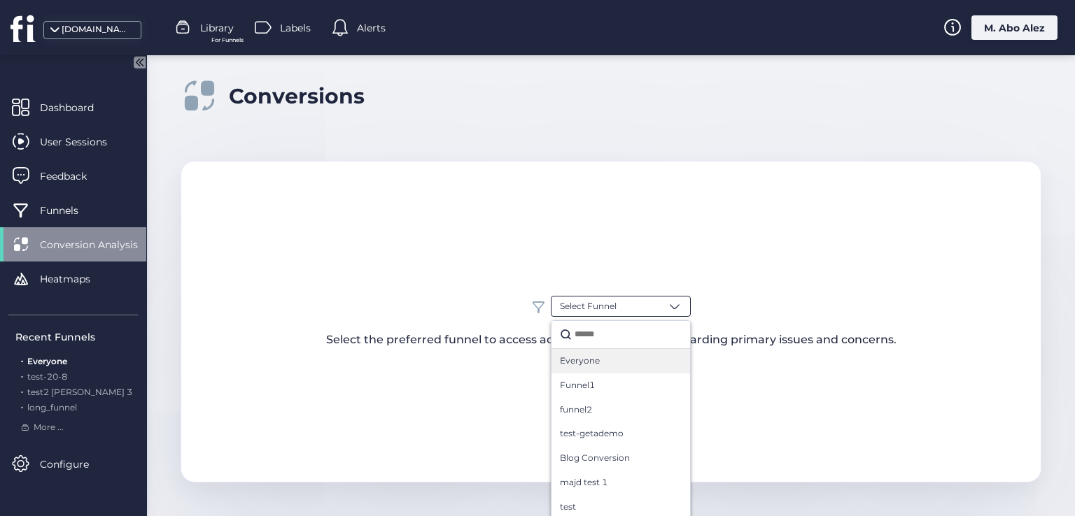
click at [591, 362] on span "Everyone" at bounding box center [580, 361] width 40 height 13
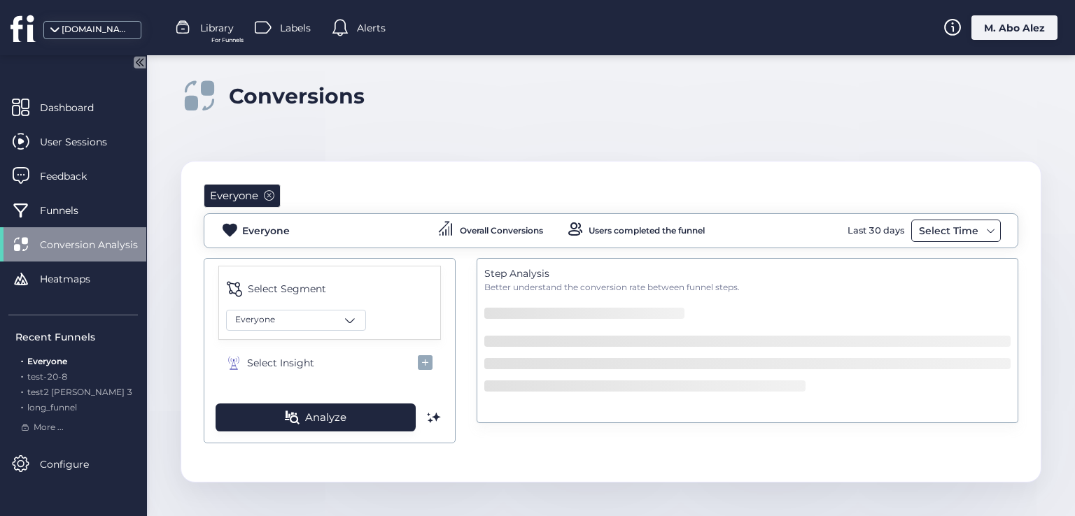
click at [972, 236] on div "Select Time" at bounding box center [956, 231] width 90 height 22
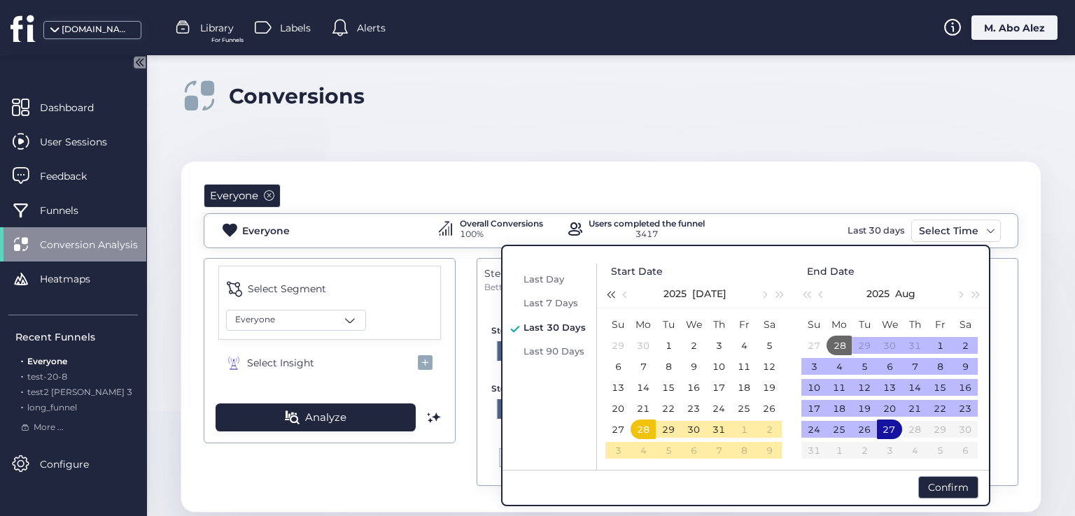
click at [609, 292] on span "button" at bounding box center [610, 294] width 7 height 7
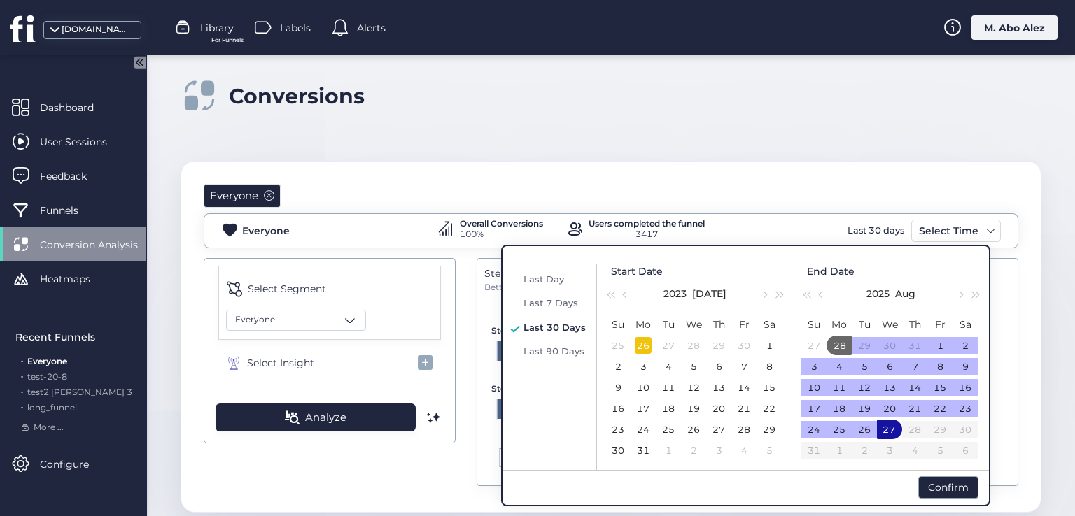
click at [648, 349] on div "26" at bounding box center [643, 345] width 17 height 17
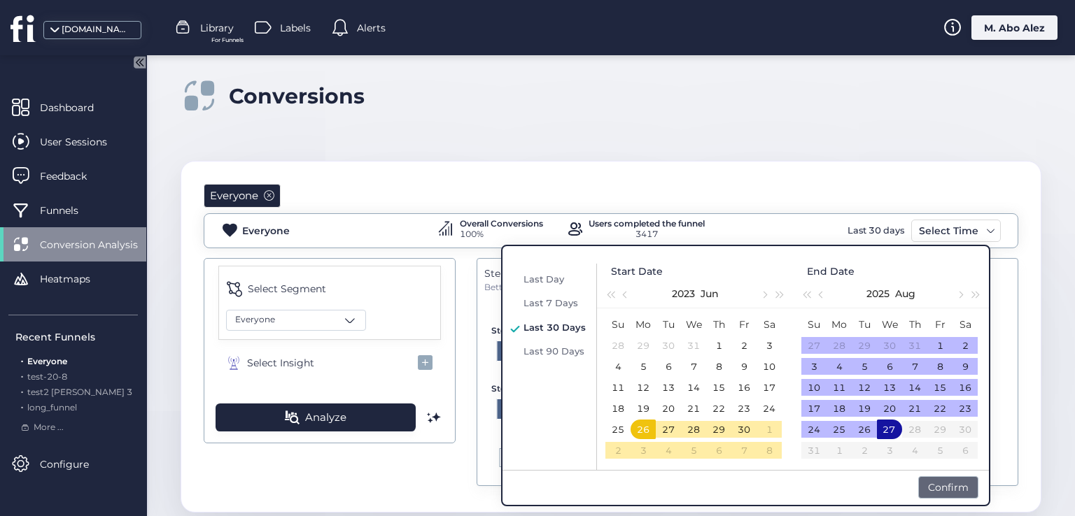
click at [955, 488] on div "Confirm" at bounding box center [948, 488] width 60 height 22
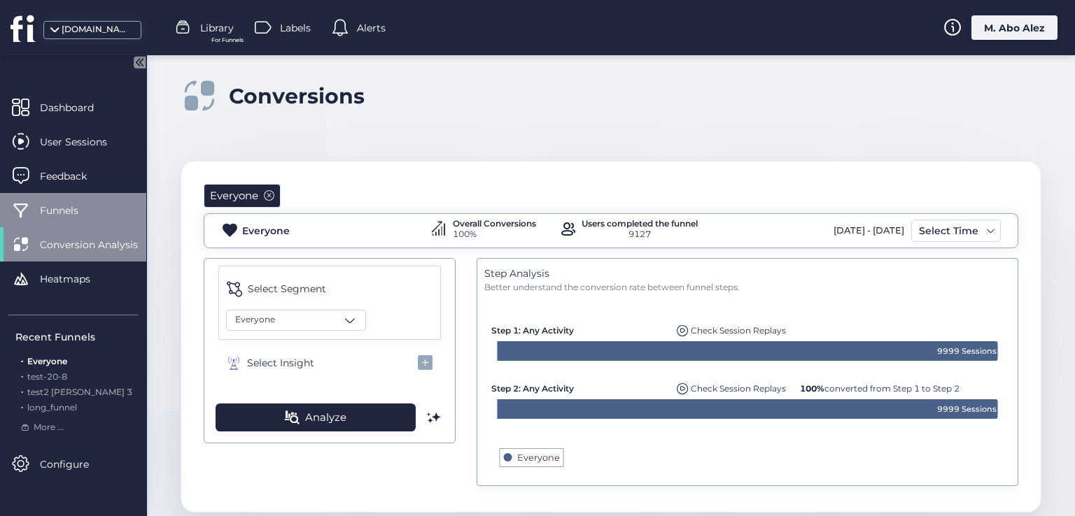
click at [88, 205] on span "Funnels" at bounding box center [69, 210] width 59 height 15
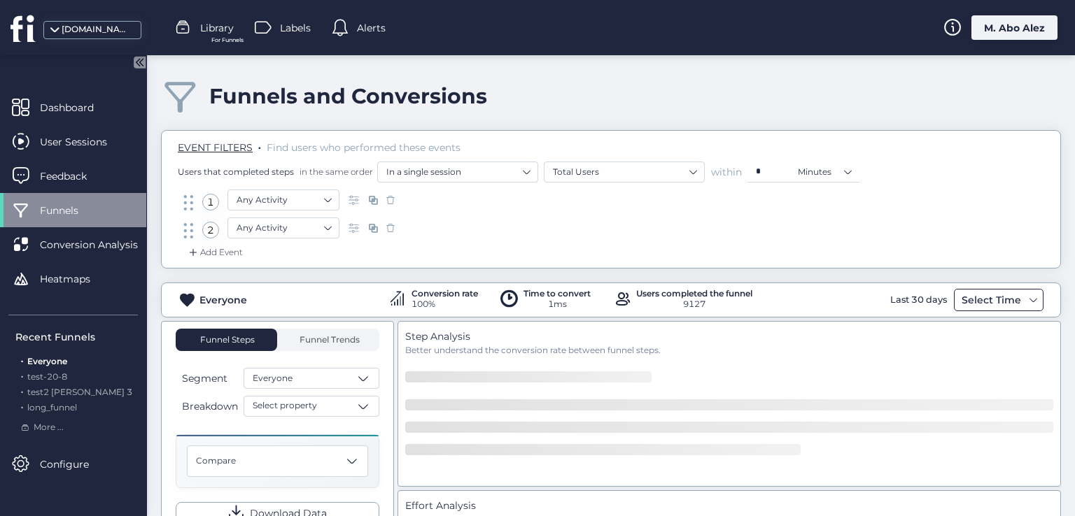
click at [962, 298] on div "Select Time" at bounding box center [991, 300] width 66 height 17
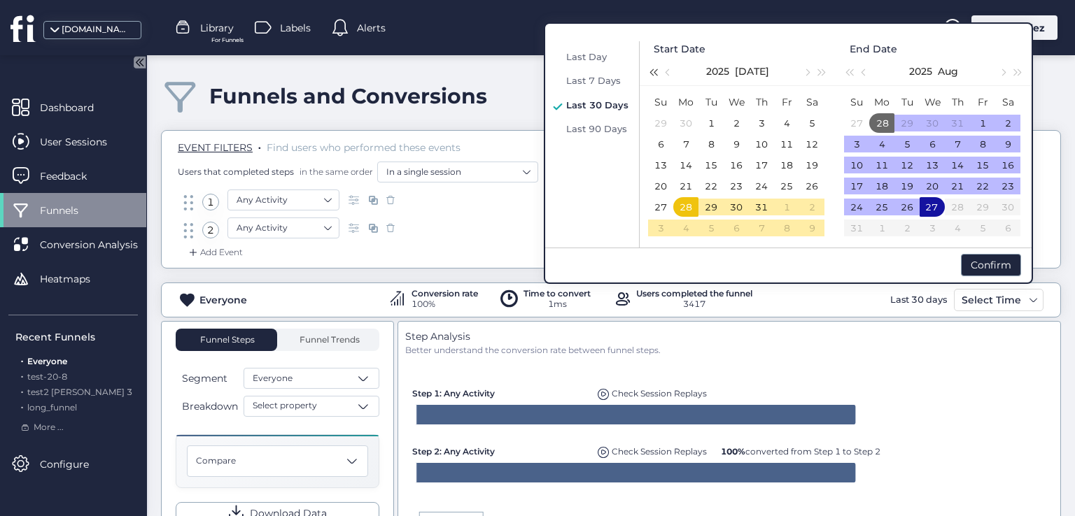
click at [657, 79] on button "button" at bounding box center [652, 71] width 15 height 28
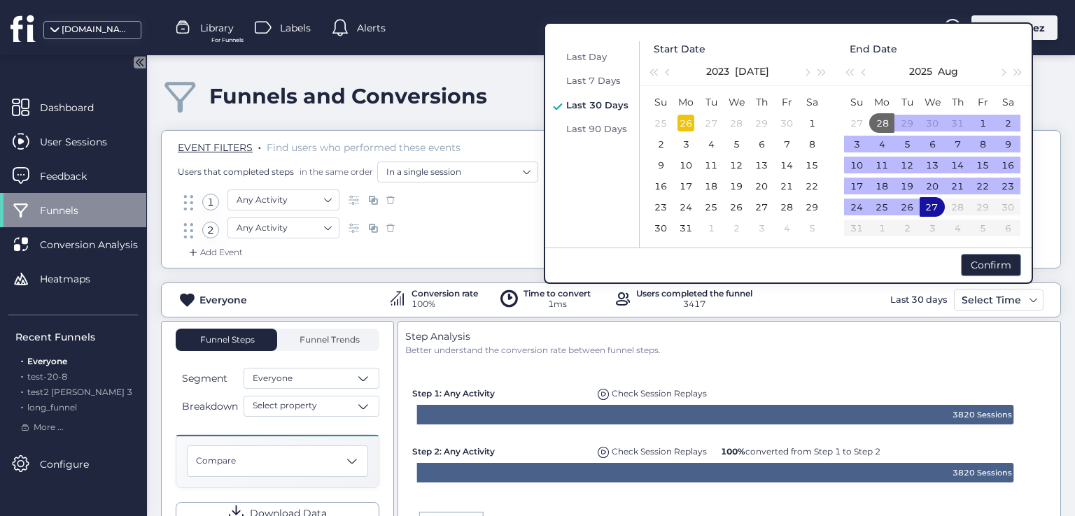
click at [691, 126] on div "26" at bounding box center [685, 123] width 17 height 17
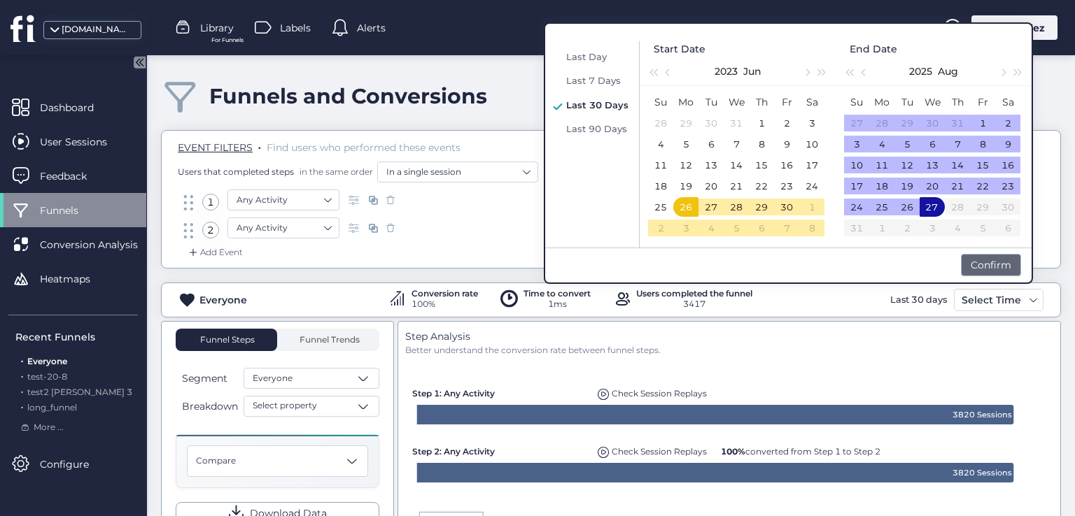
click at [1016, 267] on div "Confirm" at bounding box center [991, 265] width 60 height 22
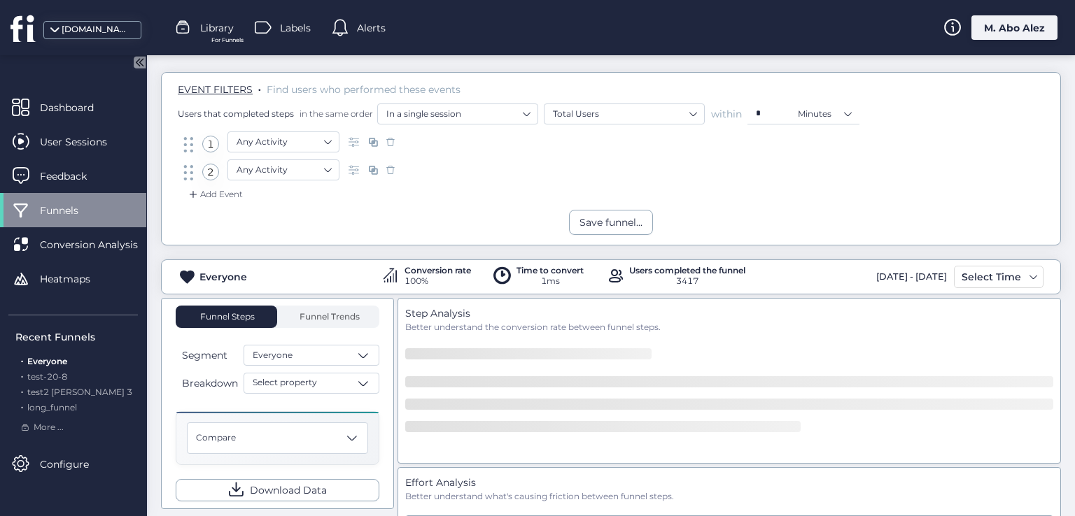
scroll to position [140, 0]
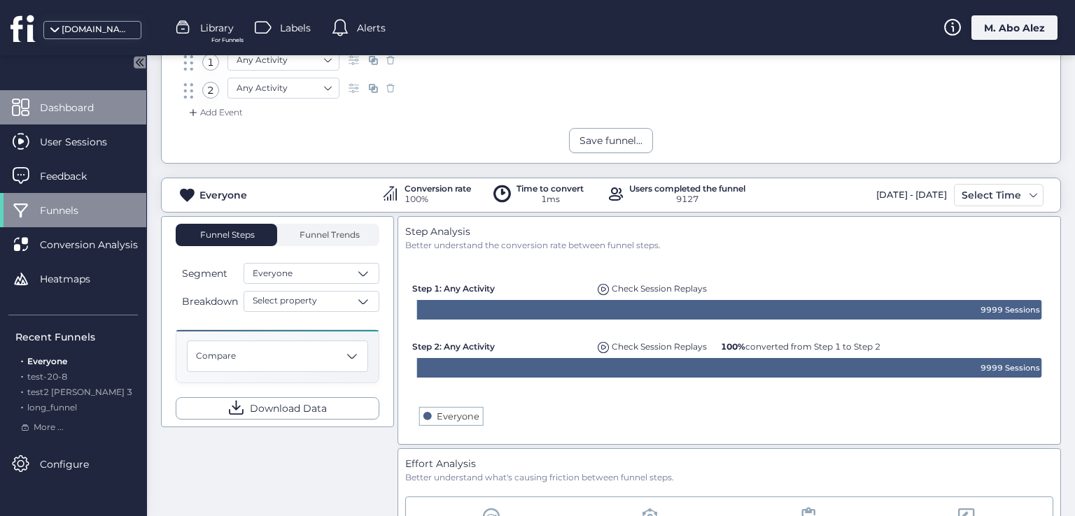
click at [72, 97] on div "Dashboard" at bounding box center [73, 107] width 146 height 34
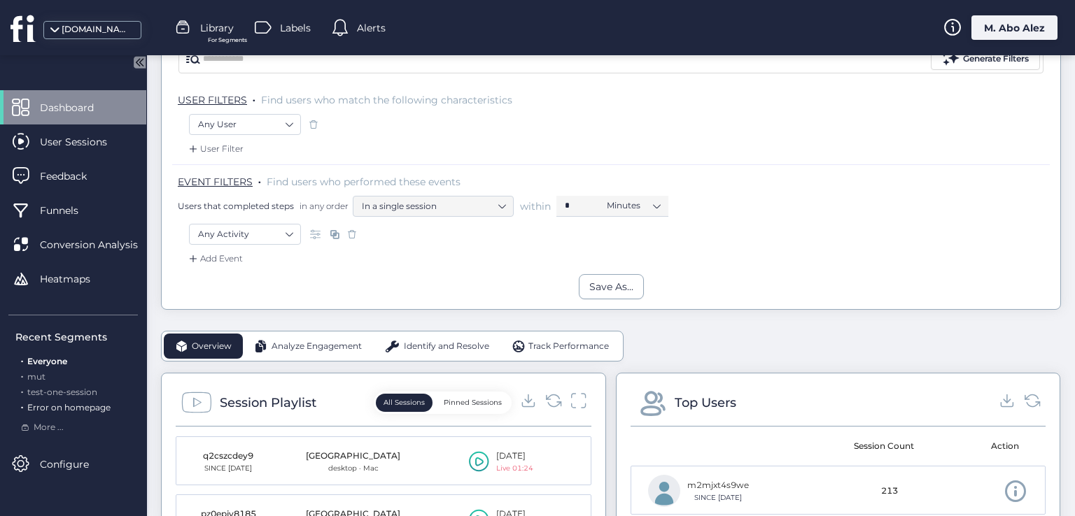
click at [57, 404] on span "Error on homepage" at bounding box center [68, 407] width 83 height 10
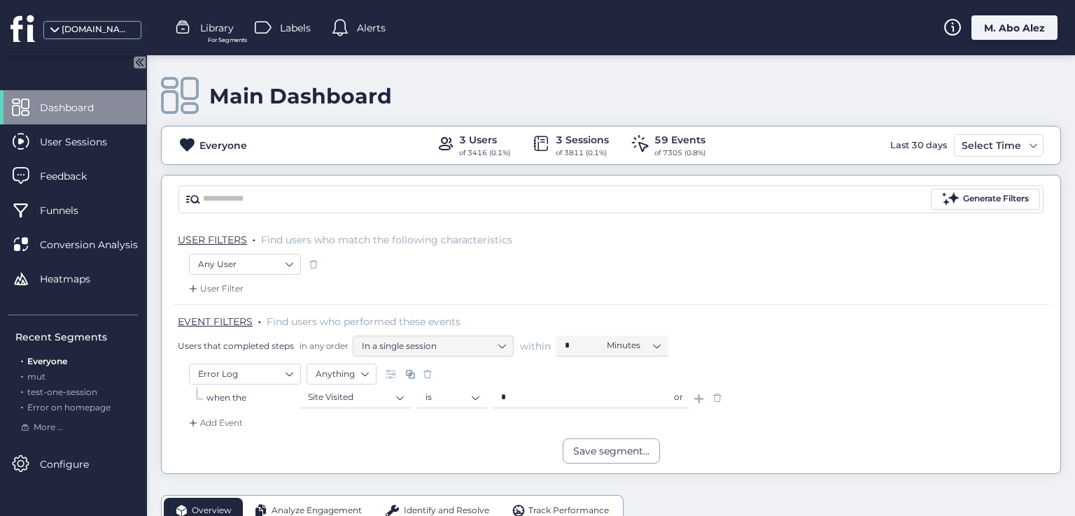
drag, startPoint x: 262, startPoint y: 150, endPoint x: 190, endPoint y: 150, distance: 72.1
click at [190, 150] on div "Everyone 3 Users of 3416 (0.1%) 3 Sessions of 3811 (0.1%) 59 Events of 7305 (0.…" at bounding box center [611, 145] width 899 height 27
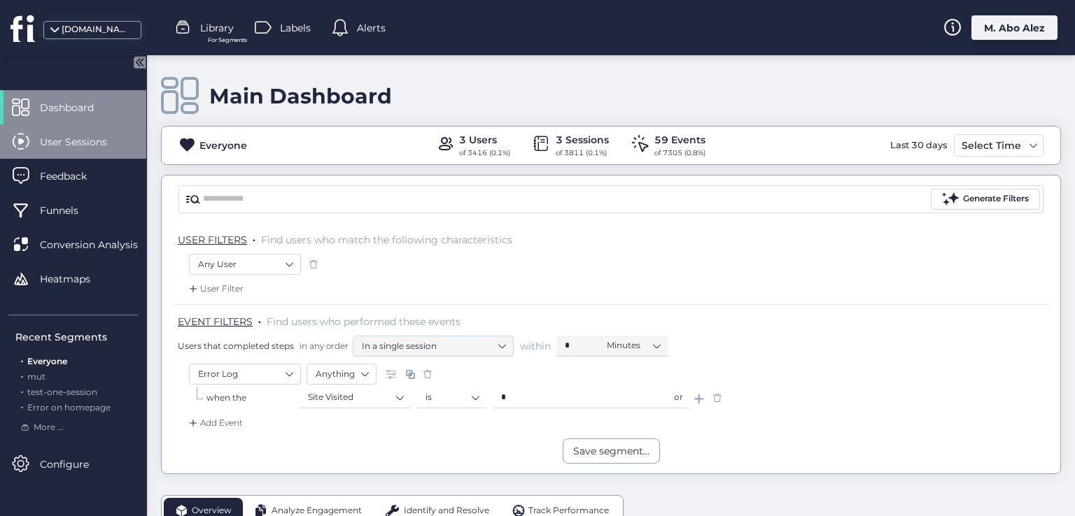
click at [97, 147] on span "User Sessions" at bounding box center [84, 141] width 88 height 15
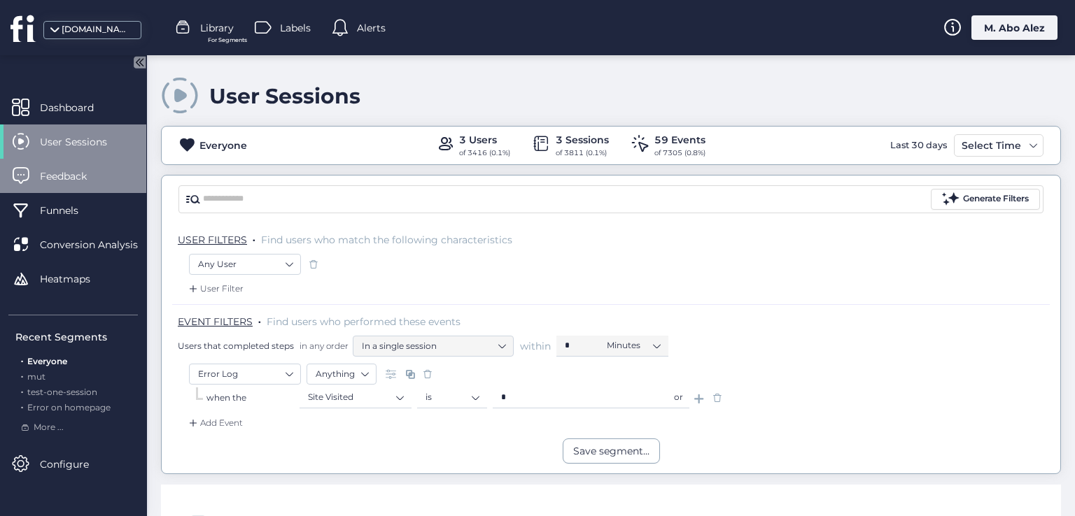
click at [90, 184] on div "Feedback" at bounding box center [73, 176] width 146 height 34
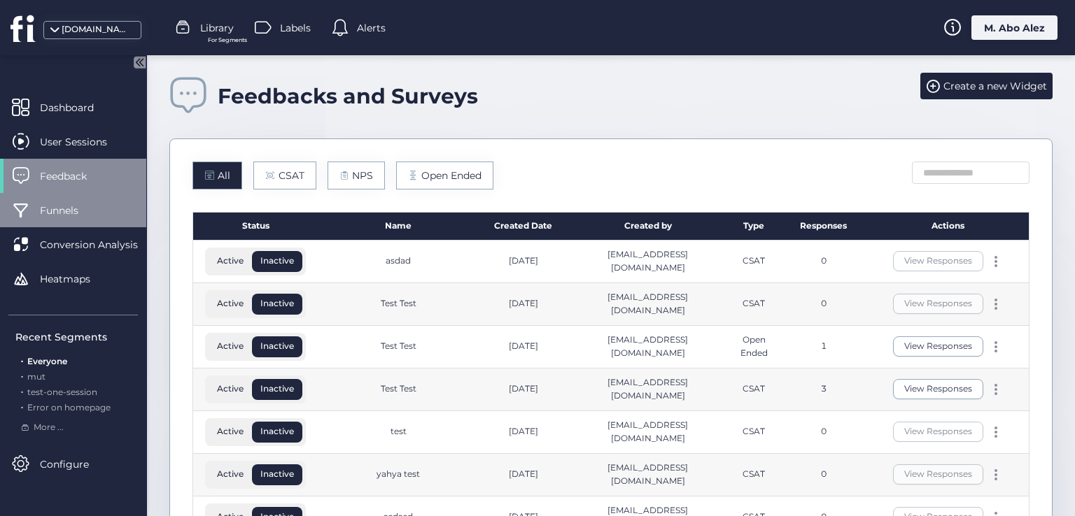
click at [90, 219] on div "Funnels" at bounding box center [73, 210] width 146 height 34
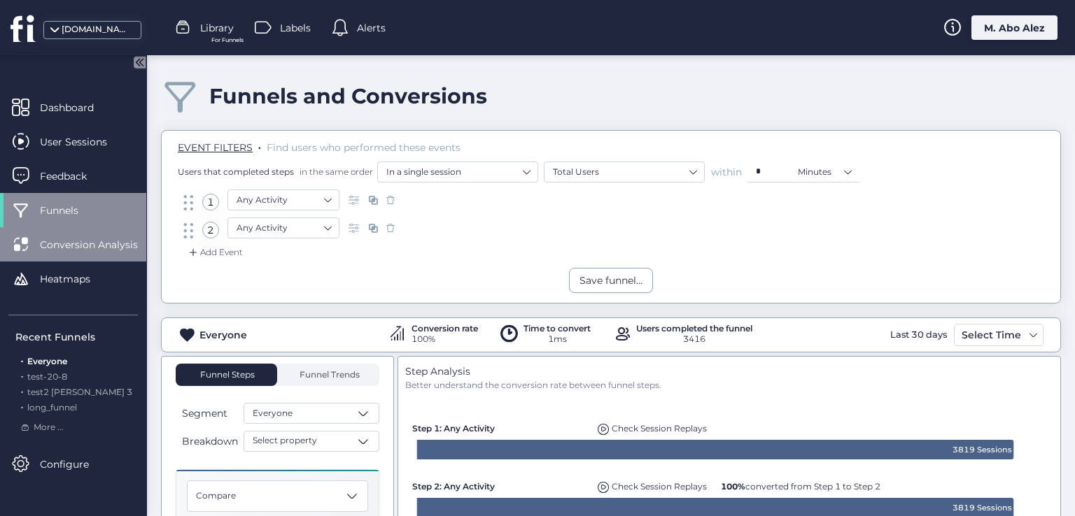
click at [99, 247] on span "Conversion Analysis" at bounding box center [99, 244] width 119 height 15
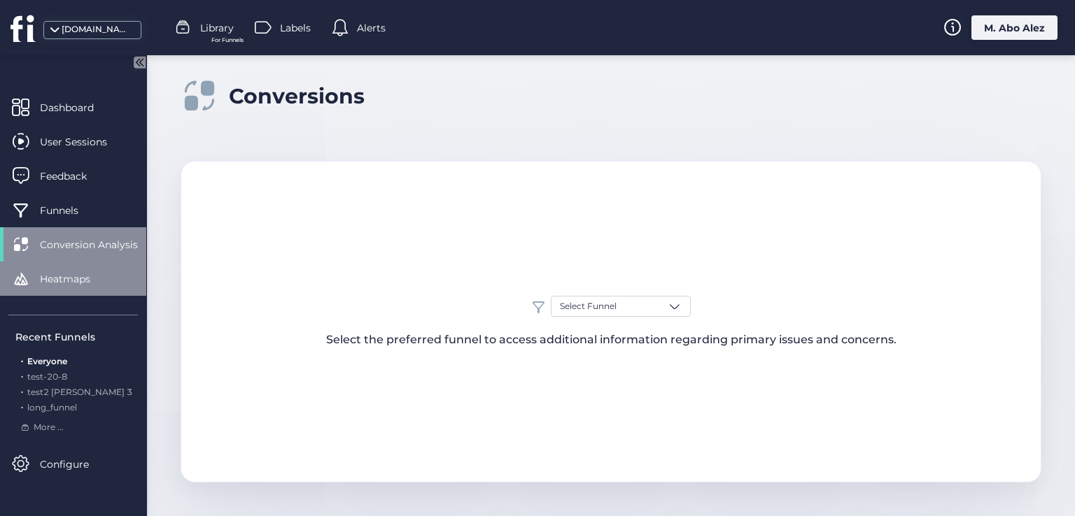
click at [90, 286] on span "Heatmaps" at bounding box center [75, 279] width 71 height 15
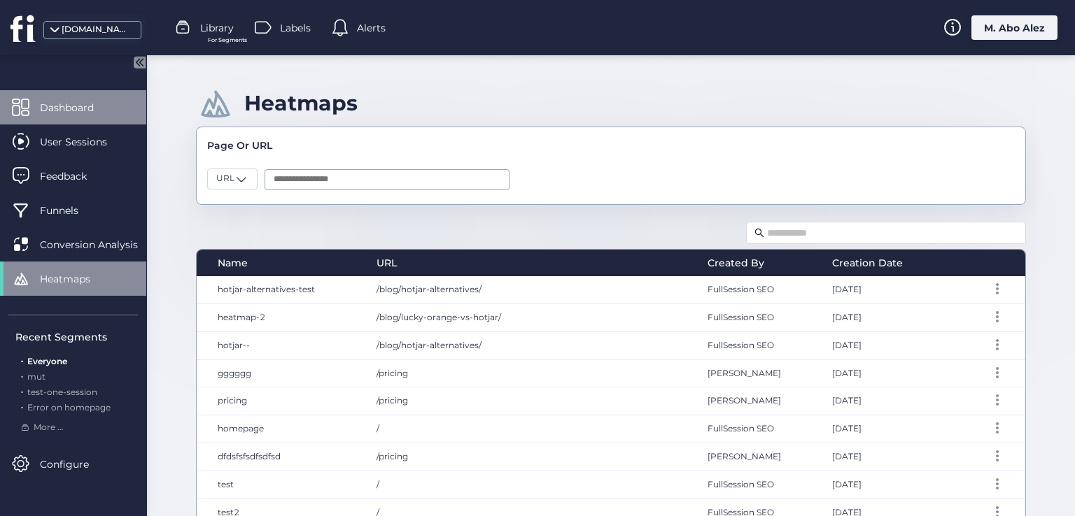
click at [90, 113] on span "Dashboard" at bounding box center [77, 107] width 75 height 15
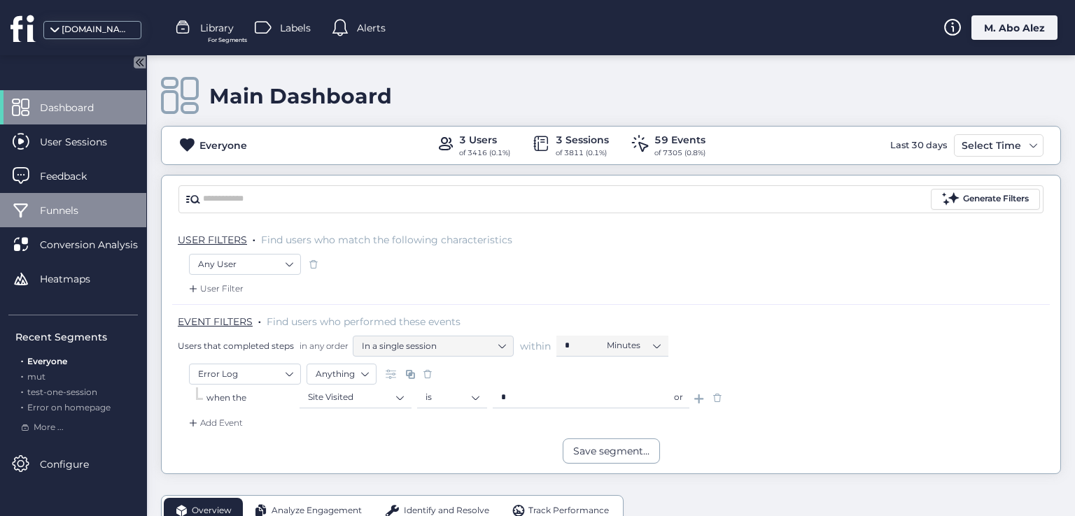
click at [90, 208] on span "Funnels" at bounding box center [69, 210] width 59 height 15
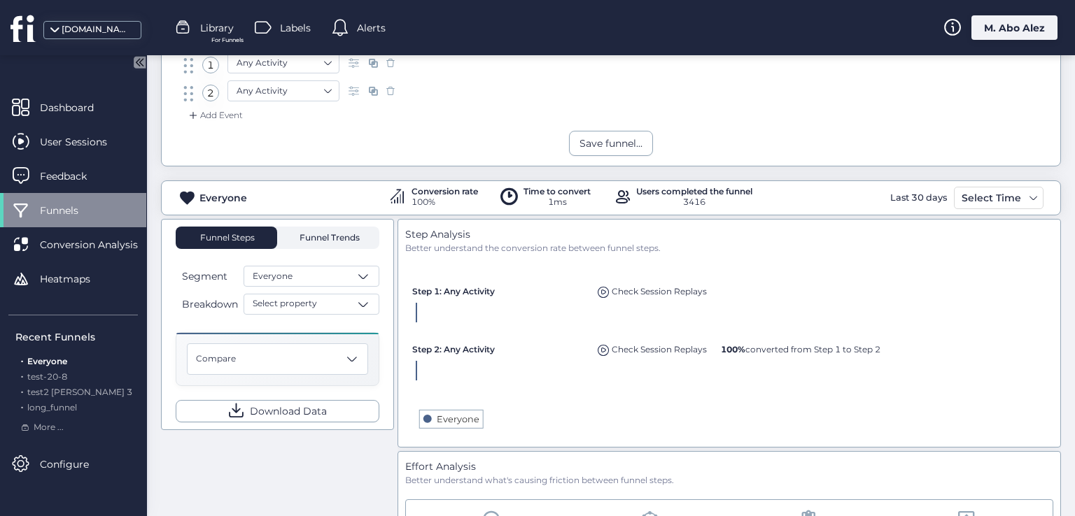
scroll to position [140, 0]
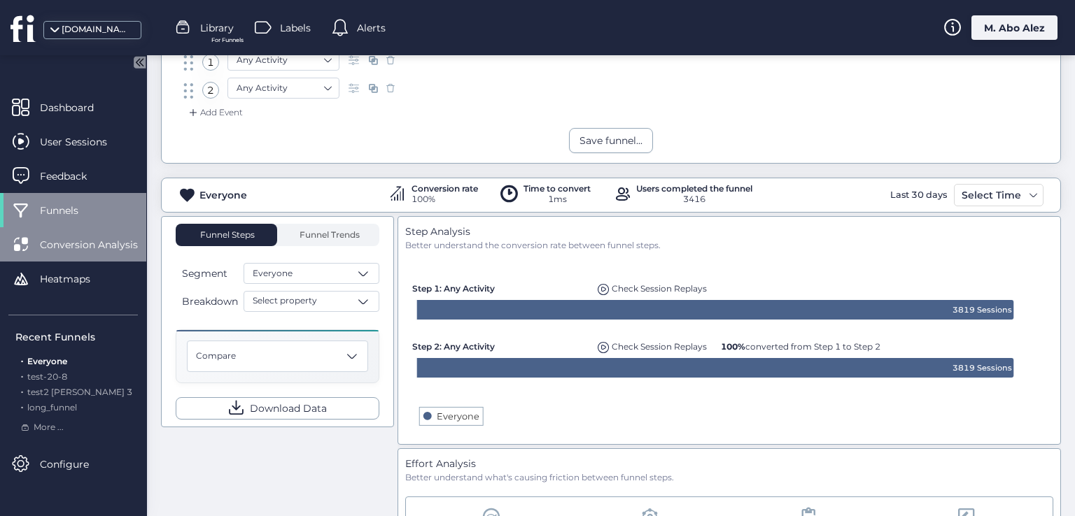
click at [71, 245] on span "Conversion Analysis" at bounding box center [99, 244] width 119 height 15
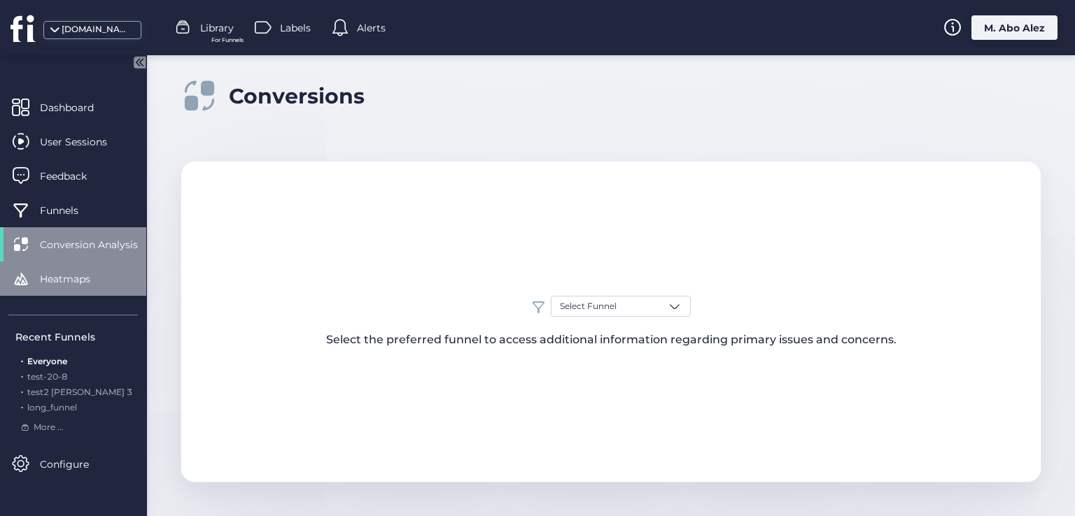
click at [87, 278] on span "Heatmaps" at bounding box center [75, 279] width 71 height 15
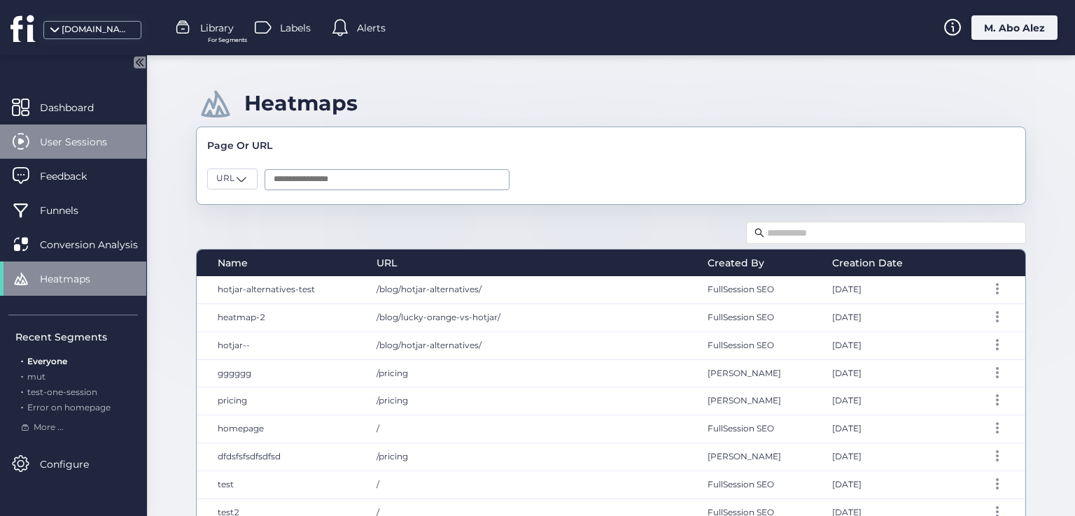
click at [108, 138] on span "User Sessions" at bounding box center [84, 141] width 88 height 15
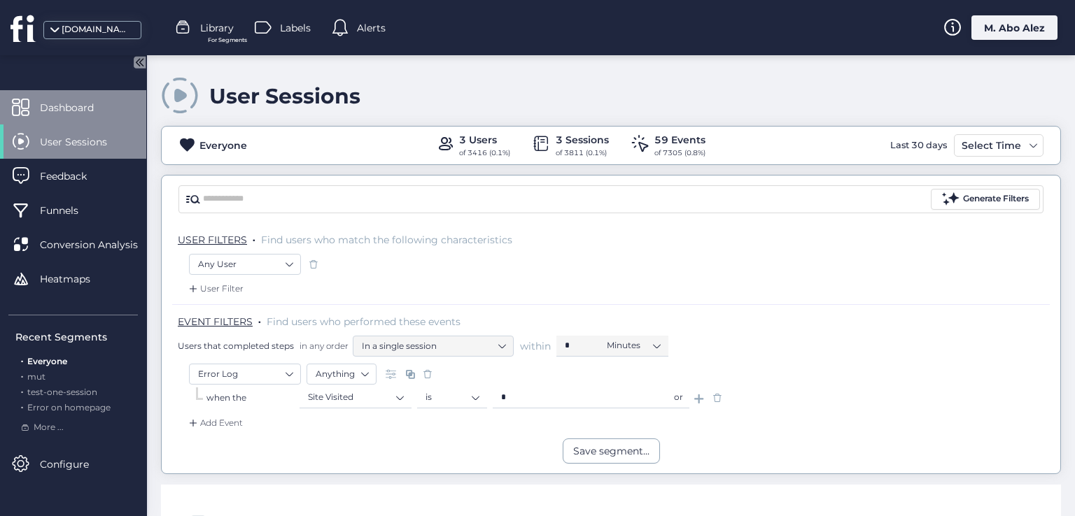
click at [104, 107] on span "Dashboard" at bounding box center [77, 107] width 75 height 15
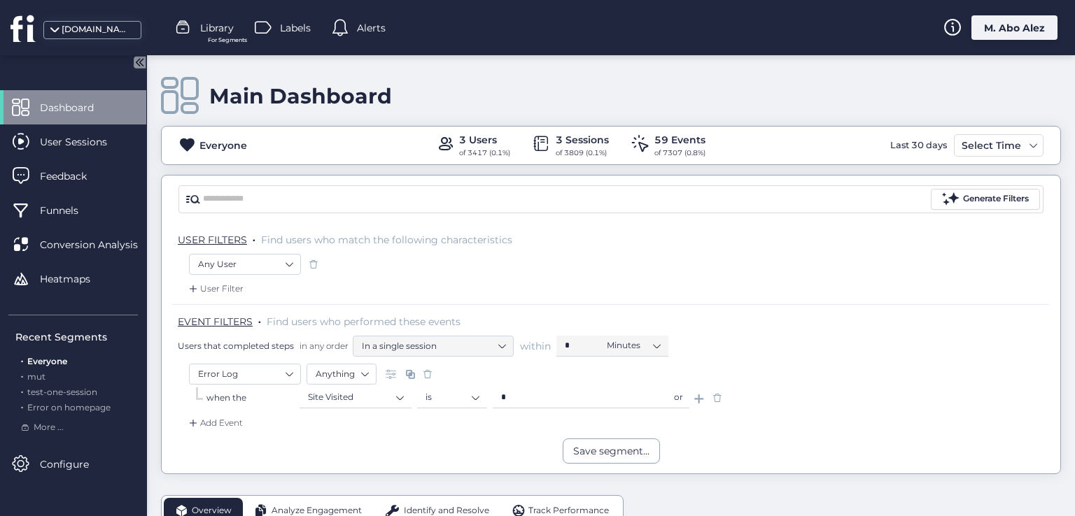
click at [826, 31] on div "M. Abo Alez" at bounding box center [1014, 27] width 86 height 24
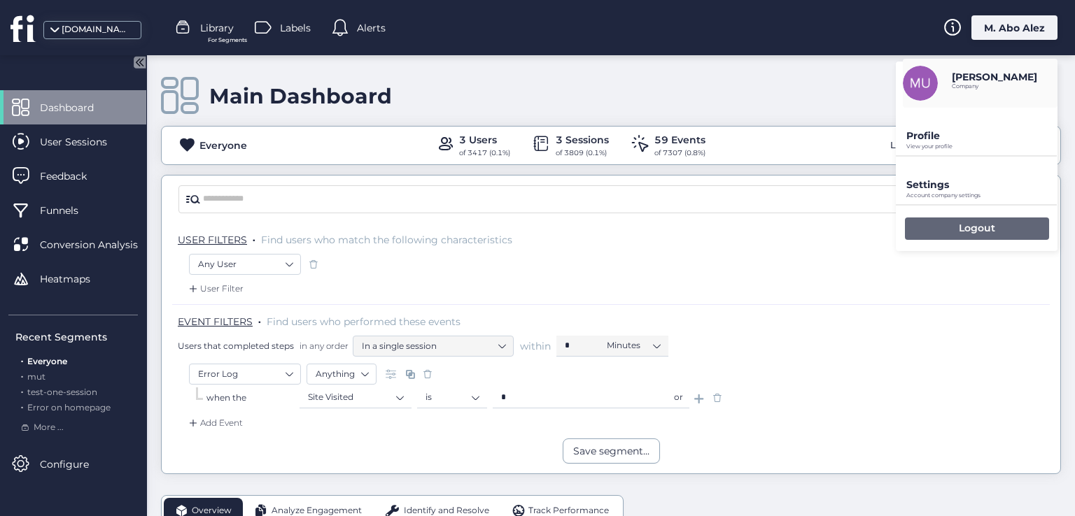
click at [826, 224] on div "Logout" at bounding box center [977, 229] width 144 height 22
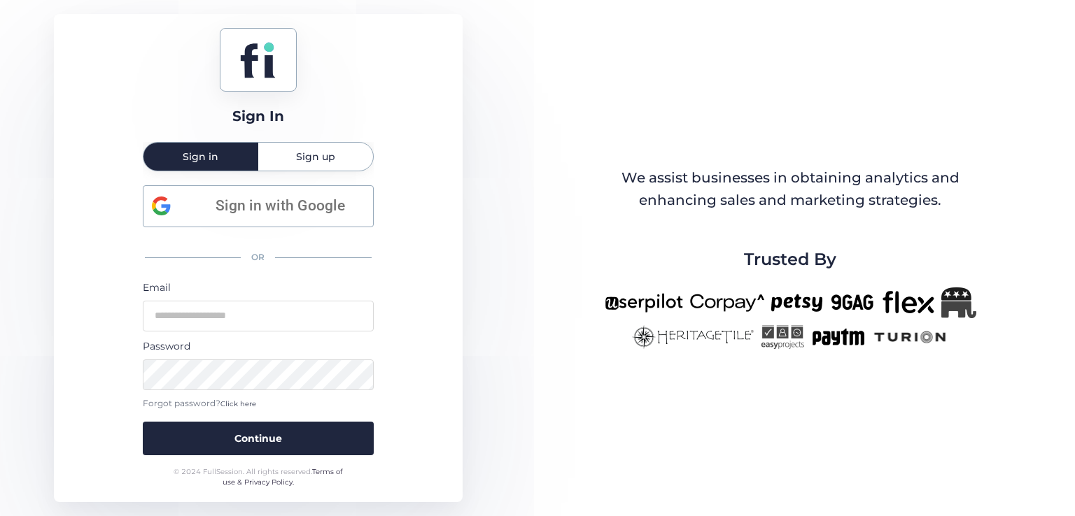
click at [239, 337] on form "Email Password Forgot password? Click here Continue" at bounding box center [258, 368] width 231 height 176
drag, startPoint x: 237, startPoint y: 314, endPoint x: 248, endPoint y: 325, distance: 16.3
click at [237, 314] on input "email" at bounding box center [258, 316] width 231 height 31
type input "**********"
click at [143, 422] on button "Continue" at bounding box center [258, 439] width 231 height 34
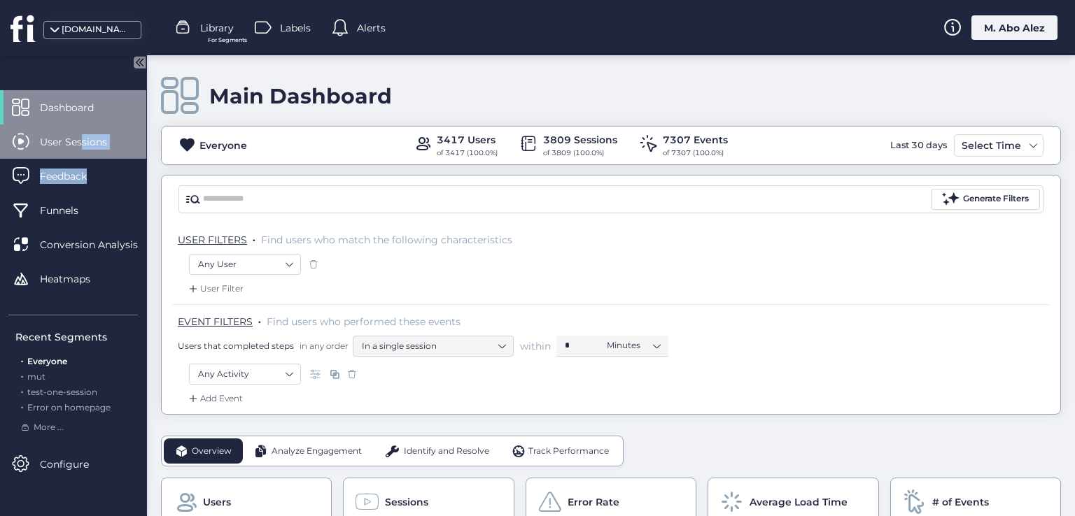
drag, startPoint x: 86, startPoint y: 158, endPoint x: 83, endPoint y: 149, distance: 9.7
click at [83, 149] on div "Dashboard User Sessions Feedback Funnels Conversion Analysis Heatmaps" at bounding box center [73, 198] width 146 height 216
click at [83, 149] on div "User Sessions" at bounding box center [73, 142] width 146 height 34
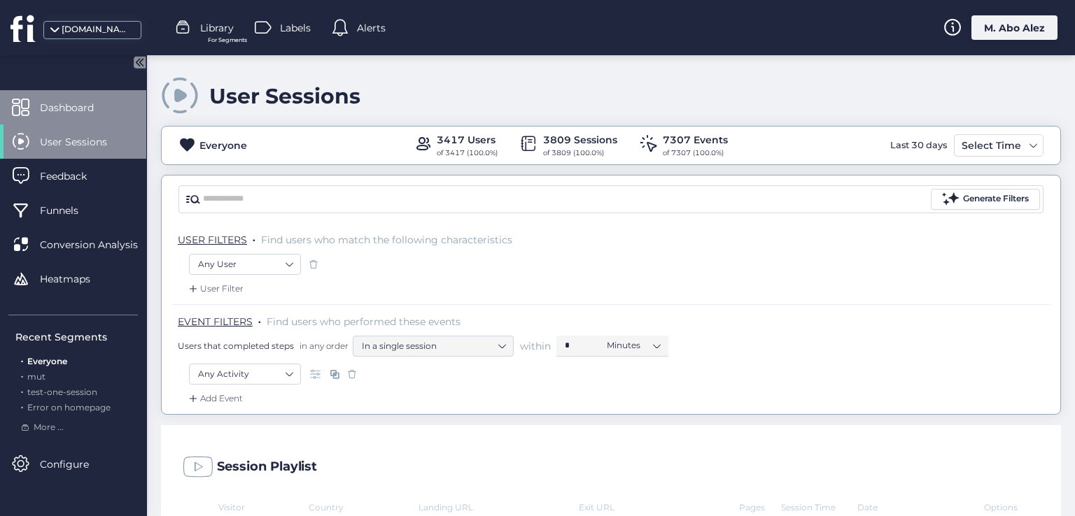
click at [72, 97] on div "Dashboard" at bounding box center [73, 107] width 146 height 34
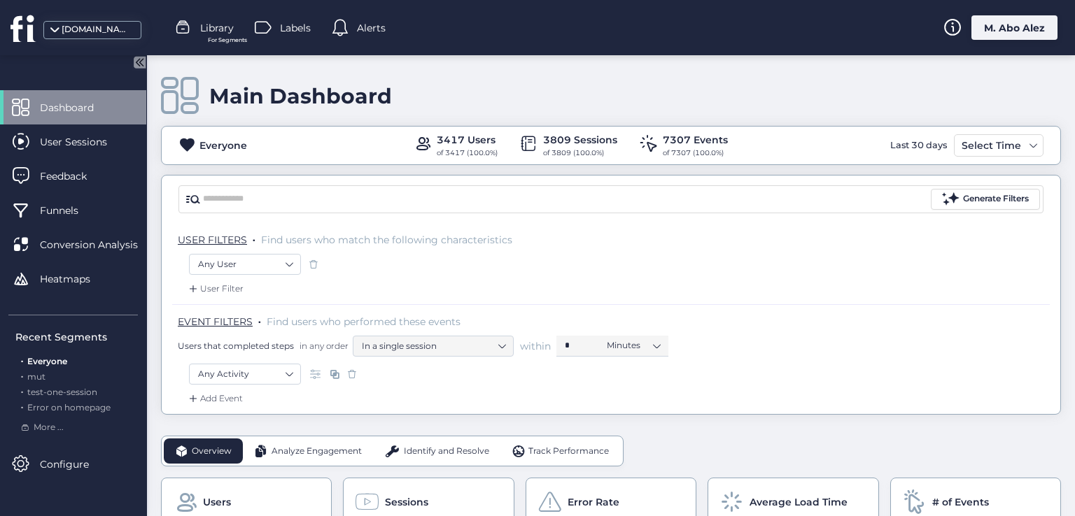
click at [207, 28] on span "Library" at bounding box center [217, 27] width 34 height 15
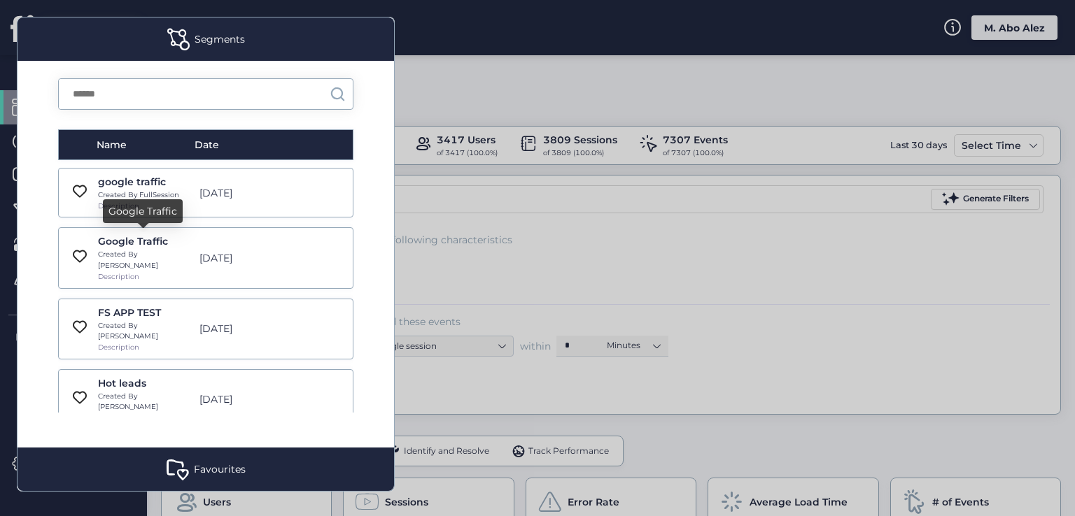
click at [134, 246] on div "Google Traffic" at bounding box center [145, 241] width 94 height 15
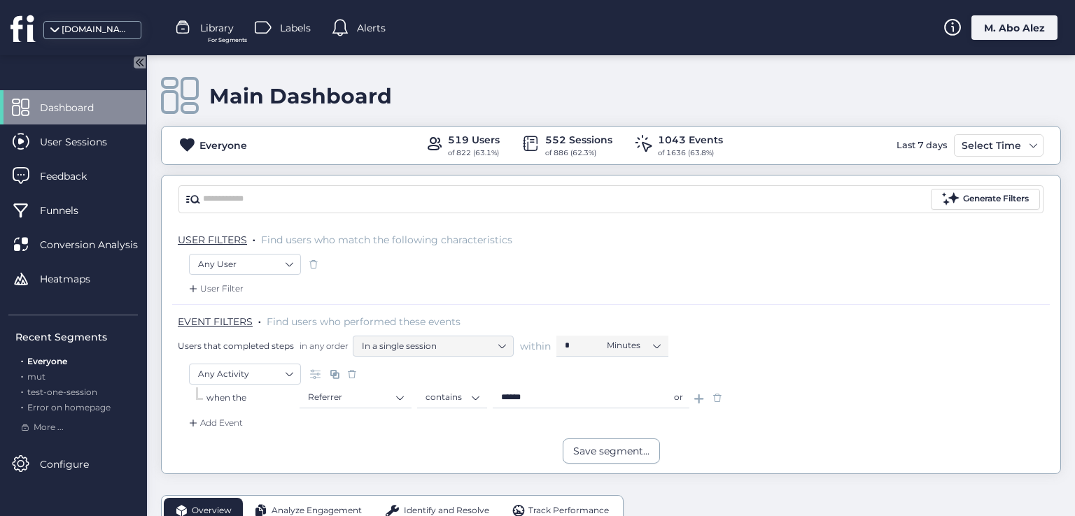
click at [269, 96] on div "Main Dashboard" at bounding box center [300, 96] width 183 height 26
click at [295, 99] on div "Main Dashboard" at bounding box center [300, 96] width 183 height 26
copy div "Dashboard"
click at [318, 498] on div "Analyze Engagement" at bounding box center [308, 510] width 130 height 25
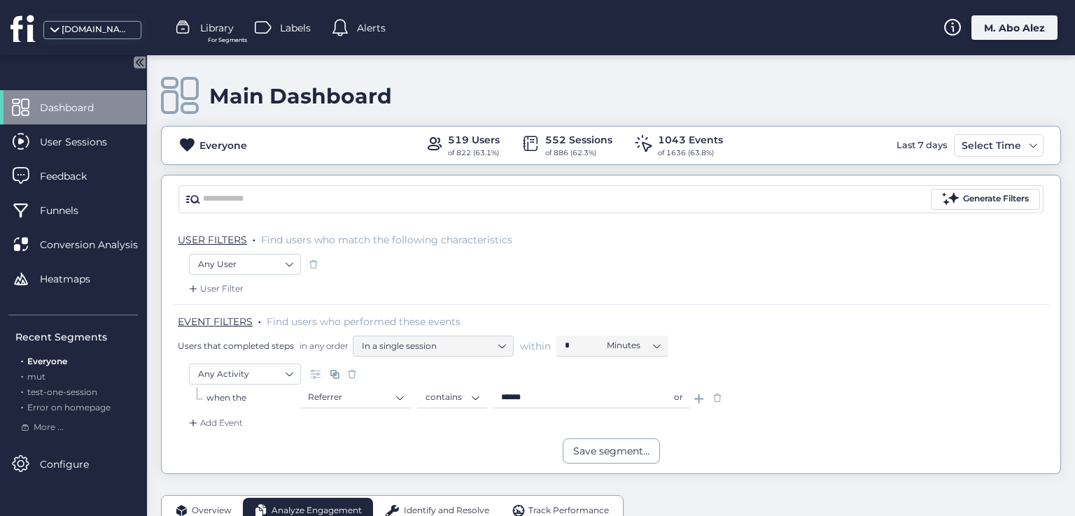
click at [1025, 24] on div "M. Abo Alez" at bounding box center [1014, 27] width 86 height 24
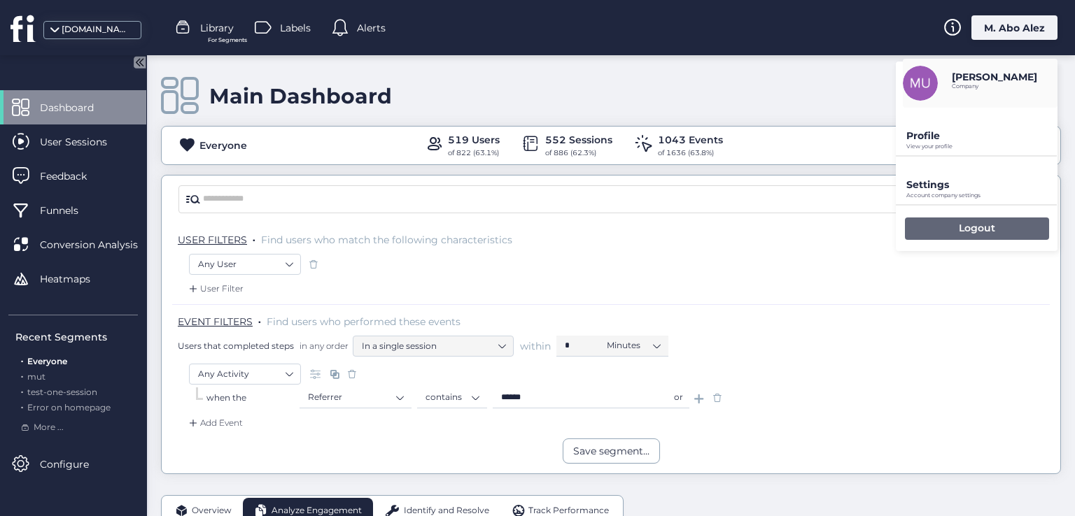
click at [973, 218] on div "Logout" at bounding box center [977, 229] width 144 height 22
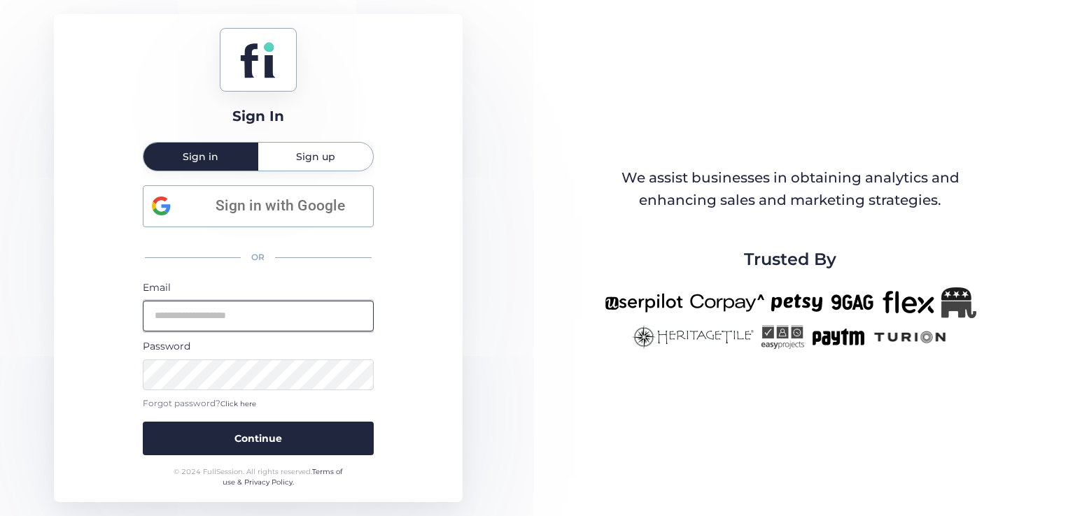
click at [283, 324] on input "email" at bounding box center [258, 316] width 231 height 31
type input "**********"
click at [143, 422] on button "Continue" at bounding box center [258, 439] width 231 height 34
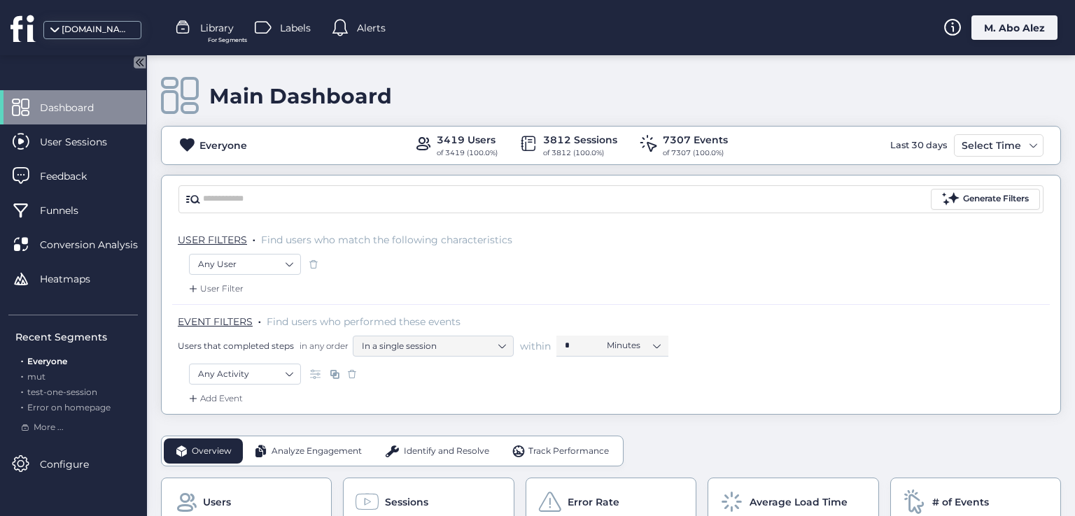
drag, startPoint x: 262, startPoint y: 145, endPoint x: 188, endPoint y: 144, distance: 74.2
click at [188, 144] on div "Everyone 3419 Users of 3419 (100.0%) 3812 Sessions of 3812 (100.0%) 7307 Events…" at bounding box center [611, 145] width 899 height 27
click at [210, 159] on div "Everyone 3419 Users of 3419 (100.0%) 3812 Sessions of 3812 (100.0%) 7307 Events…" at bounding box center [611, 145] width 900 height 39
click at [226, 146] on div "Everyone" at bounding box center [223, 145] width 48 height 15
click at [48, 406] on span "Error on homepage" at bounding box center [68, 407] width 83 height 10
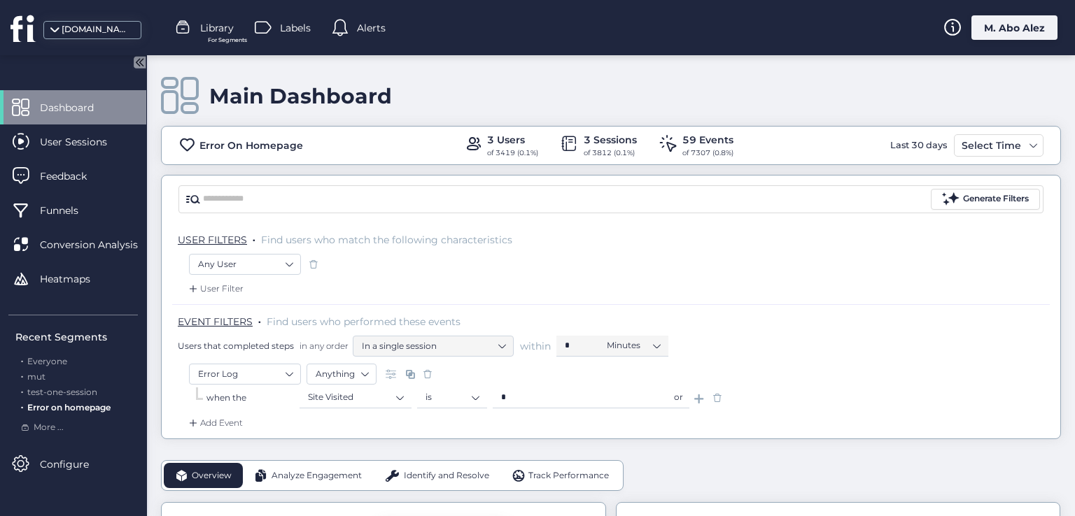
drag, startPoint x: 314, startPoint y: 144, endPoint x: 194, endPoint y: 149, distance: 119.8
click at [194, 149] on div "Error On Homepage 3 Users of 3419 (0.1%) 3 Sessions of 3812 (0.1%) 59 Events of…" at bounding box center [611, 145] width 899 height 27
drag, startPoint x: 536, startPoint y: 141, endPoint x: 477, endPoint y: 140, distance: 59.5
click at [477, 140] on div "3 Users of 3419 (0.1%) 3 Sessions of 3812 (0.1%) 59 Events of 7307 (0.8%)" at bounding box center [598, 145] width 269 height 27
drag, startPoint x: 633, startPoint y: 138, endPoint x: 578, endPoint y: 132, distance: 54.9
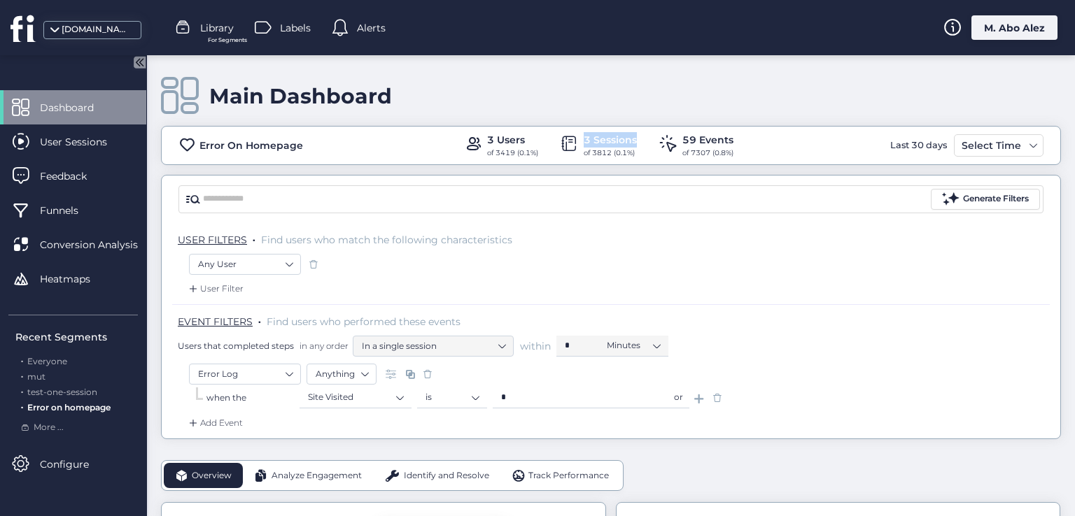
click at [567, 135] on div "3 Users of 3419 (0.1%) 3 Sessions of 3812 (0.1%) 59 Events of 7307 (0.8%)" at bounding box center [598, 145] width 269 height 27
drag, startPoint x: 735, startPoint y: 135, endPoint x: 675, endPoint y: 136, distance: 60.2
click at [675, 136] on div "Error On Homepage 3 Users of 3419 (0.1%) 3 Sessions of 3812 (0.1%) 59 Events of…" at bounding box center [611, 145] width 899 height 27
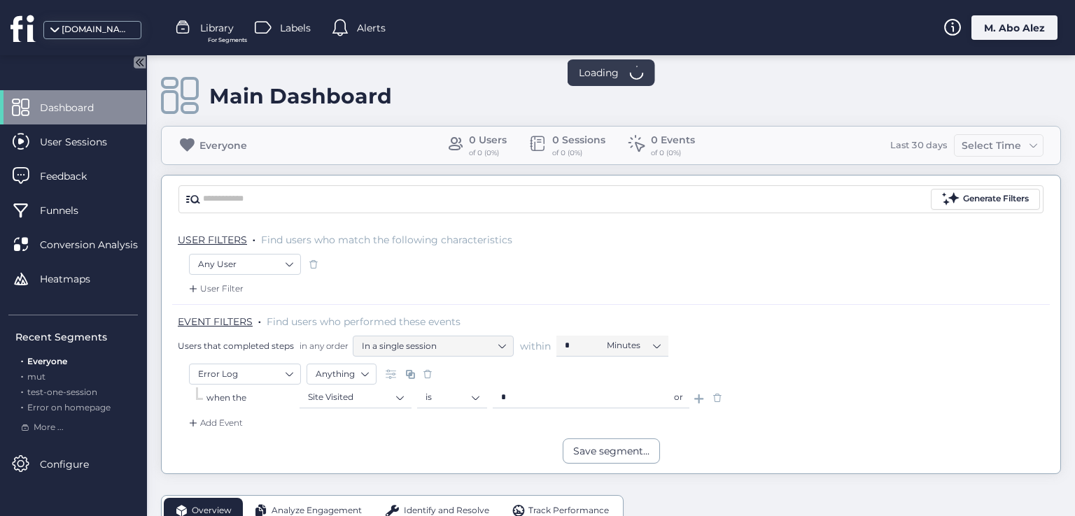
drag, startPoint x: 258, startPoint y: 148, endPoint x: 196, endPoint y: 150, distance: 62.3
click at [196, 150] on fs-statistics-bar "Everyone 0 Users of 0 (0%) 0 Sessions of 0 (0%) 0 Events of 0 (0%) Last 30 days…" at bounding box center [611, 145] width 900 height 39
drag, startPoint x: 499, startPoint y: 136, endPoint x: 456, endPoint y: 139, distance: 42.8
click at [459, 139] on div "3 Users" at bounding box center [484, 139] width 51 height 15
drag, startPoint x: 612, startPoint y: 141, endPoint x: 531, endPoint y: 141, distance: 80.5
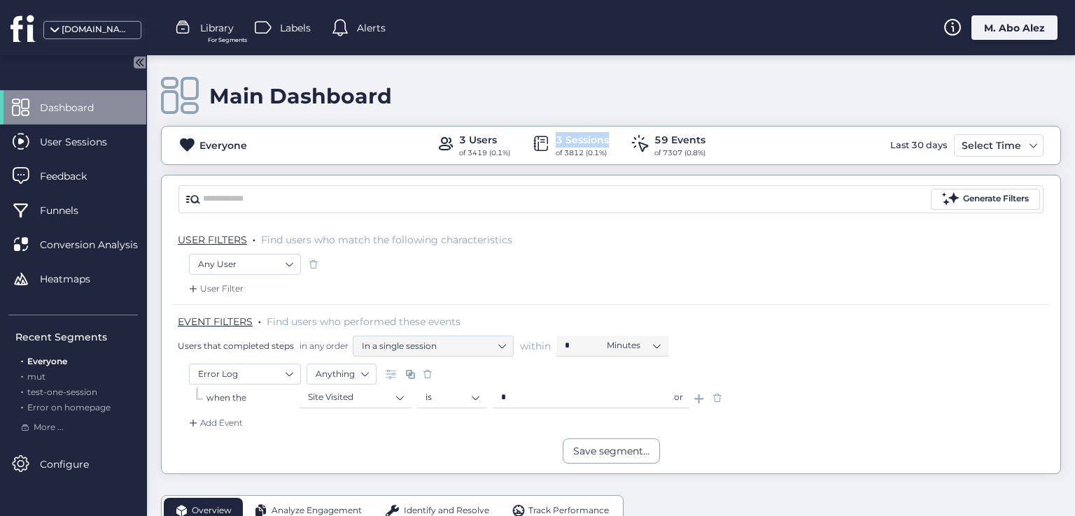
click at [531, 141] on div "3 Users of 3419 (0.1%) 3 Sessions of 3812 (0.1%) 59 Events of 7307 (0.8%)" at bounding box center [570, 145] width 269 height 27
drag, startPoint x: 705, startPoint y: 136, endPoint x: 607, endPoint y: 137, distance: 98.7
click at [607, 137] on div "Everyone 3 Users of 3419 (0.1%) 3 Sessions of 3812 (0.1%) 59 Events of 7307 (0.…" at bounding box center [611, 145] width 899 height 27
drag, startPoint x: 188, startPoint y: 148, endPoint x: 218, endPoint y: 145, distance: 31.0
click at [193, 148] on span at bounding box center [186, 144] width 17 height 17
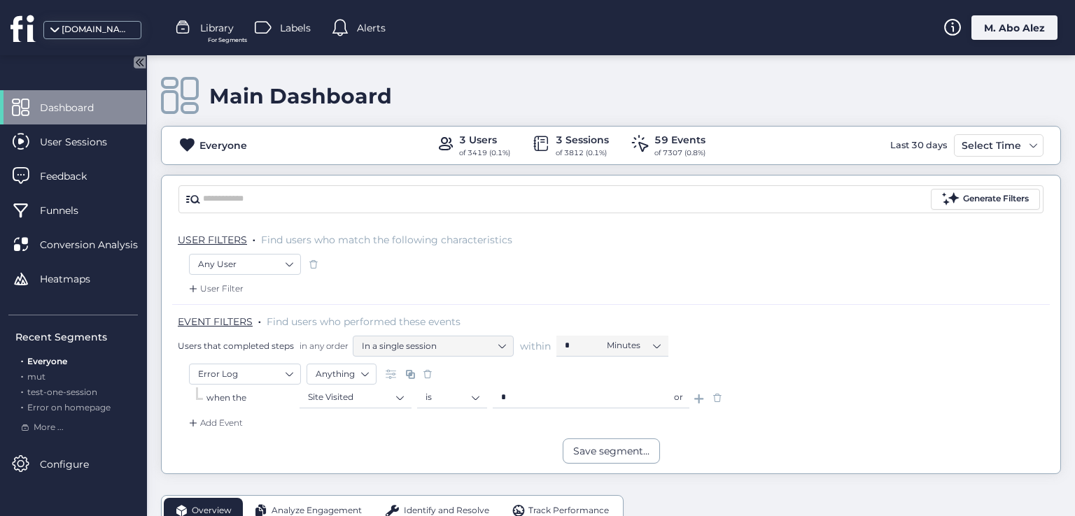
click at [211, 32] on span "Library" at bounding box center [217, 27] width 34 height 15
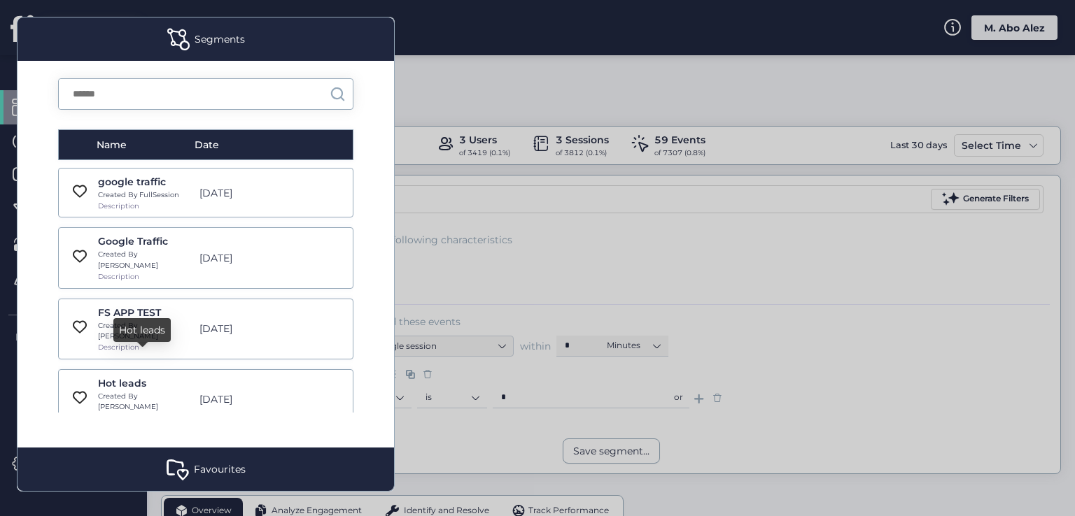
click at [122, 376] on div "Hot leads" at bounding box center [145, 383] width 94 height 15
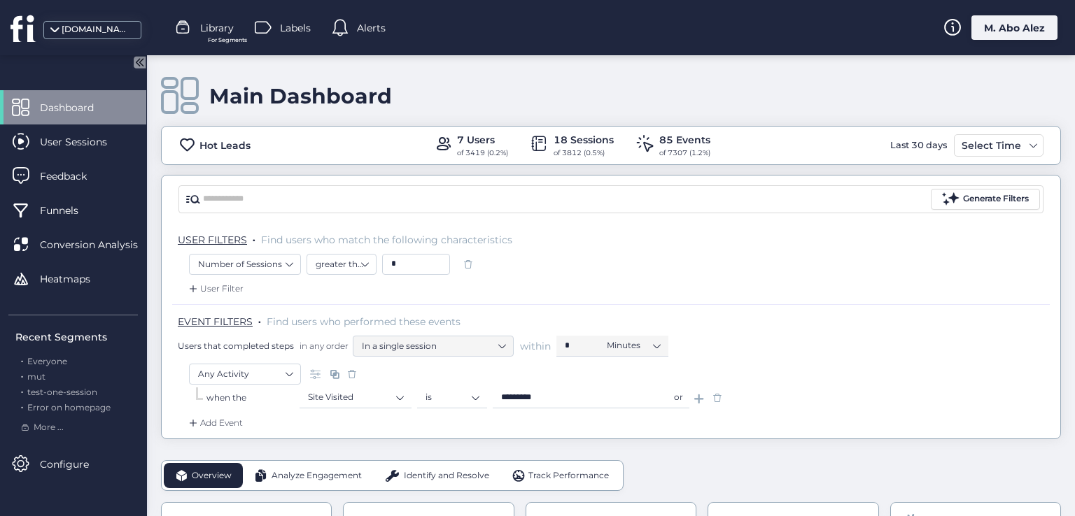
click at [211, 34] on span "Library" at bounding box center [217, 27] width 34 height 15
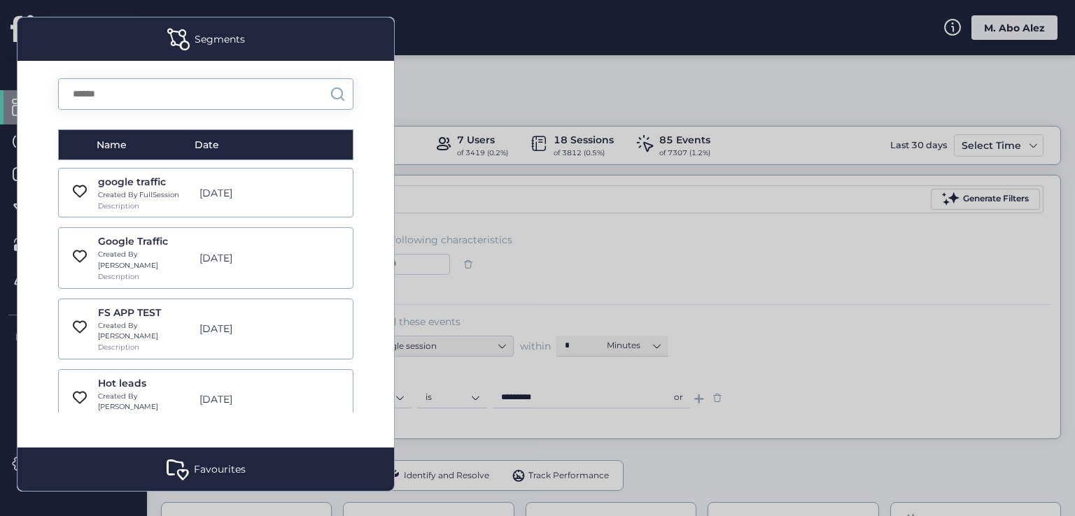
click at [148, 174] on div "google traffic" at bounding box center [145, 181] width 94 height 15
type input "******"
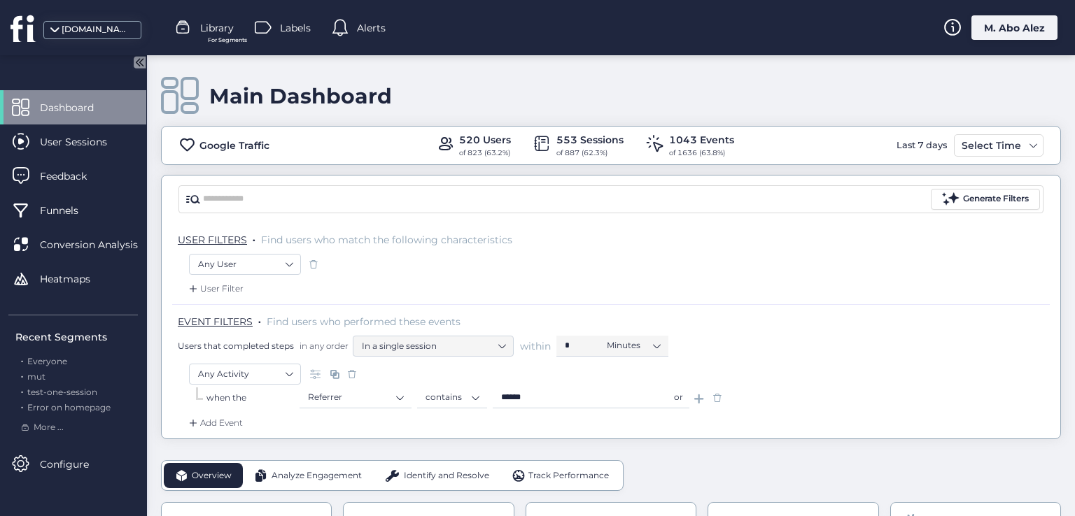
click at [512, 251] on div "USER FILTERS . Find users who match the following characteristics" at bounding box center [611, 238] width 878 height 31
click at [989, 24] on div "M. Abo Alez" at bounding box center [1014, 27] width 86 height 24
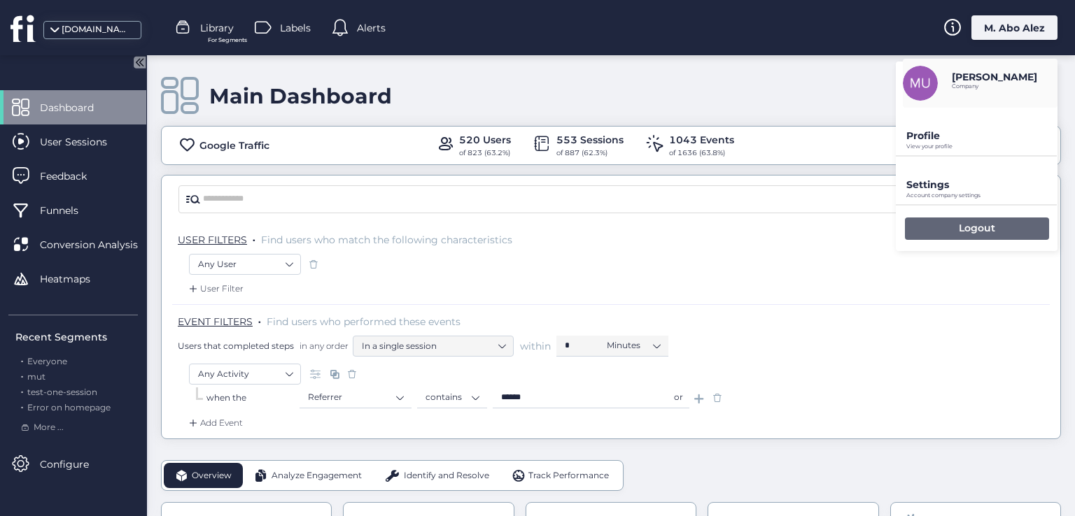
click at [966, 227] on p "Logout" at bounding box center [977, 228] width 36 height 13
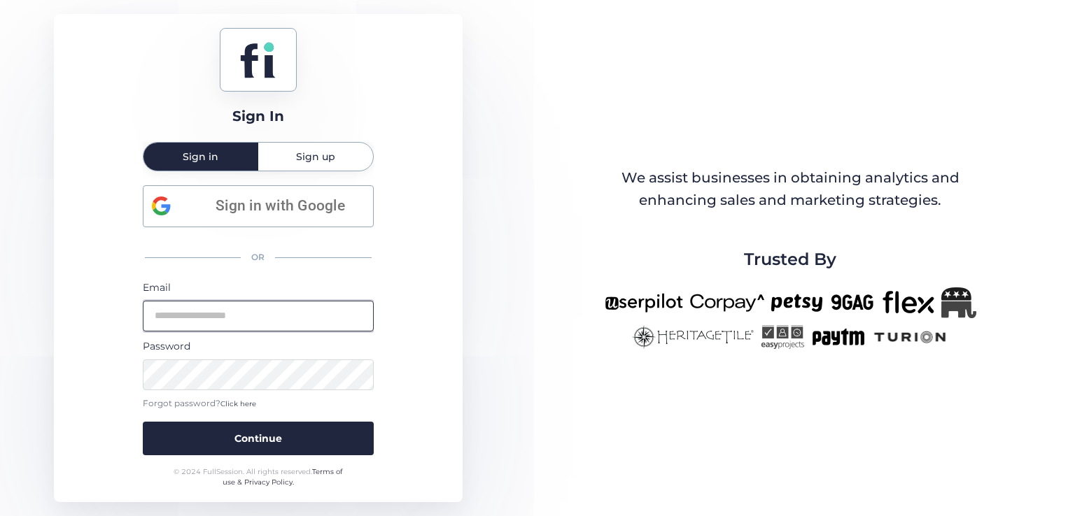
click at [309, 316] on input "email" at bounding box center [258, 316] width 231 height 31
type input "**********"
click at [143, 422] on button "Continue" at bounding box center [258, 439] width 231 height 34
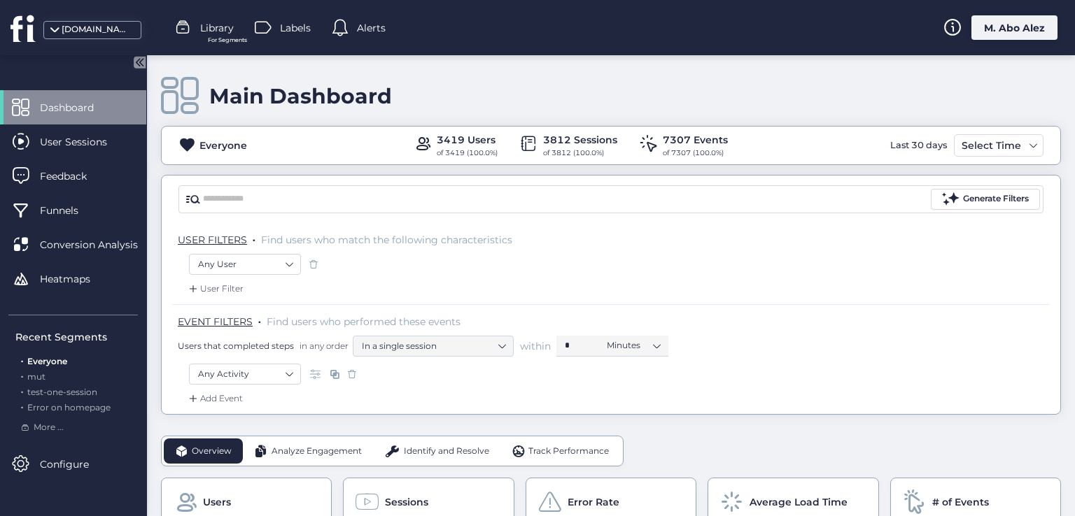
drag, startPoint x: 266, startPoint y: 148, endPoint x: 193, endPoint y: 146, distance: 72.8
click at [193, 146] on div "Everyone 3419 Users of 3419 (100.0%) 3812 Sessions of 3812 (100.0%) 7307 Events…" at bounding box center [611, 145] width 899 height 27
click at [218, 139] on div "Everyone" at bounding box center [223, 145] width 48 height 15
click at [65, 407] on span "Error on homepage" at bounding box center [68, 407] width 83 height 10
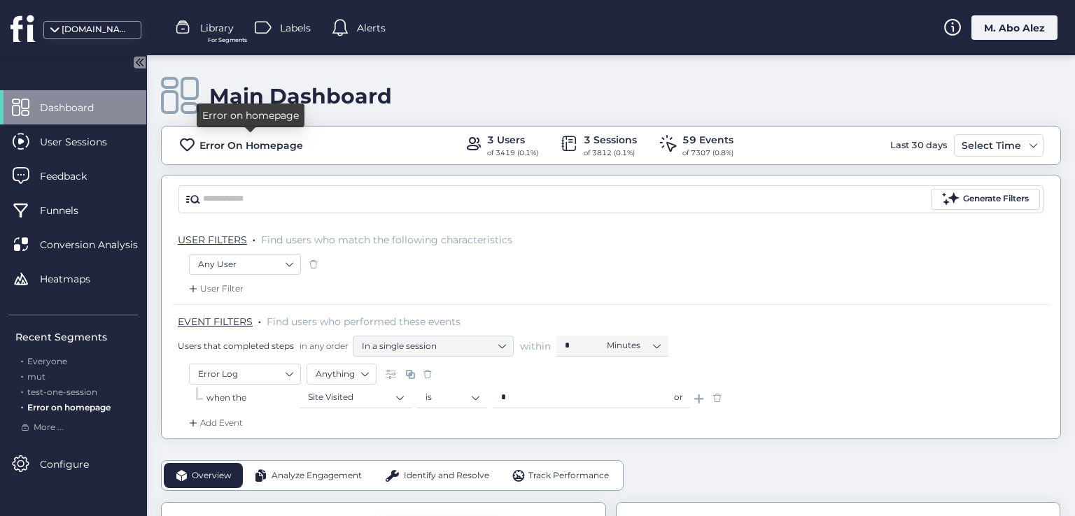
drag, startPoint x: 309, startPoint y: 143, endPoint x: 215, endPoint y: 139, distance: 94.6
click at [215, 139] on div "Error On Homepage 3 Users of 3419 (0.1%) 3 Sessions of 3812 (0.1%) 59 Events of…" at bounding box center [611, 145] width 899 height 27
click at [493, 138] on div "3 Users" at bounding box center [512, 139] width 51 height 15
drag, startPoint x: 477, startPoint y: 134, endPoint x: 496, endPoint y: 139, distance: 19.5
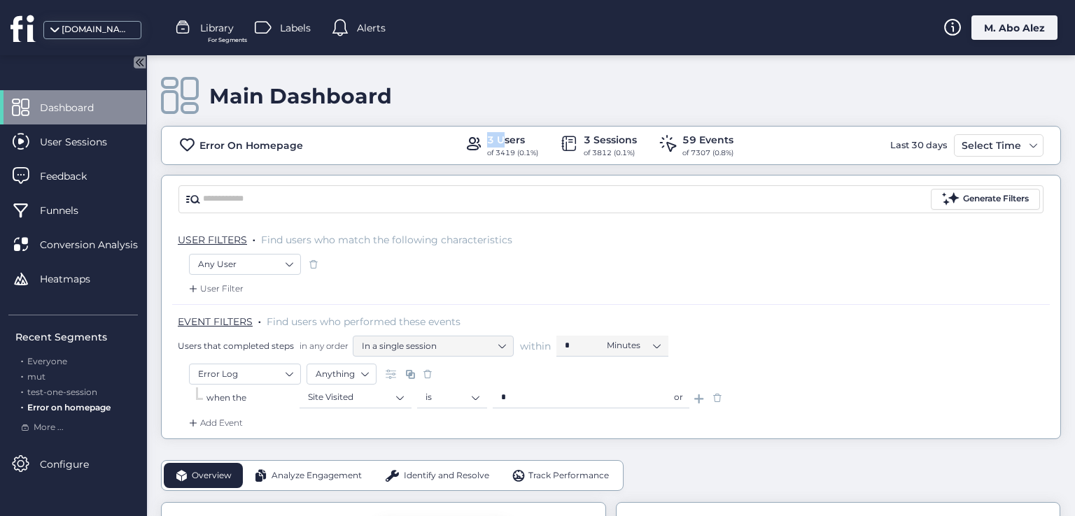
click at [496, 139] on div "3 Users of 3419 (0.1%)" at bounding box center [501, 145] width 74 height 27
drag, startPoint x: 572, startPoint y: 138, endPoint x: 610, endPoint y: 137, distance: 37.8
click at [596, 138] on div "3 Sessions of 3812 (0.1%)" at bounding box center [599, 145] width 76 height 27
click at [687, 138] on div "59 Events" at bounding box center [707, 139] width 51 height 15
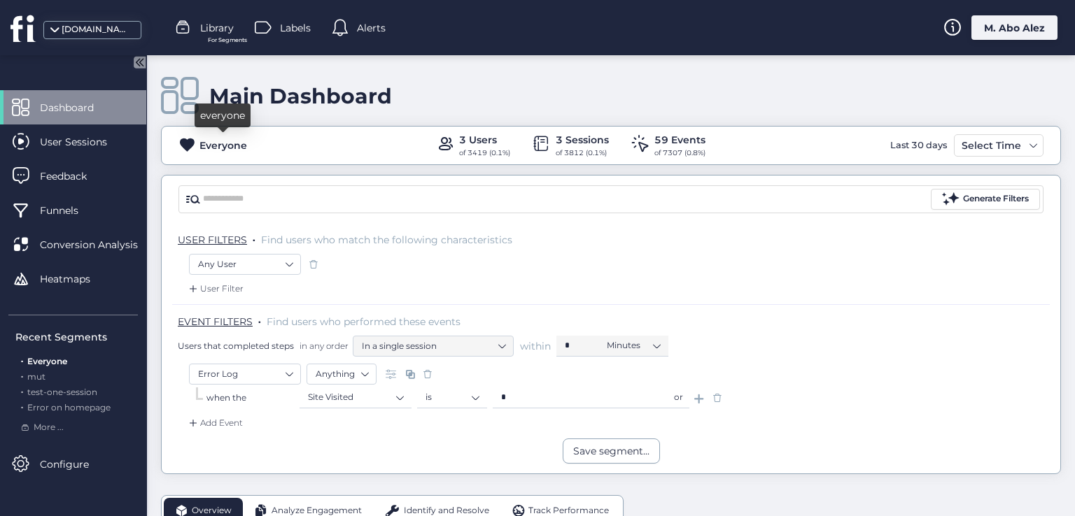
drag, startPoint x: 246, startPoint y: 146, endPoint x: 202, endPoint y: 150, distance: 44.2
click at [202, 150] on div "Everyone" at bounding box center [223, 145] width 48 height 15
click at [213, 162] on div "Everyone 3 Users of 3419 (0.1%) 3 Sessions of 3812 (0.1%) 59 Events of 7307 (0.…" at bounding box center [611, 145] width 900 height 39
click at [210, 24] on span "Library" at bounding box center [217, 27] width 34 height 15
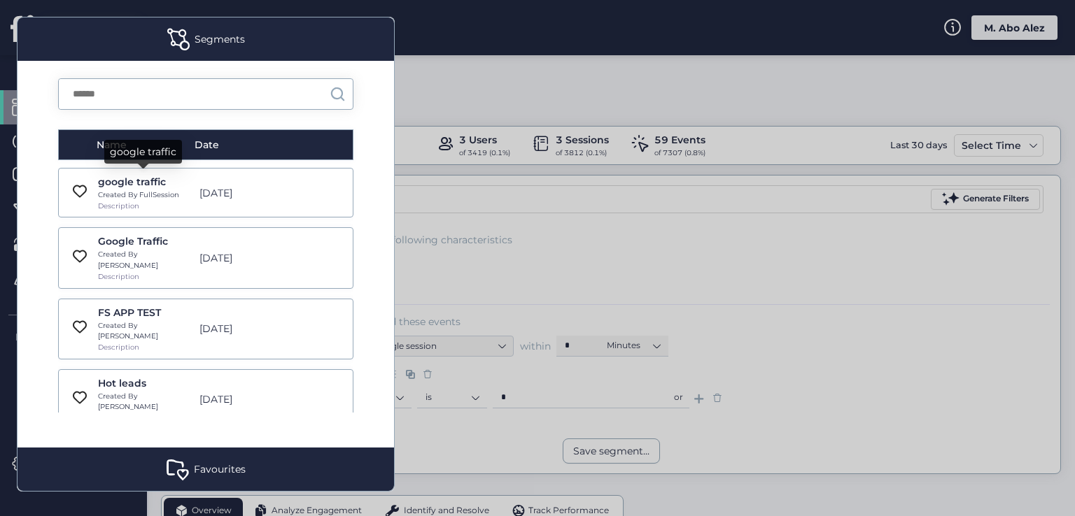
click at [159, 183] on div "google traffic" at bounding box center [145, 181] width 94 height 15
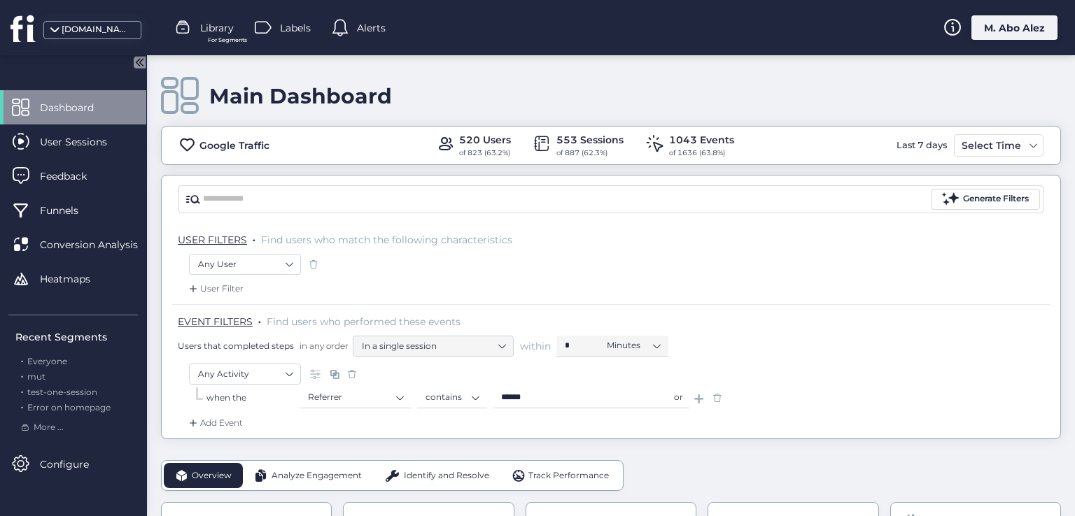
drag, startPoint x: 280, startPoint y: 143, endPoint x: 190, endPoint y: 152, distance: 90.0
click at [190, 152] on div "Google Traffic 520 Users of 823 (63.2%) 553 Sessions of 887 (62.3%) 1043 Events…" at bounding box center [611, 145] width 899 height 27
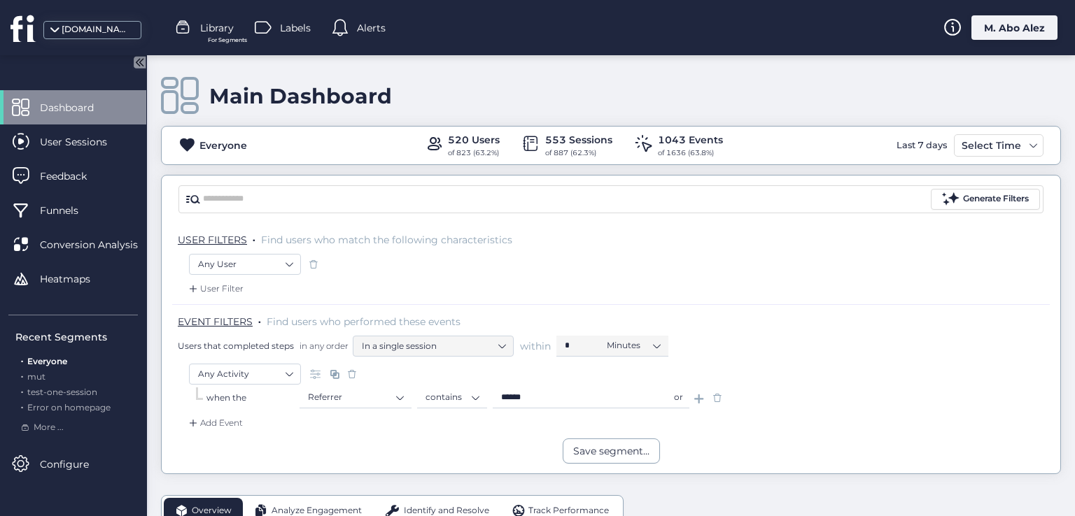
click at [218, 29] on span "Library" at bounding box center [217, 27] width 34 height 15
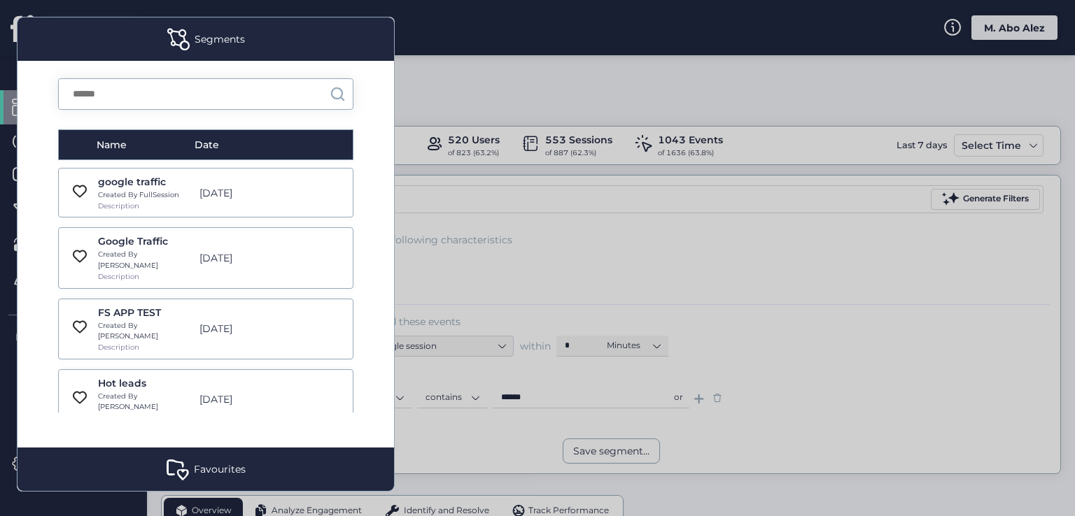
click at [438, 85] on div at bounding box center [537, 258] width 1075 height 516
